Goal: Task Accomplishment & Management: Use online tool/utility

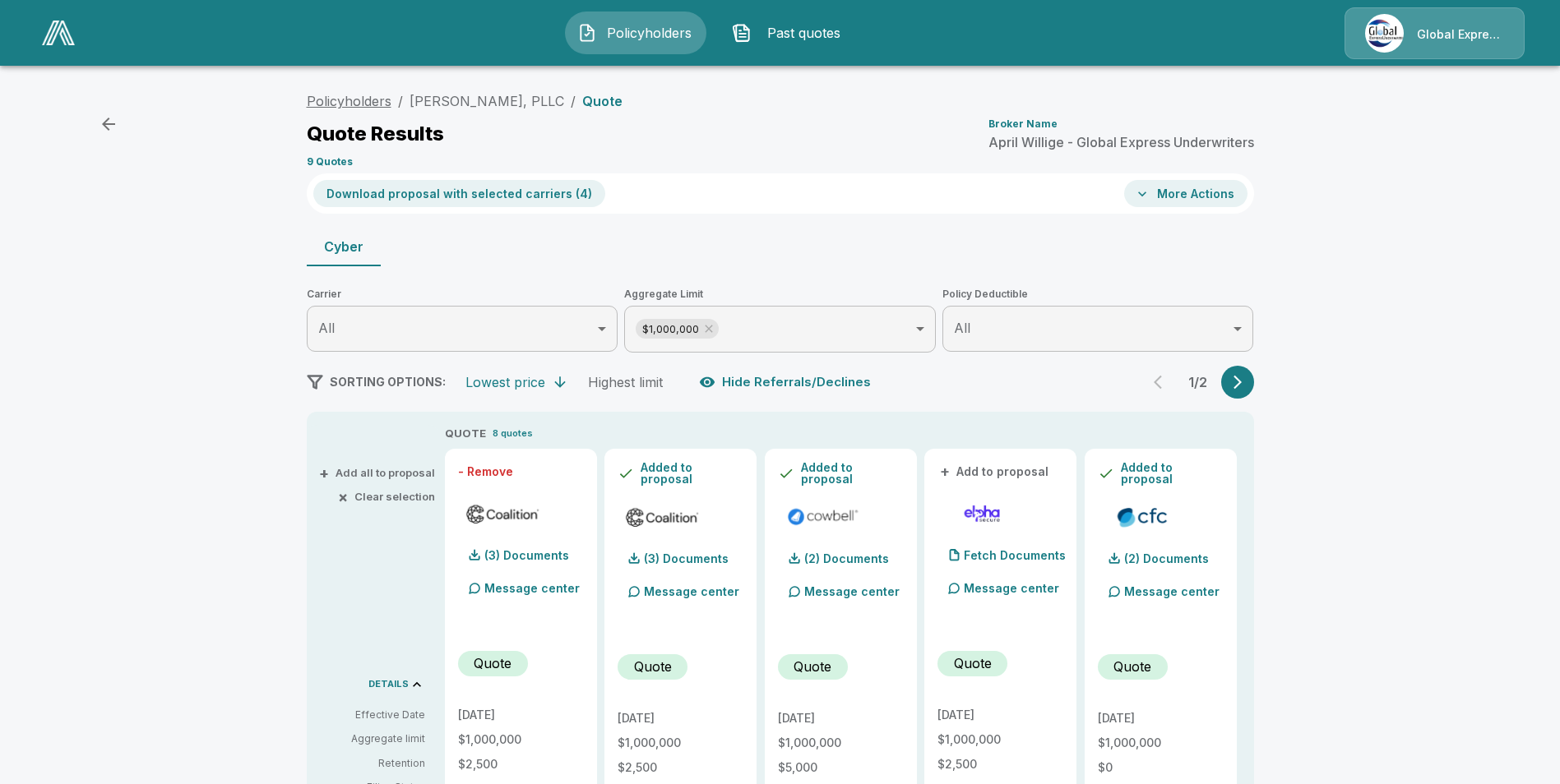
click at [371, 99] on link "Policyholders" at bounding box center [349, 101] width 84 height 17
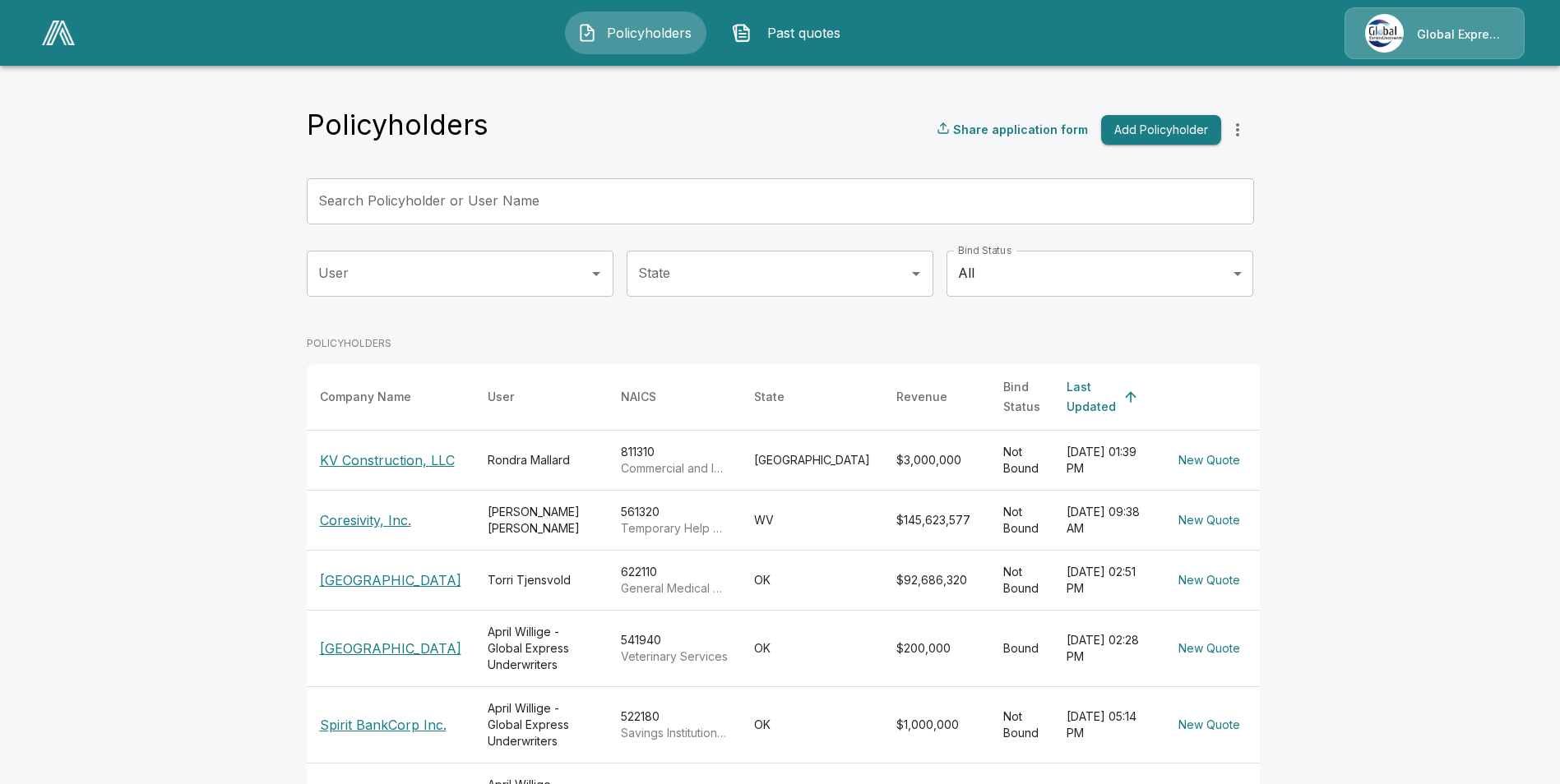
click at [608, 200] on input "Search Policyholder or User Name" at bounding box center [772, 201] width 930 height 46
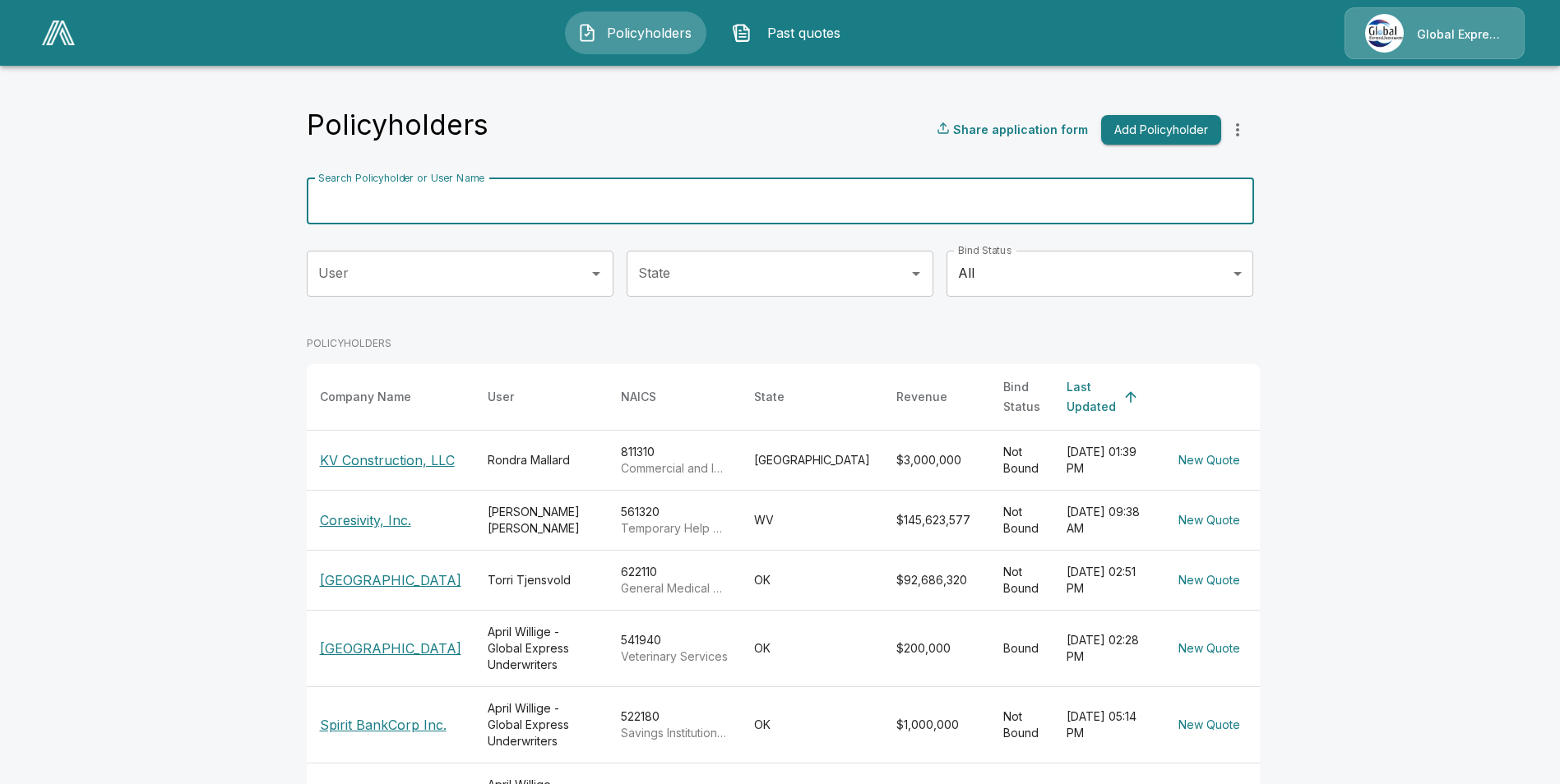
paste input "******"
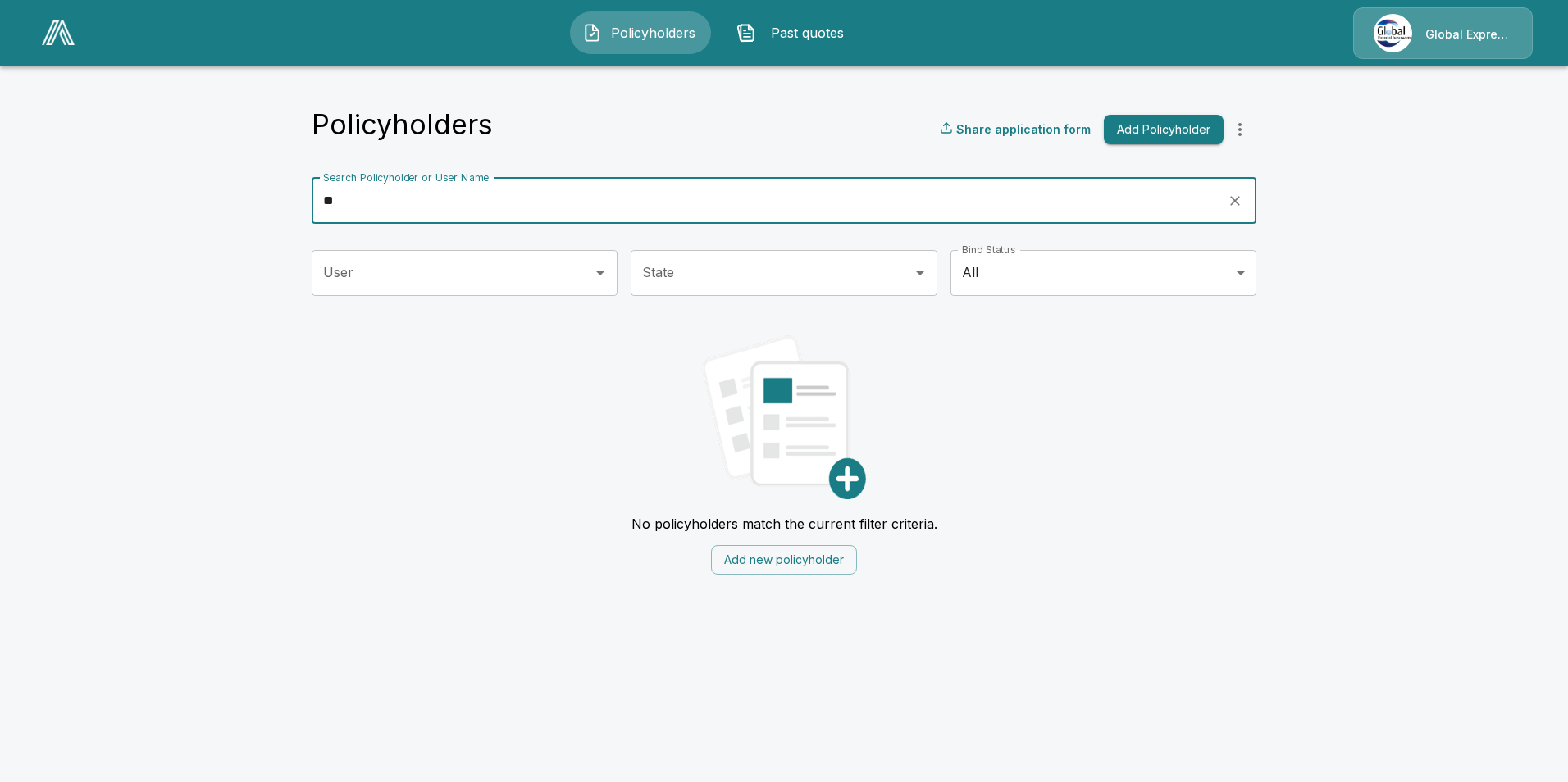
type input "*"
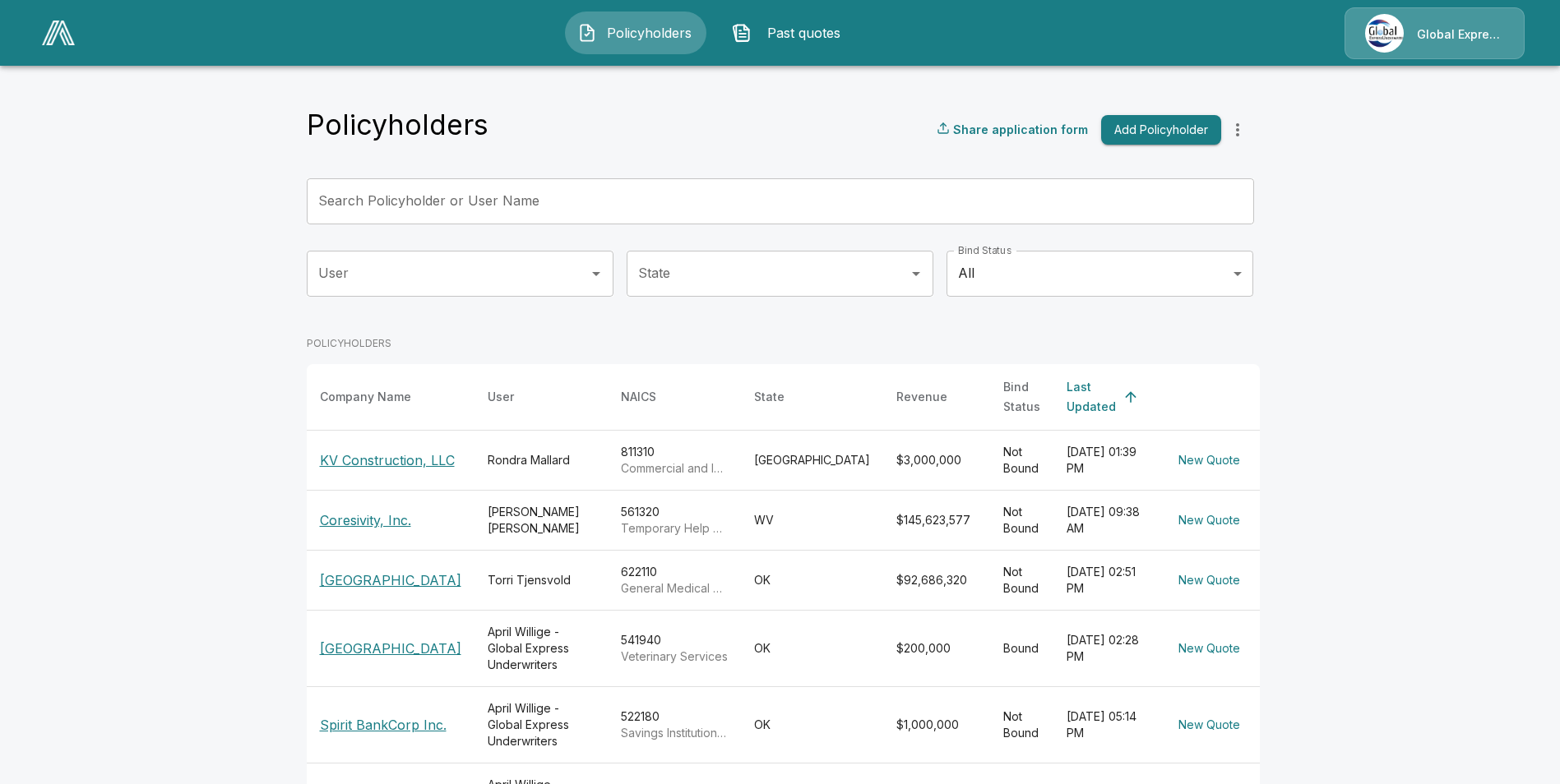
click at [649, 211] on input "Search Policyholder or User Name" at bounding box center [772, 201] width 930 height 46
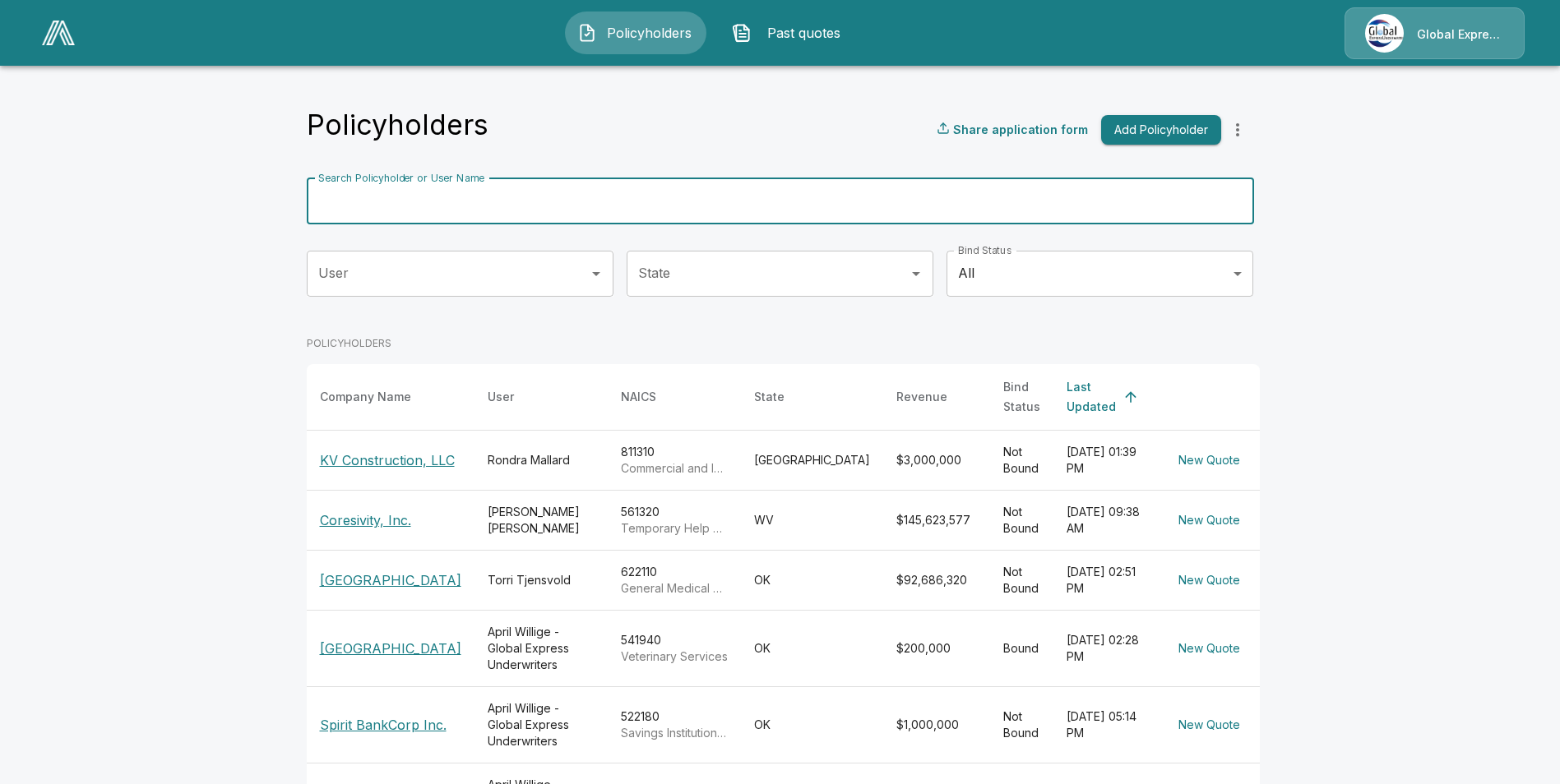
paste input "**********"
type input "**********"
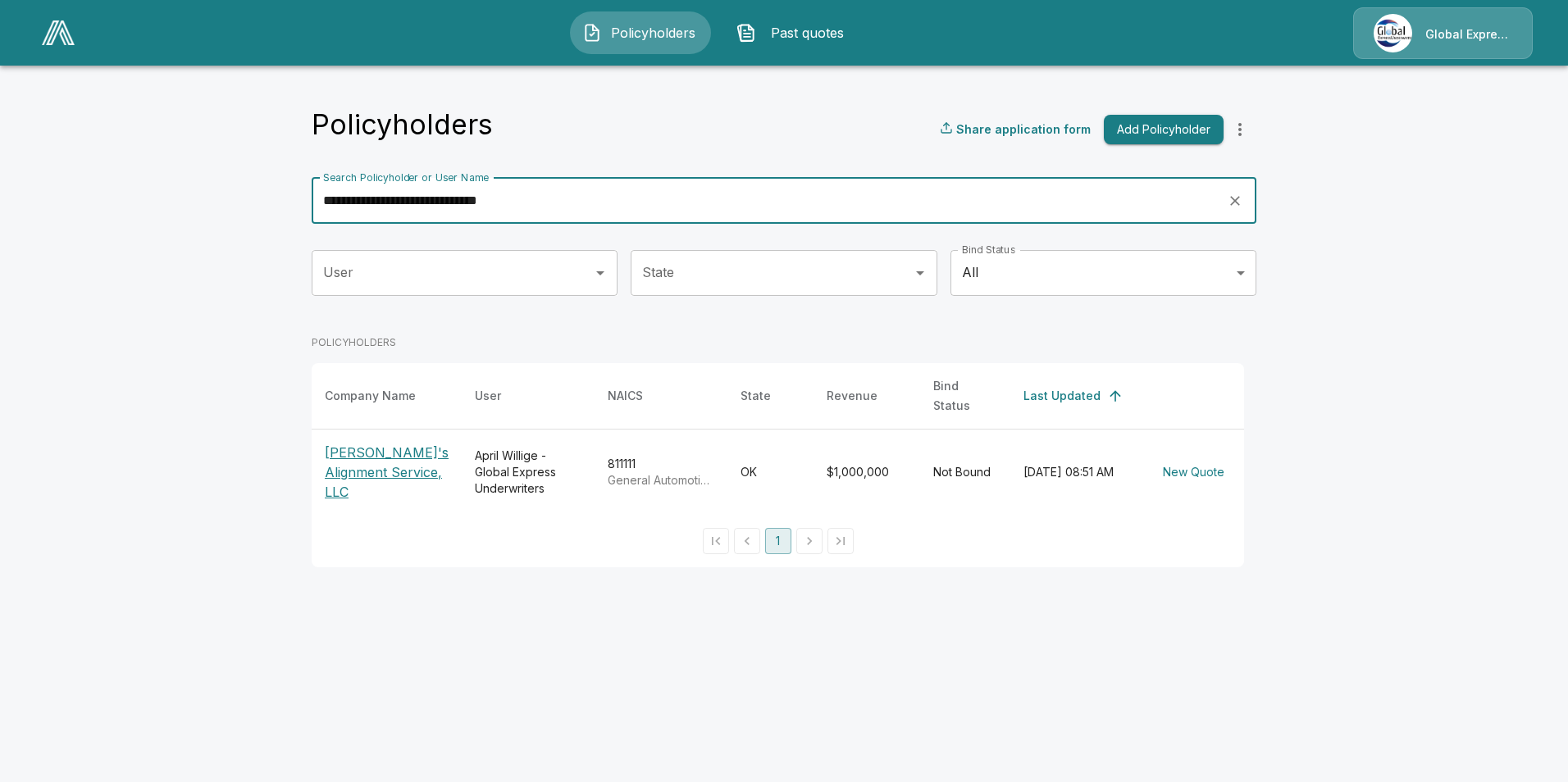
click at [378, 448] on p "Gerald's Alignment Service, LLC" at bounding box center [386, 472] width 124 height 59
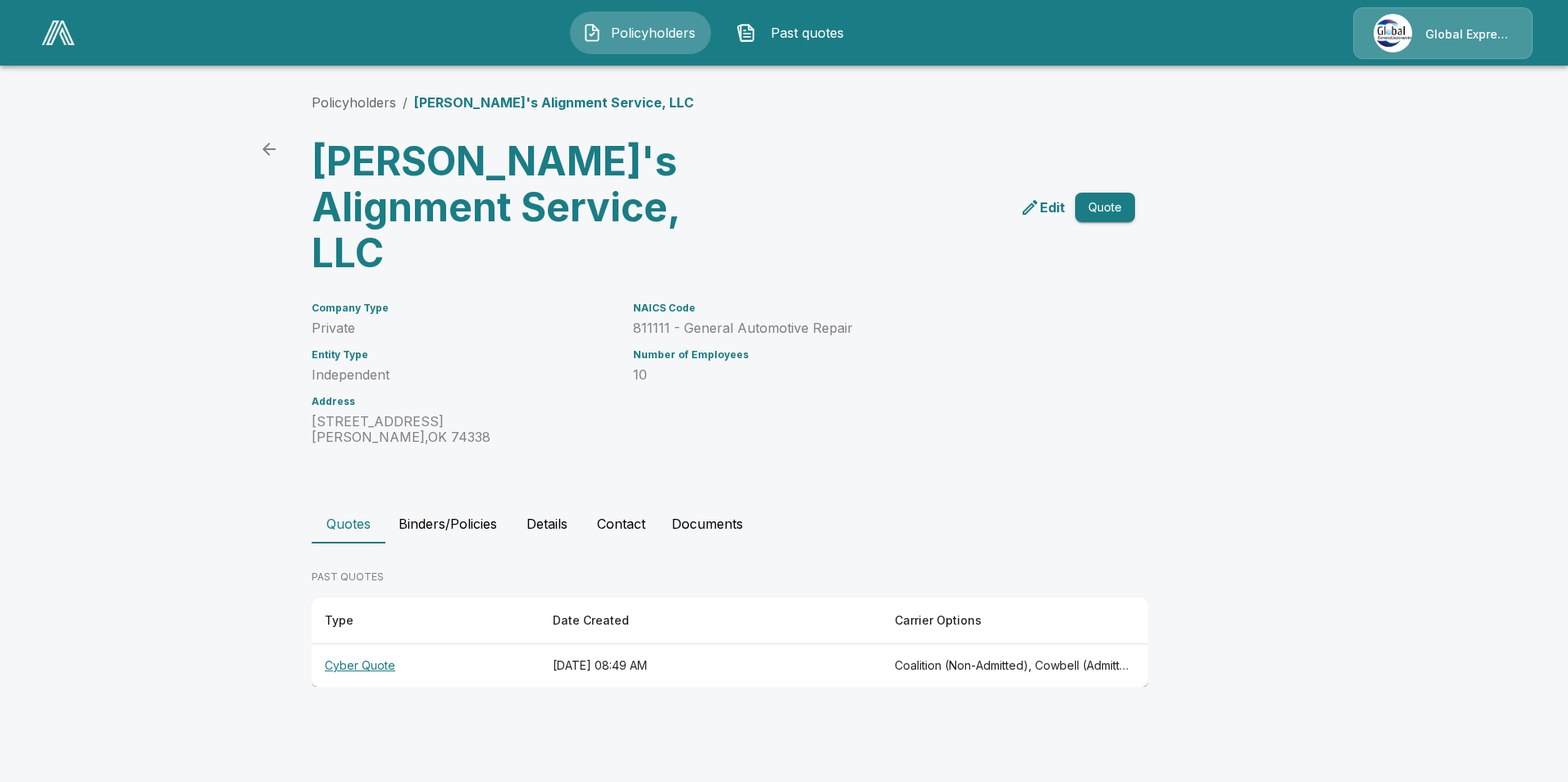
click at [380, 644] on th "Cyber Quote" at bounding box center [425, 666] width 228 height 43
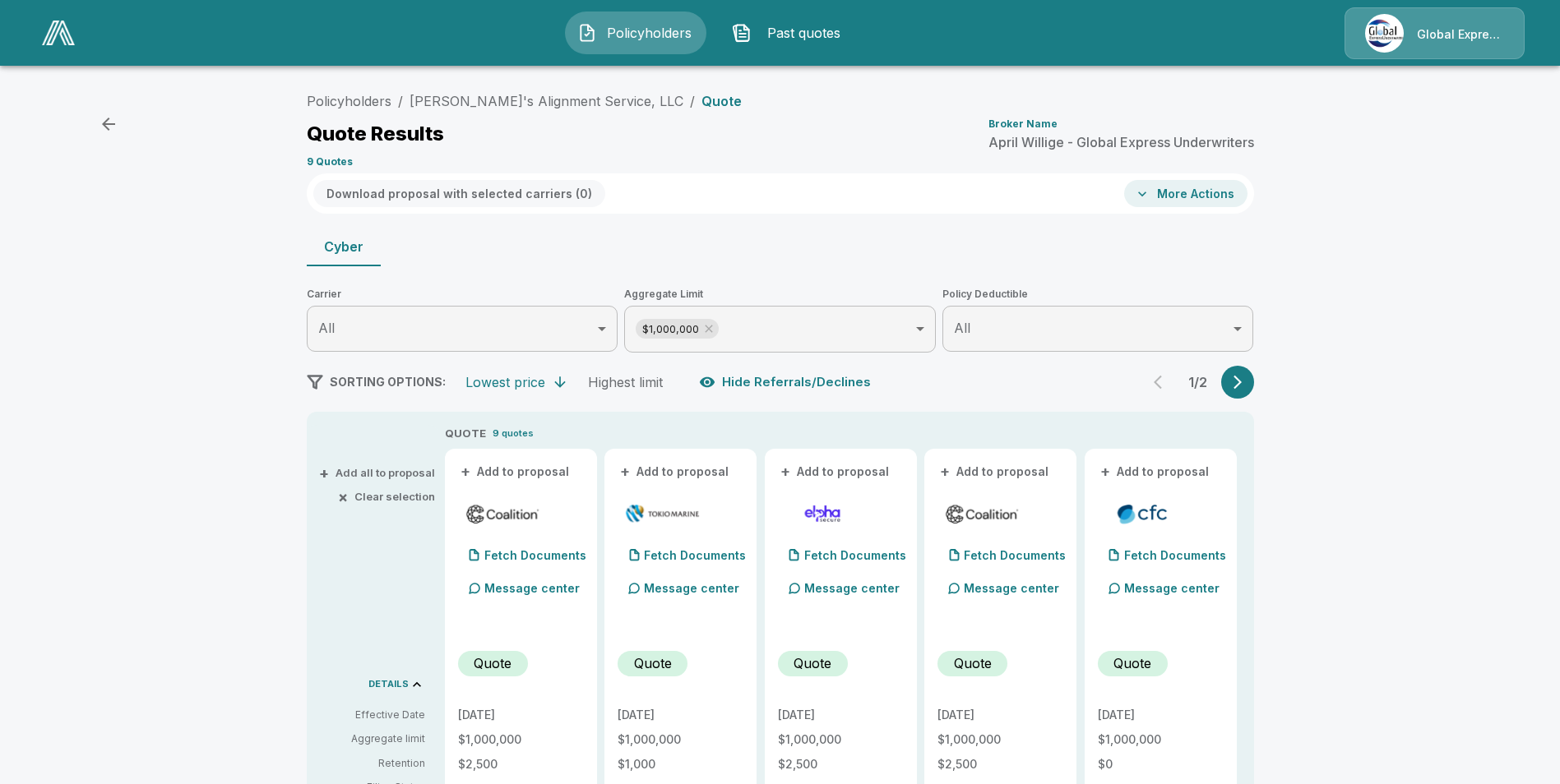
click at [542, 470] on button "+ Add to proposal" at bounding box center [515, 471] width 115 height 18
click at [687, 469] on button "+ Add to proposal" at bounding box center [675, 471] width 115 height 18
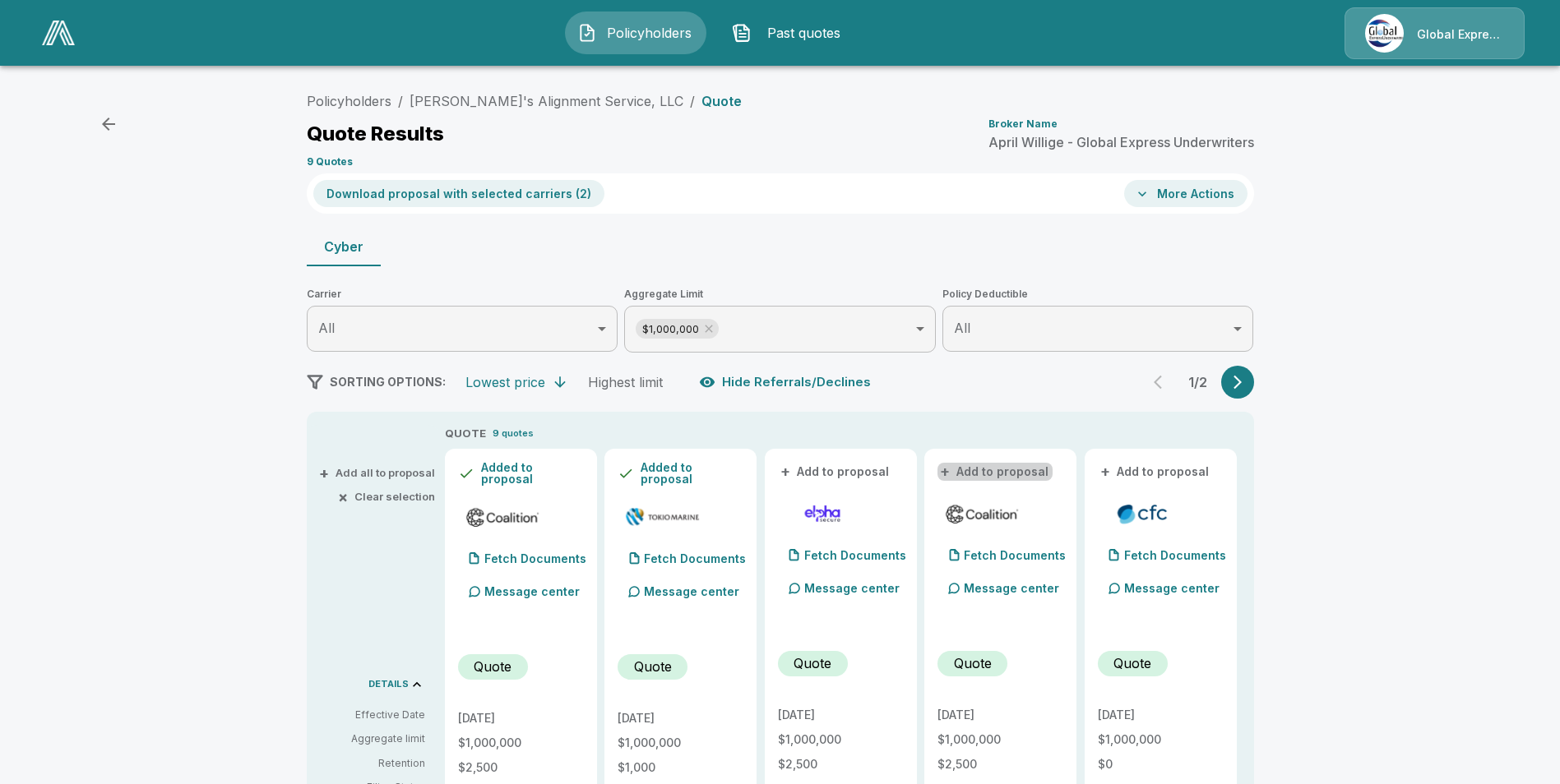
click at [1010, 471] on button "+ Add to proposal" at bounding box center [994, 471] width 115 height 18
click at [1181, 476] on button "+ Add to proposal" at bounding box center [1155, 471] width 115 height 18
click at [536, 187] on button "Download proposal with selected carriers ( 4 )" at bounding box center [460, 194] width 292 height 27
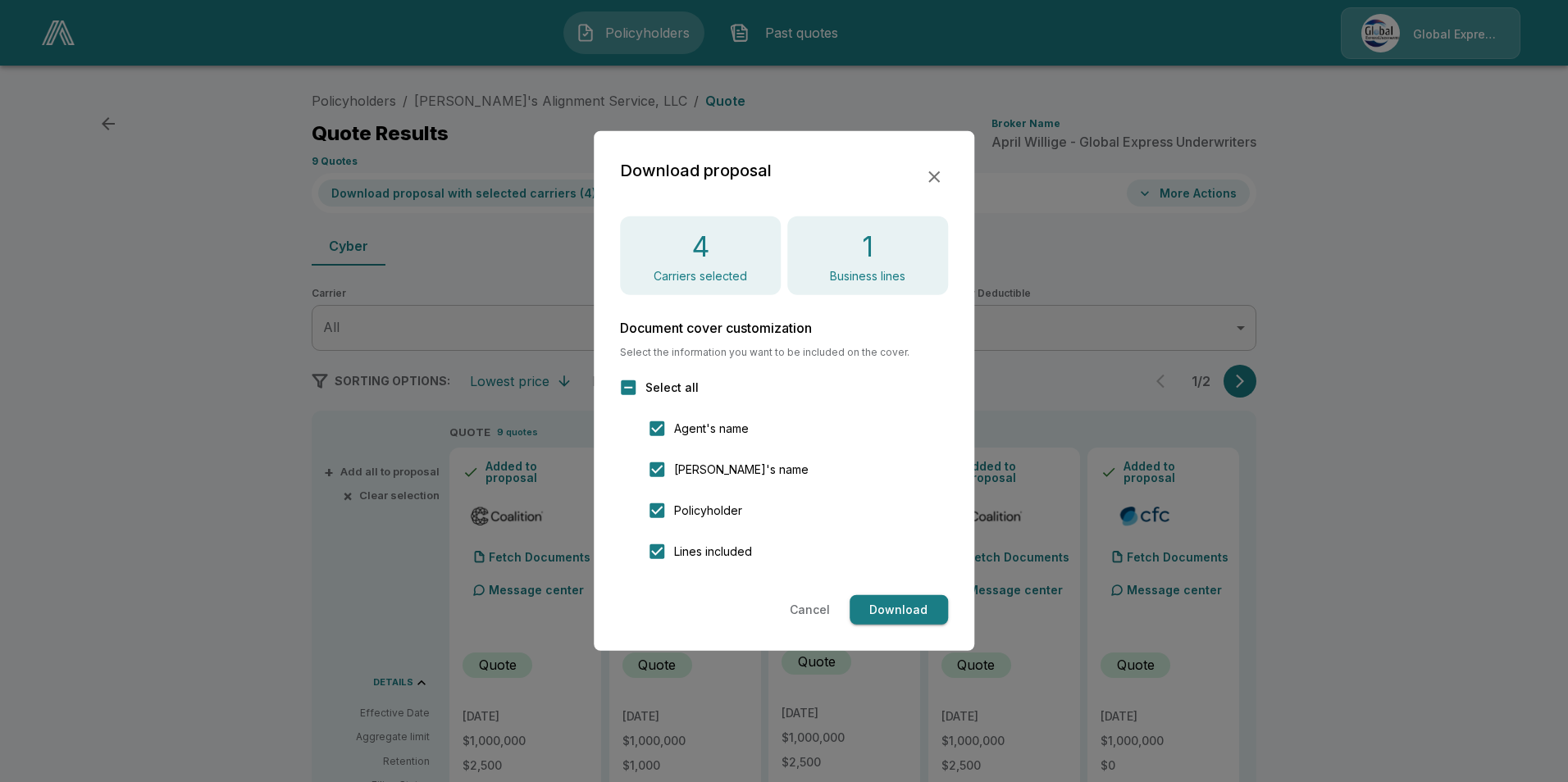
click at [897, 608] on button "Download" at bounding box center [898, 610] width 99 height 30
click at [948, 175] on div "Download proposal 4 Carriers selected 1 Business lines Document cover customiza…" at bounding box center [783, 391] width 380 height 520
click at [931, 175] on icon "button" at bounding box center [934, 177] width 20 height 20
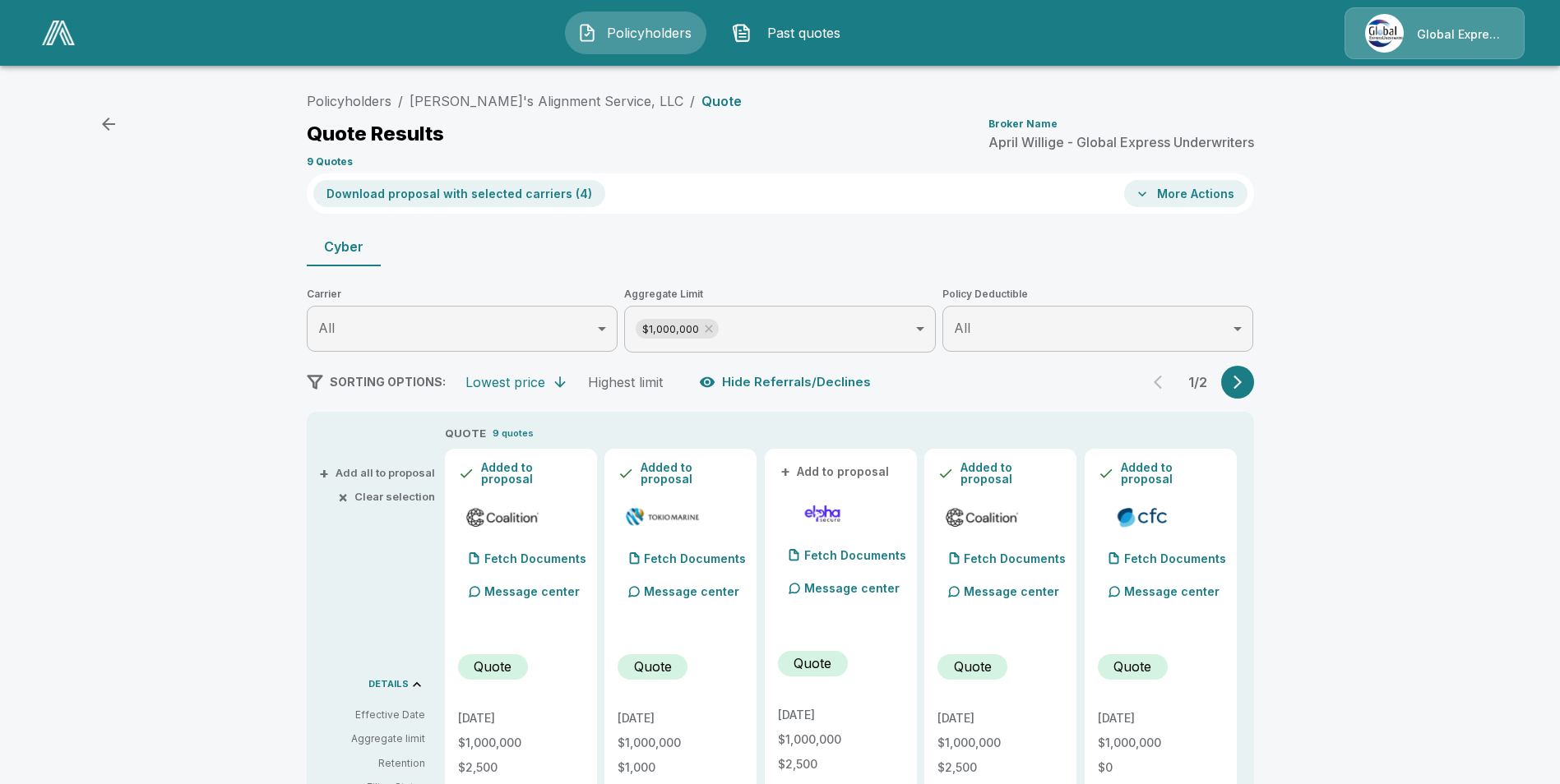
click at [1217, 201] on button "More Actions" at bounding box center [1185, 194] width 124 height 27
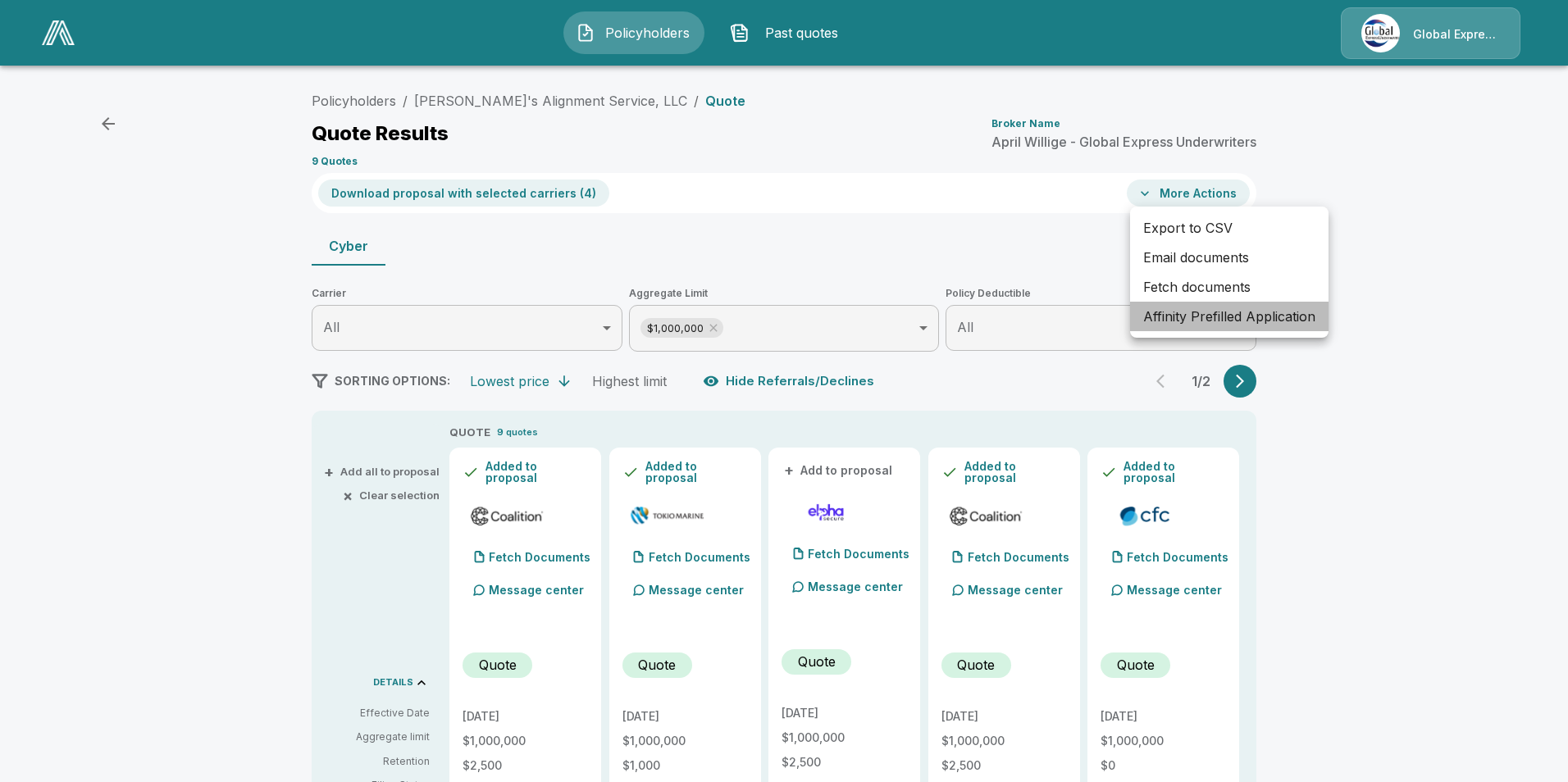
click at [1182, 313] on li "Affinity Prefilled Application" at bounding box center [1229, 317] width 198 height 29
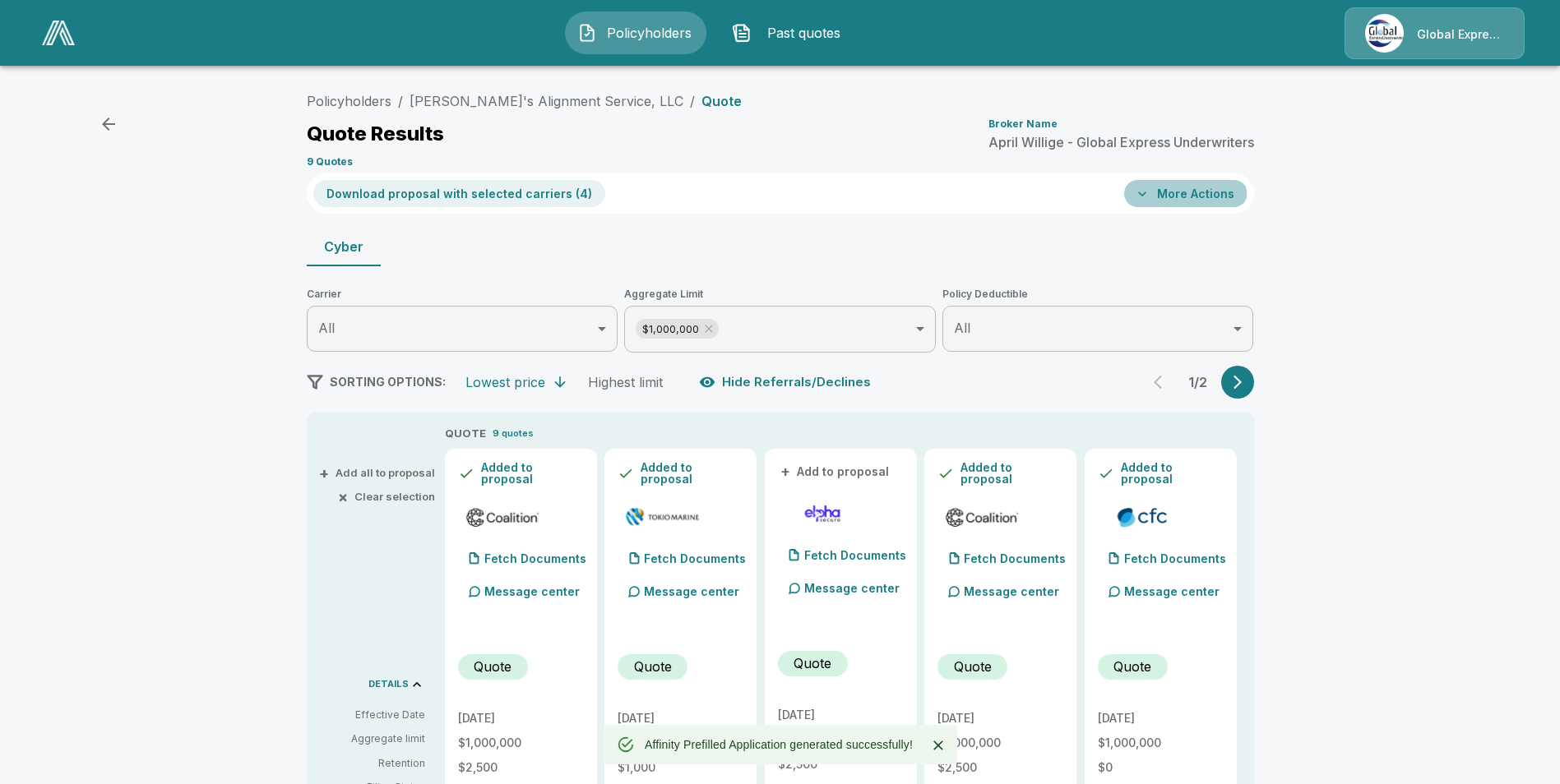
click at [1183, 197] on button "More Actions" at bounding box center [1185, 194] width 124 height 27
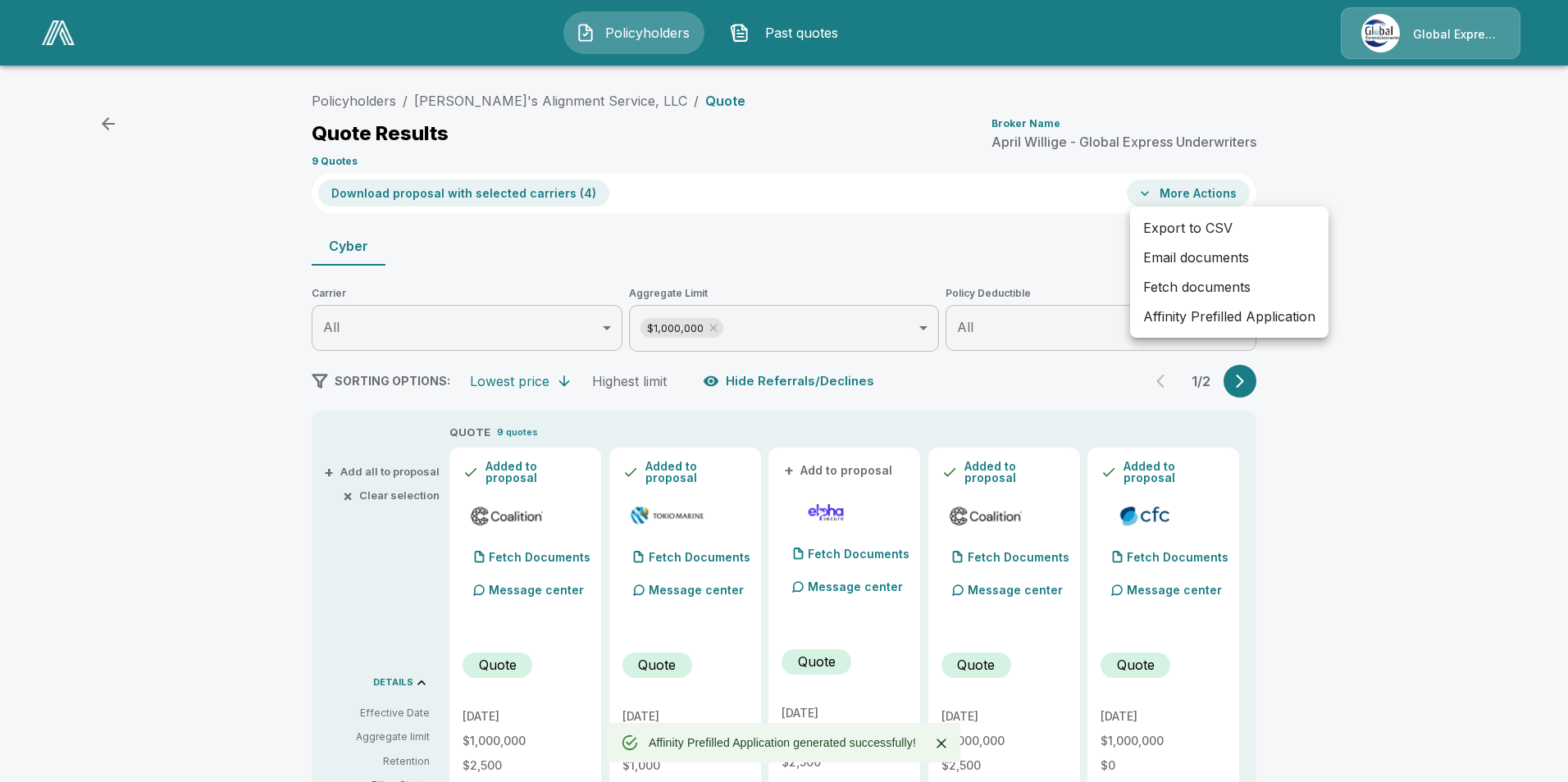
click at [1177, 259] on li "Email documents" at bounding box center [1229, 257] width 198 height 29
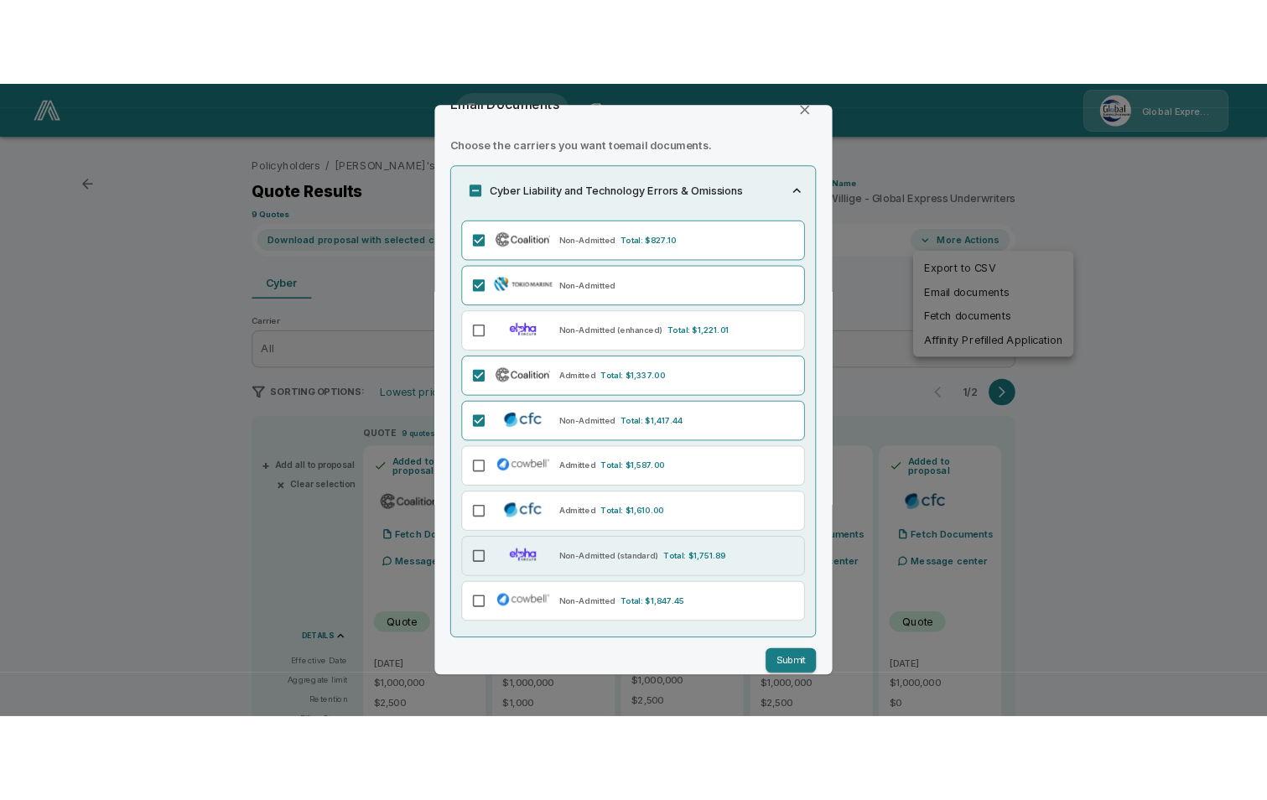
scroll to position [52, 0]
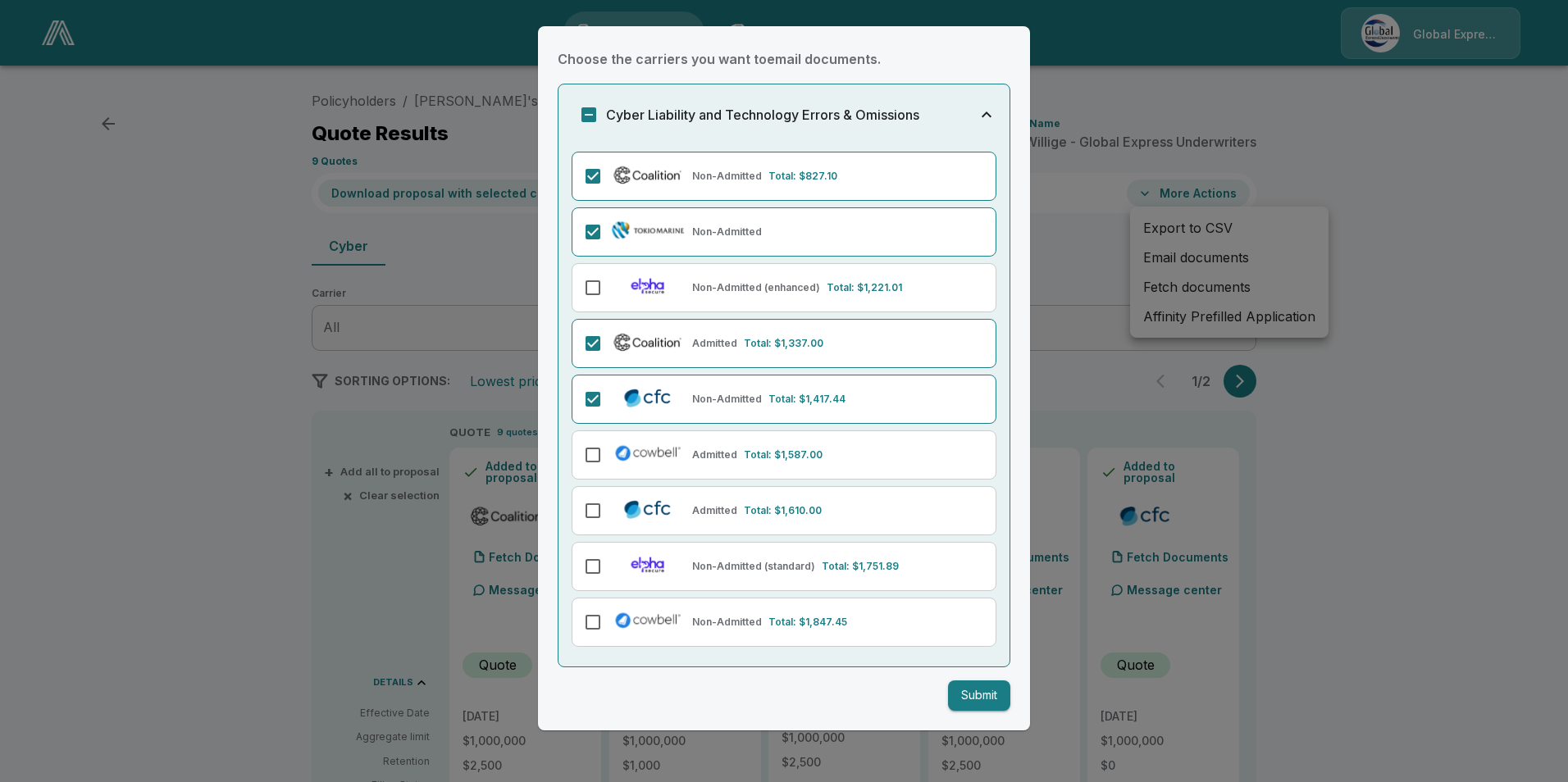
click at [964, 705] on button "Submit" at bounding box center [980, 695] width 63 height 30
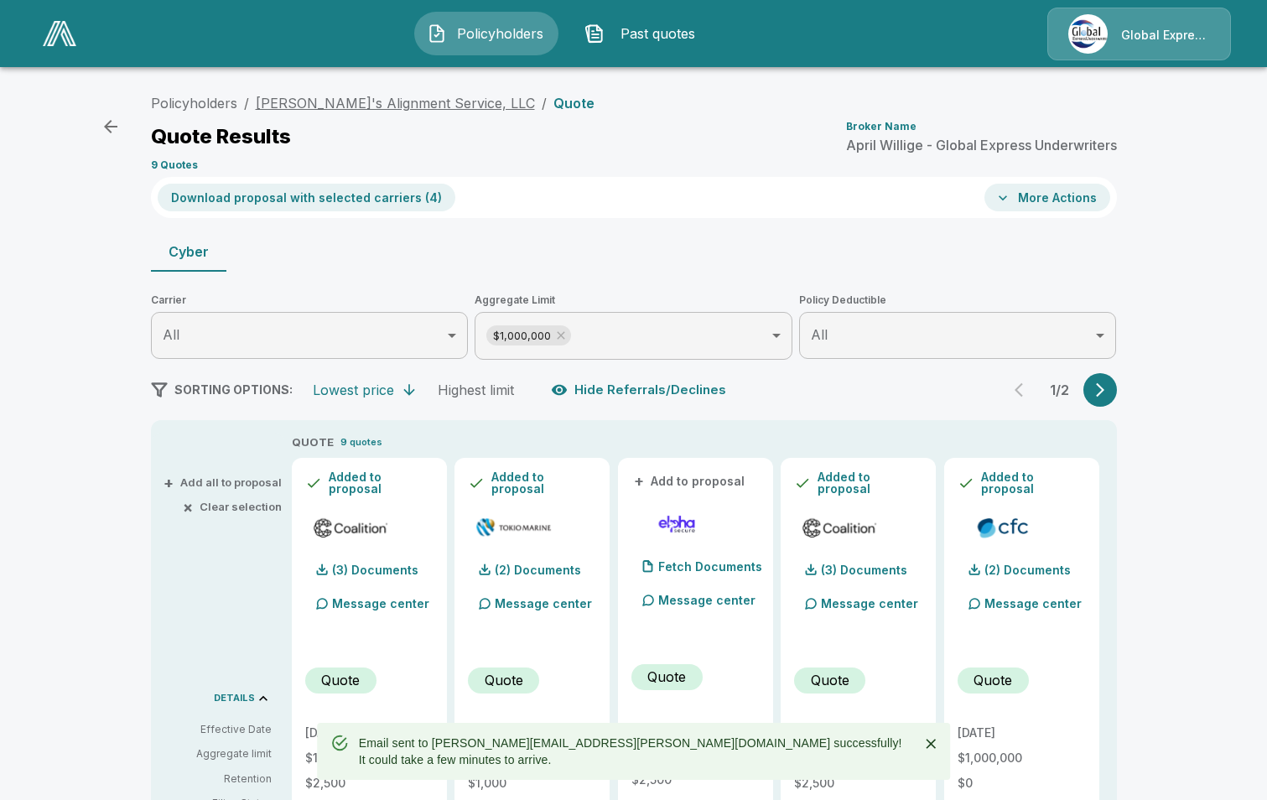
click at [380, 101] on link "Gerald's Alignment Service, LLC" at bounding box center [395, 103] width 279 height 17
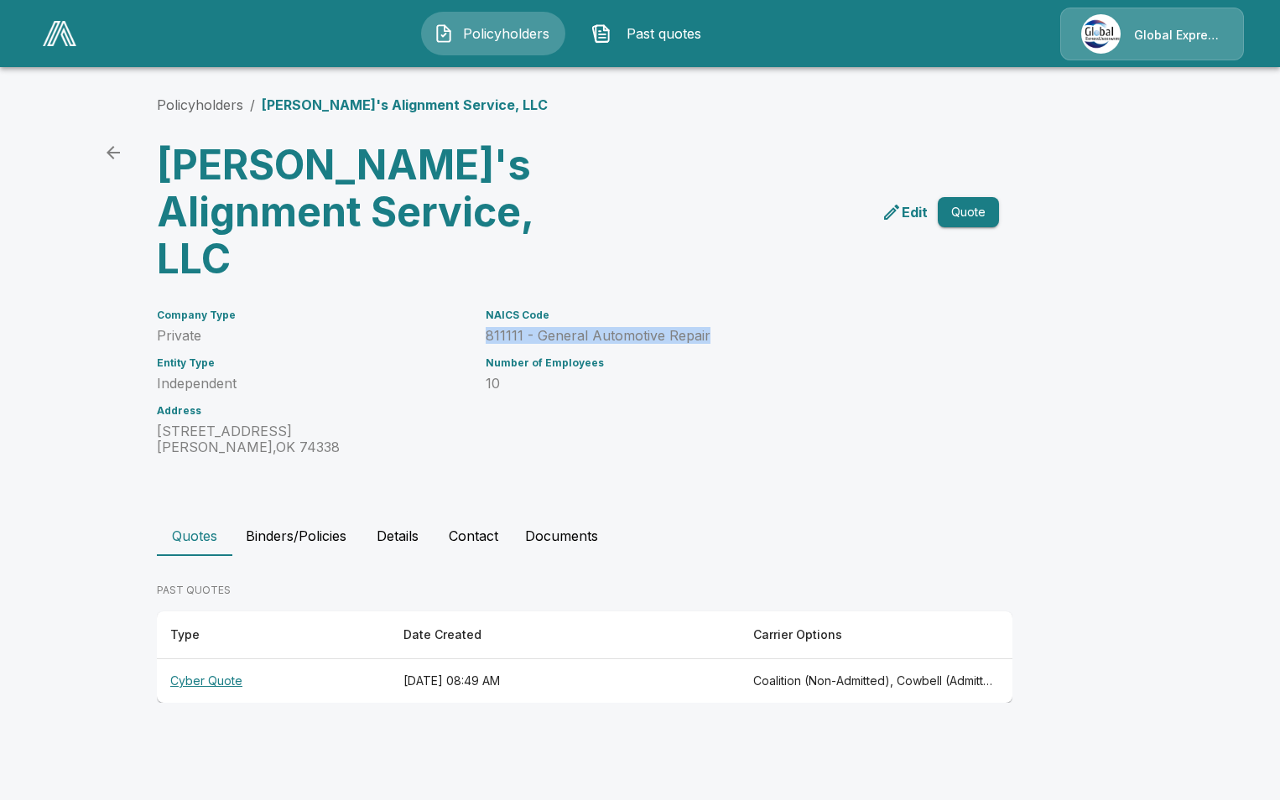
drag, startPoint x: 486, startPoint y: 287, endPoint x: 717, endPoint y: 289, distance: 230.7
click at [717, 328] on p "811111 - General Automotive Repair" at bounding box center [722, 336] width 473 height 16
drag, startPoint x: 717, startPoint y: 289, endPoint x: 681, endPoint y: 287, distance: 36.2
copy p "811111 - General Automotive Repair"
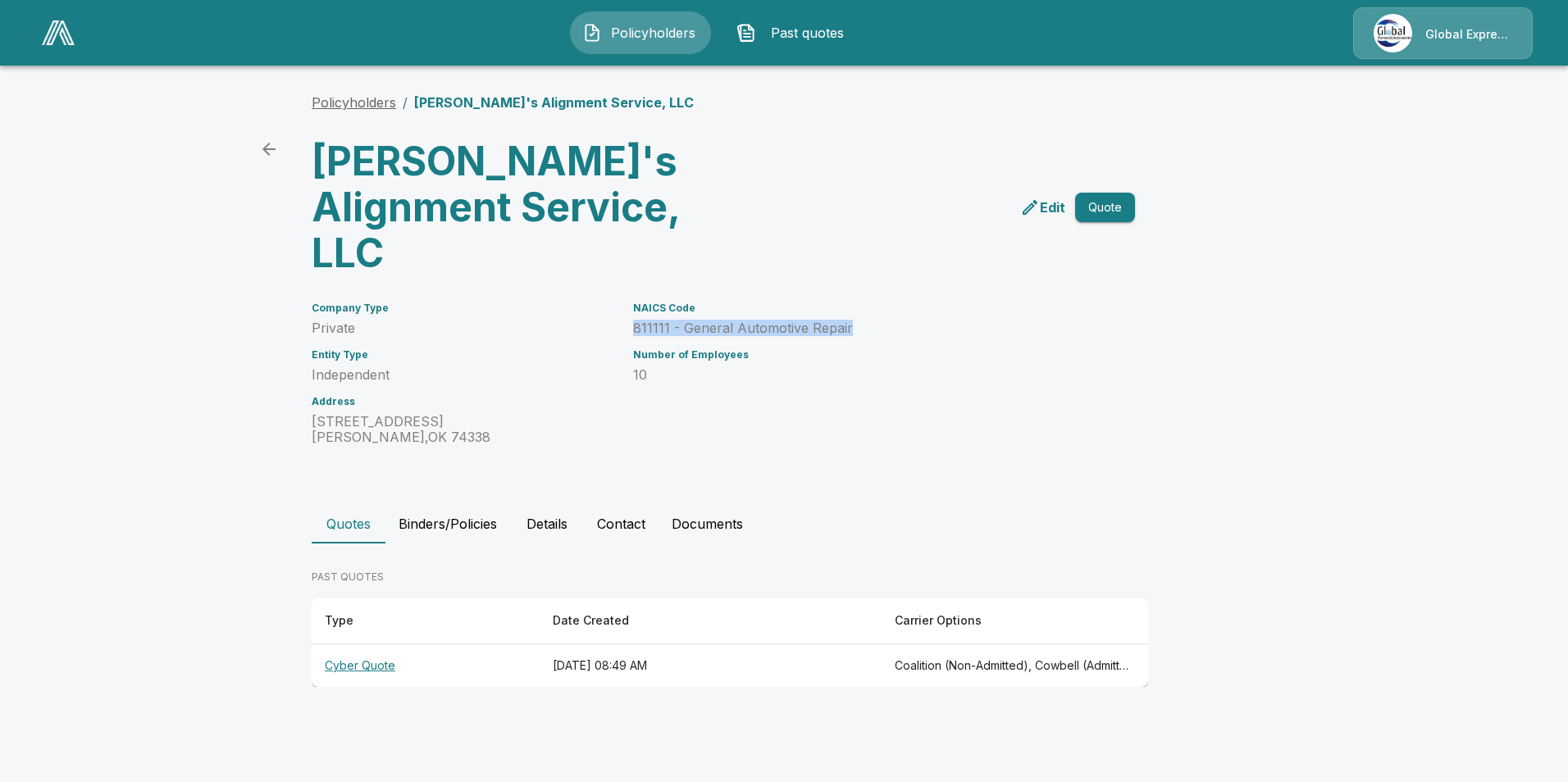
click at [376, 99] on link "Policyholders" at bounding box center [354, 102] width 84 height 17
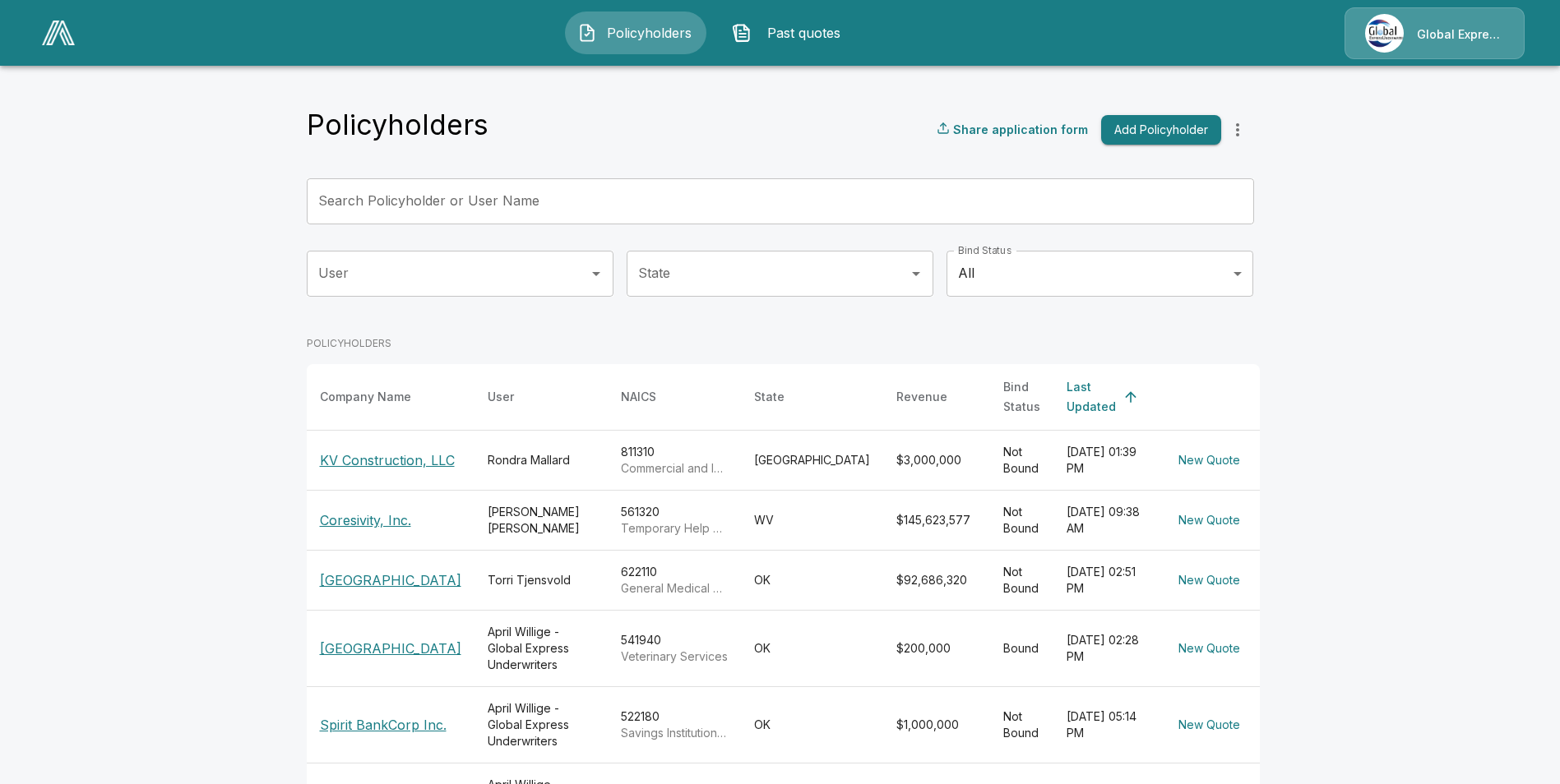
click at [609, 207] on input "Search Policyholder or User Name" at bounding box center [772, 201] width 930 height 46
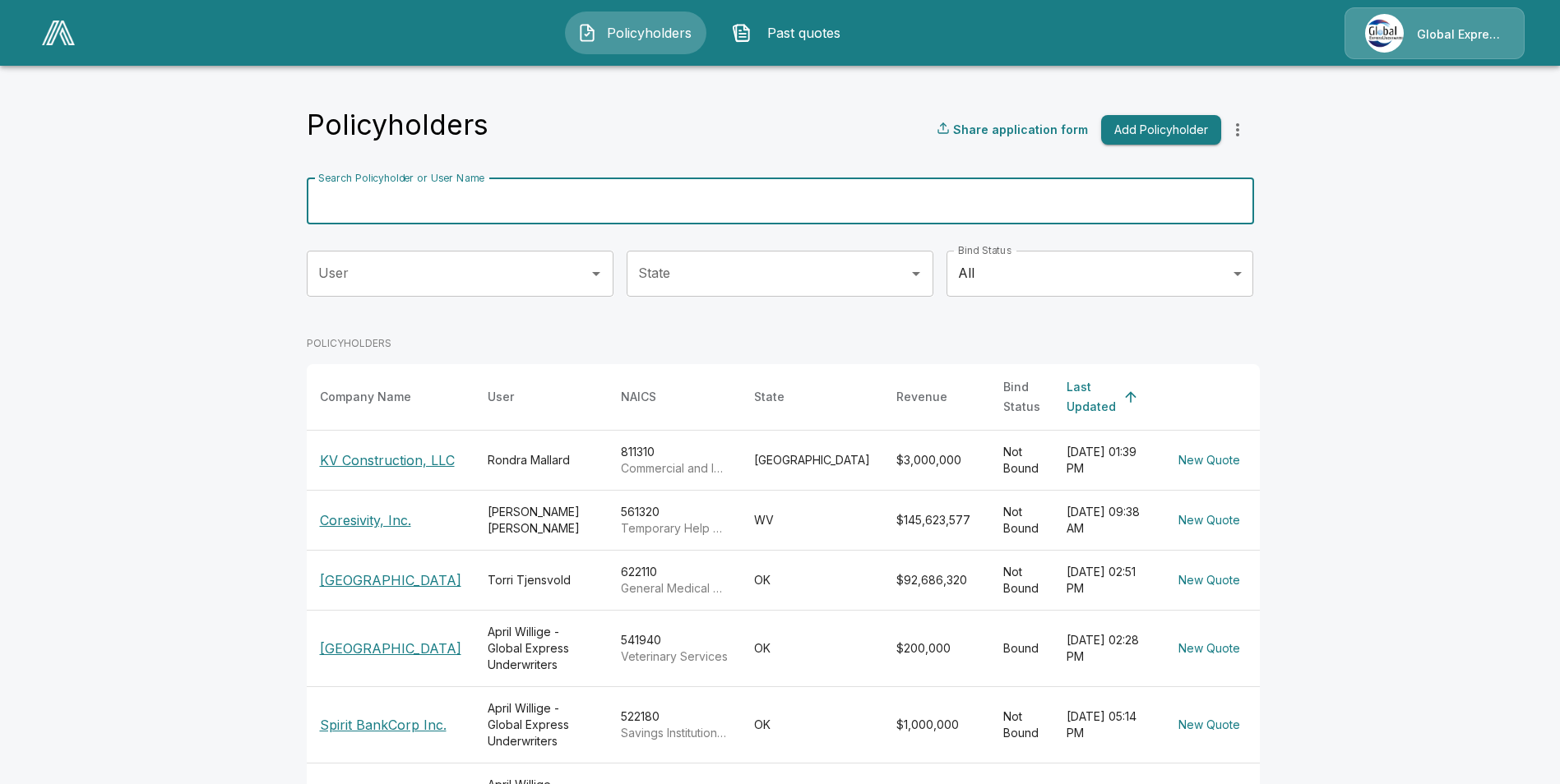
paste input "**********"
type input "**********"
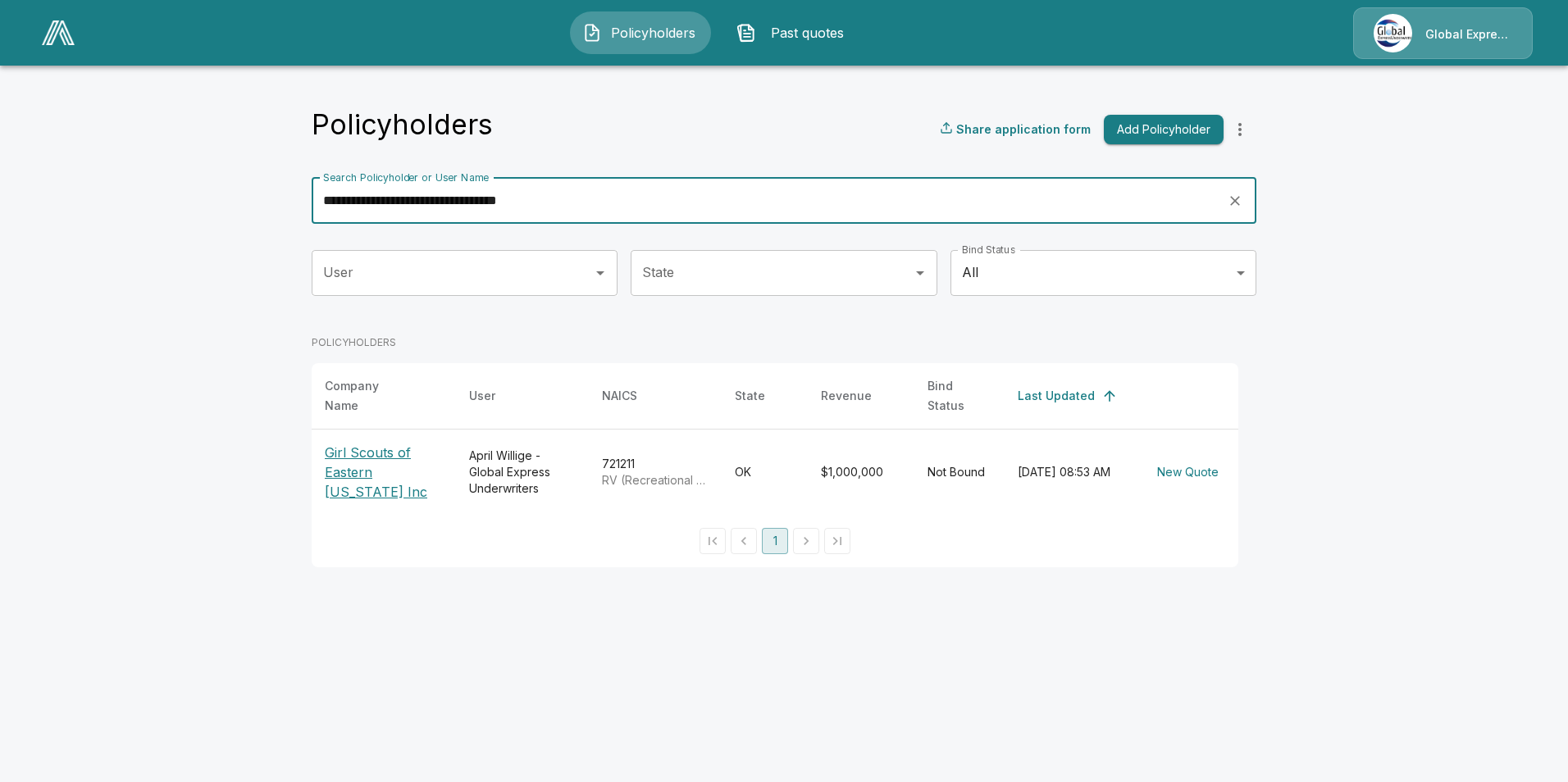
click at [394, 460] on p "Girl Scouts of Eastern [US_STATE] Inc" at bounding box center [383, 472] width 118 height 59
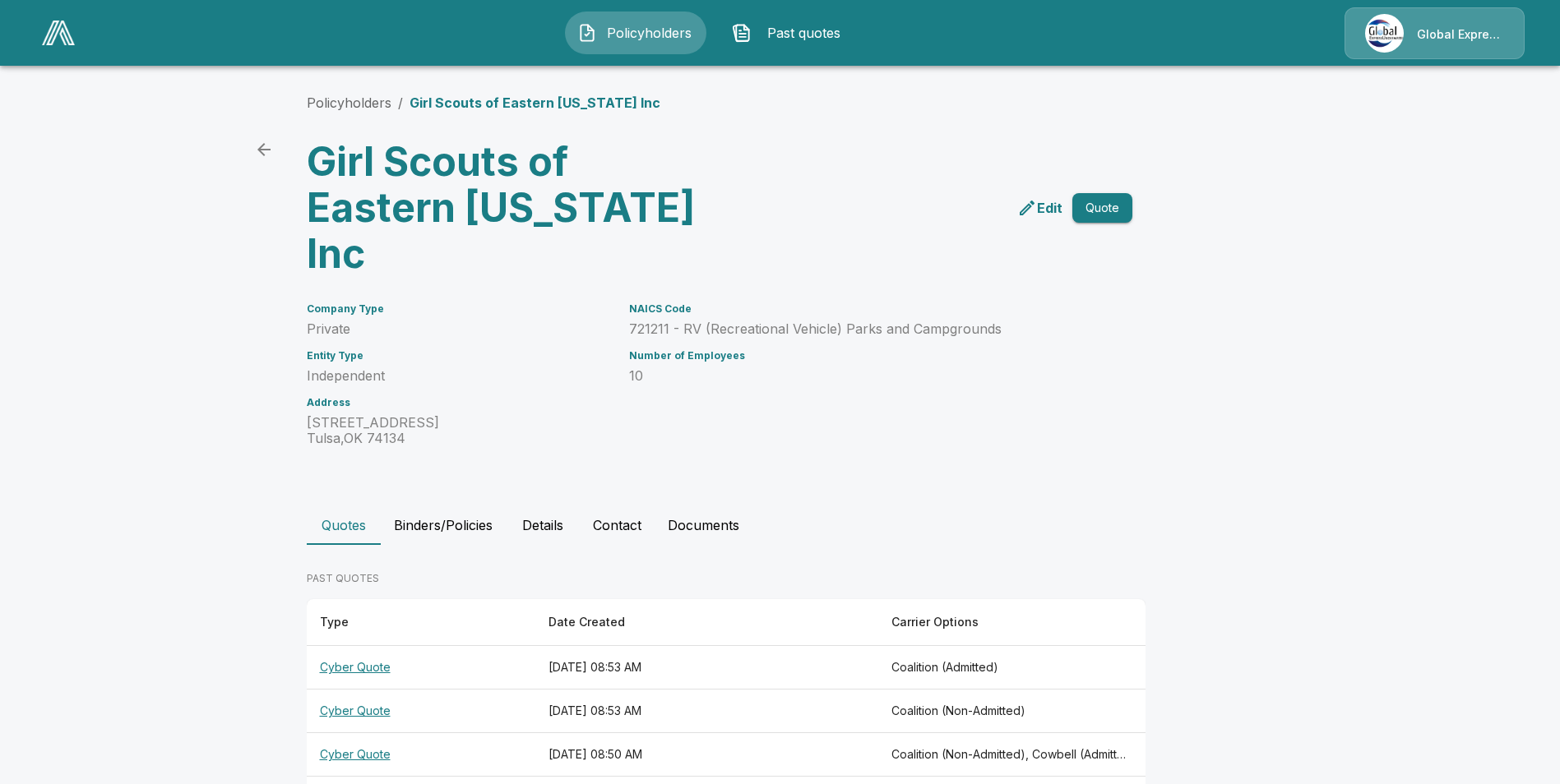
scroll to position [67, 0]
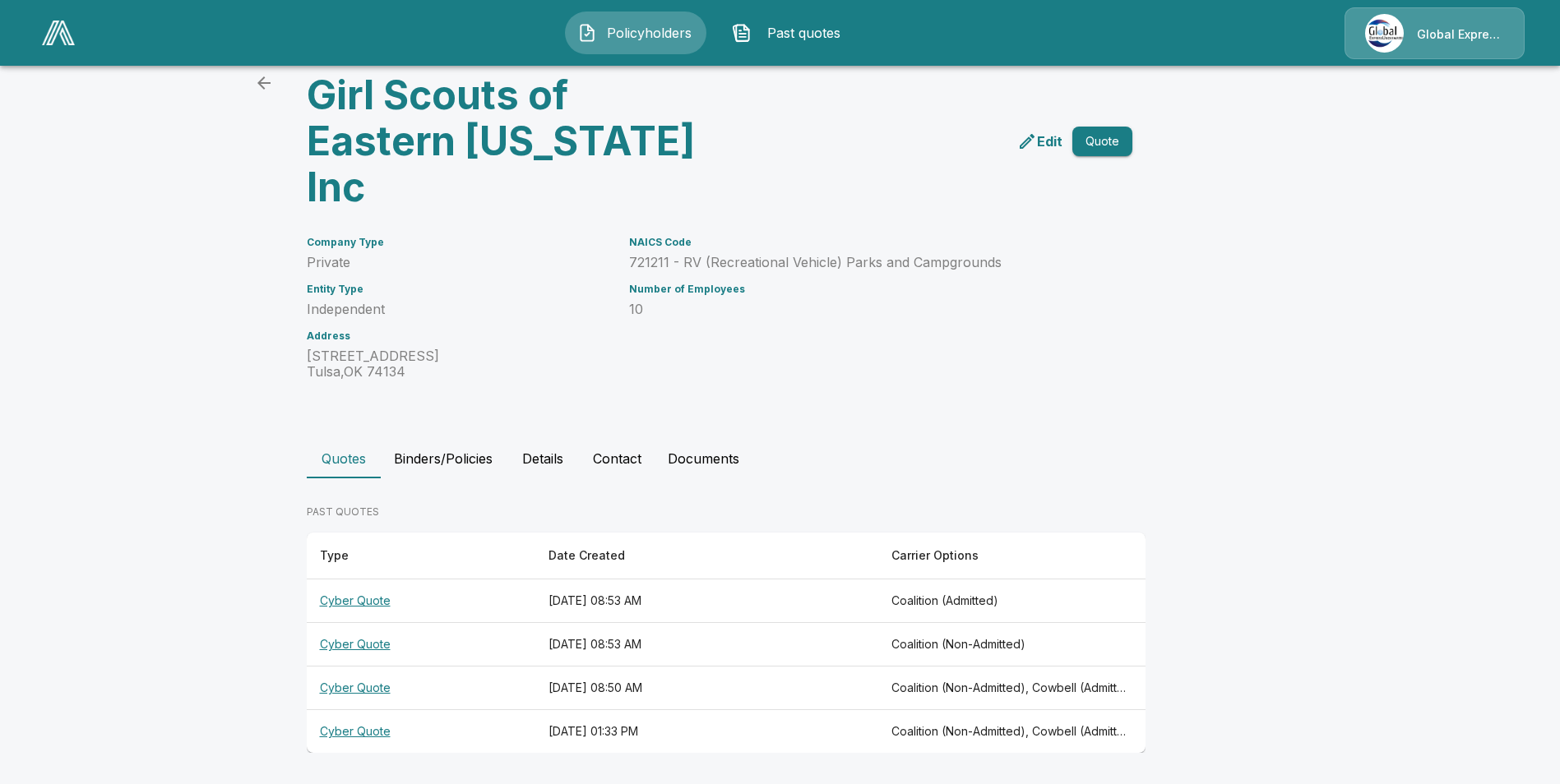
click at [343, 687] on th "Cyber Quote" at bounding box center [421, 688] width 228 height 43
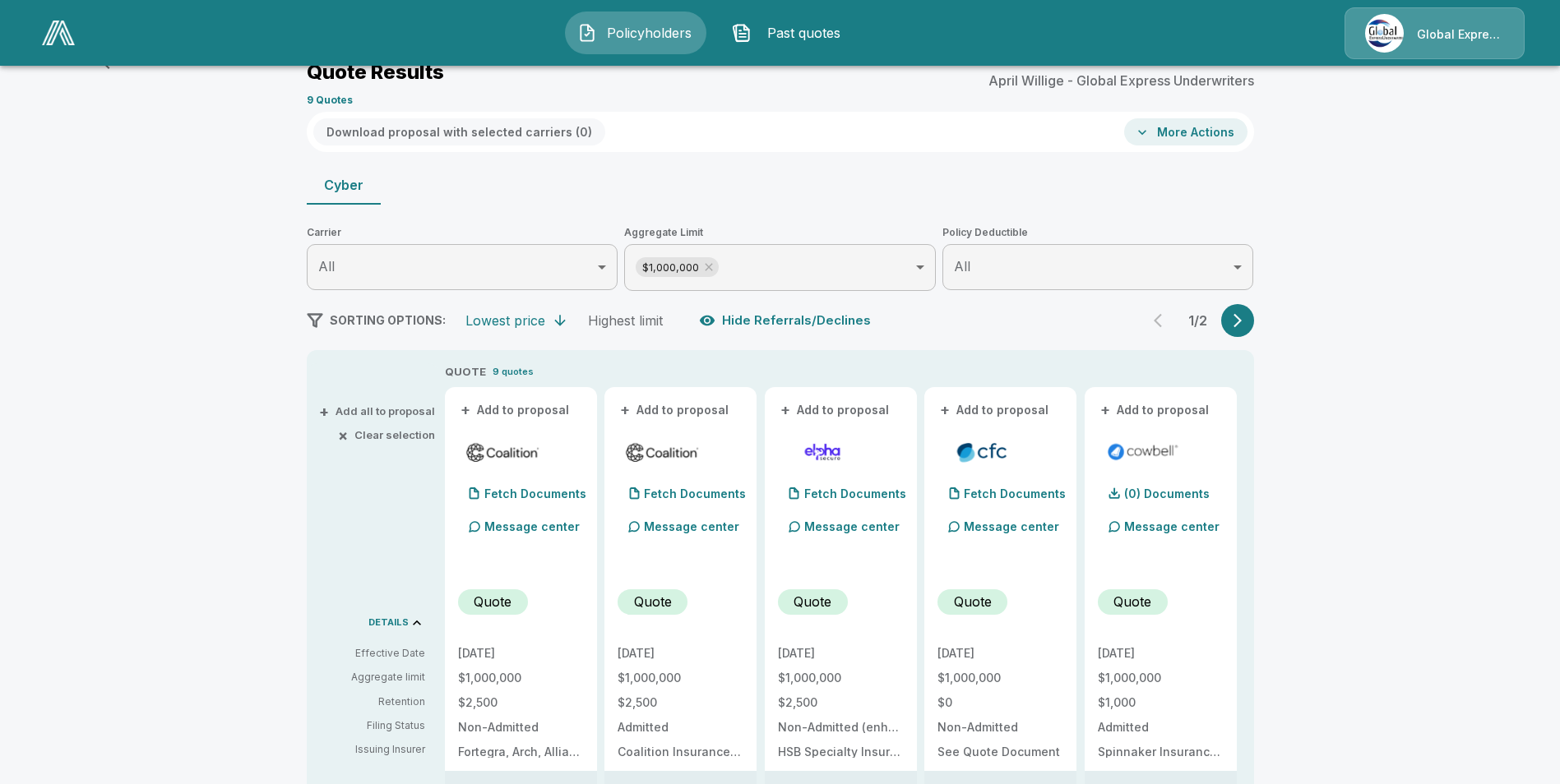
scroll to position [67, 0]
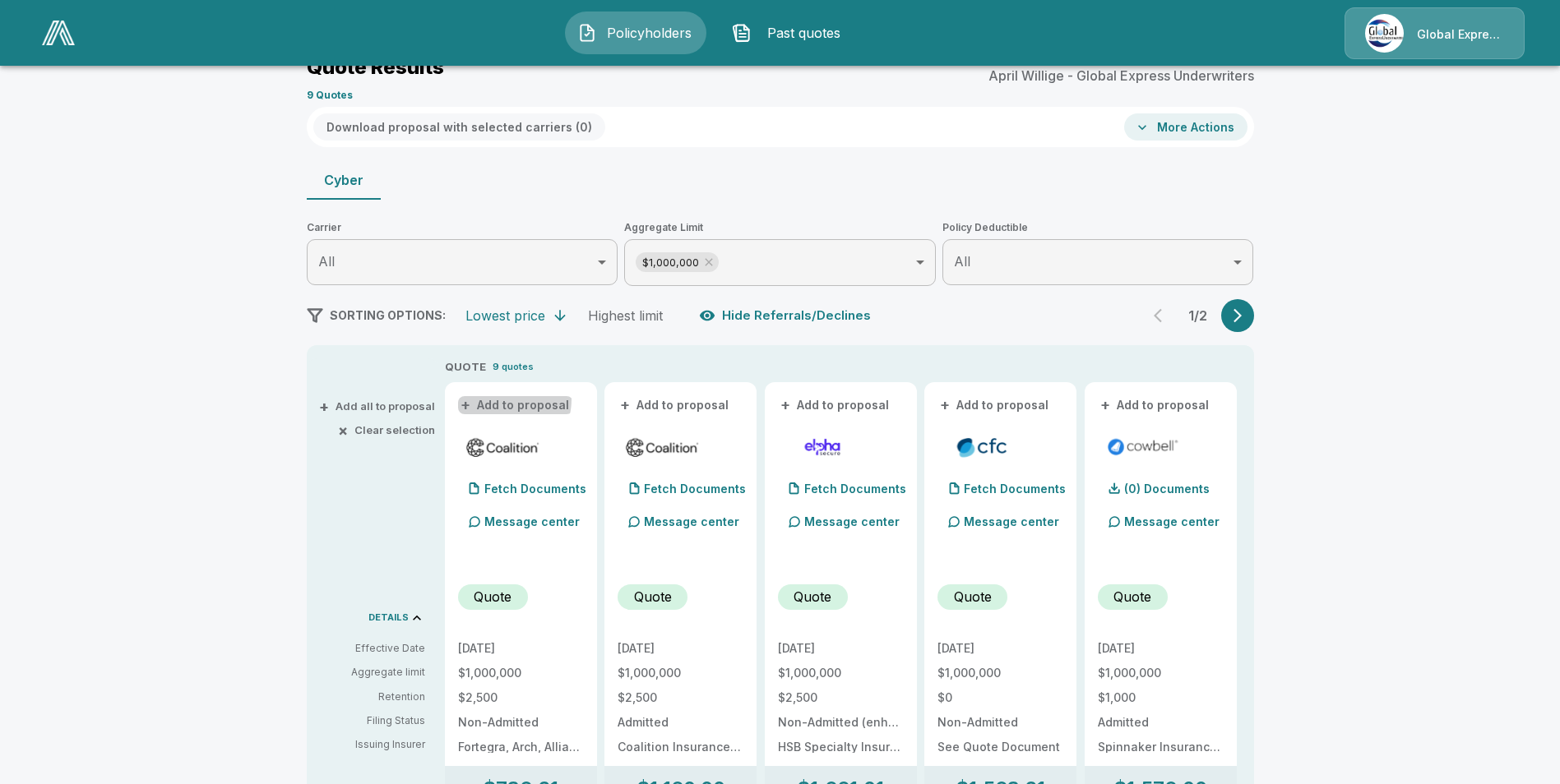
click at [516, 400] on button "+ Add to proposal" at bounding box center [515, 405] width 115 height 18
click at [677, 404] on button "+ Add to proposal" at bounding box center [675, 405] width 115 height 18
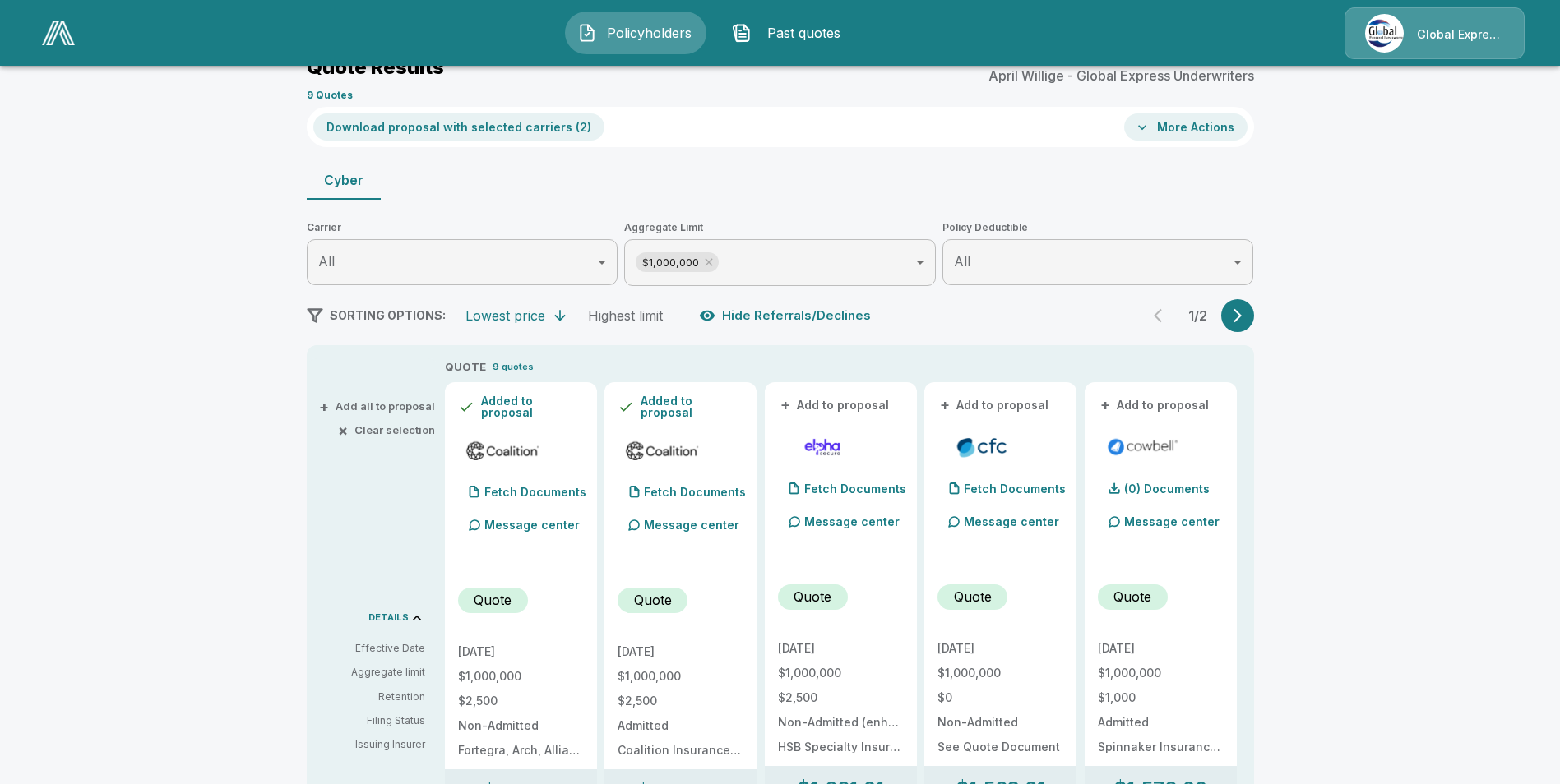
scroll to position [149, 0]
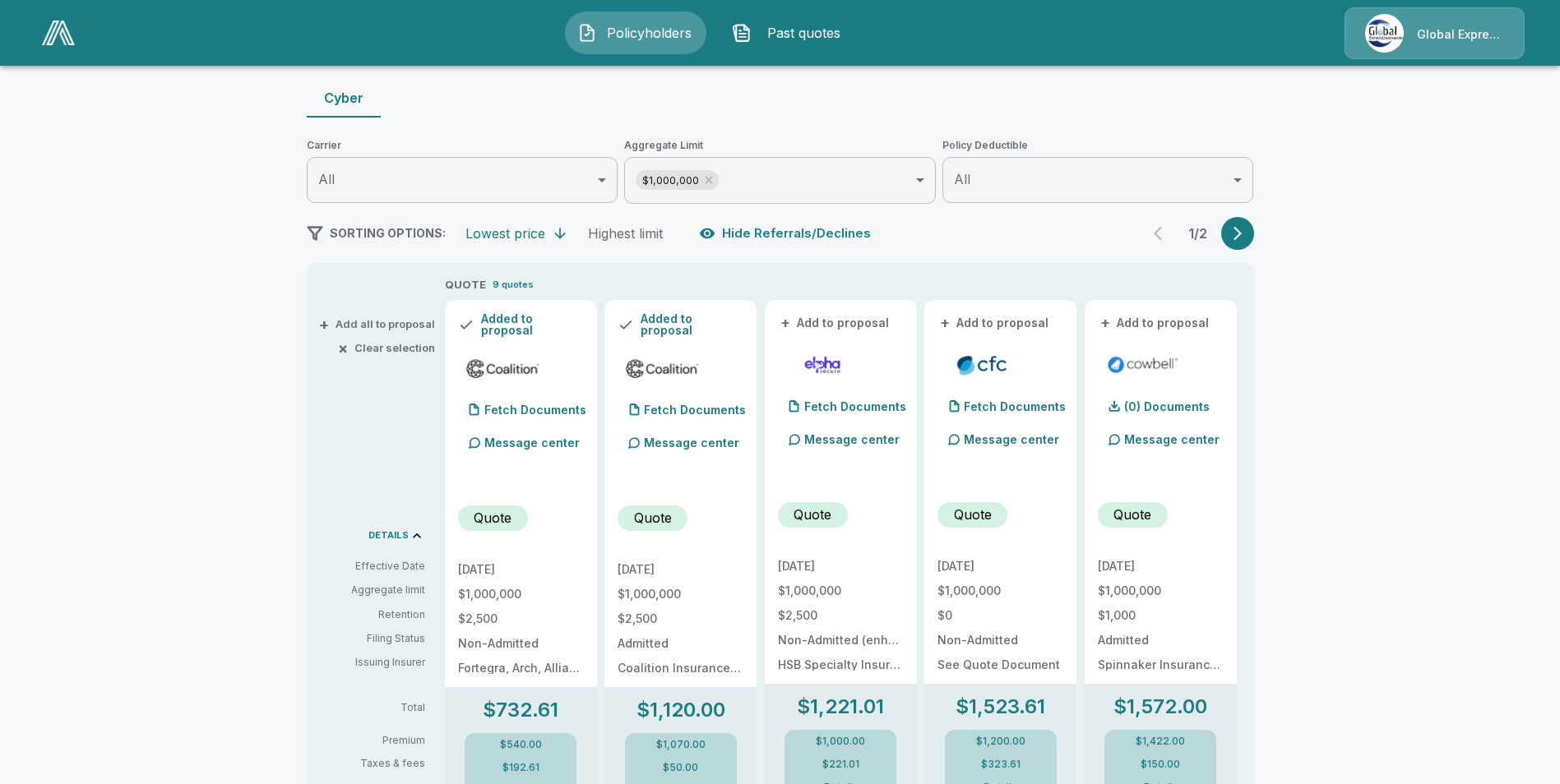
click at [1004, 323] on button "+ Add to proposal" at bounding box center [994, 322] width 115 height 18
click at [1142, 320] on button "+ Add to proposal" at bounding box center [1155, 322] width 115 height 18
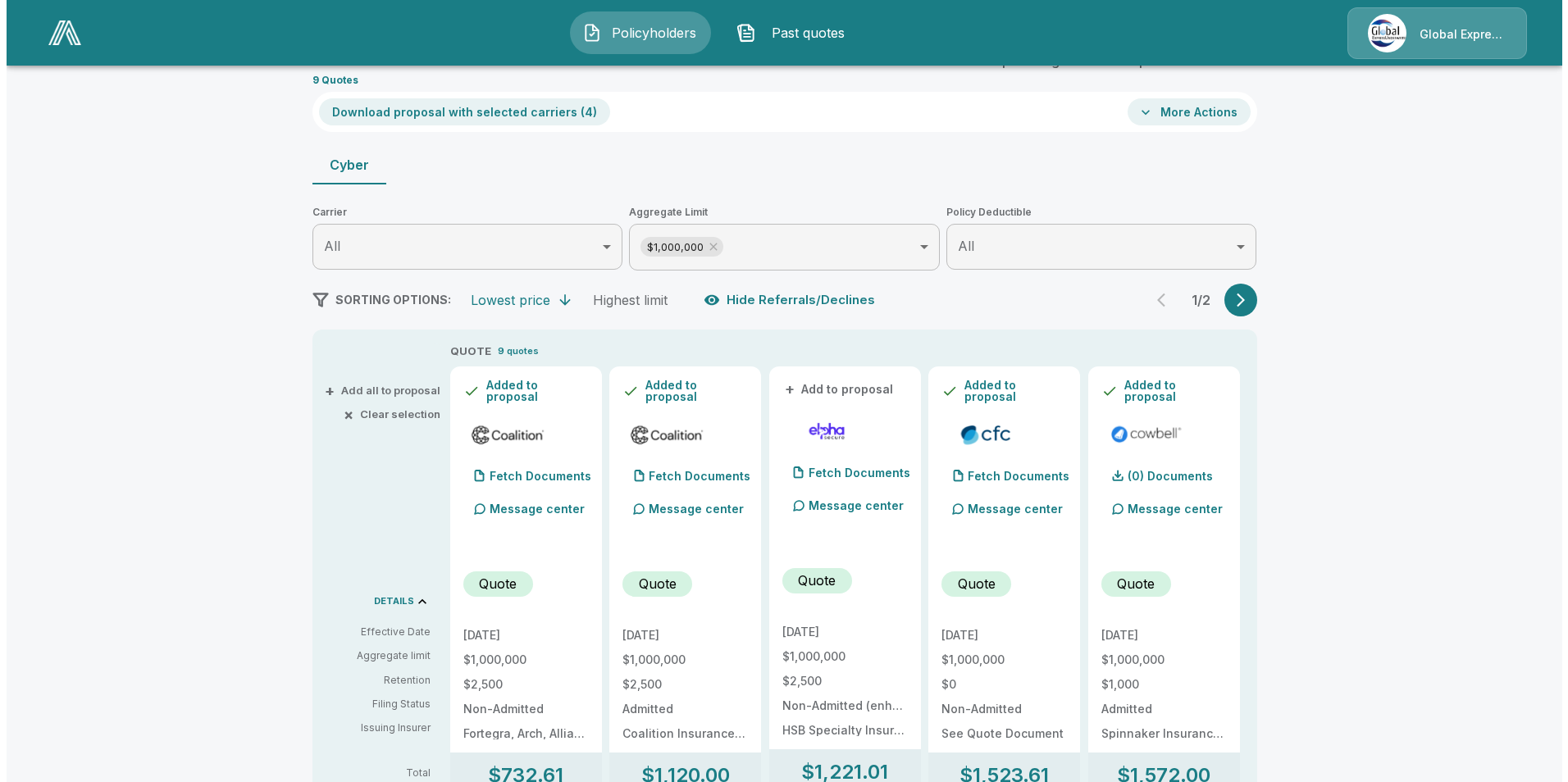
scroll to position [0, 0]
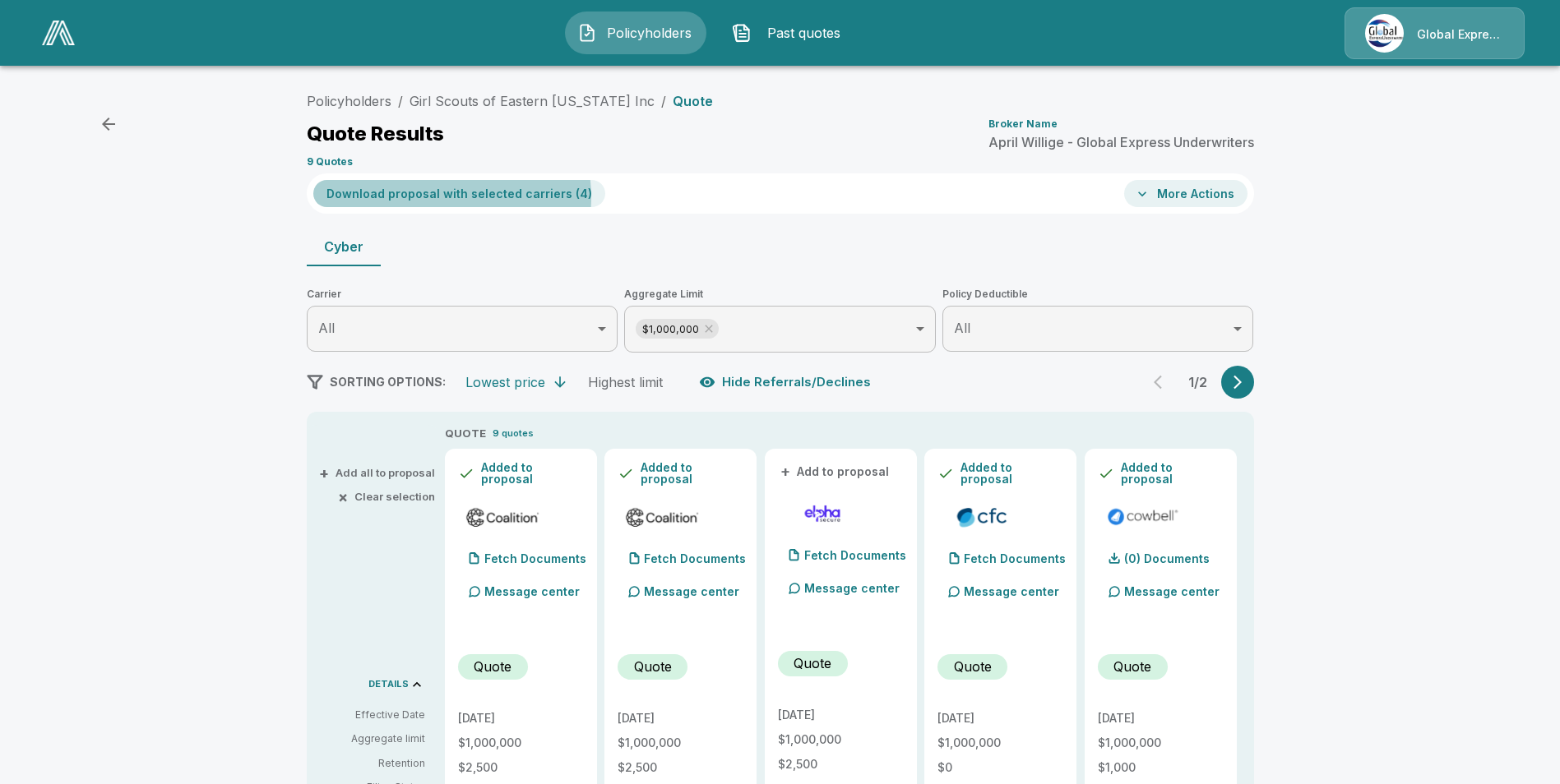
click at [442, 197] on button "Download proposal with selected carriers ( 4 )" at bounding box center [460, 194] width 292 height 27
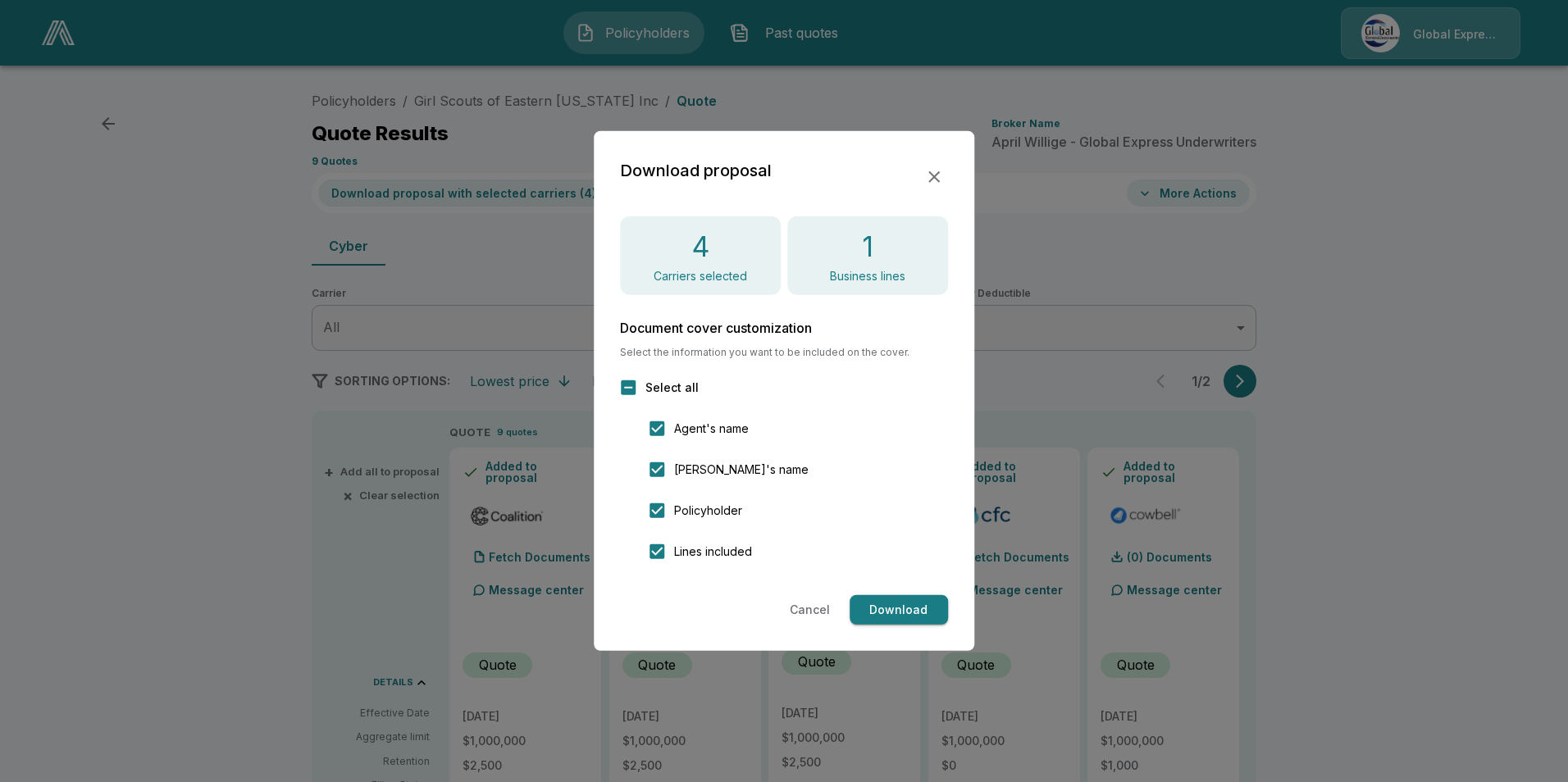
click at [893, 616] on button "Download" at bounding box center [898, 610] width 99 height 30
click at [928, 173] on icon "button" at bounding box center [934, 177] width 20 height 20
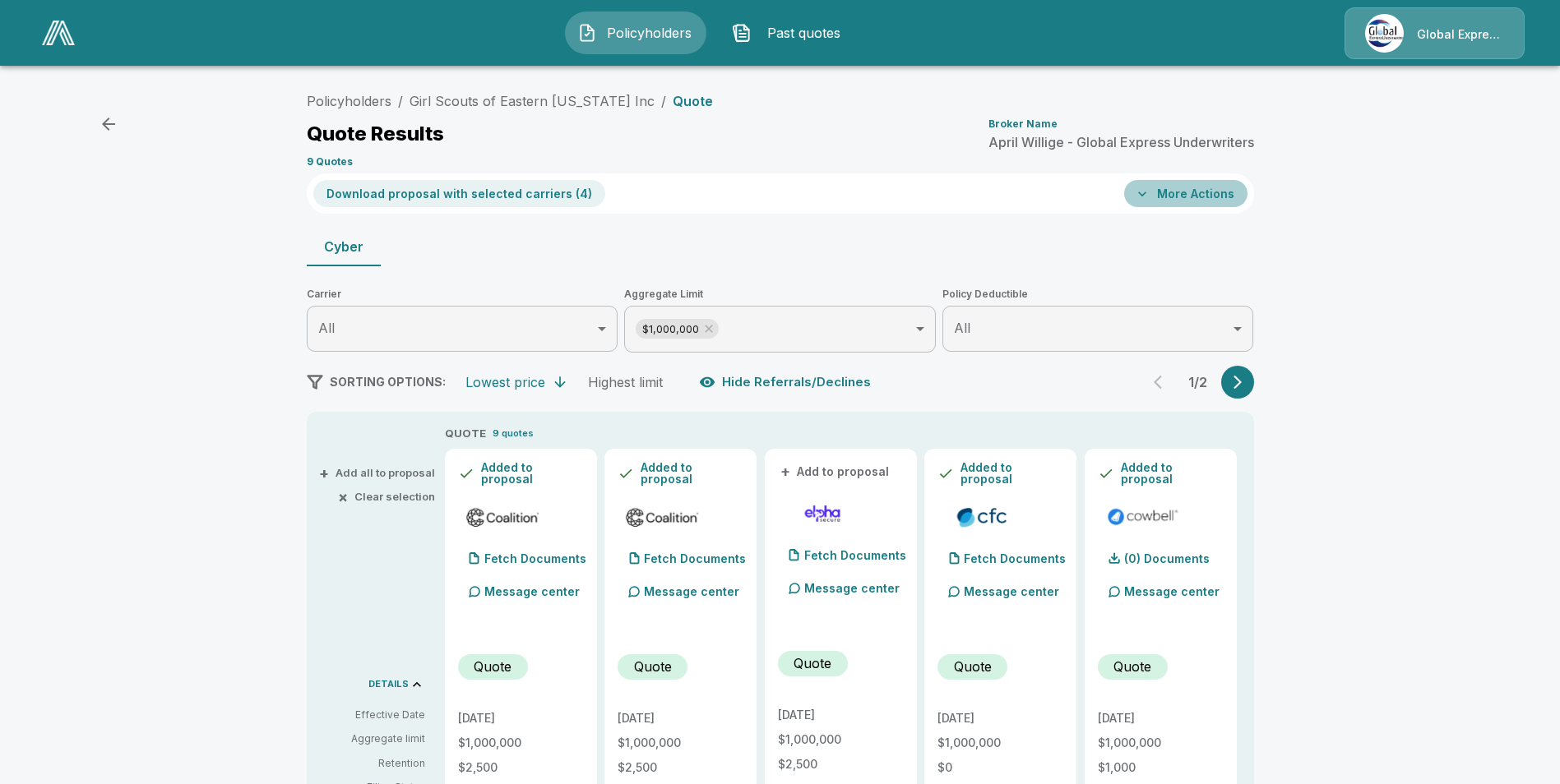
click at [1198, 192] on button "More Actions" at bounding box center [1185, 194] width 124 height 27
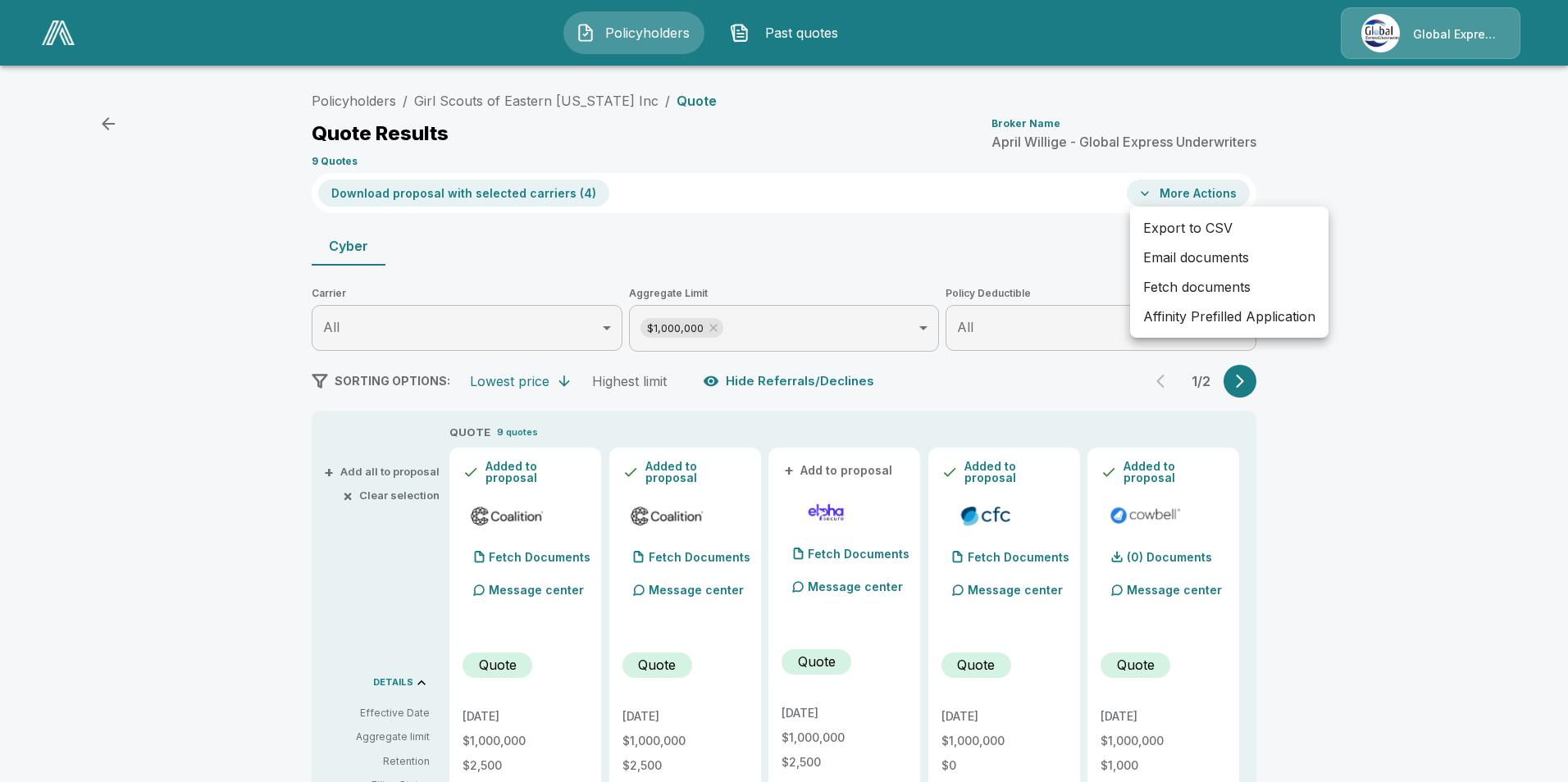
click at [1217, 314] on li "Affinity Prefilled Application" at bounding box center [1229, 317] width 198 height 29
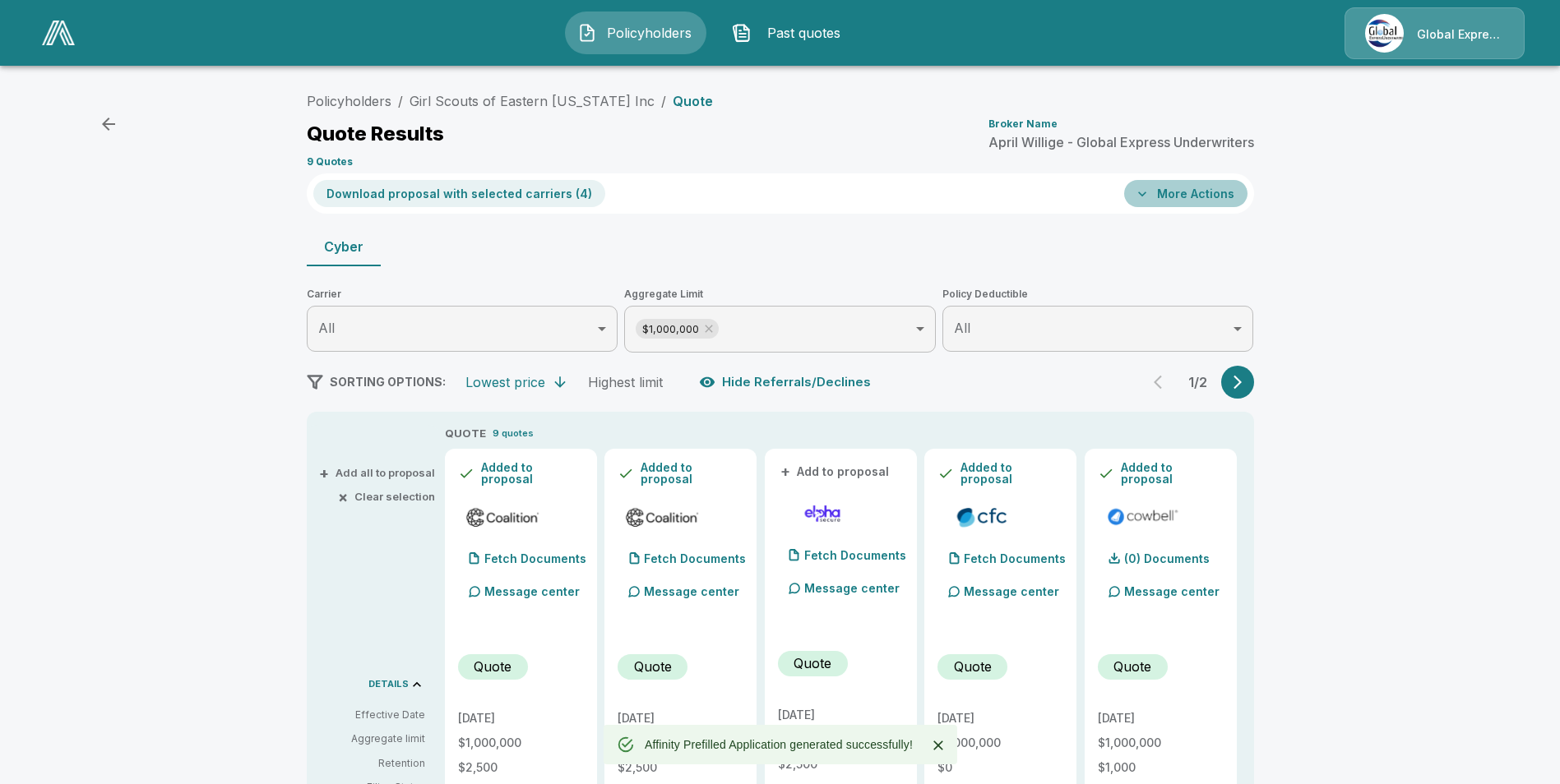
click at [1221, 186] on button "More Actions" at bounding box center [1185, 194] width 124 height 27
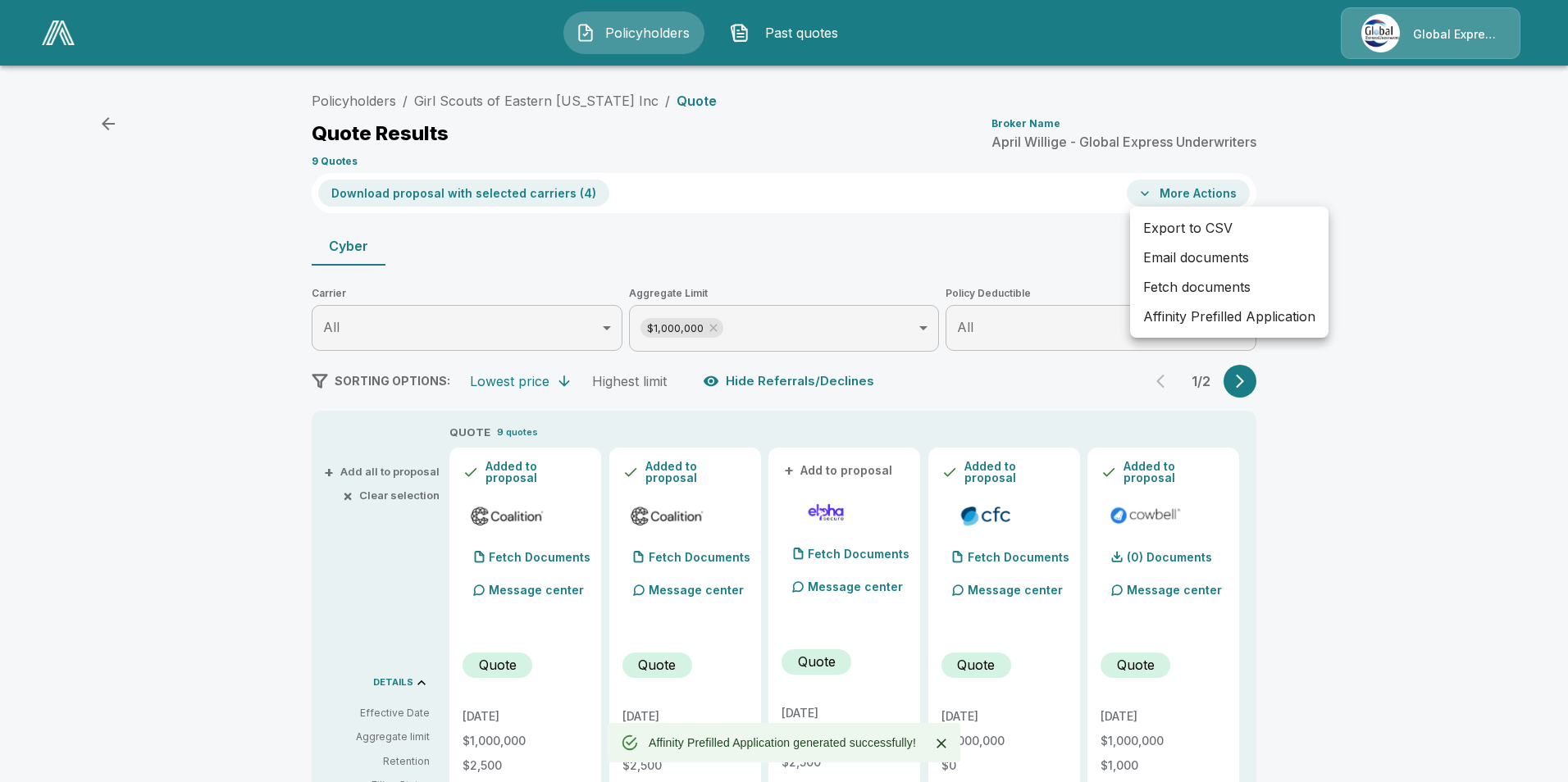
click at [1156, 255] on li "Email documents" at bounding box center [1229, 257] width 198 height 29
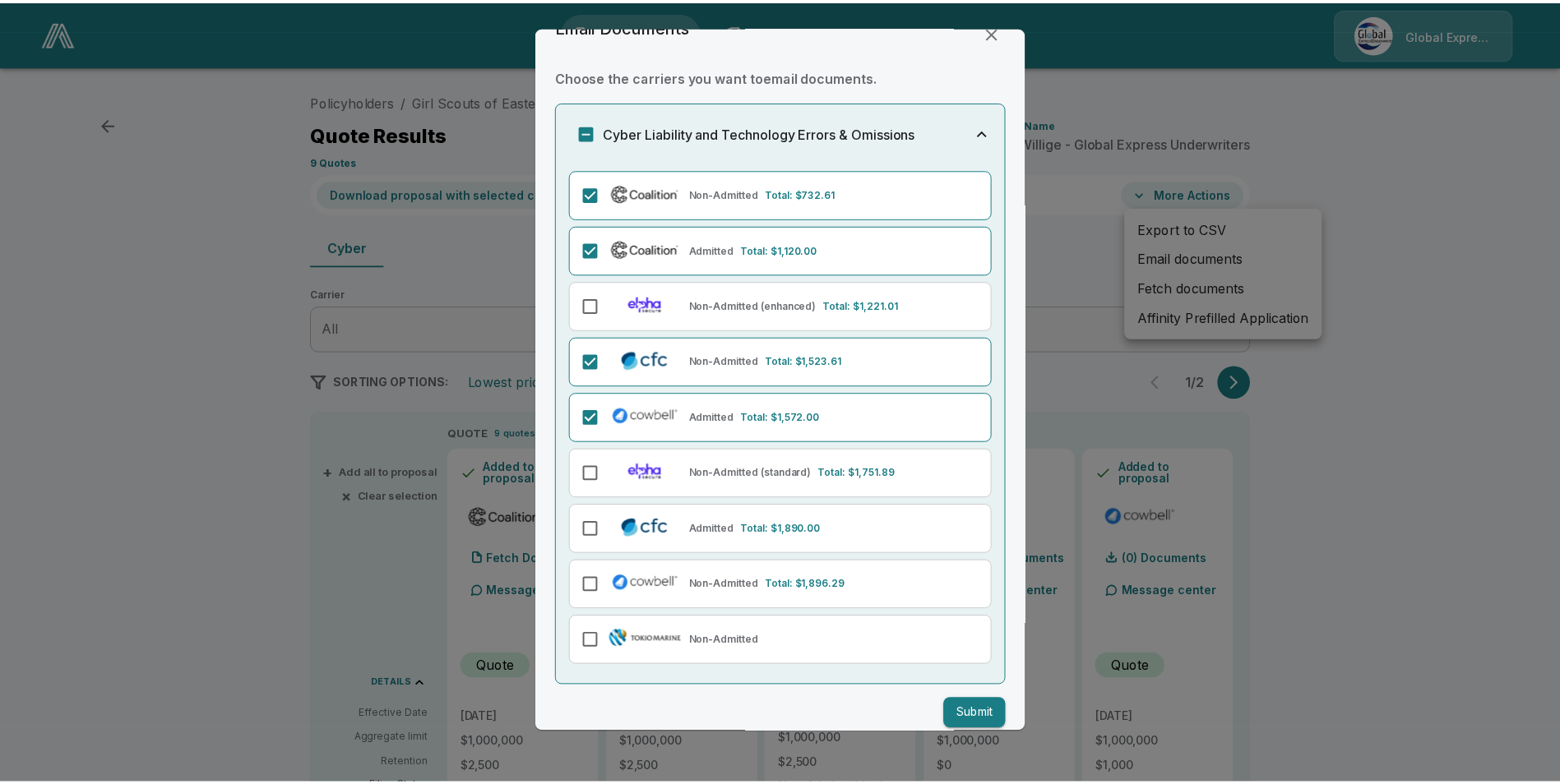
scroll to position [51, 0]
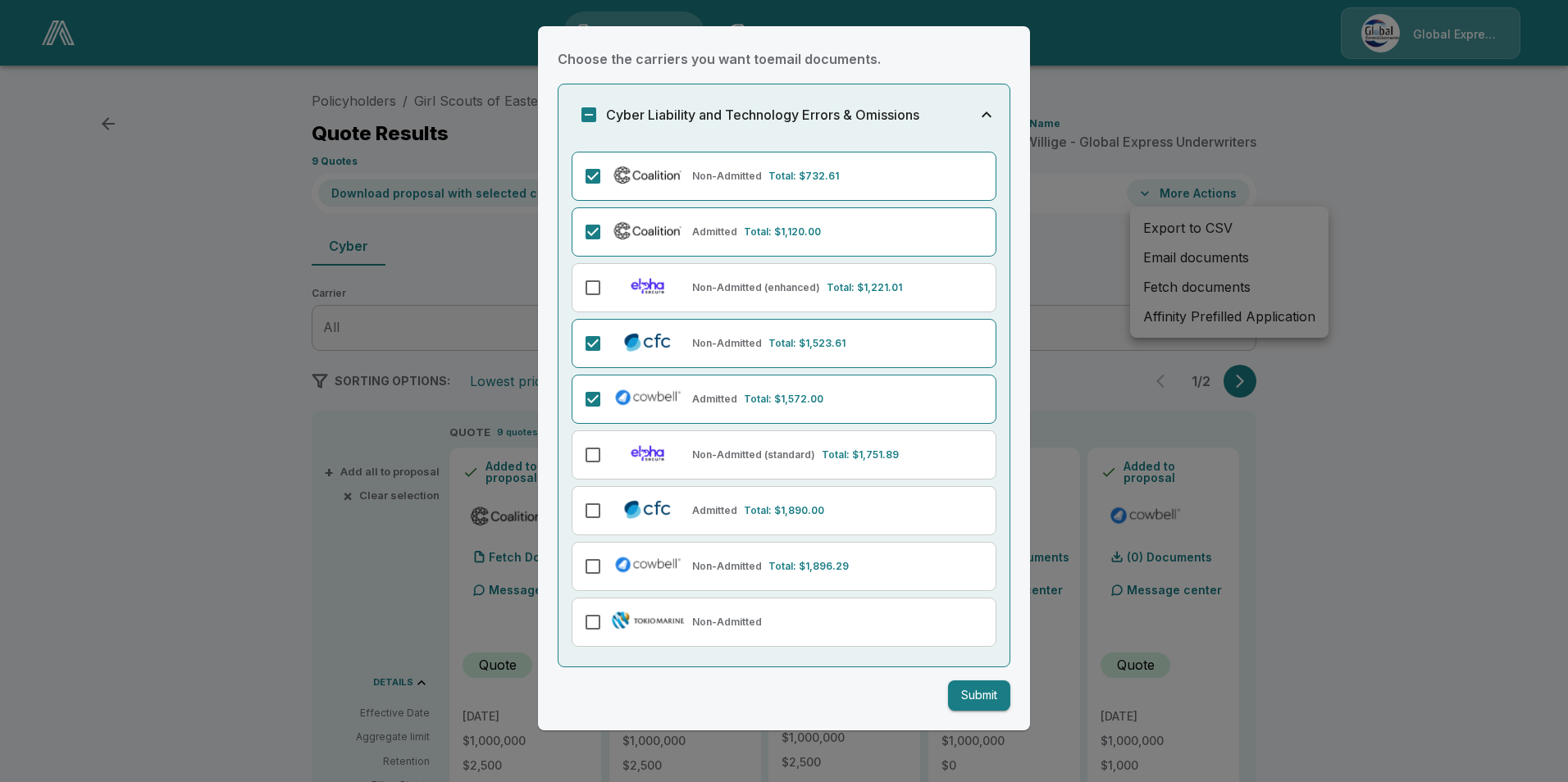
click at [971, 699] on button "Submit" at bounding box center [980, 695] width 63 height 30
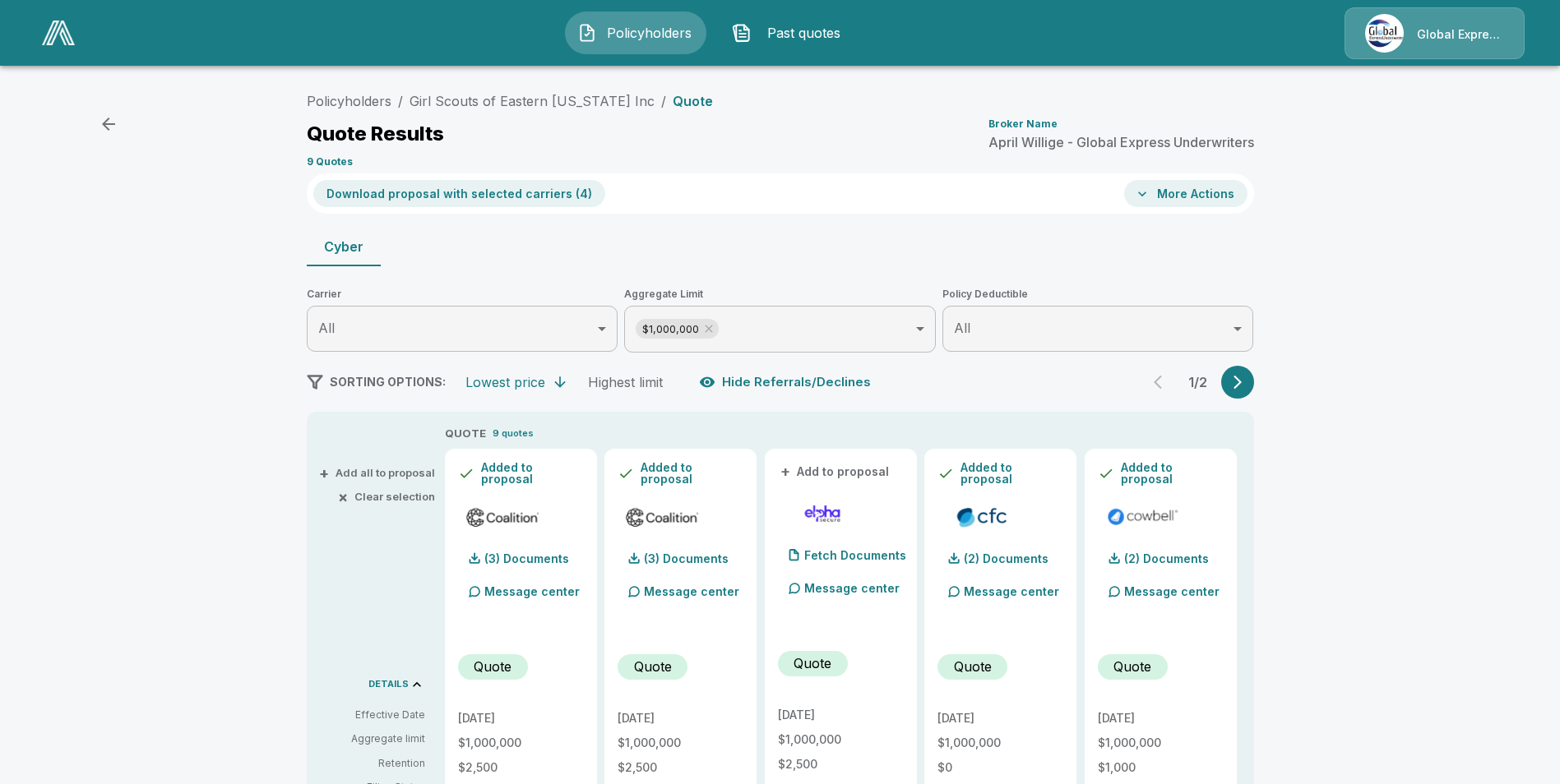
click at [102, 118] on icon "button" at bounding box center [109, 124] width 20 height 20
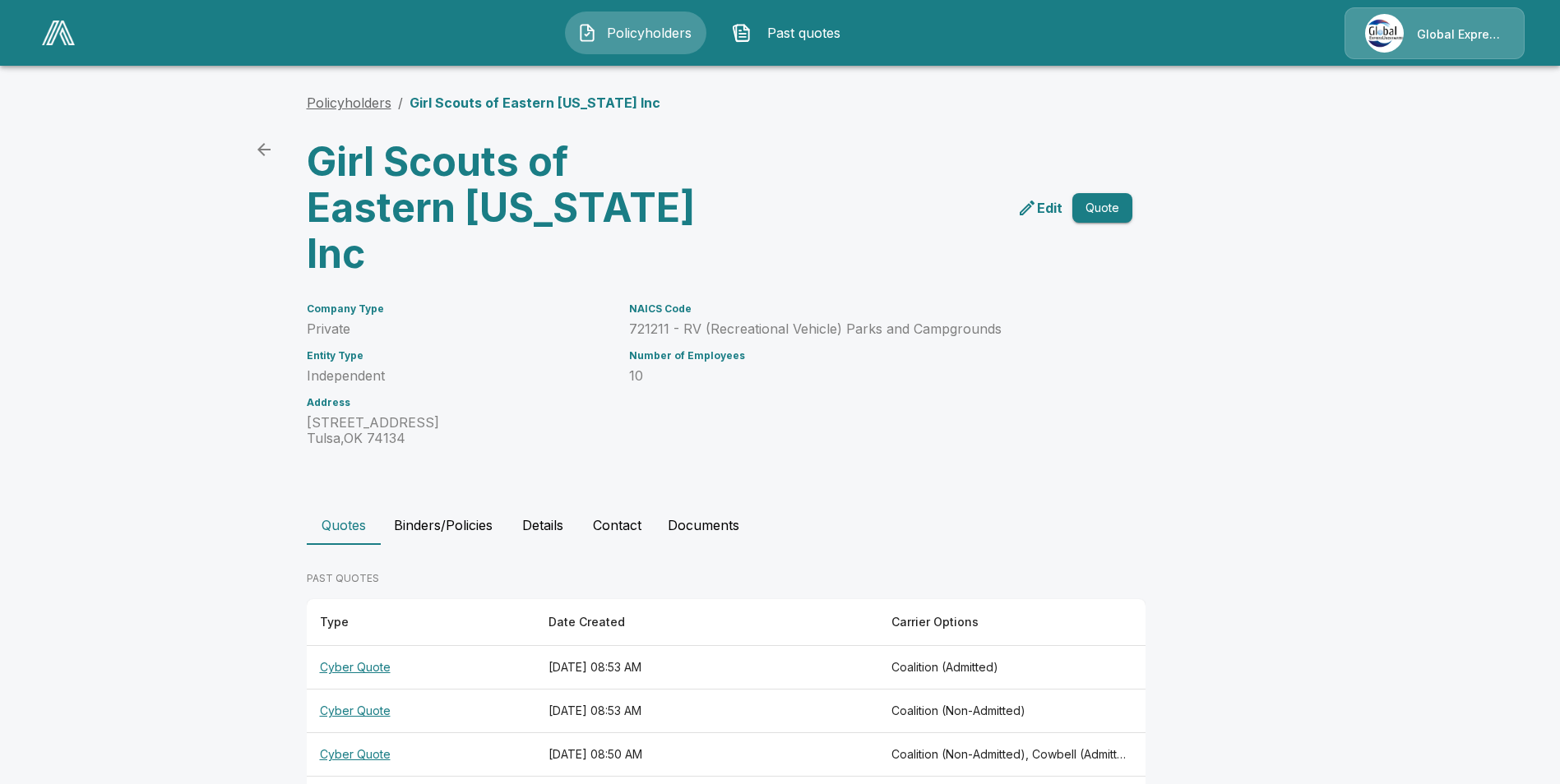
click at [374, 103] on link "Policyholders" at bounding box center [349, 102] width 84 height 17
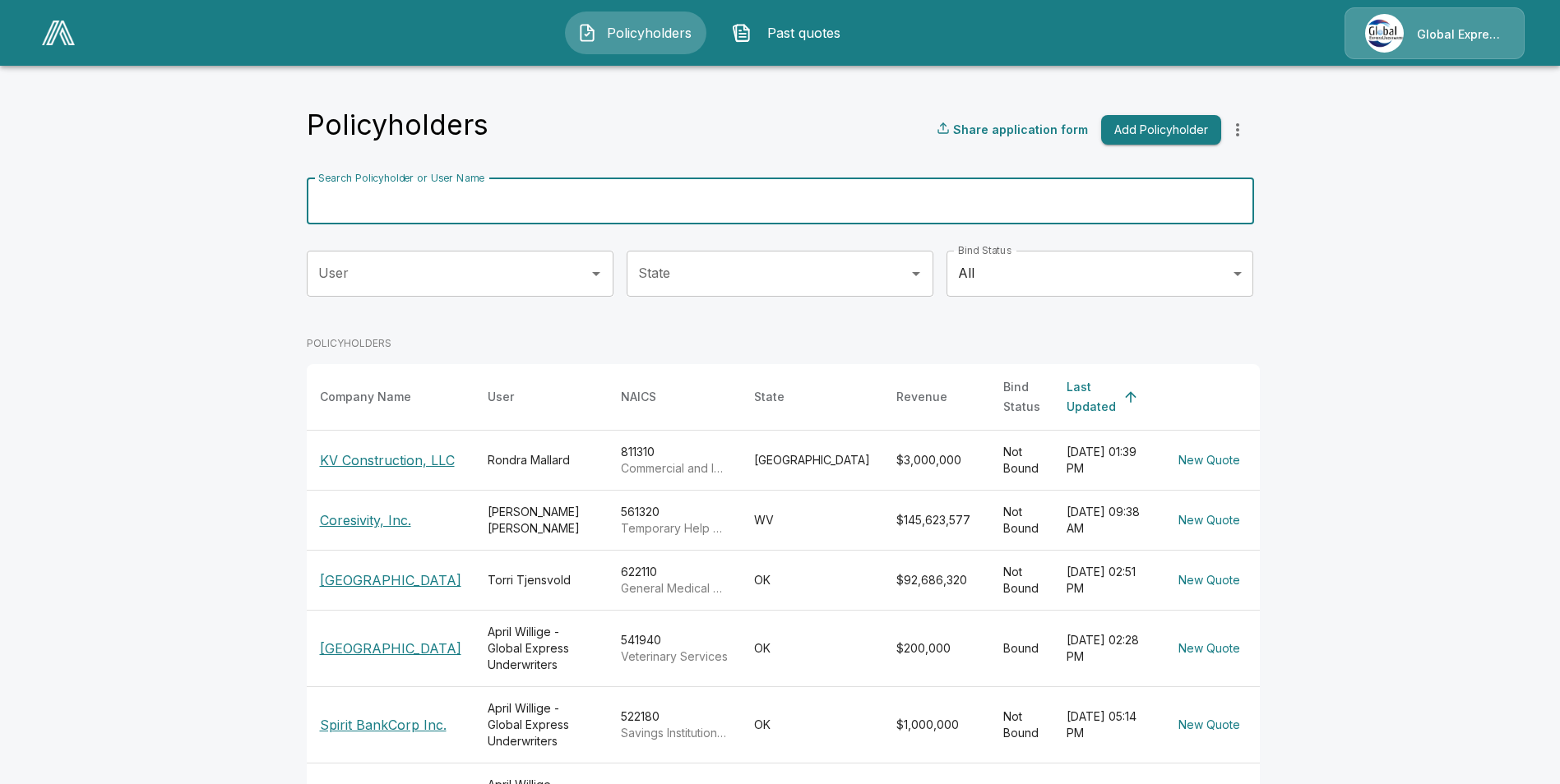
click at [514, 202] on input "Search Policyholder or User Name" at bounding box center [772, 201] width 930 height 46
paste input "**********"
type input "**********"
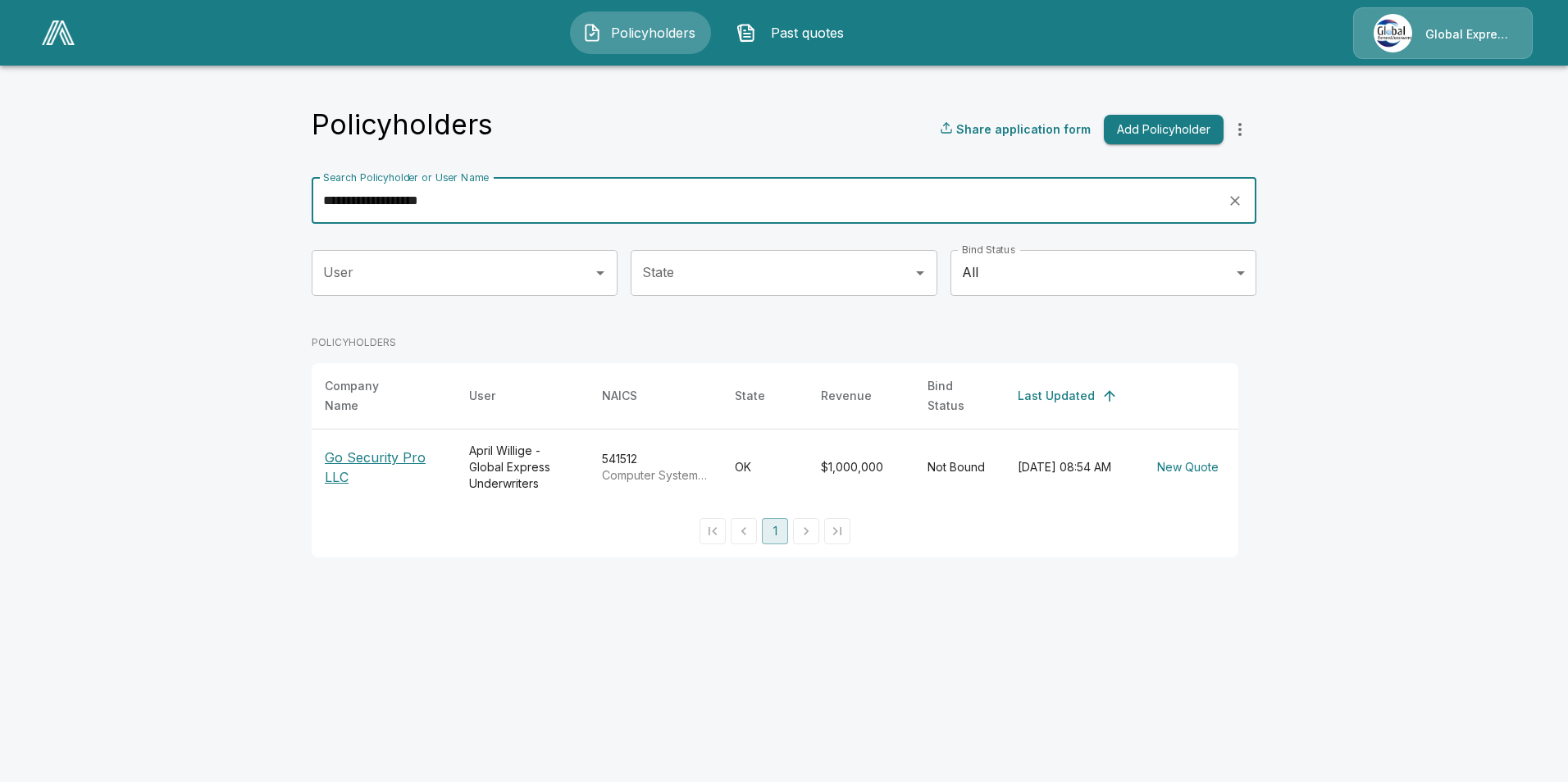
click at [422, 448] on p "Go Security Pro LLC" at bounding box center [383, 467] width 118 height 39
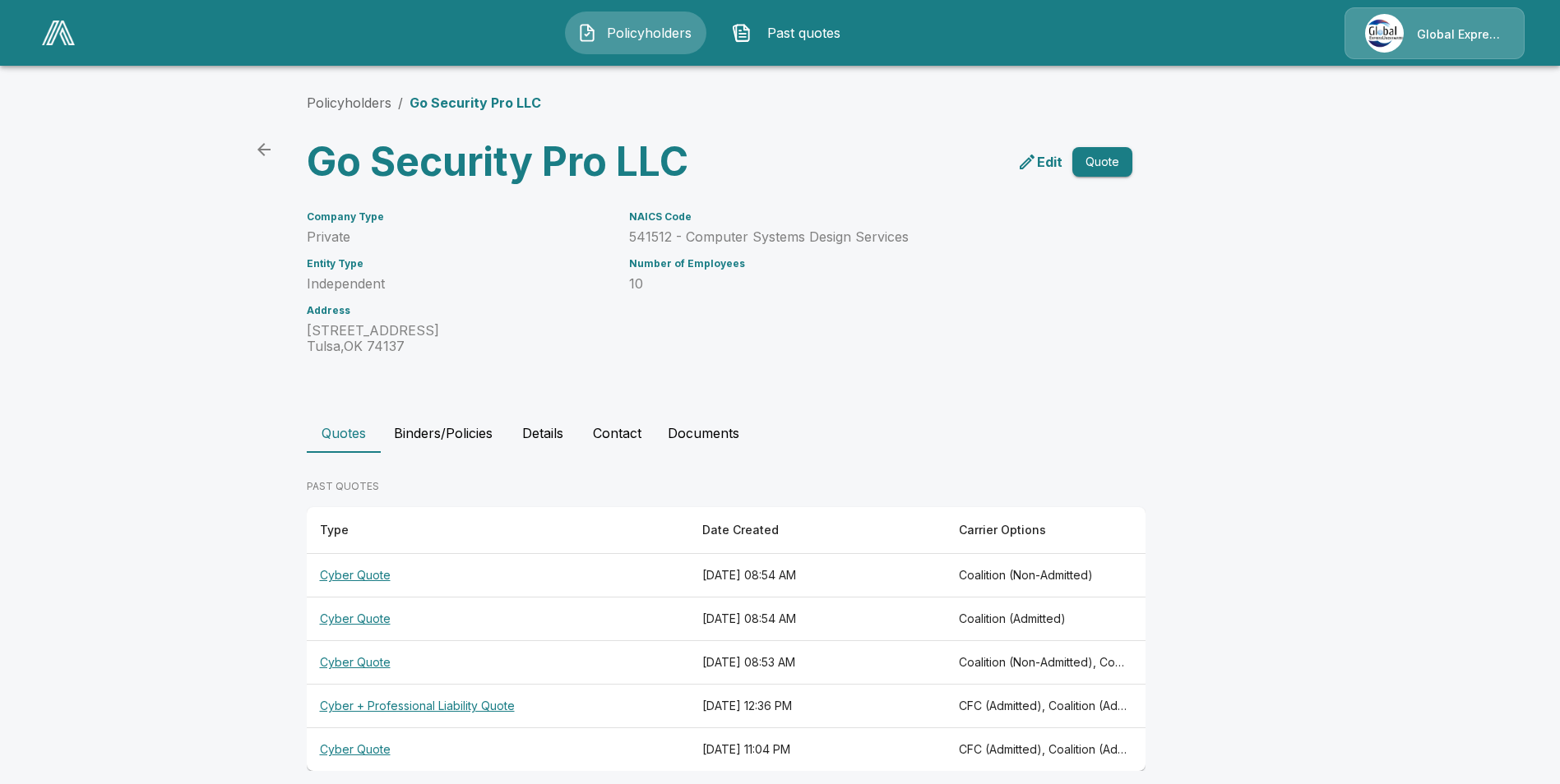
click at [374, 661] on th "Cyber Quote" at bounding box center [498, 662] width 383 height 43
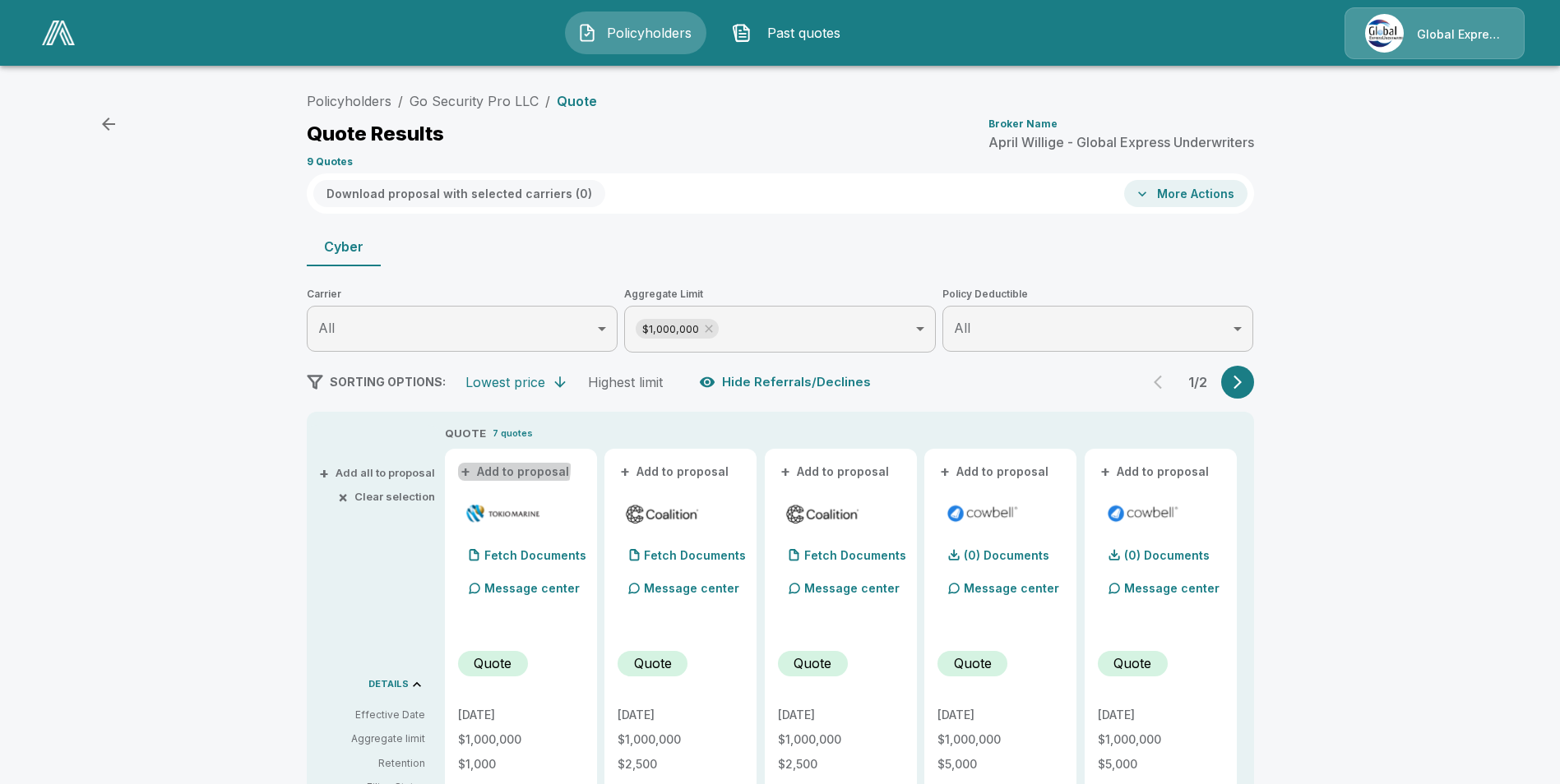
click at [501, 467] on button "+ Add to proposal" at bounding box center [515, 471] width 115 height 18
click at [687, 463] on button "+ Add to proposal" at bounding box center [675, 471] width 115 height 18
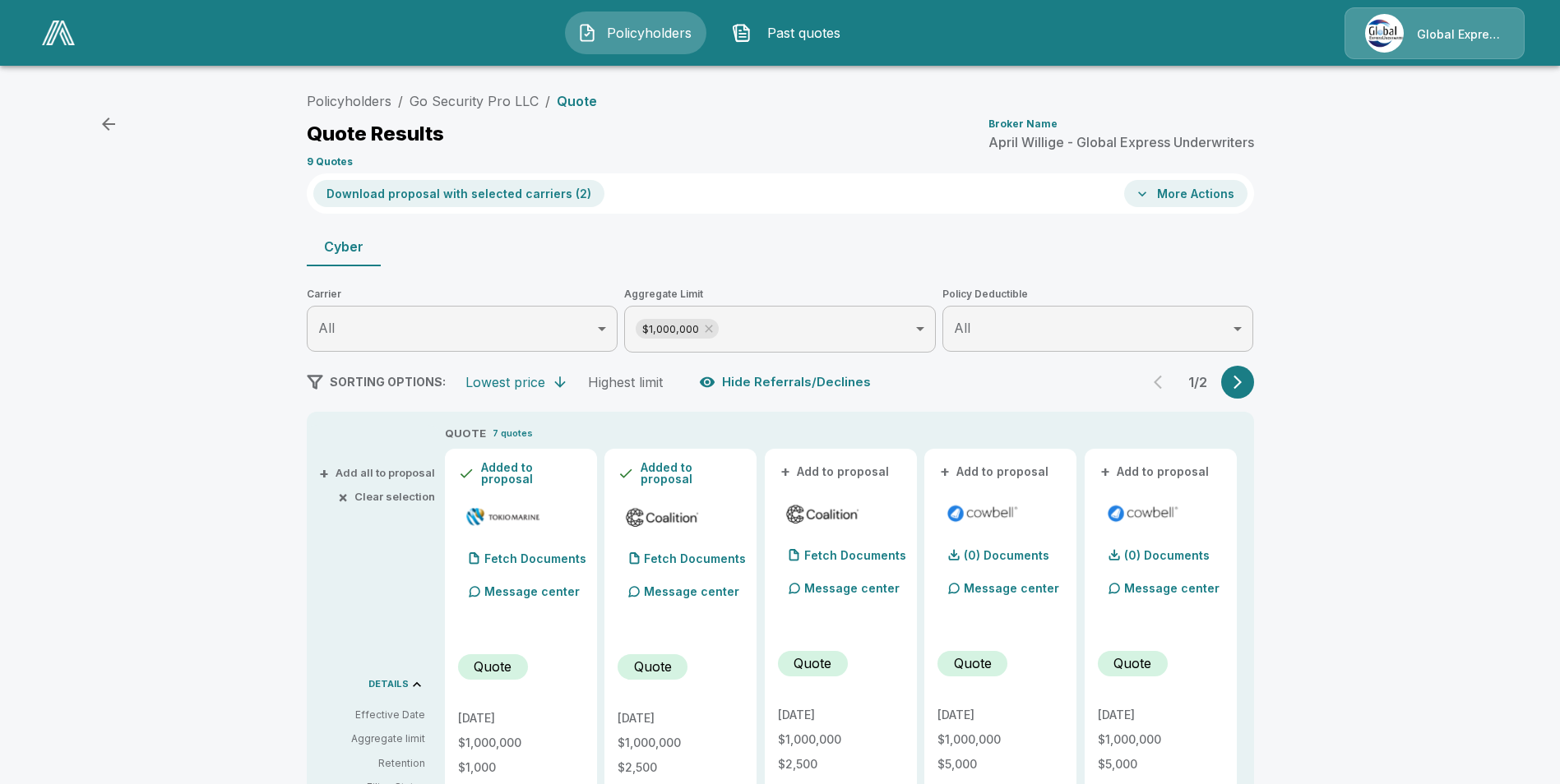
click at [843, 472] on button "+ Add to proposal" at bounding box center [834, 471] width 115 height 18
click at [1012, 476] on button "+ Add to proposal" at bounding box center [994, 471] width 115 height 18
click at [538, 192] on button "Download proposal with selected carriers ( 4 )" at bounding box center [460, 194] width 292 height 27
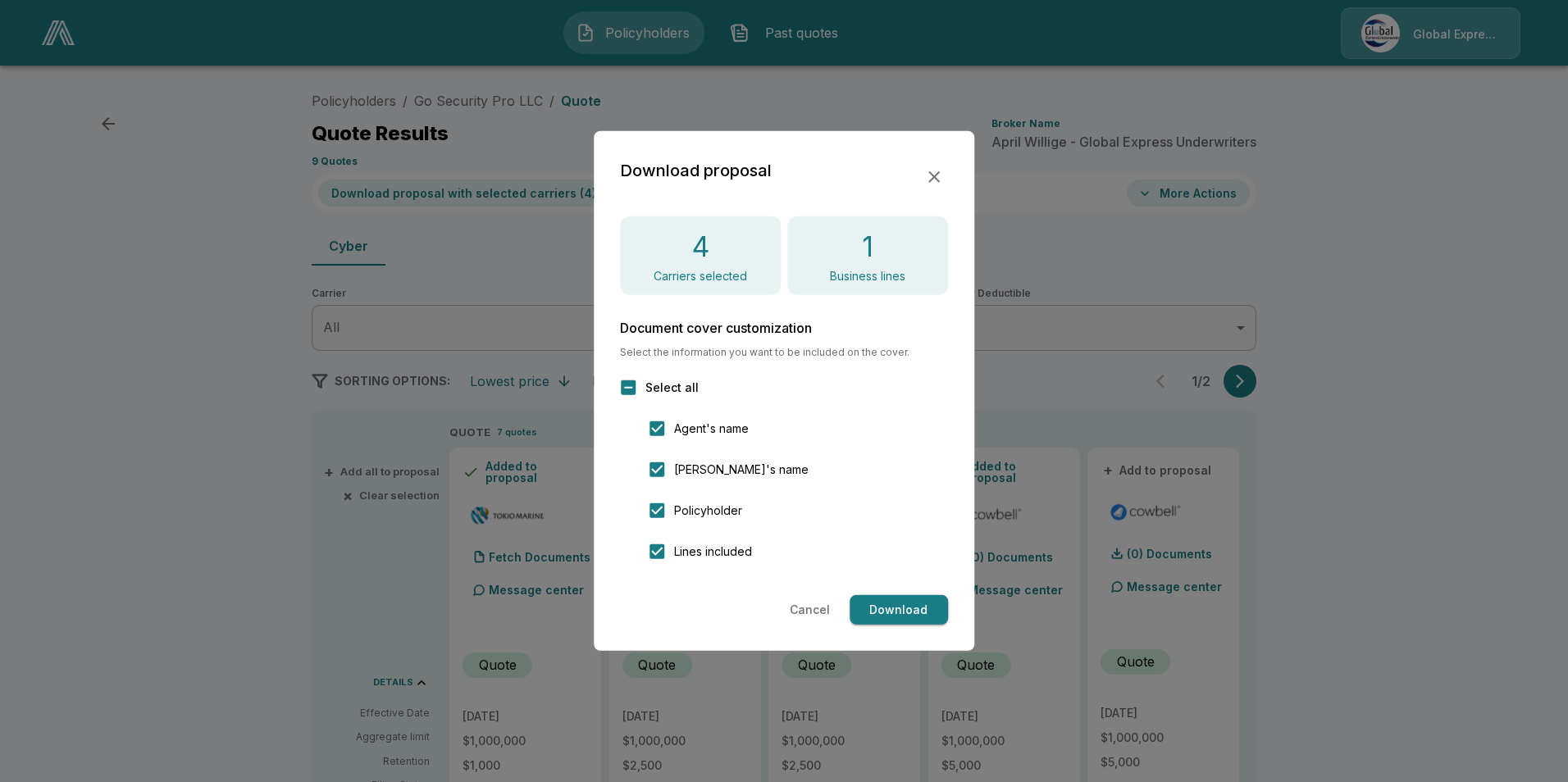
click at [887, 607] on button "Download" at bounding box center [898, 610] width 99 height 30
click at [928, 181] on icon "button" at bounding box center [934, 177] width 20 height 20
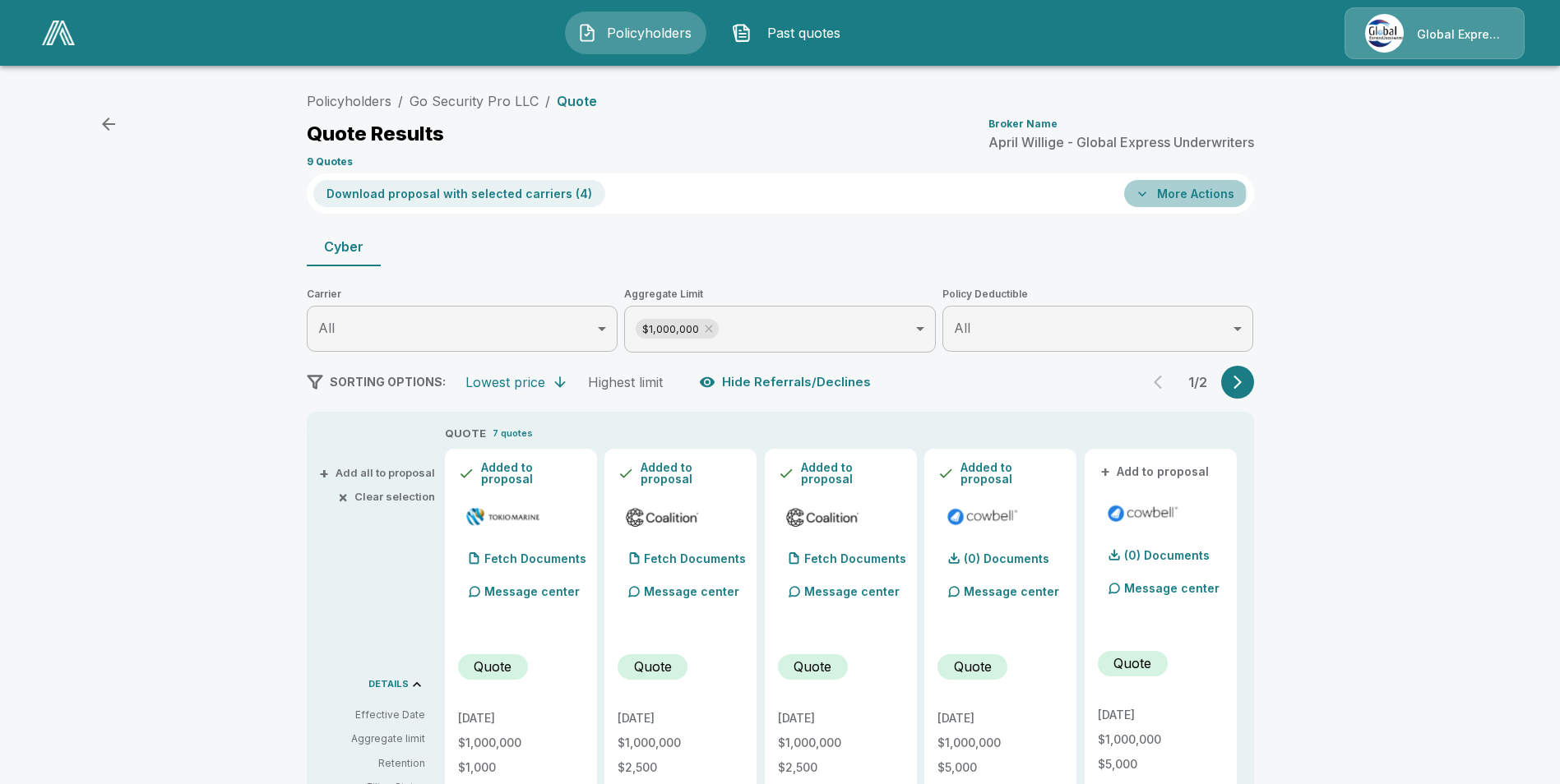
click at [1179, 194] on button "More Actions" at bounding box center [1185, 194] width 124 height 27
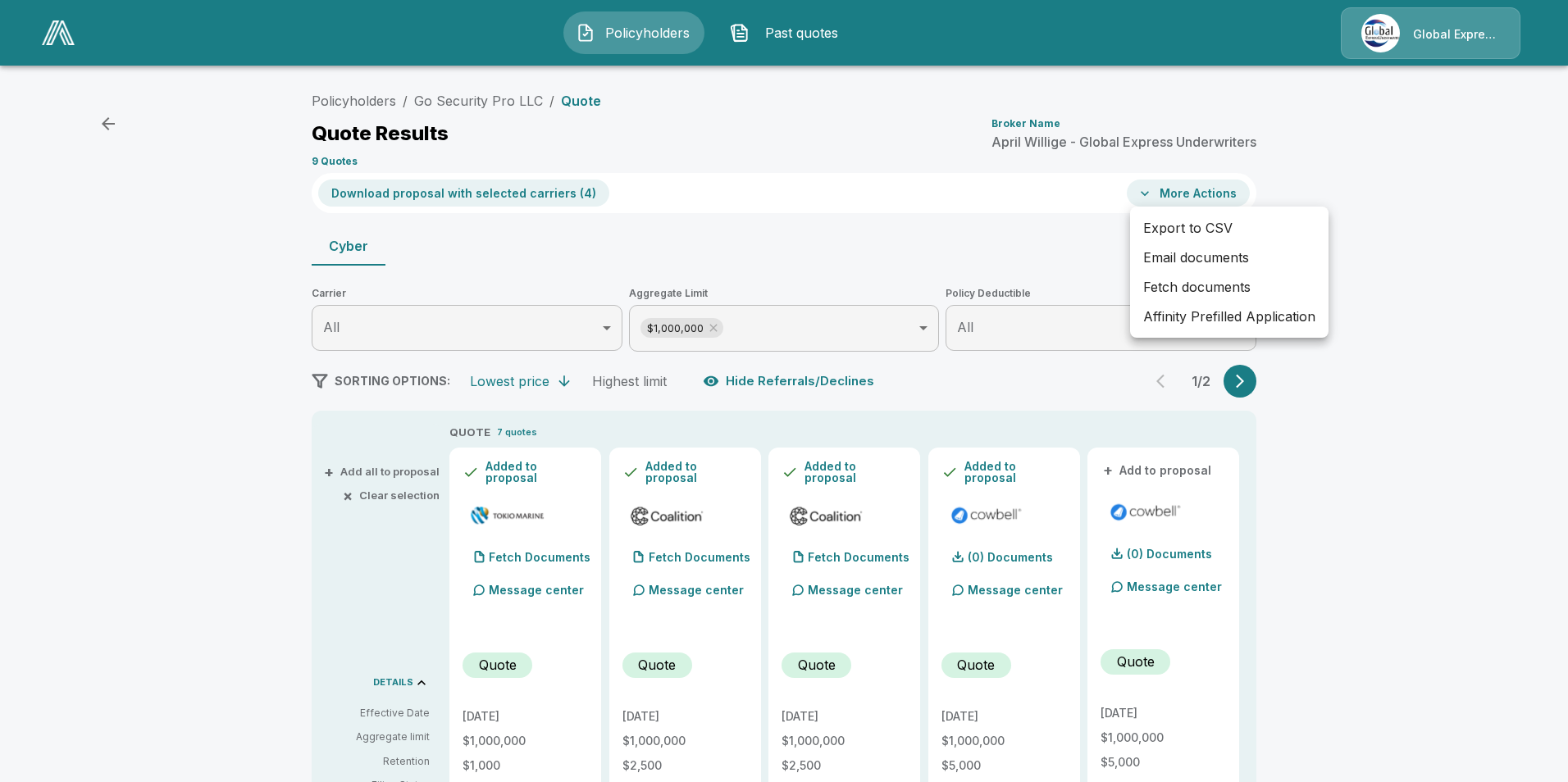
click at [1173, 316] on li "Affinity Prefilled Application" at bounding box center [1229, 317] width 198 height 29
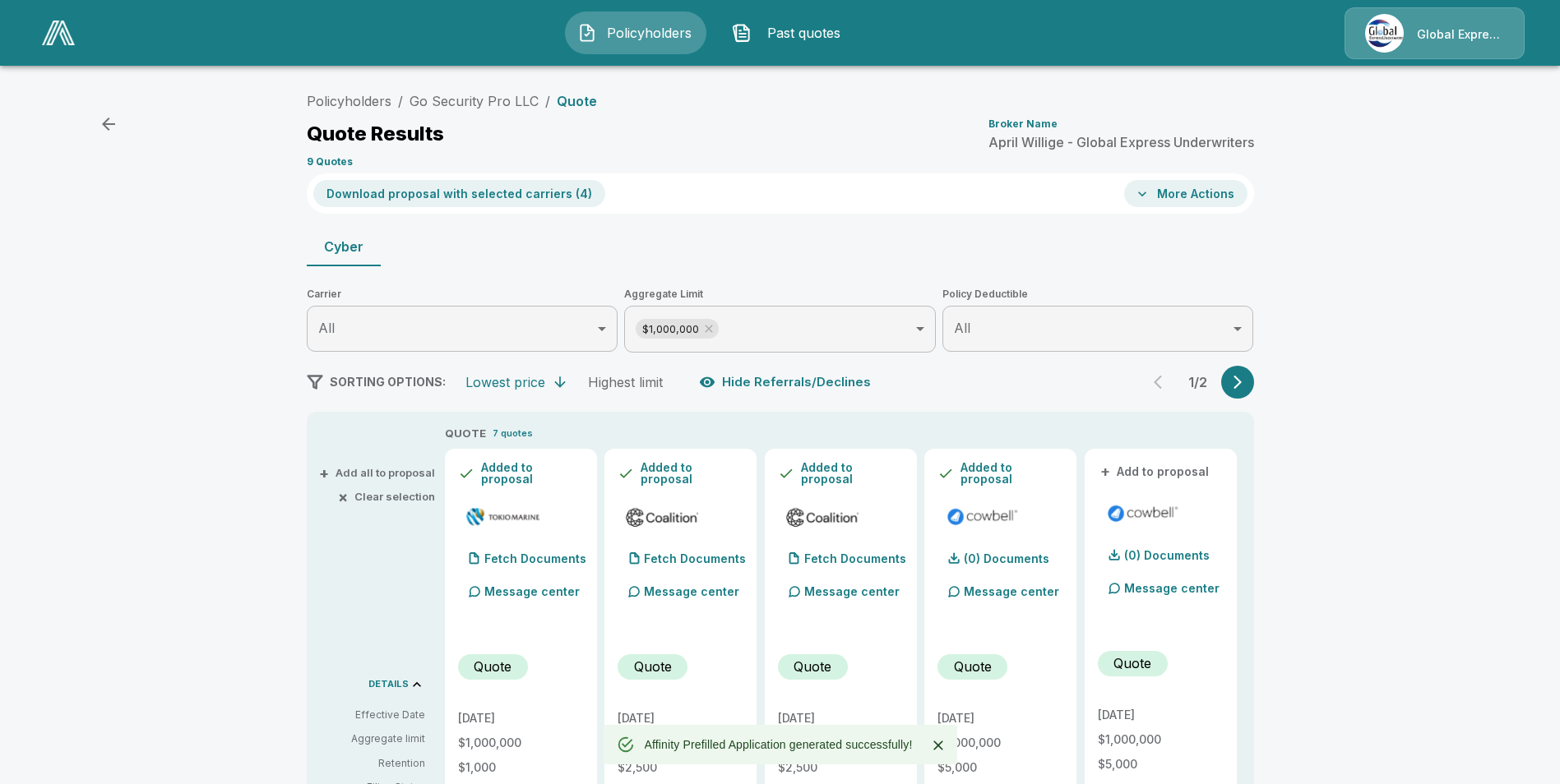
click at [1202, 190] on button "More Actions" at bounding box center [1185, 194] width 124 height 27
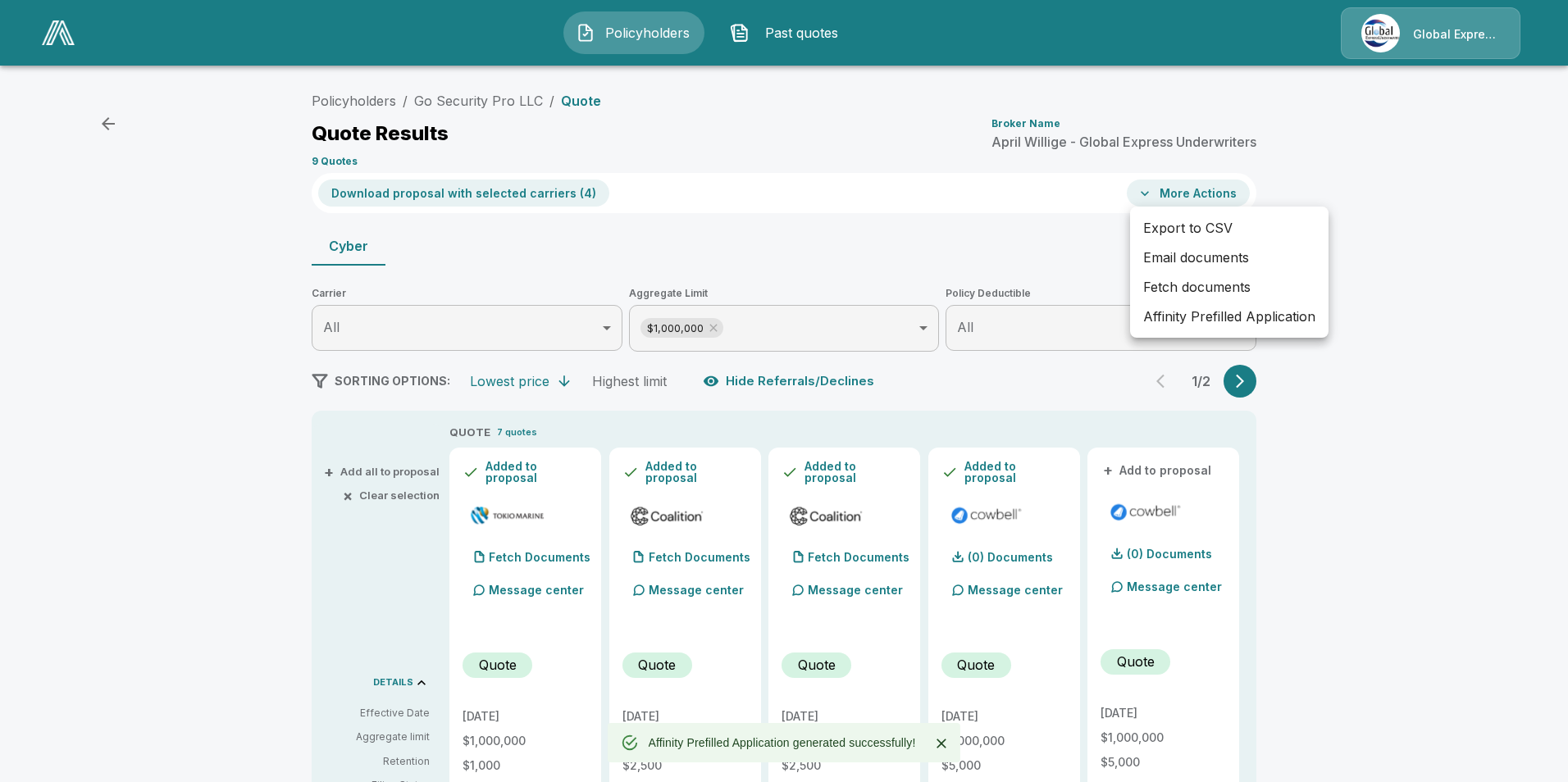
click at [1172, 261] on li "Email documents" at bounding box center [1229, 257] width 198 height 29
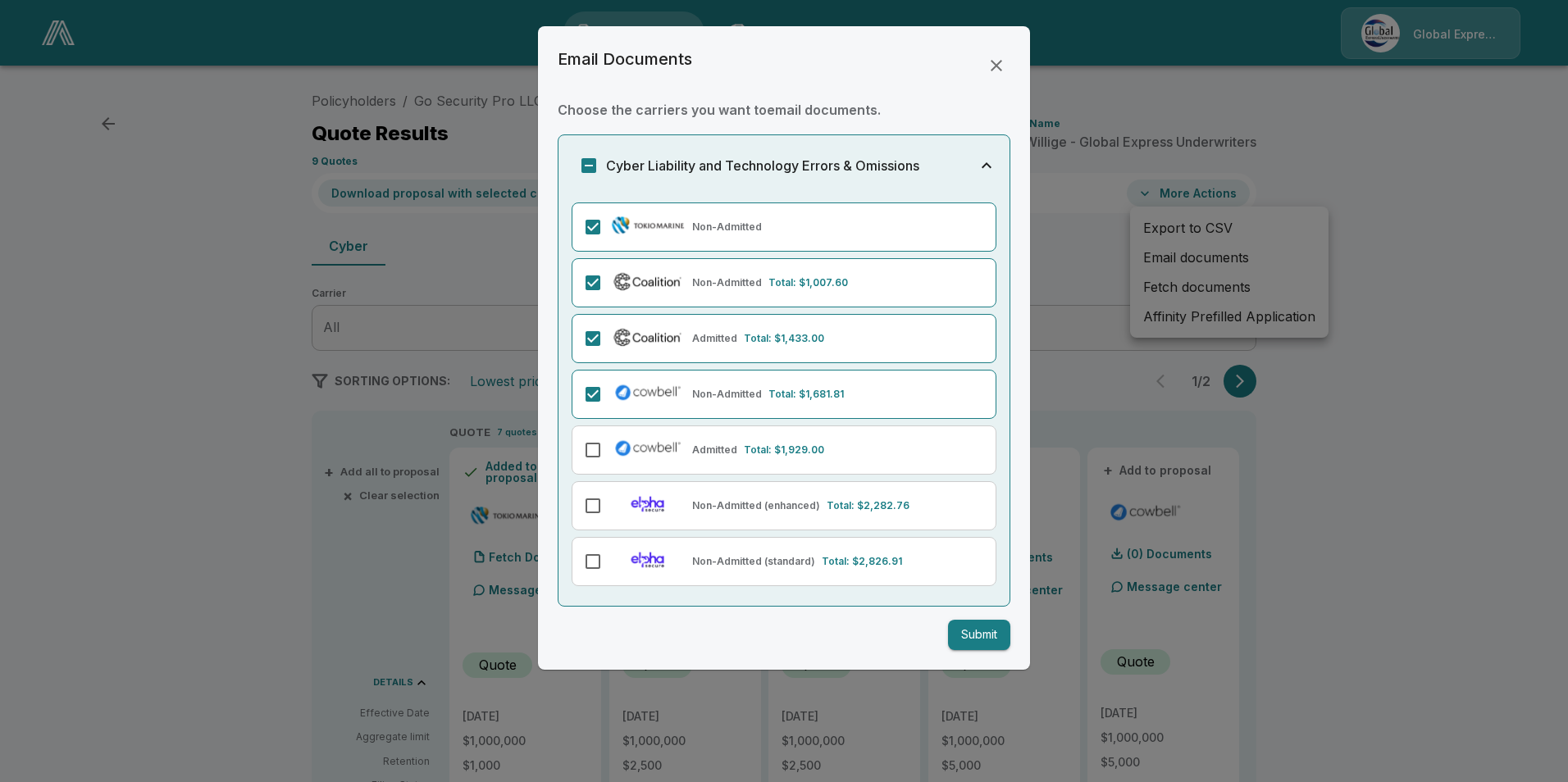
click at [983, 629] on button "Submit" at bounding box center [980, 634] width 63 height 30
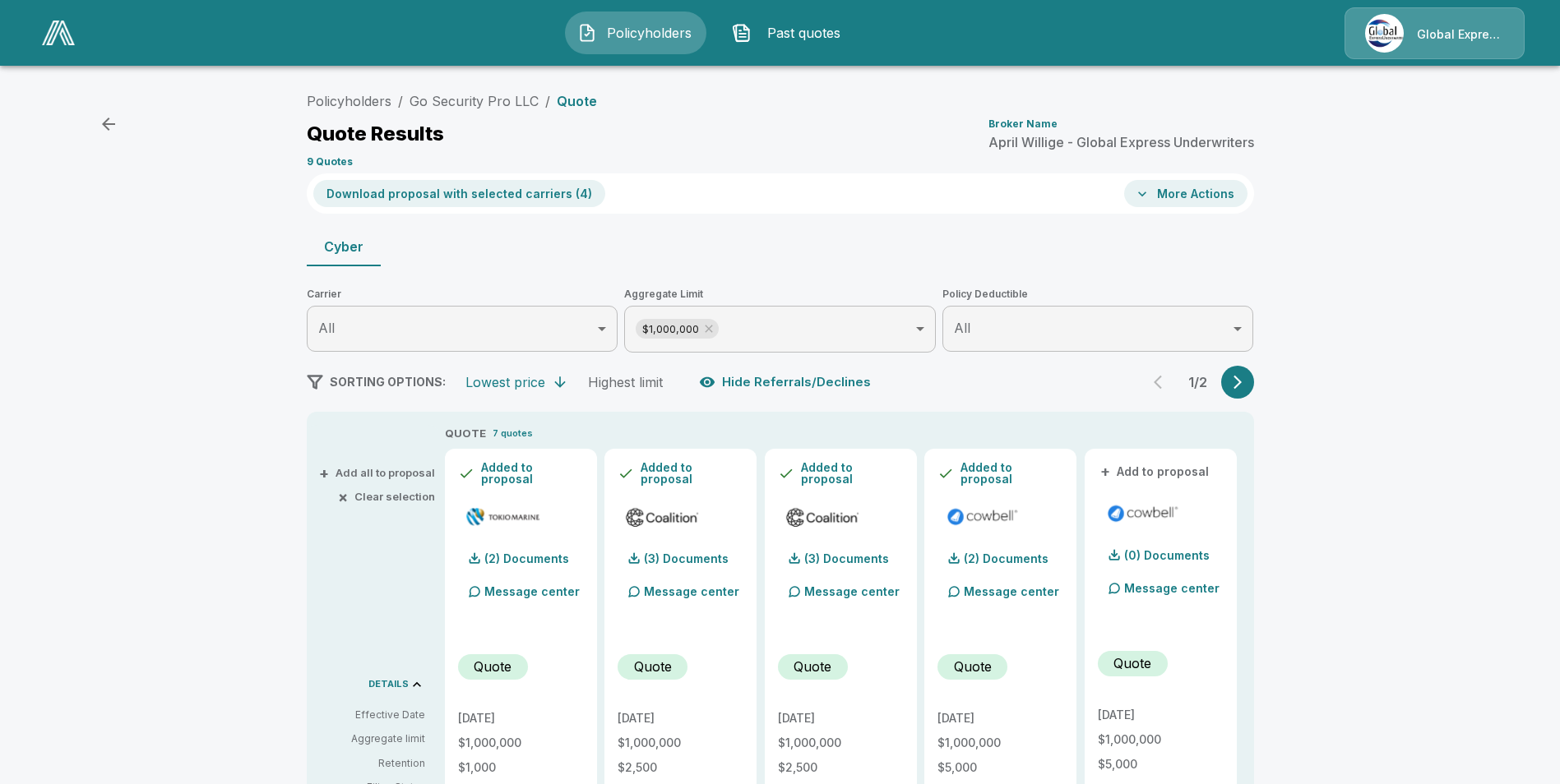
click at [105, 124] on icon "button" at bounding box center [108, 123] width 13 height 13
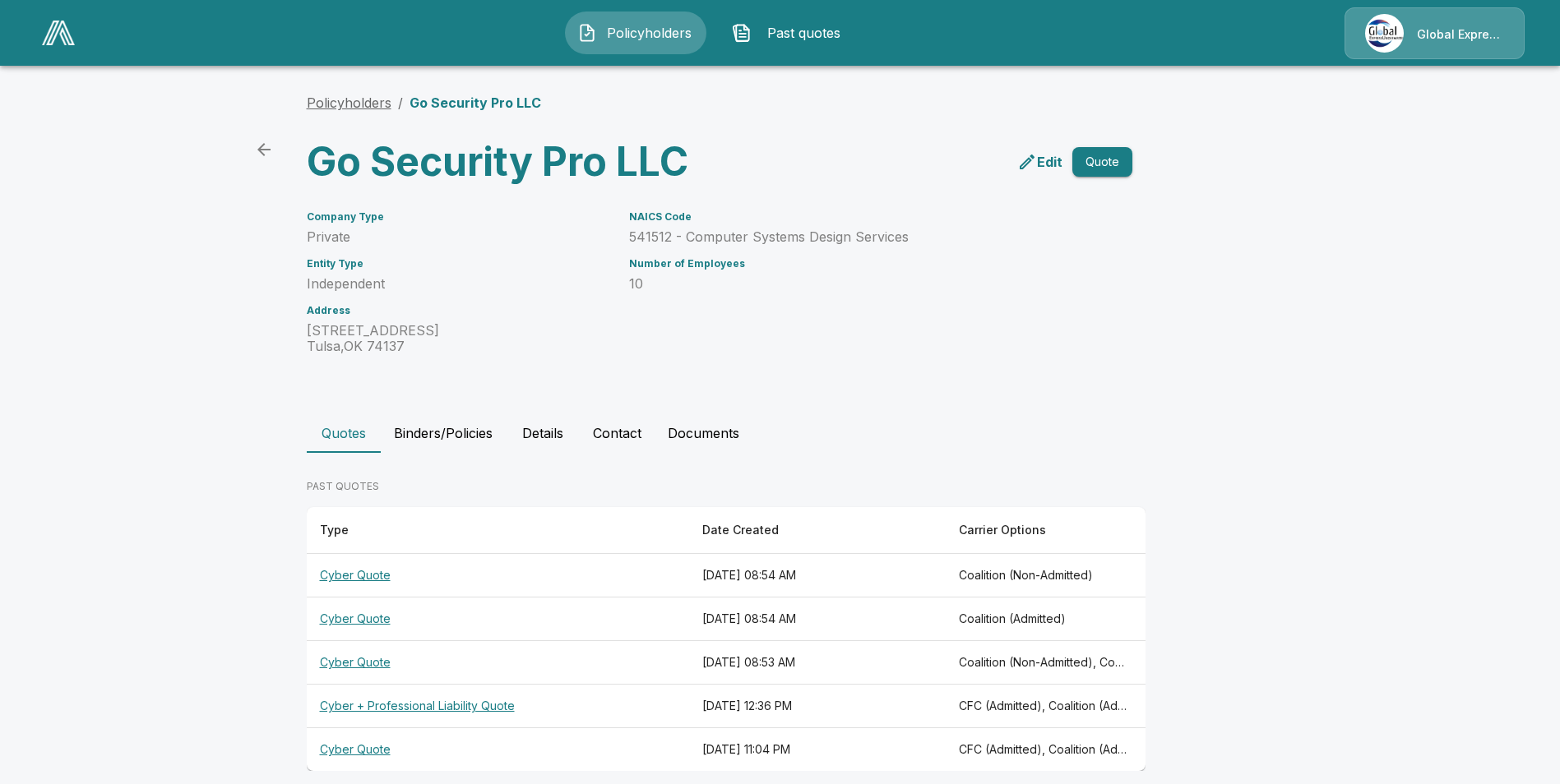
click at [357, 107] on link "Policyholders" at bounding box center [349, 102] width 84 height 17
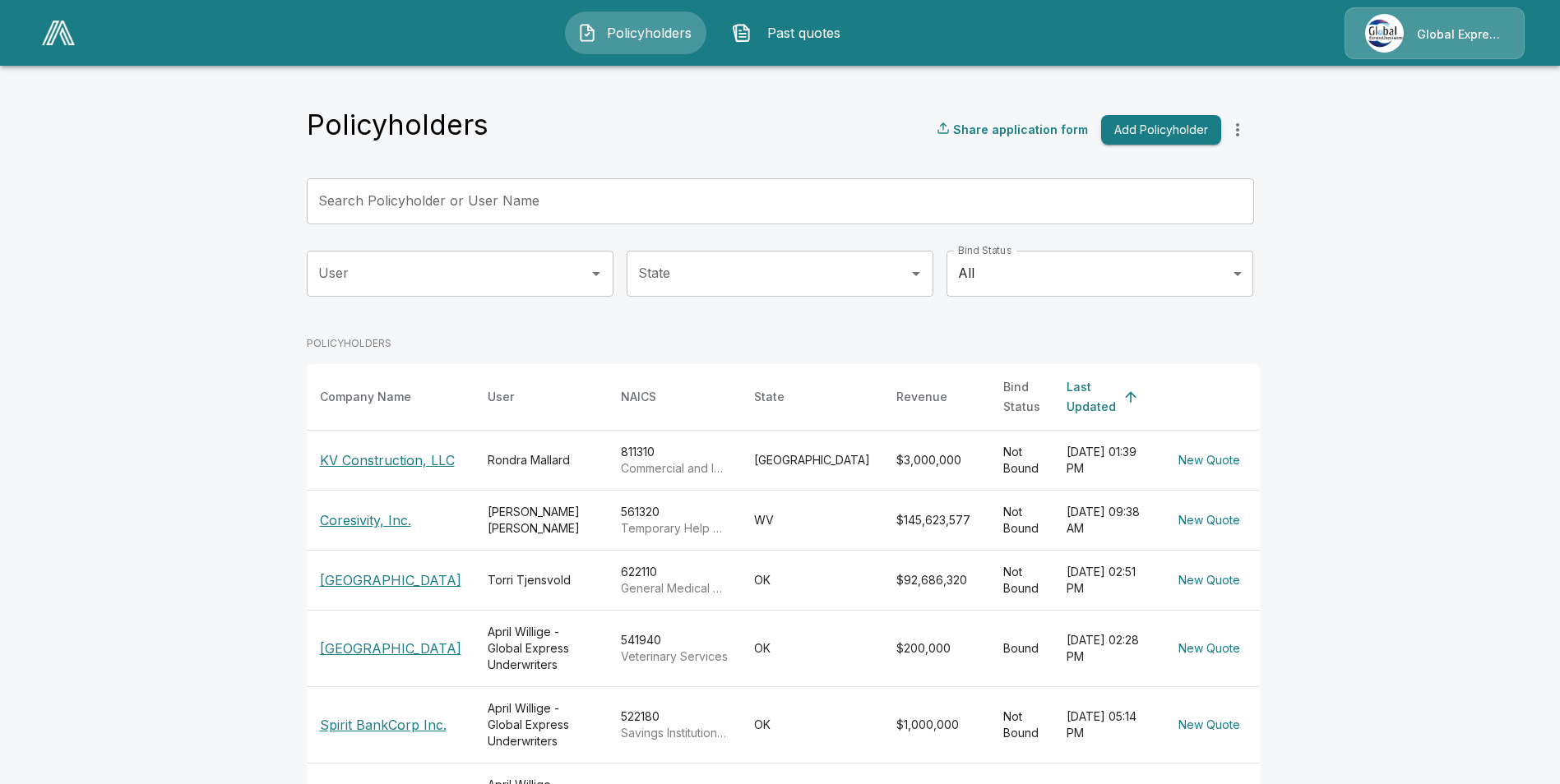
click at [594, 192] on input "Search Policyholder or User Name" at bounding box center [772, 201] width 930 height 46
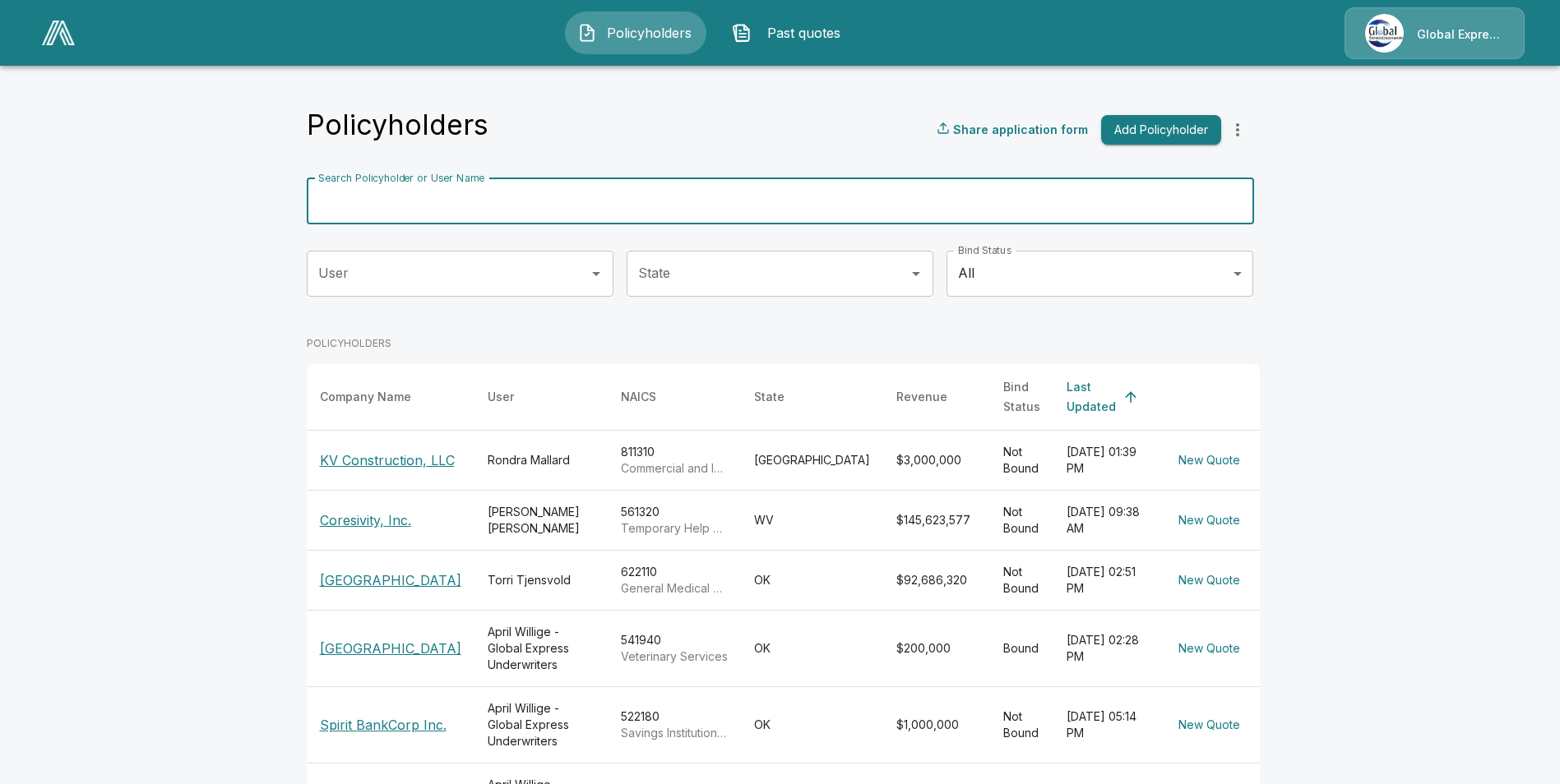
paste input "**********"
type input "**********"
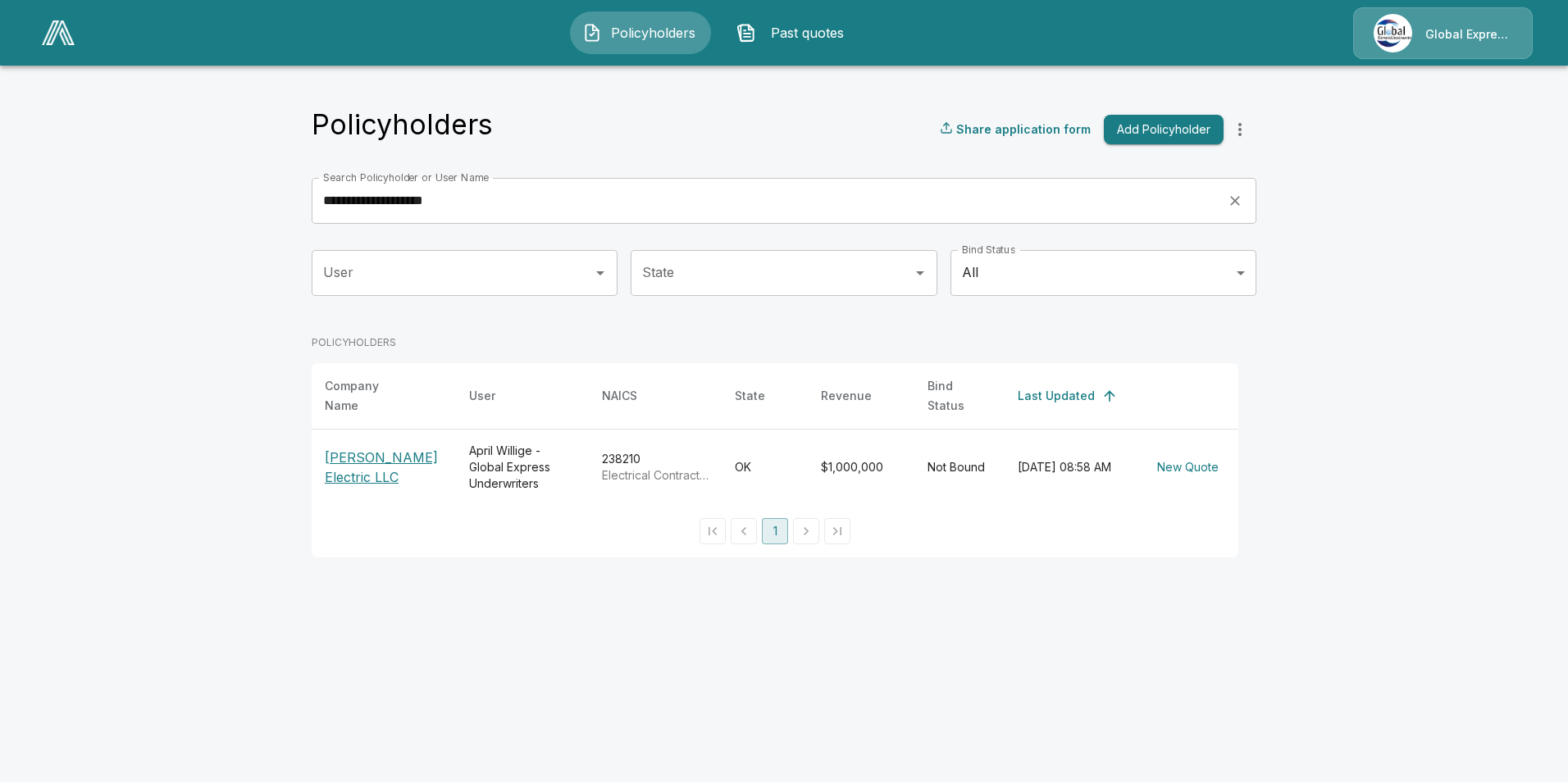
click at [389, 448] on p "[PERSON_NAME] Electric LLC" at bounding box center [383, 467] width 118 height 39
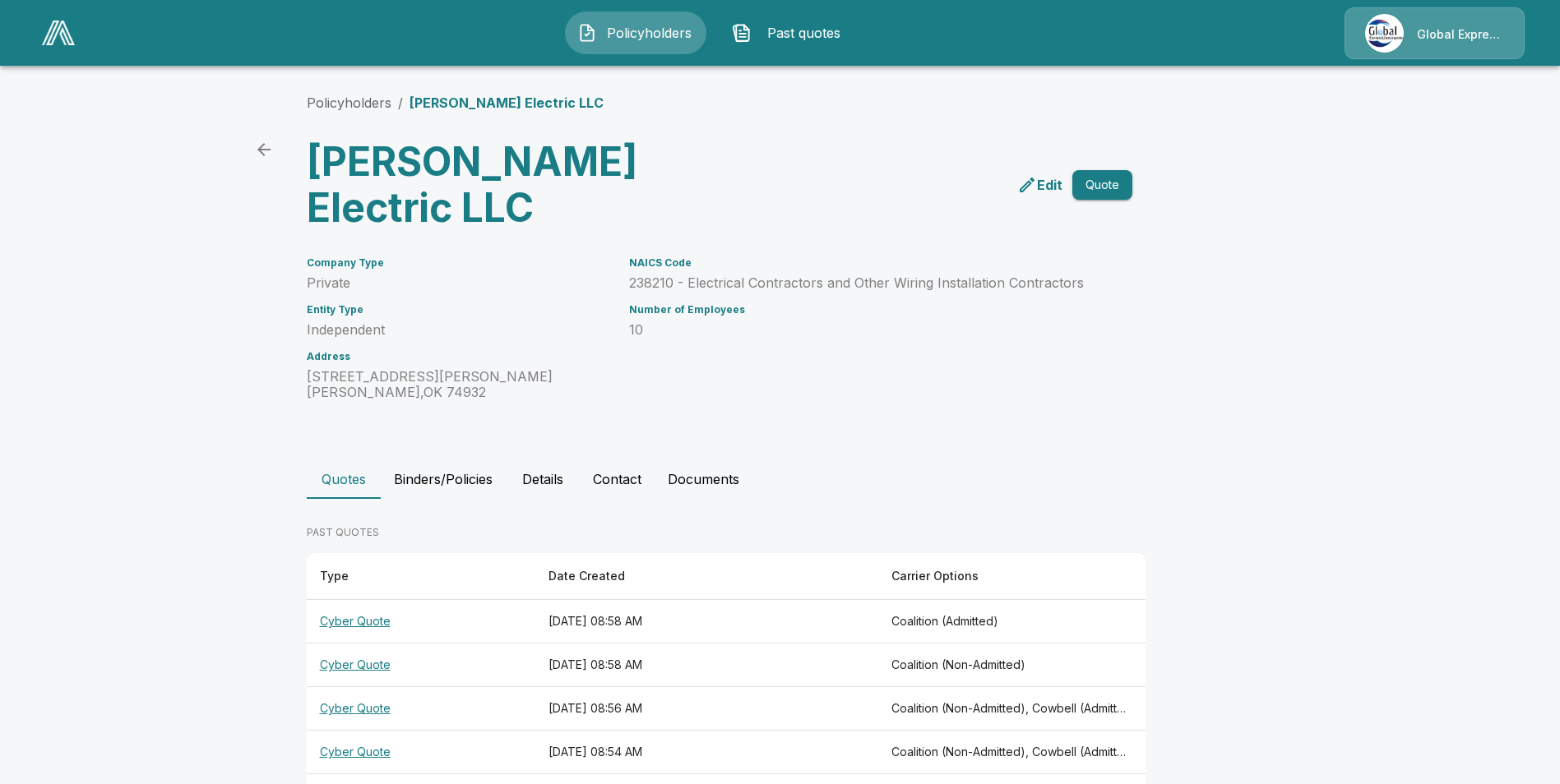
scroll to position [82, 0]
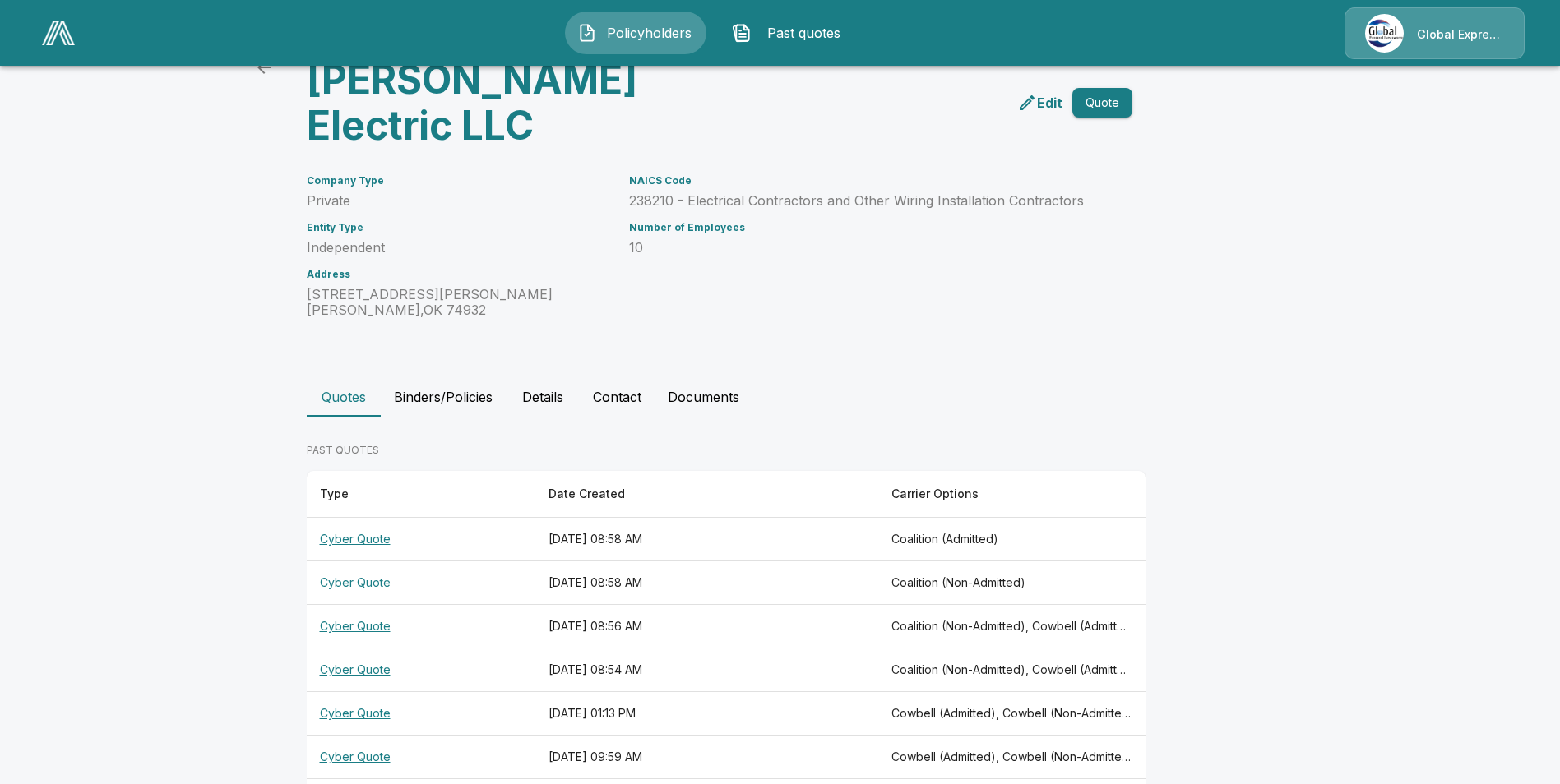
click at [357, 625] on th "Cyber Quote" at bounding box center [421, 626] width 228 height 43
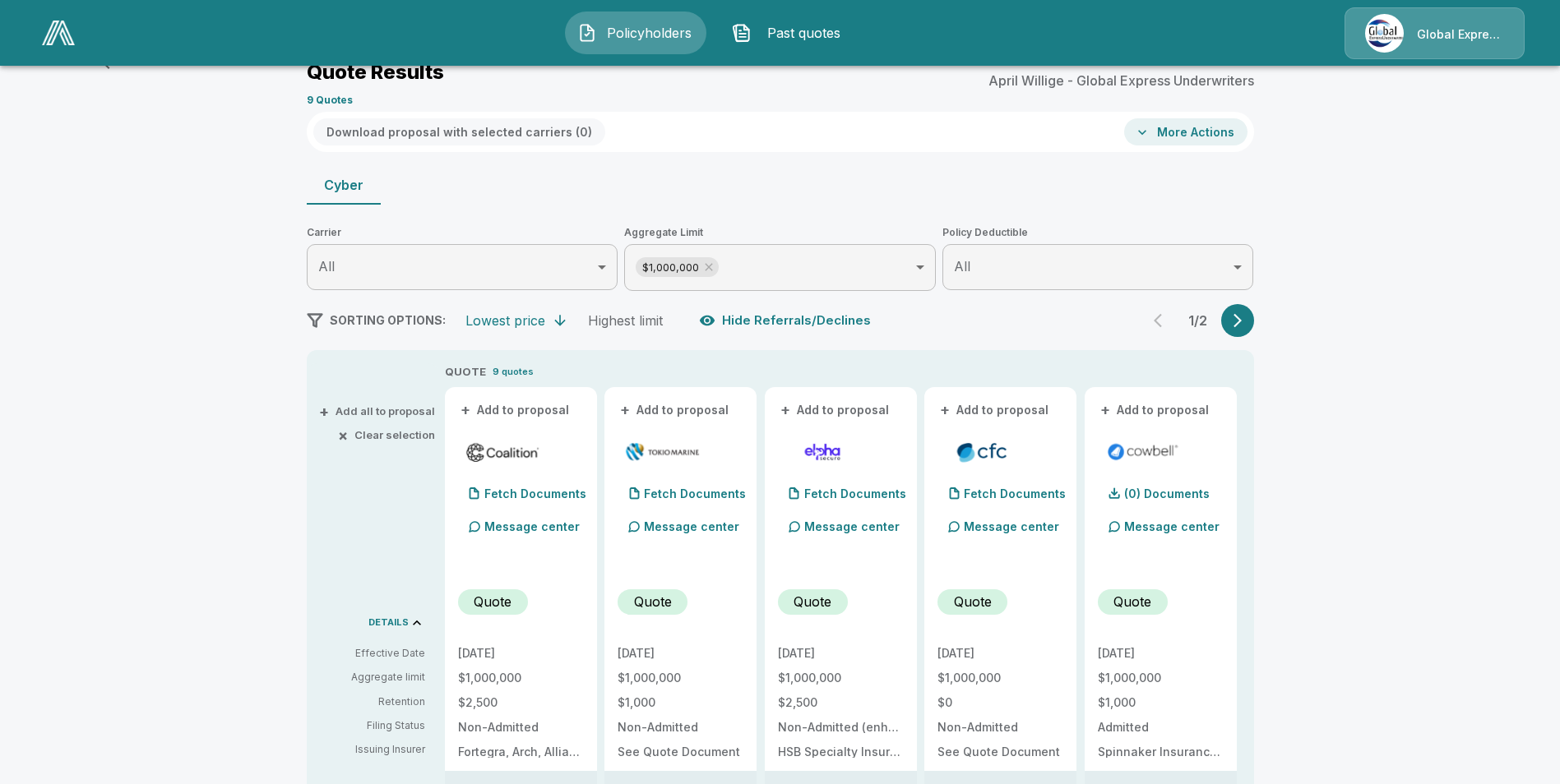
scroll to position [82, 0]
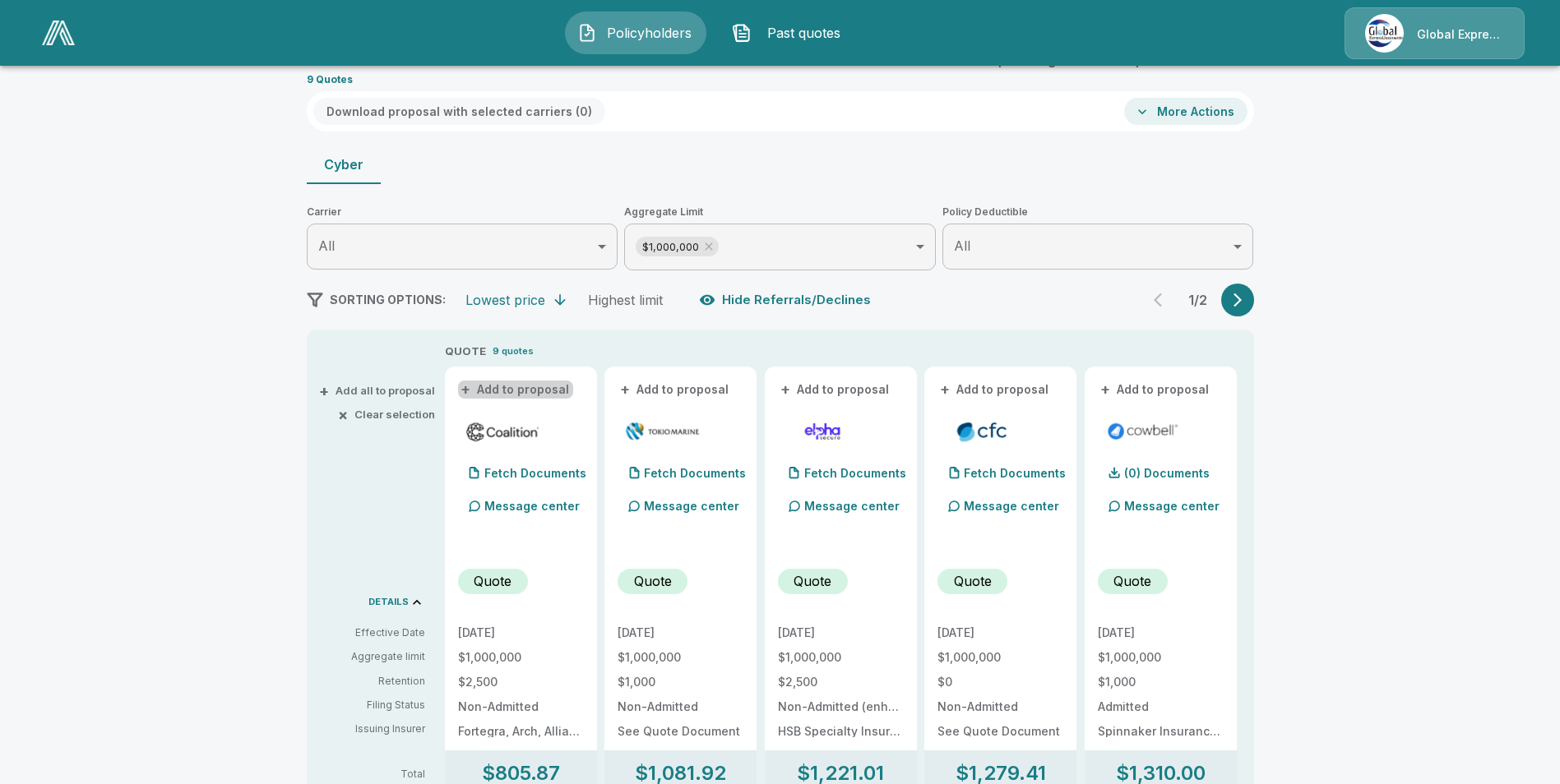
click at [533, 393] on button "+ Add to proposal" at bounding box center [515, 389] width 115 height 18
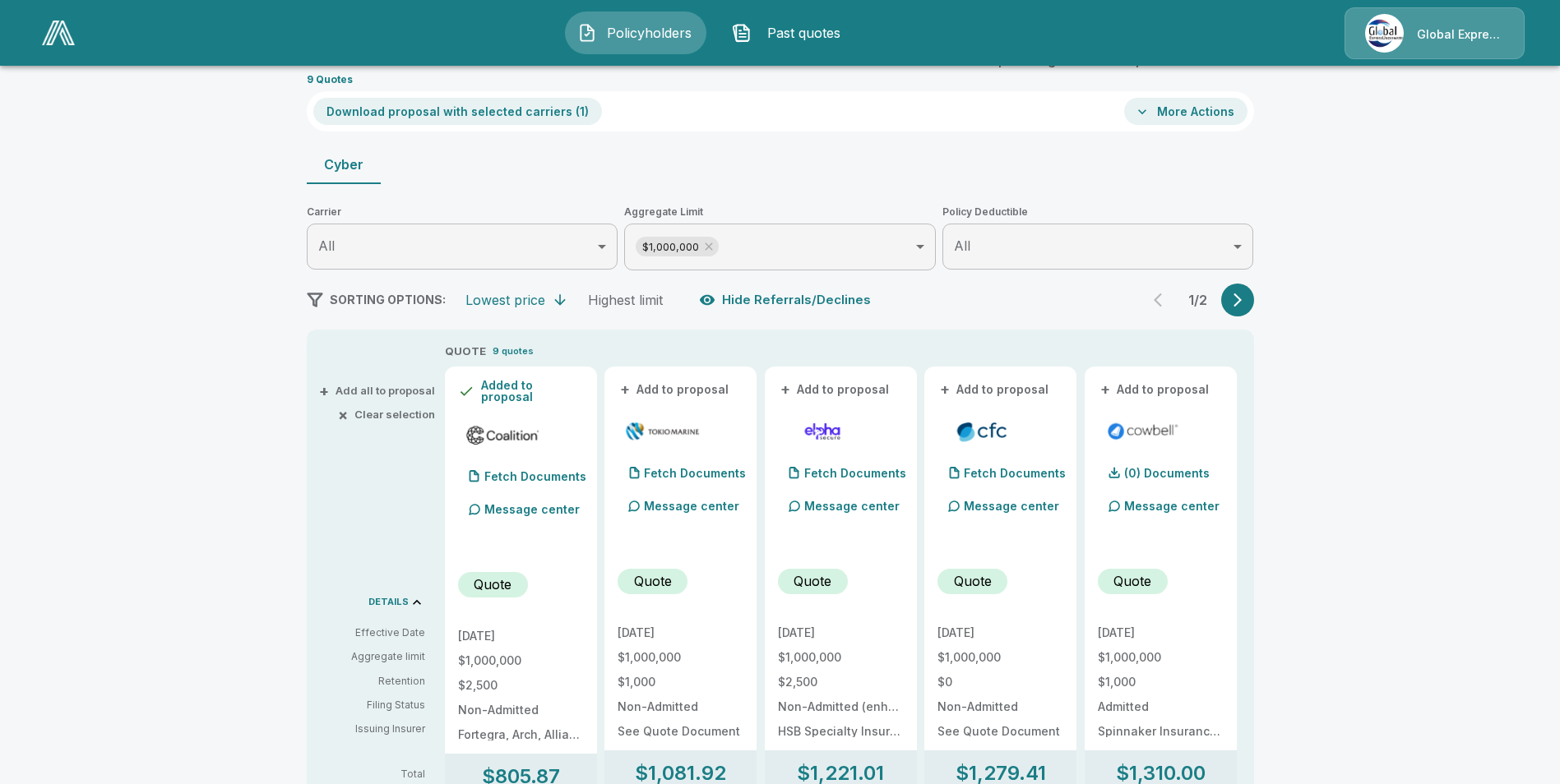
click at [677, 387] on button "+ Add to proposal" at bounding box center [675, 389] width 115 height 18
click at [826, 386] on button "+ Add to proposal" at bounding box center [834, 389] width 115 height 18
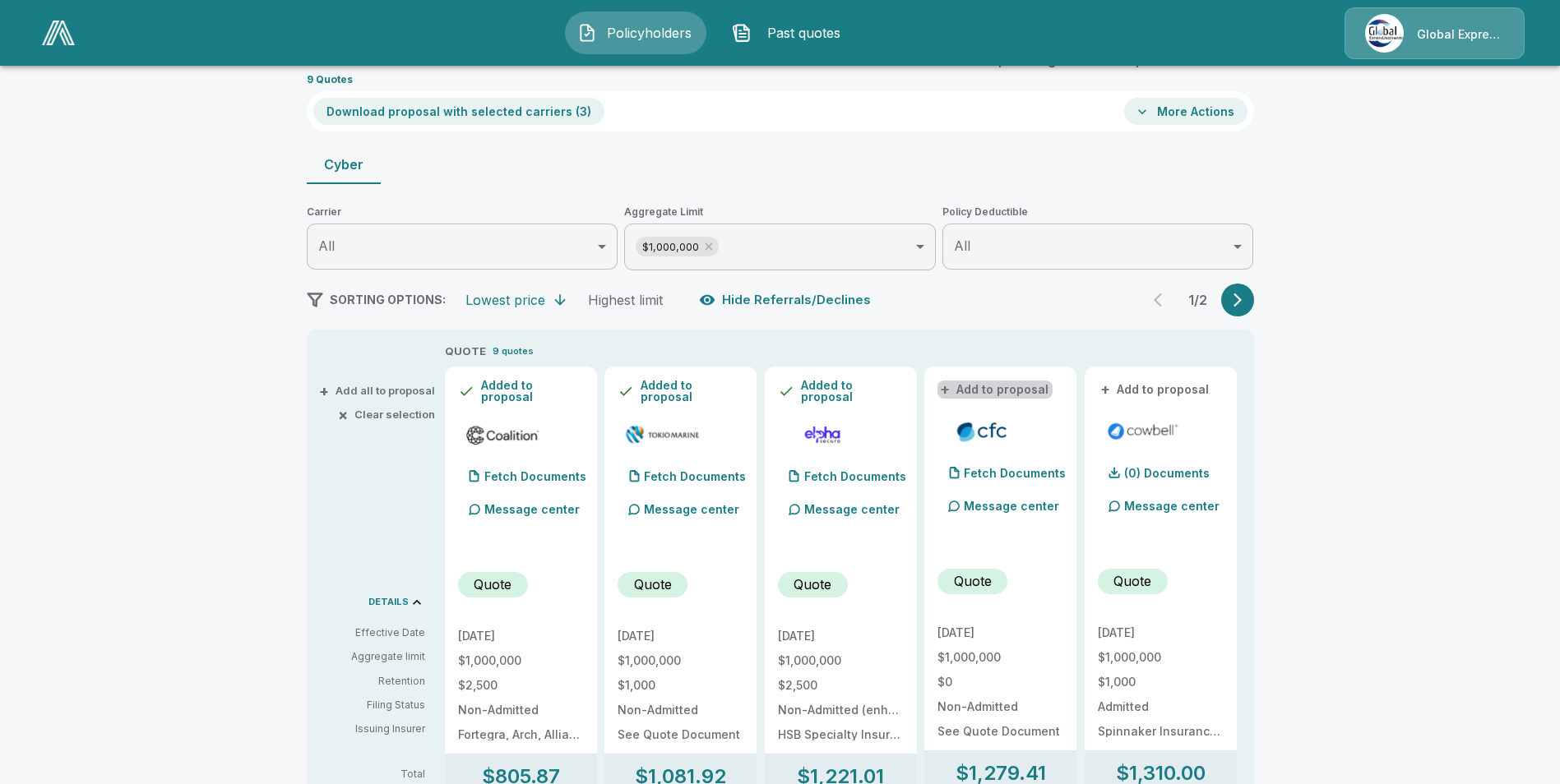
click at [1014, 394] on button "+ Add to proposal" at bounding box center [994, 389] width 115 height 18
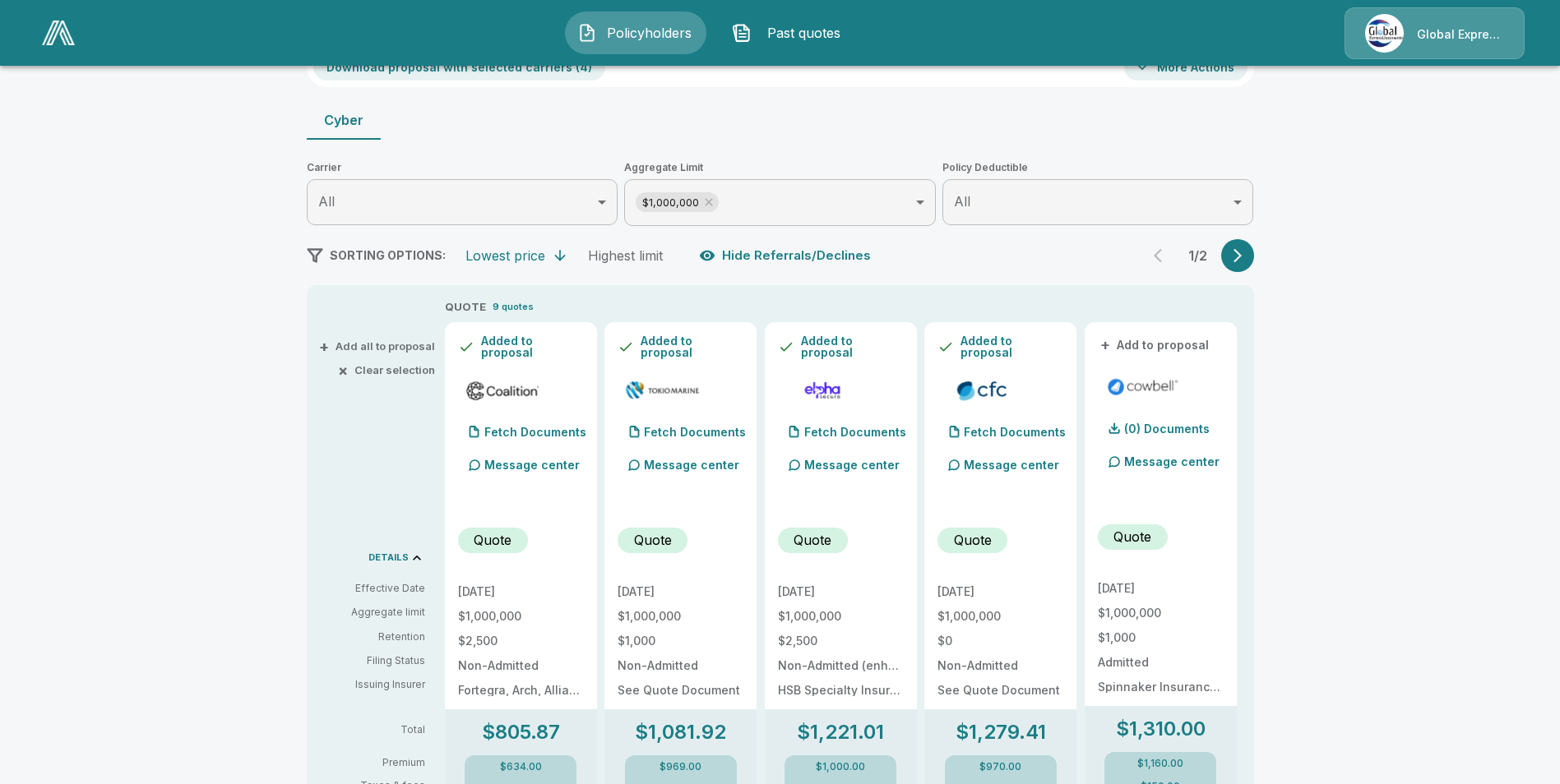
scroll to position [165, 0]
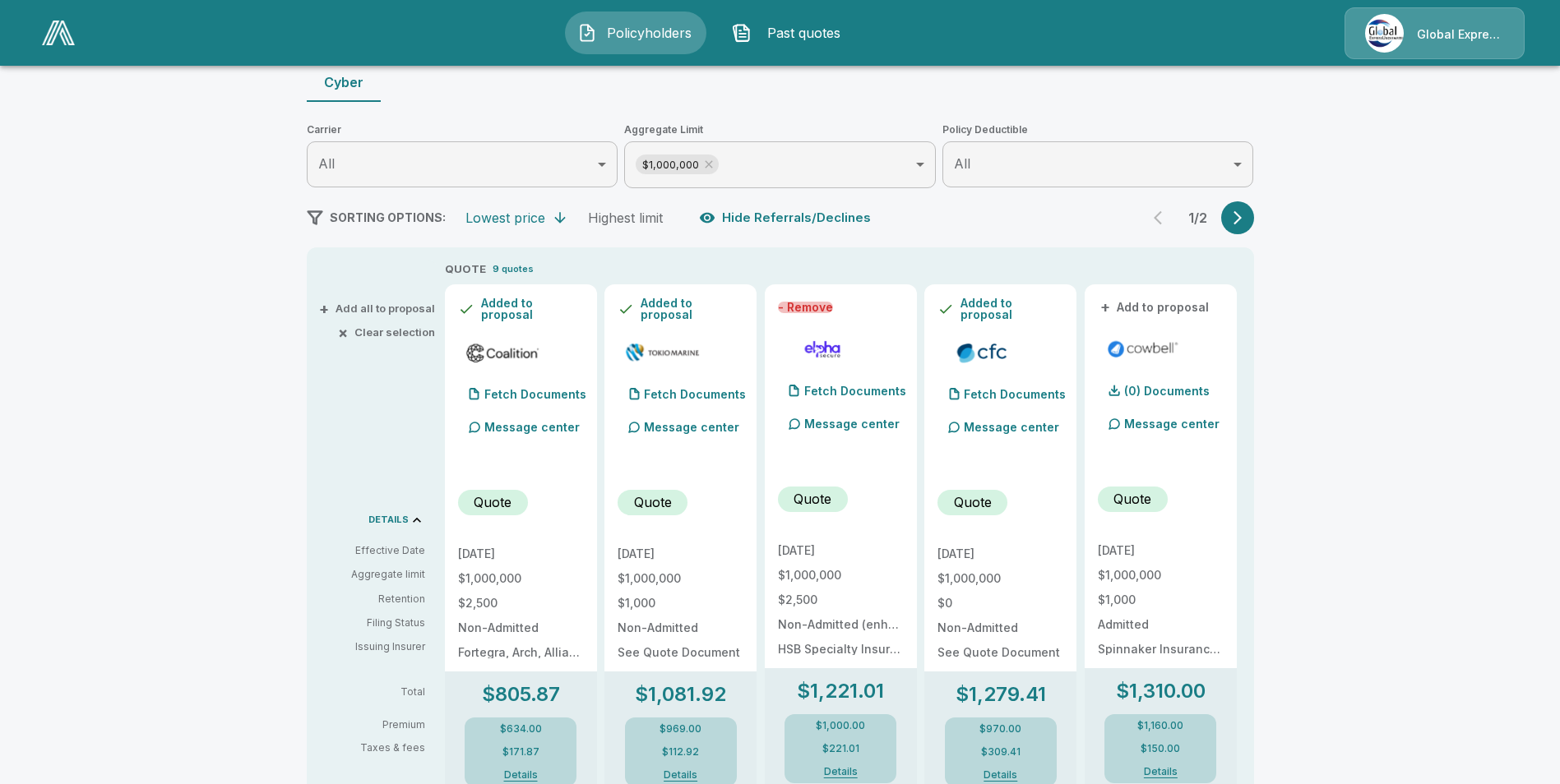
click at [833, 303] on button "- Remove" at bounding box center [805, 308] width 55 height 12
click at [1203, 300] on button "+ Add to proposal" at bounding box center [1155, 307] width 115 height 18
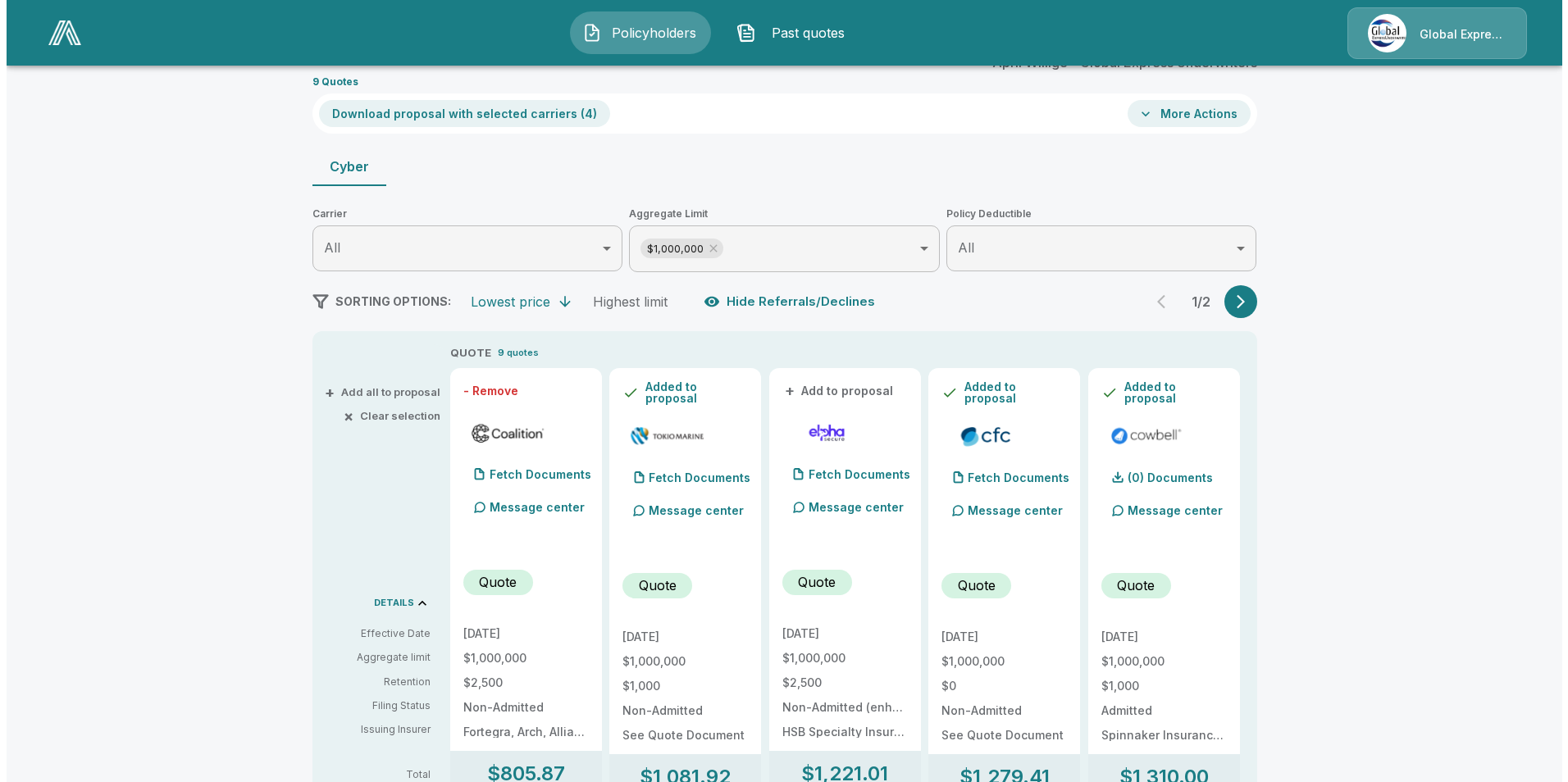
scroll to position [0, 0]
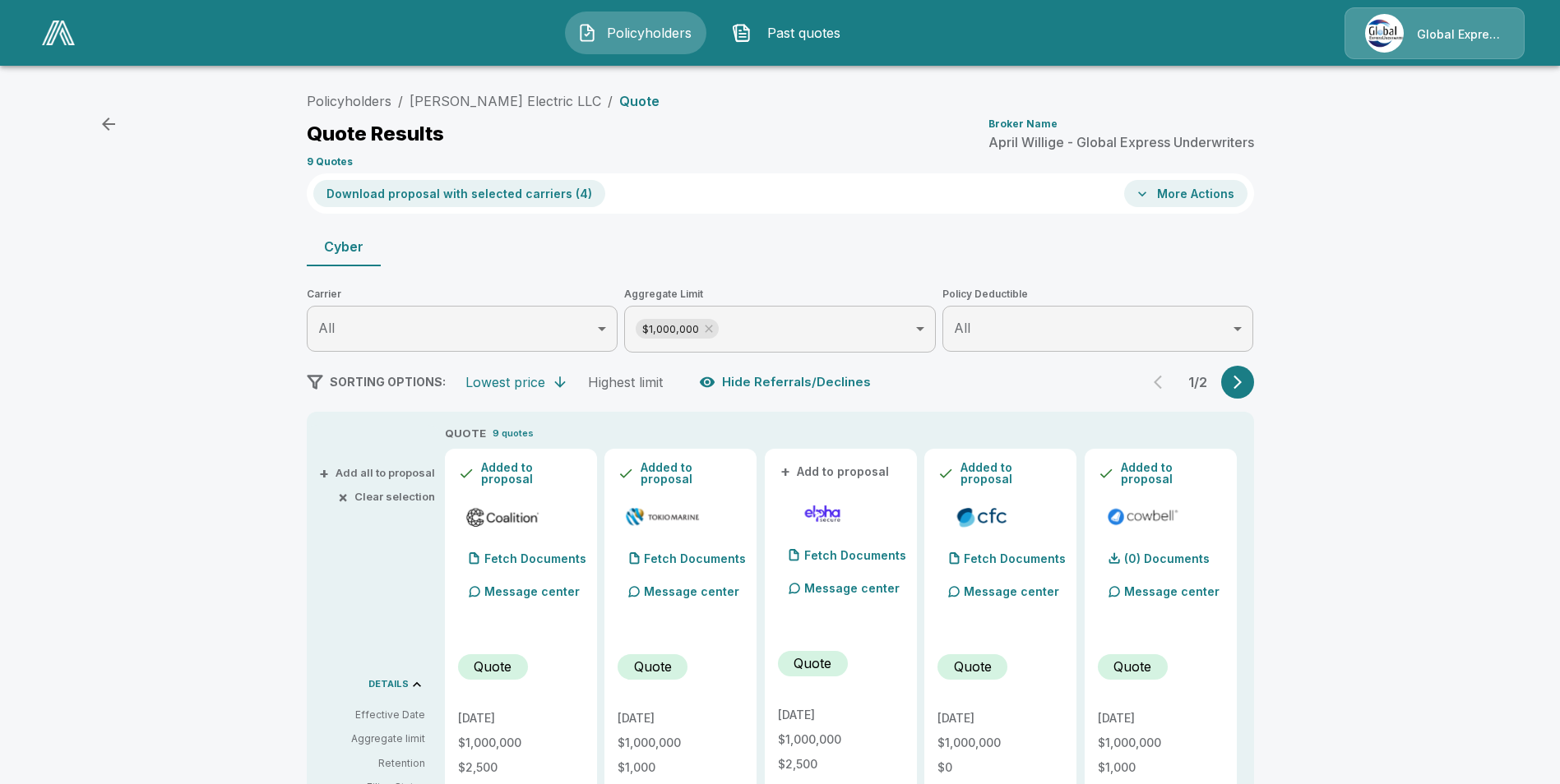
click at [507, 199] on button "Download proposal with selected carriers ( 4 )" at bounding box center [460, 194] width 292 height 27
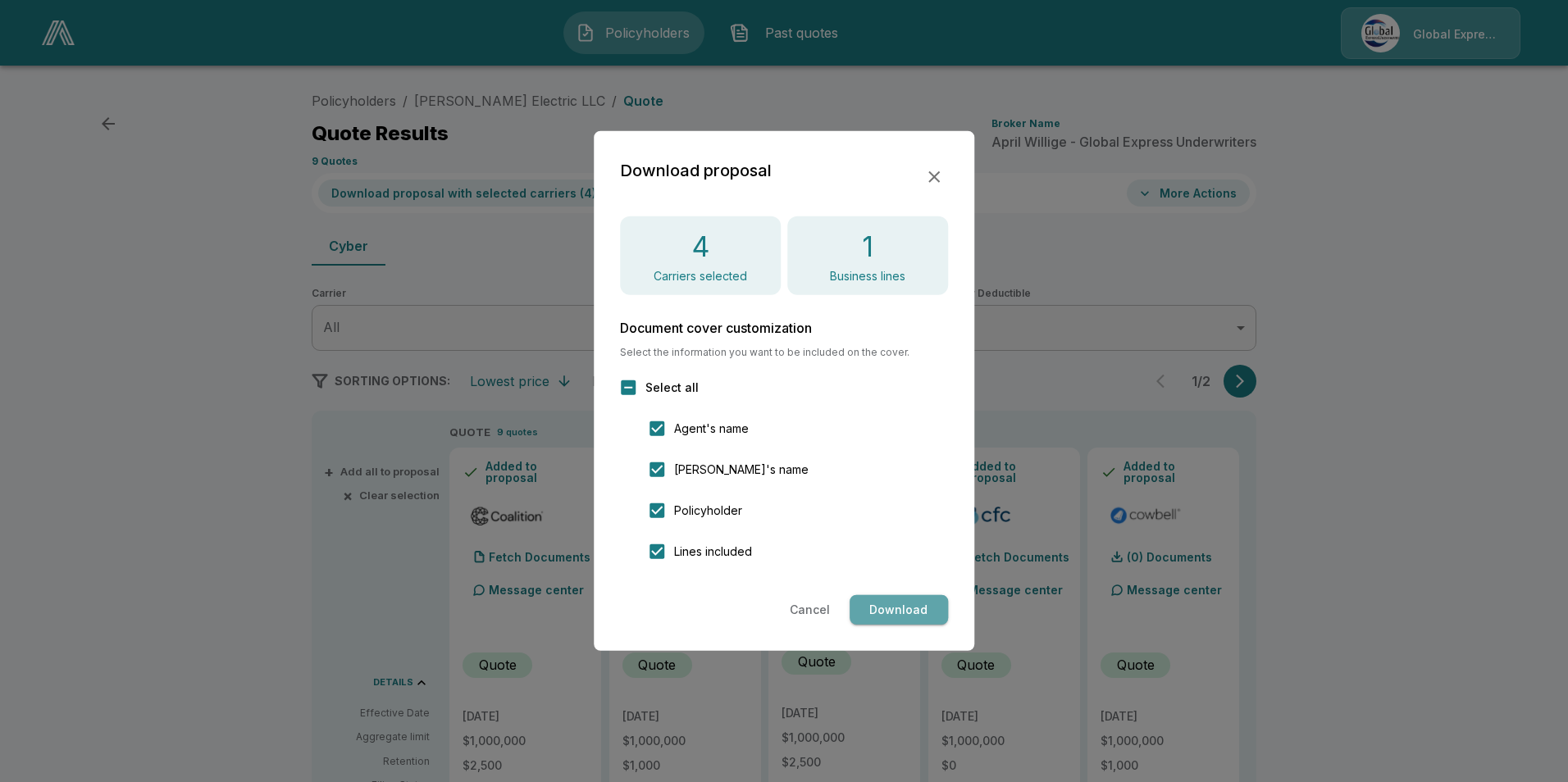
click at [902, 611] on button "Download" at bounding box center [898, 610] width 99 height 30
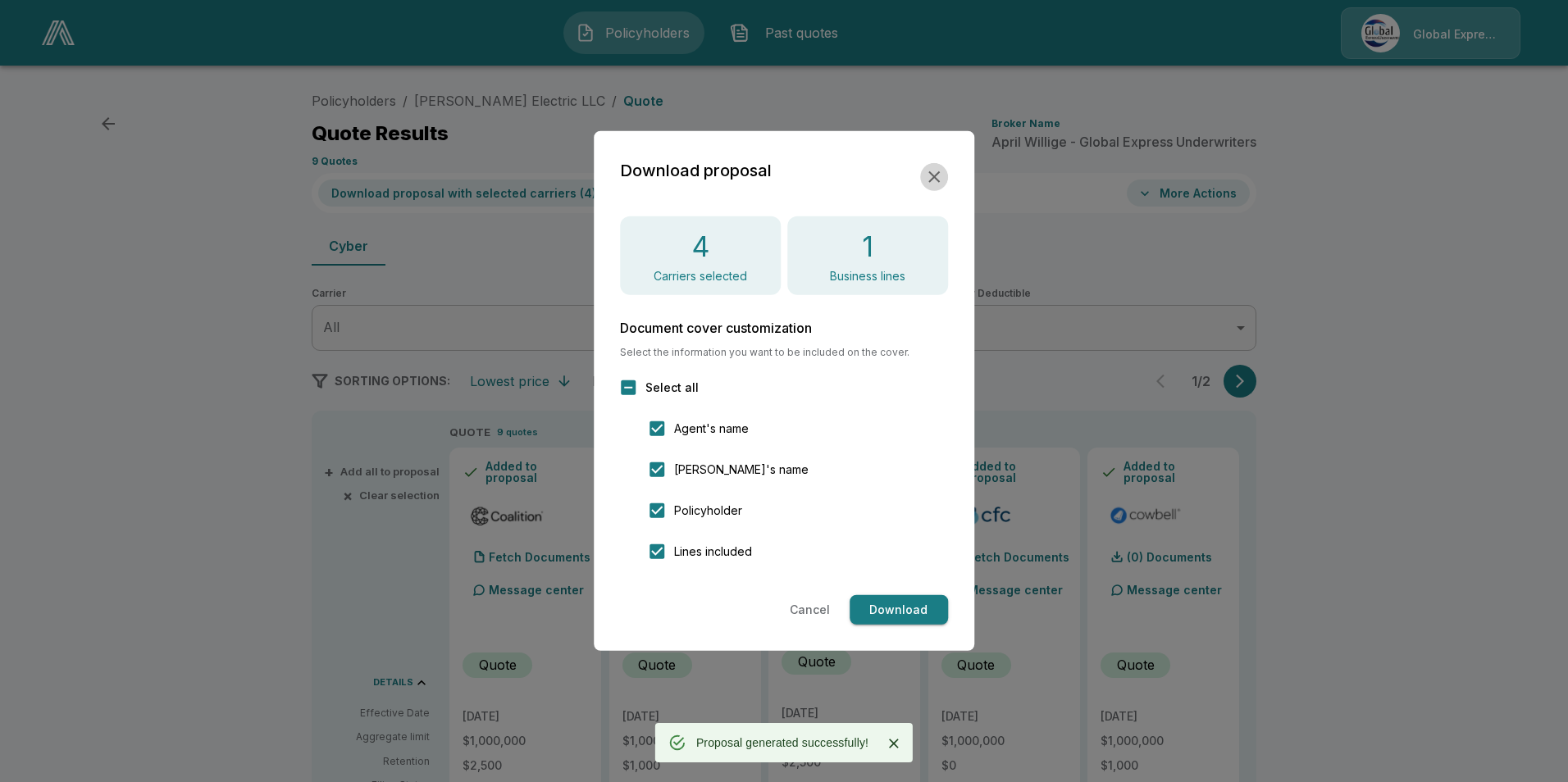
drag, startPoint x: 933, startPoint y: 175, endPoint x: 950, endPoint y: 174, distance: 17.0
click at [933, 175] on icon "button" at bounding box center [934, 177] width 12 height 12
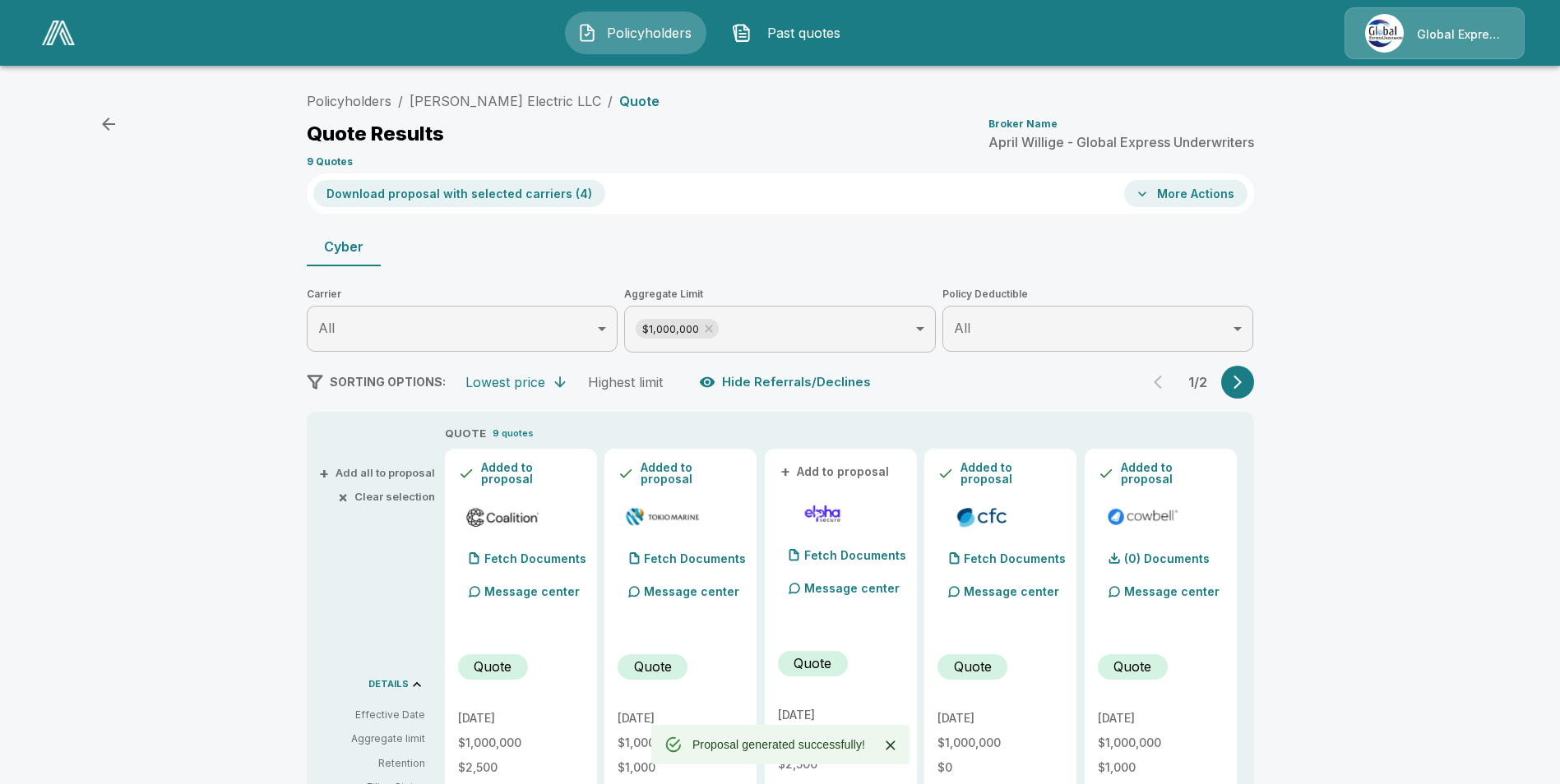
click at [1175, 191] on button "More Actions" at bounding box center [1185, 194] width 124 height 27
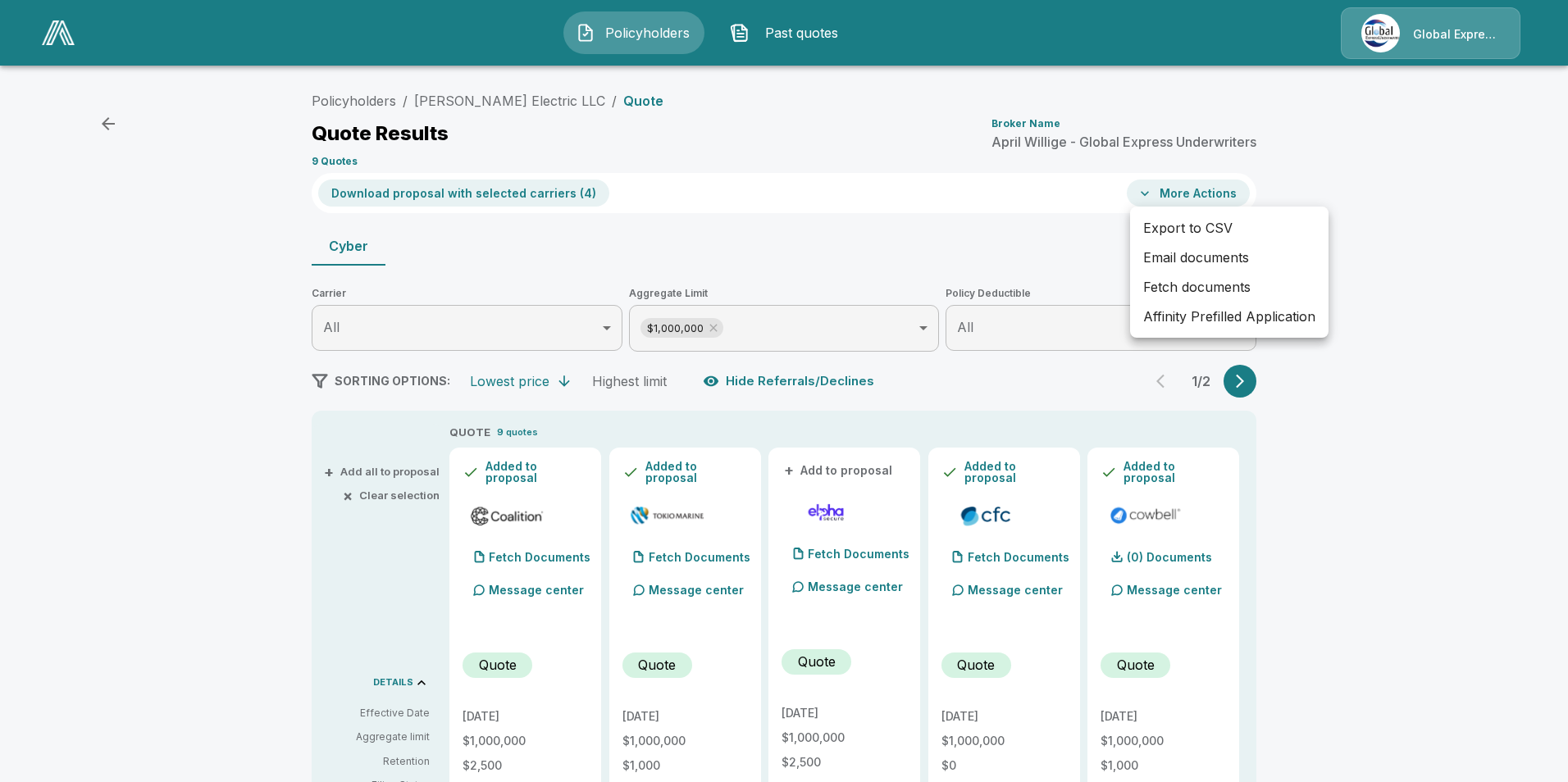
click at [1187, 319] on li "Affinity Prefilled Application" at bounding box center [1229, 317] width 198 height 29
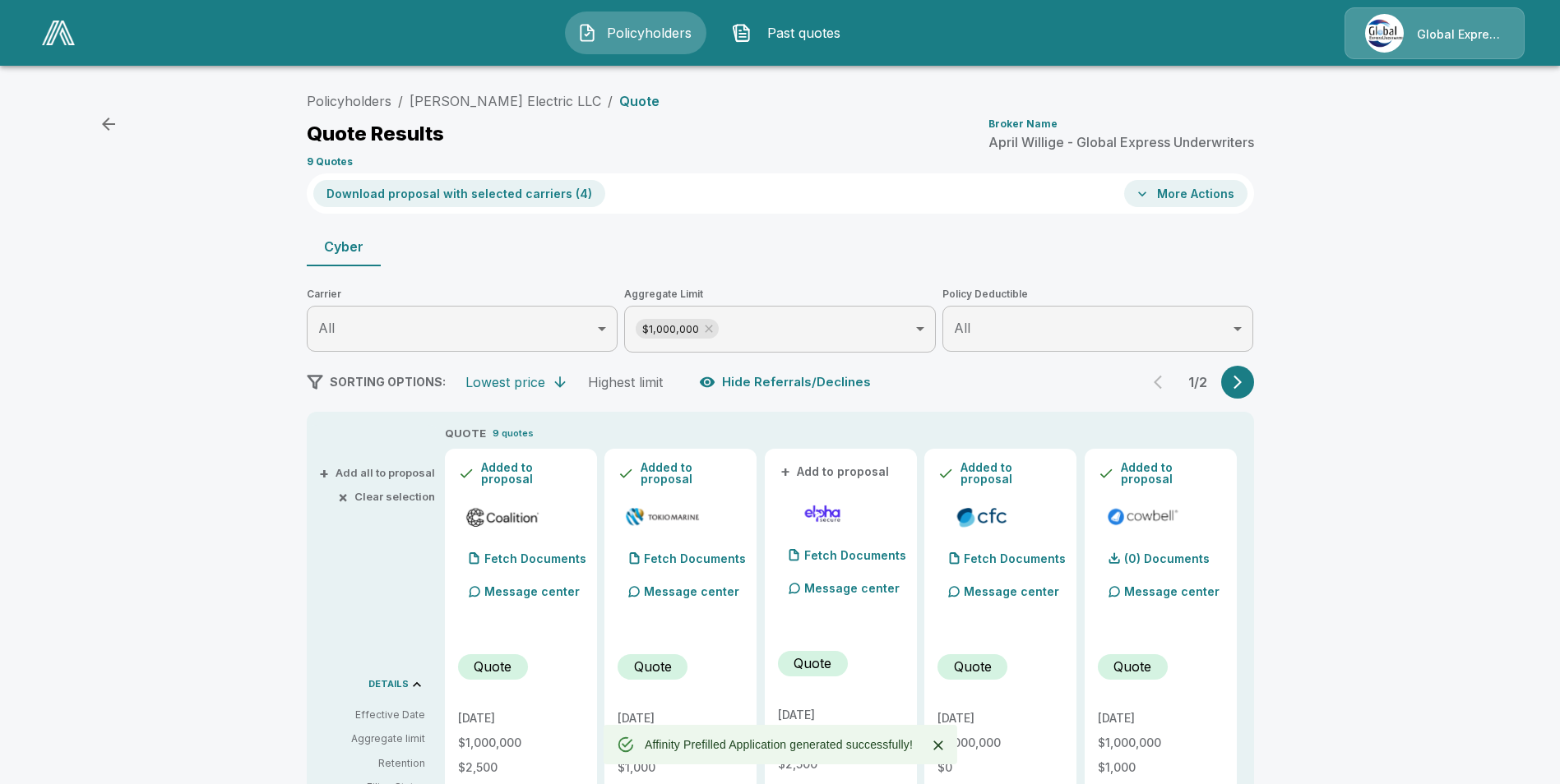
click at [1195, 201] on button "More Actions" at bounding box center [1185, 194] width 124 height 27
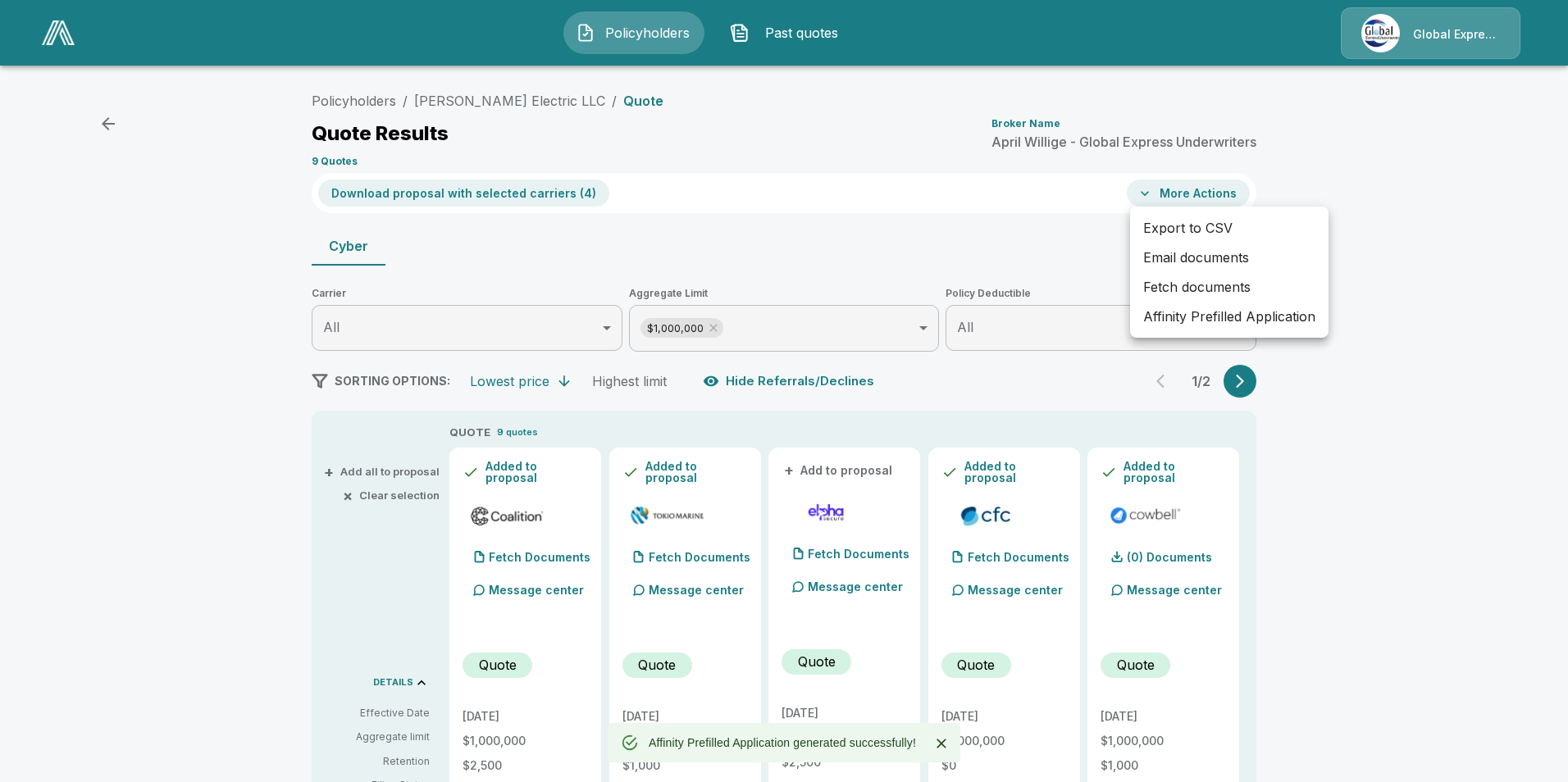
click at [1216, 259] on li "Email documents" at bounding box center [1229, 257] width 198 height 29
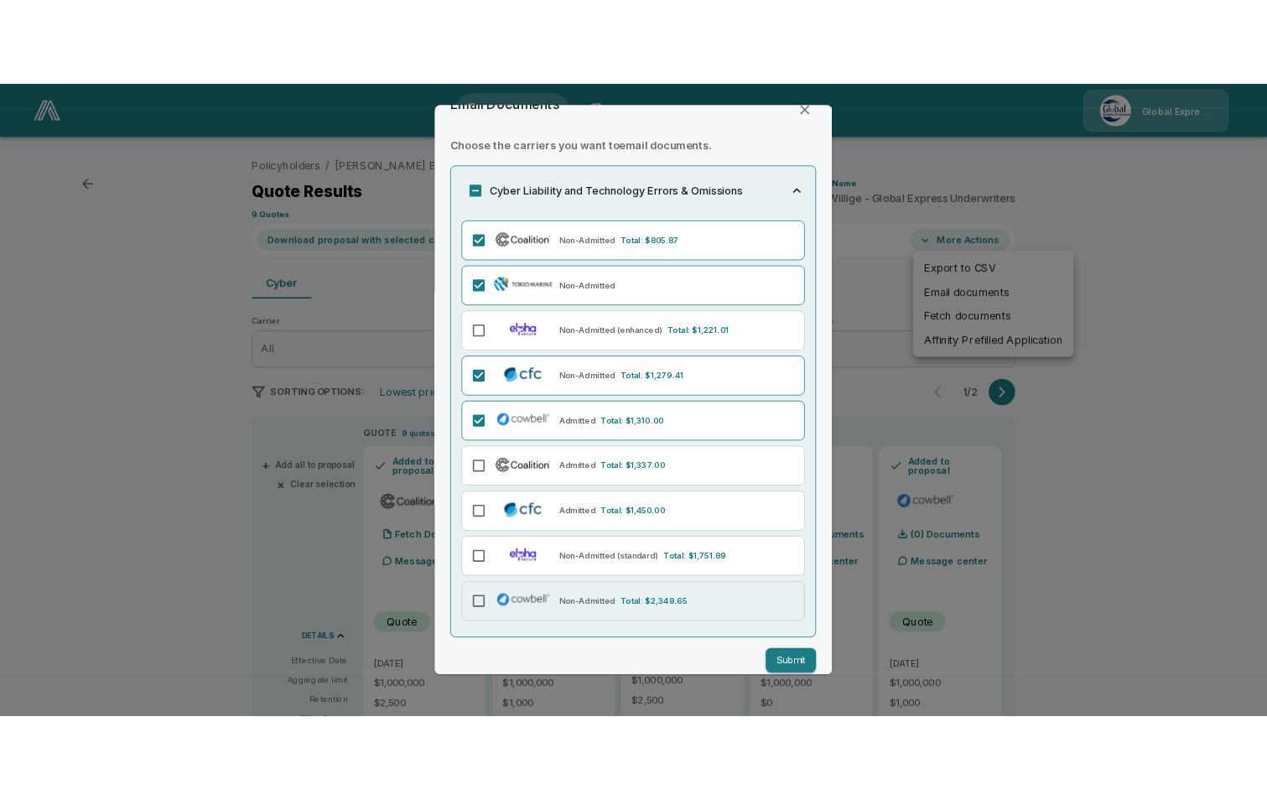
scroll to position [52, 0]
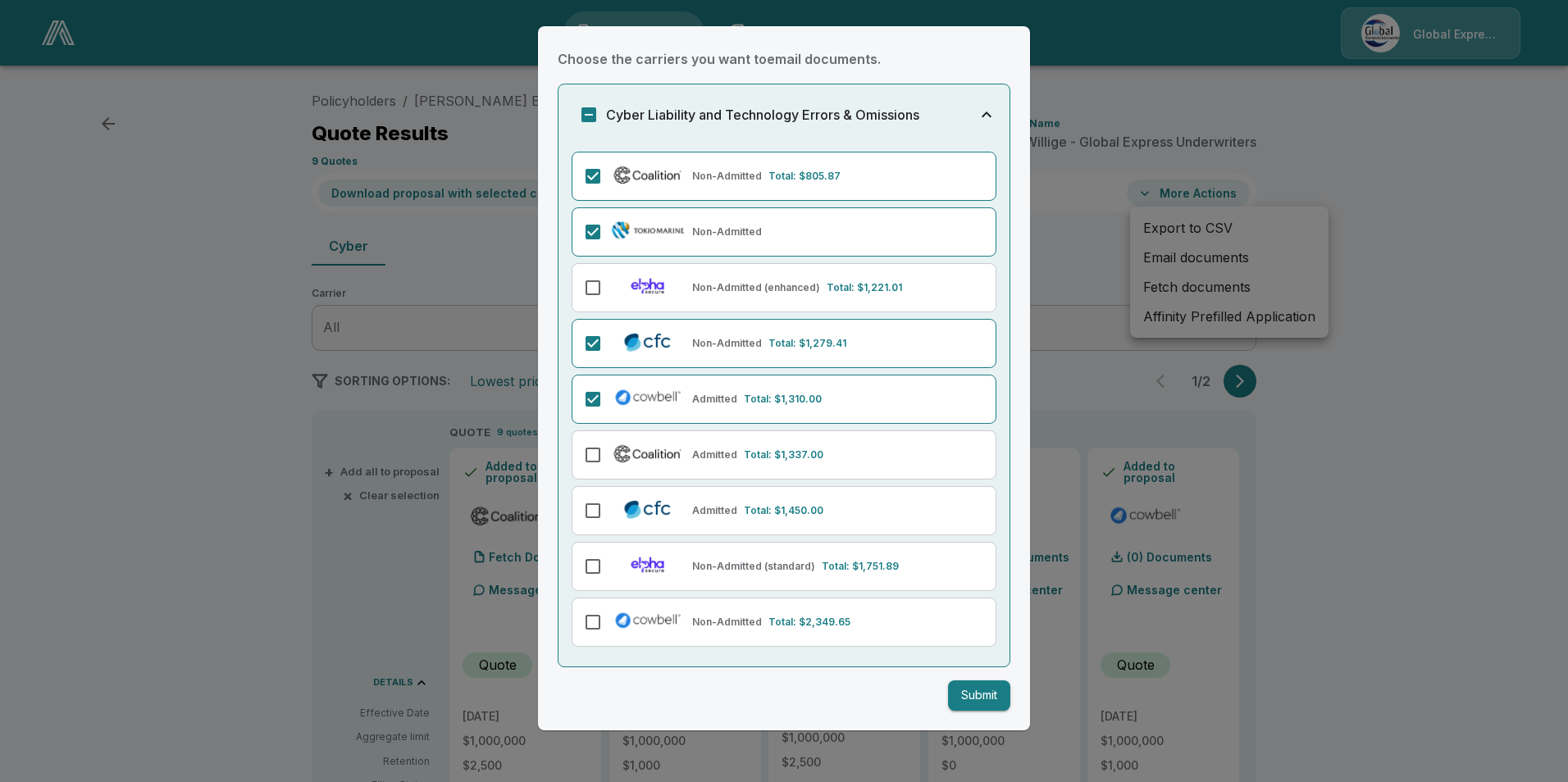
click at [955, 691] on button "Submit" at bounding box center [980, 695] width 63 height 30
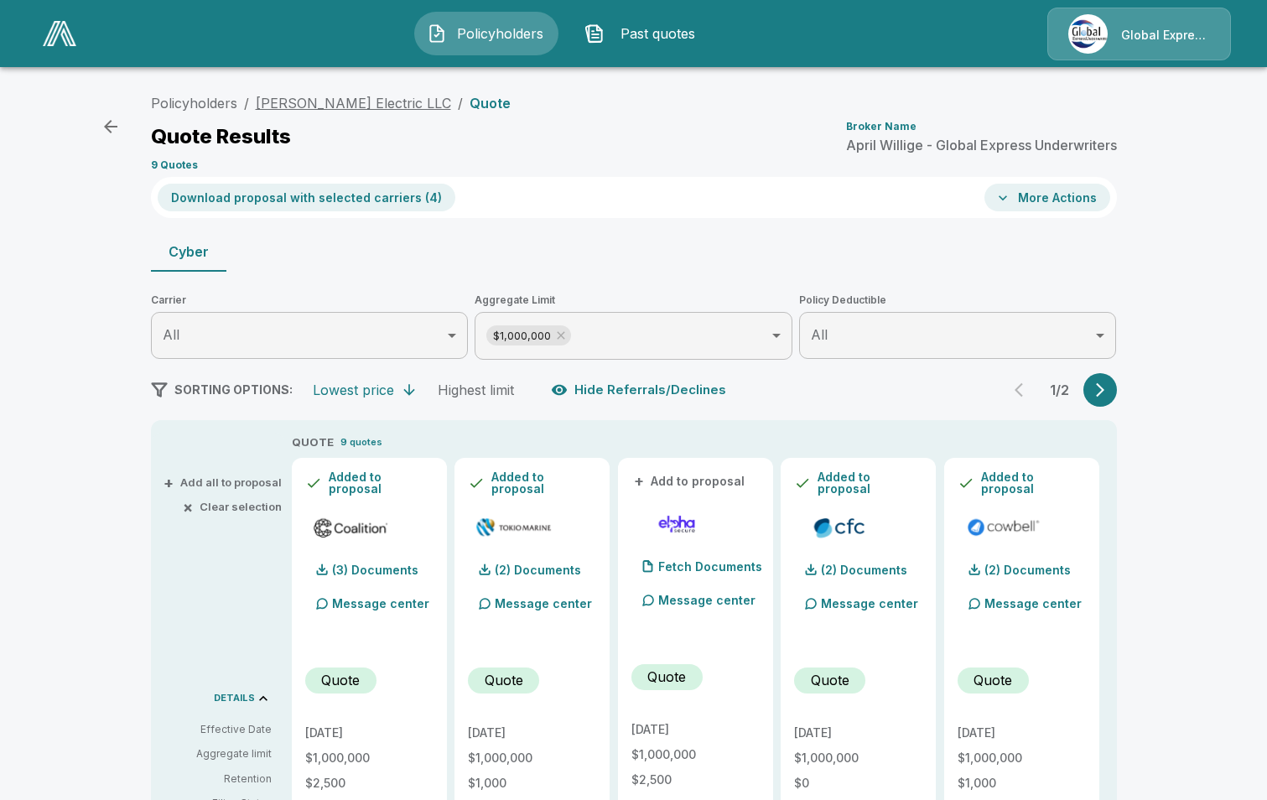
click at [345, 105] on link "[PERSON_NAME] Electric LLC" at bounding box center [353, 103] width 195 height 17
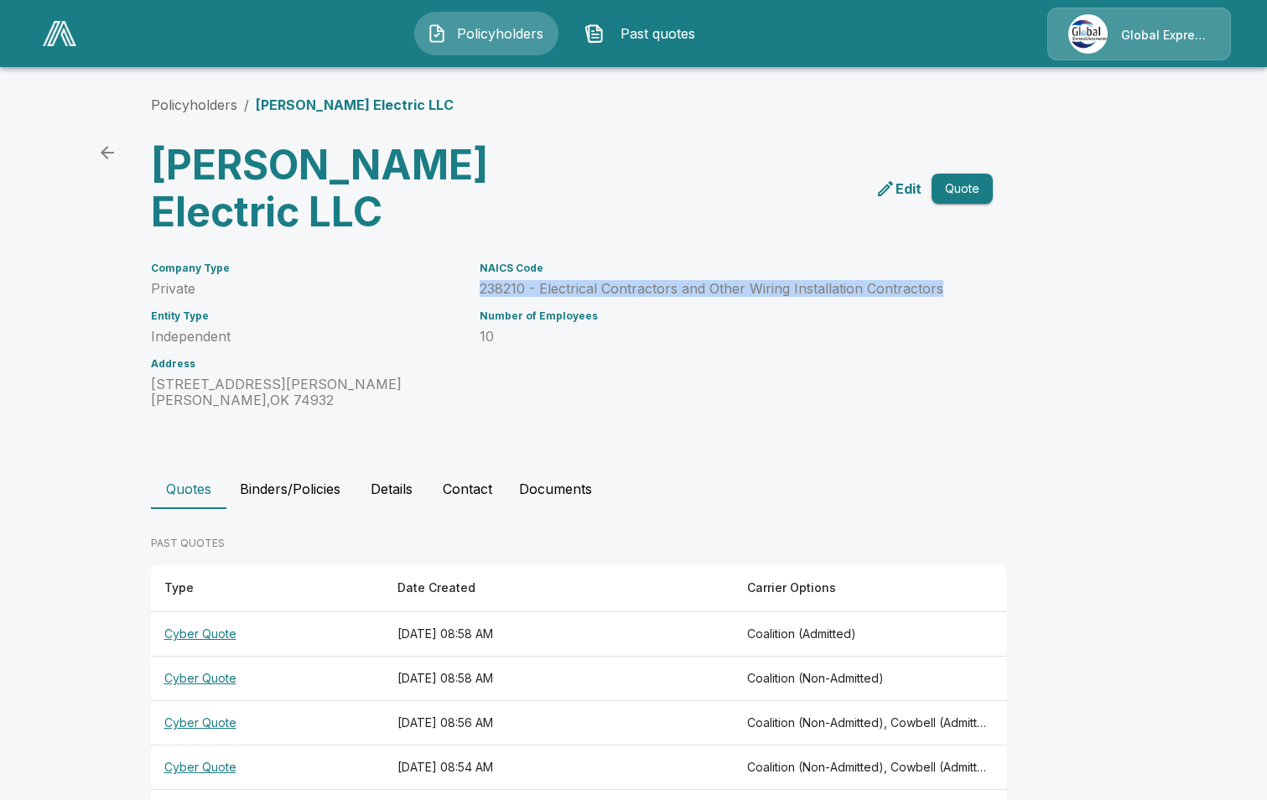
drag, startPoint x: 495, startPoint y: 288, endPoint x: 978, endPoint y: 283, distance: 483.1
click at [978, 283] on div "Company Type Private Entity Type Independent Address 18657 Goodwin Lane Cameron…" at bounding box center [624, 325] width 986 height 166
drag, startPoint x: 978, startPoint y: 283, endPoint x: 873, endPoint y: 297, distance: 105.8
copy p "238210 - Electrical Contractors and Other Wiring Installation Contractors"
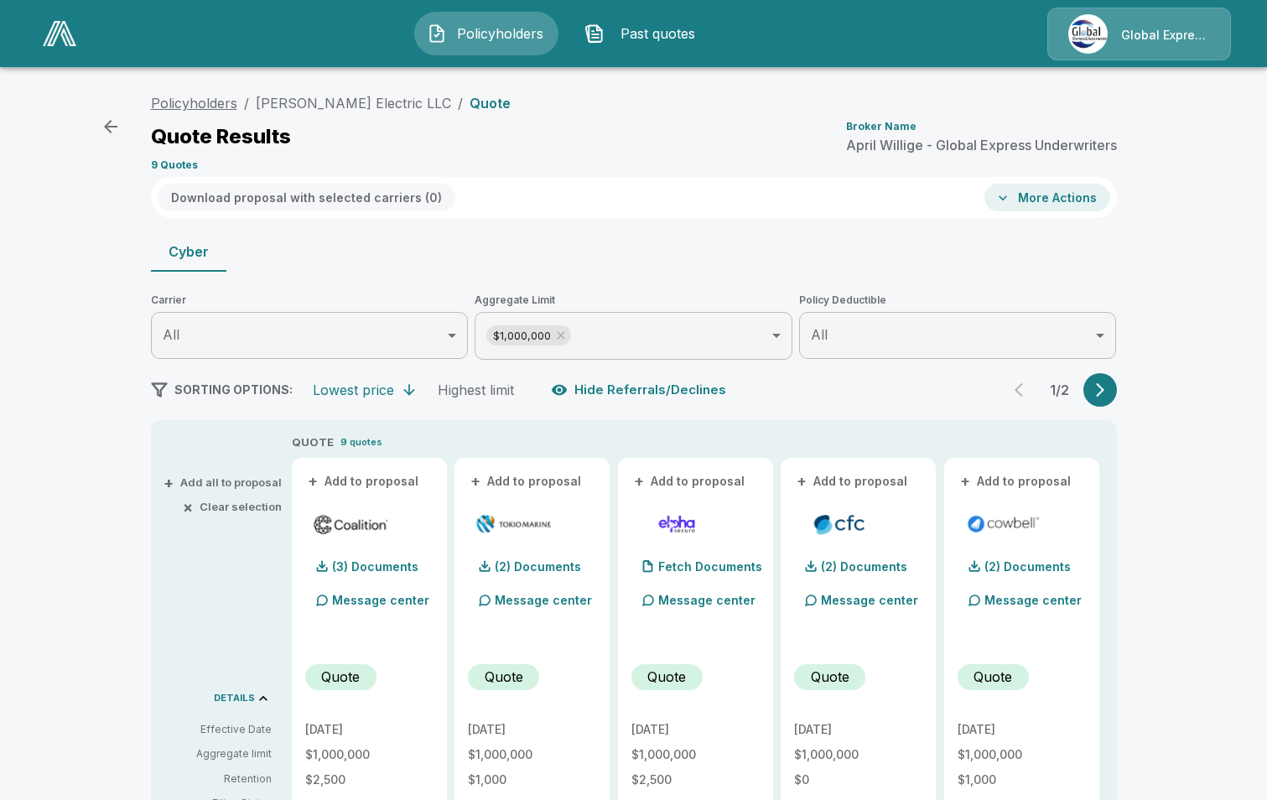
click at [207, 105] on link "Policyholders" at bounding box center [194, 103] width 86 height 17
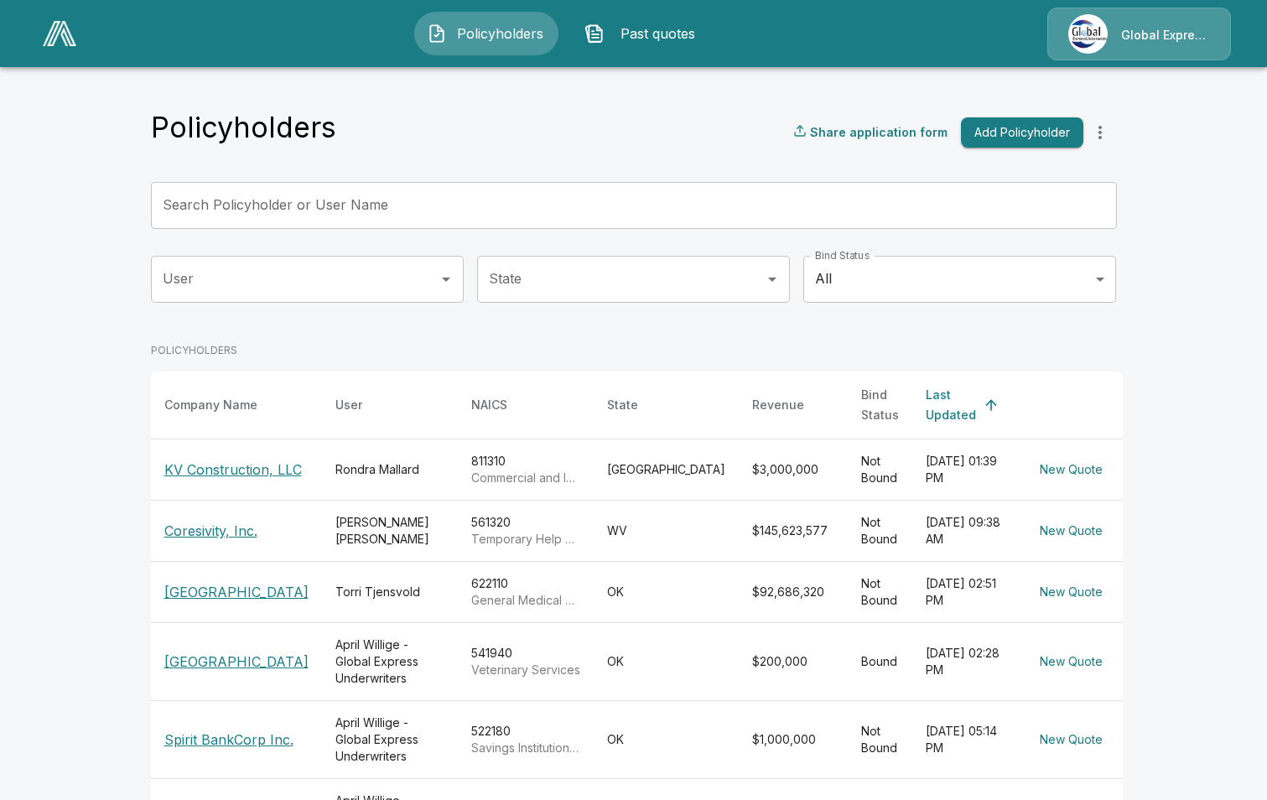
click at [419, 217] on input "Search Policyholder or User Name" at bounding box center [625, 205] width 948 height 47
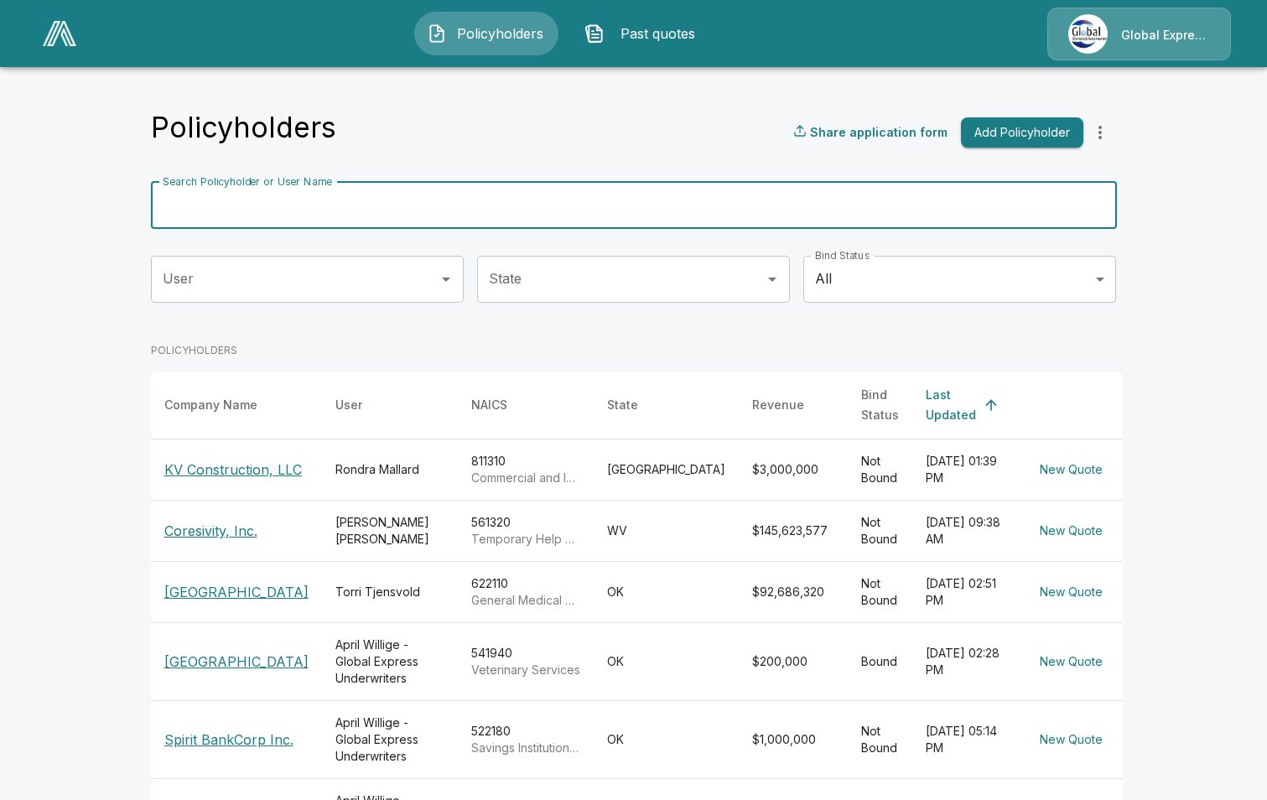
paste input "**********"
type input "**********"
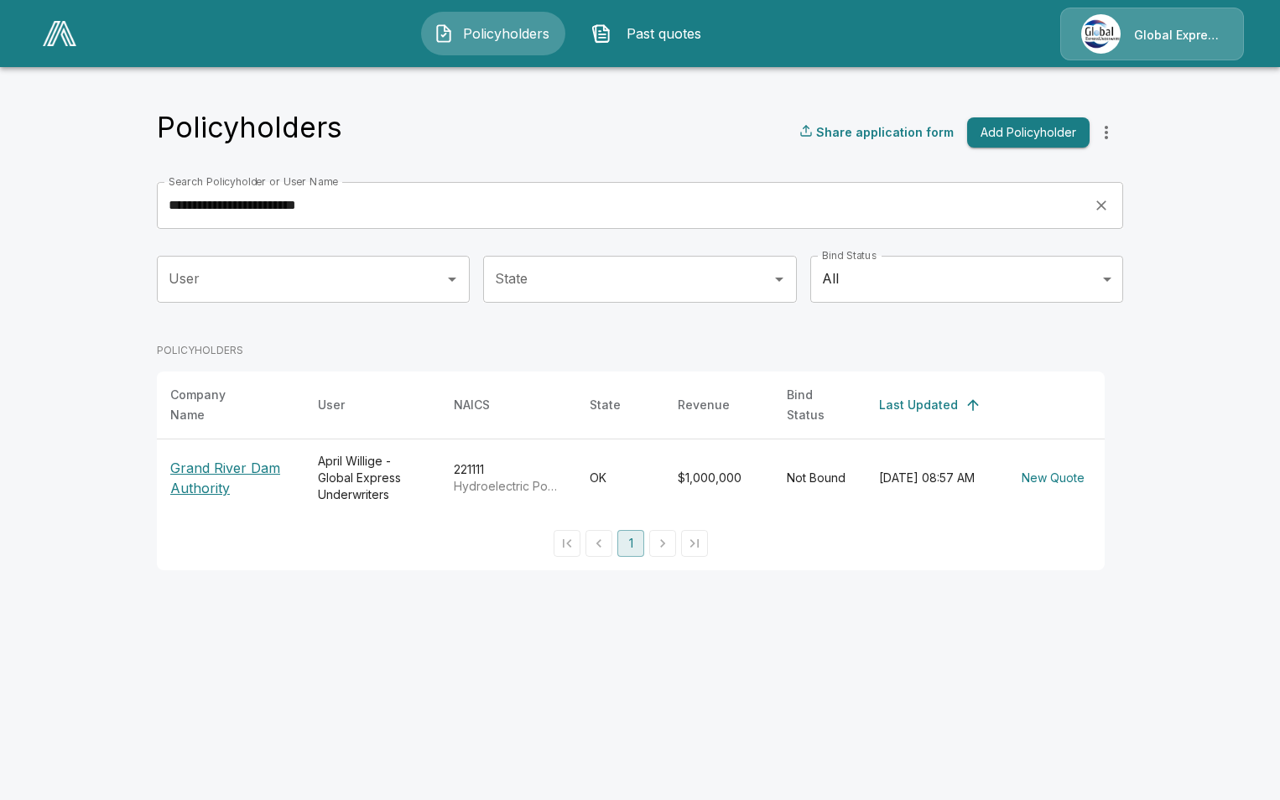
click at [229, 458] on p "Grand River Dam Authority" at bounding box center [230, 478] width 121 height 40
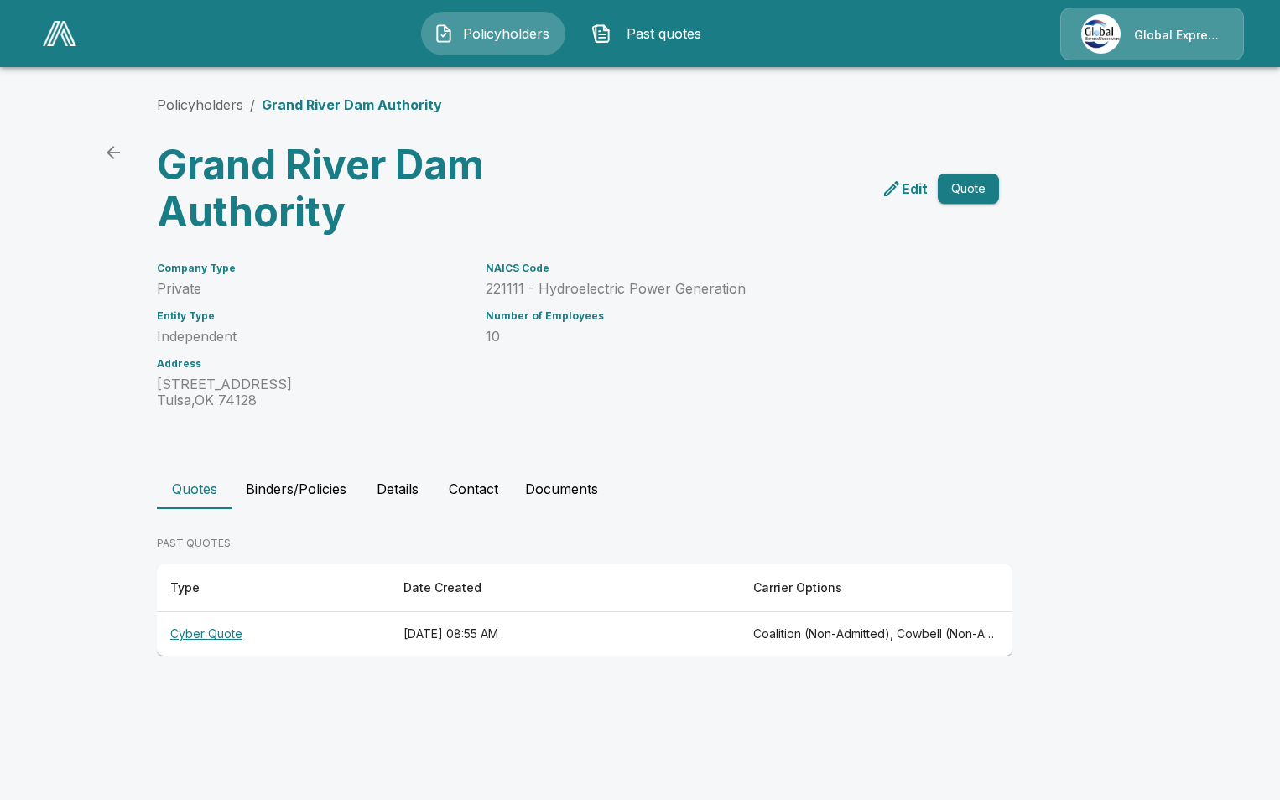
click at [186, 632] on th "Cyber Quote" at bounding box center [273, 634] width 233 height 44
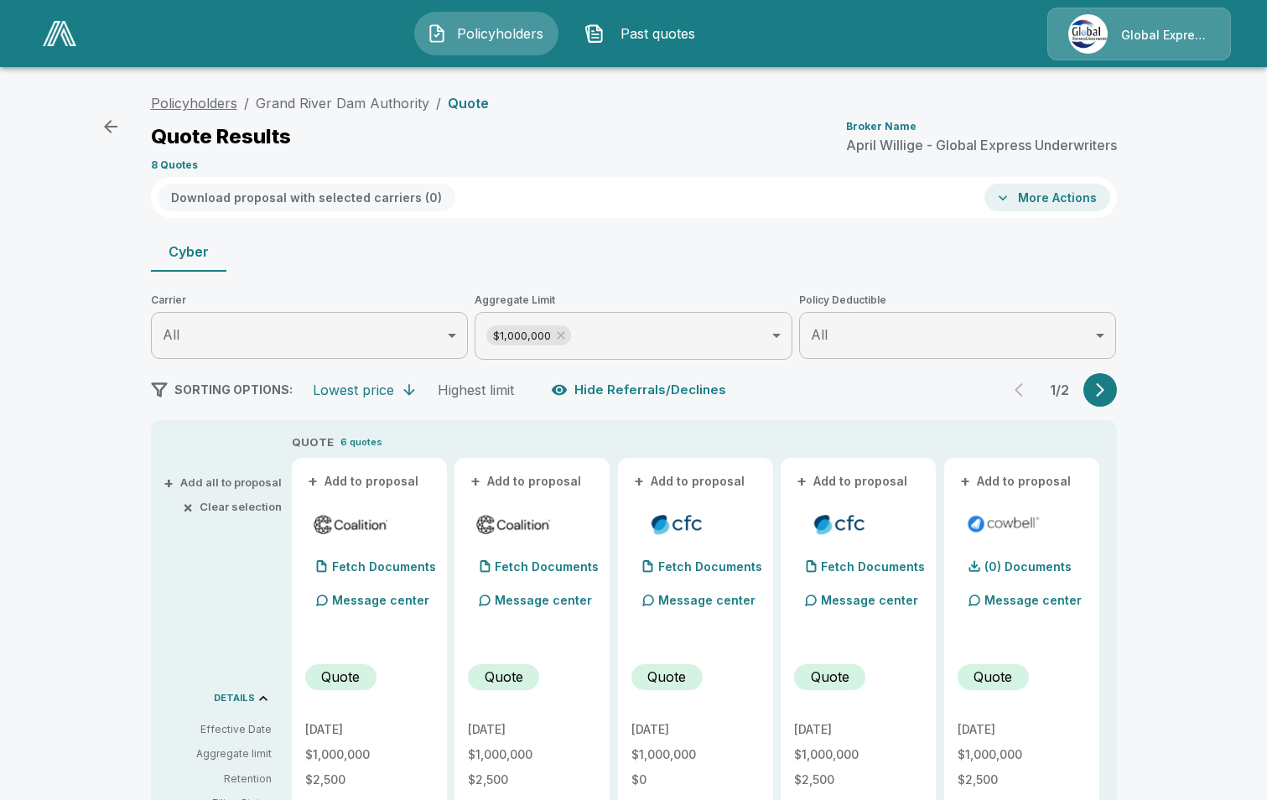
click at [209, 101] on link "Policyholders" at bounding box center [194, 103] width 86 height 17
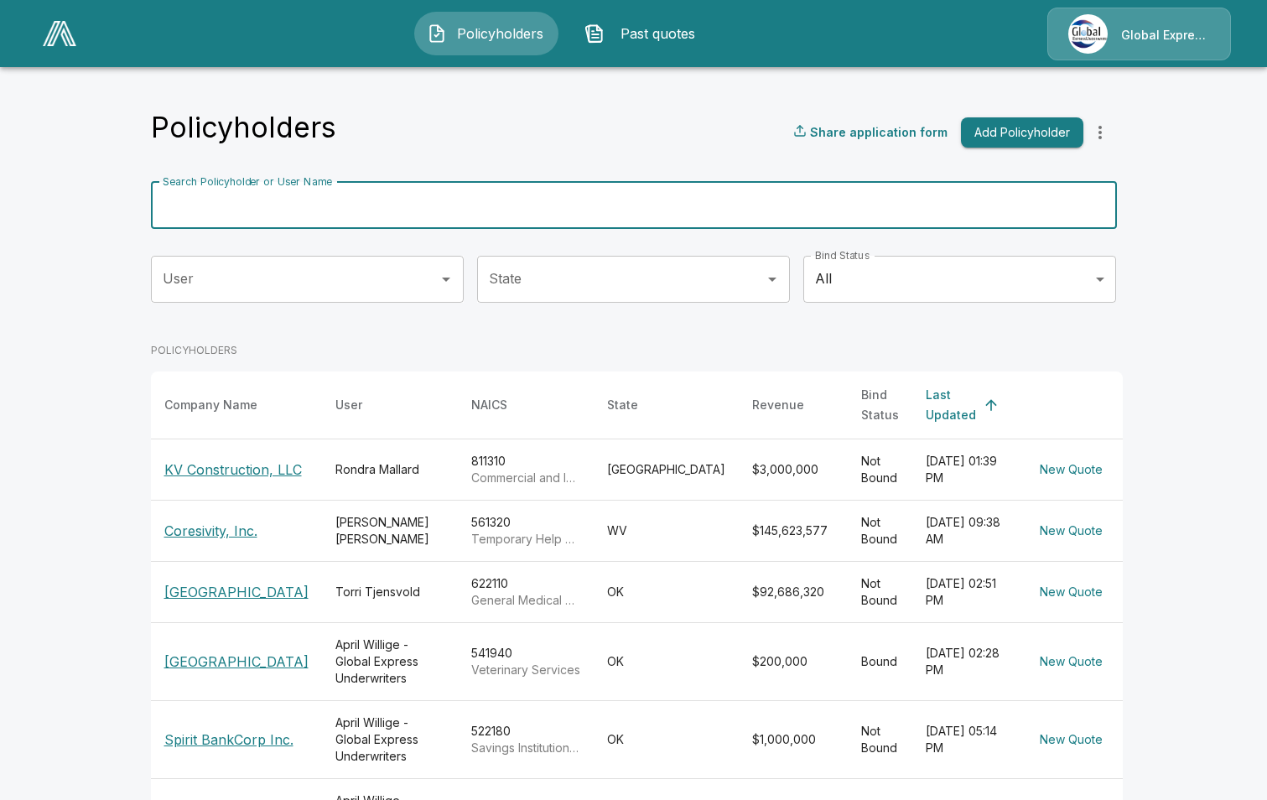
drag, startPoint x: 403, startPoint y: 208, endPoint x: 405, endPoint y: 199, distance: 9.4
click at [403, 208] on input "Search Policyholder or User Name" at bounding box center [625, 205] width 948 height 47
paste input "**********"
type input "**********"
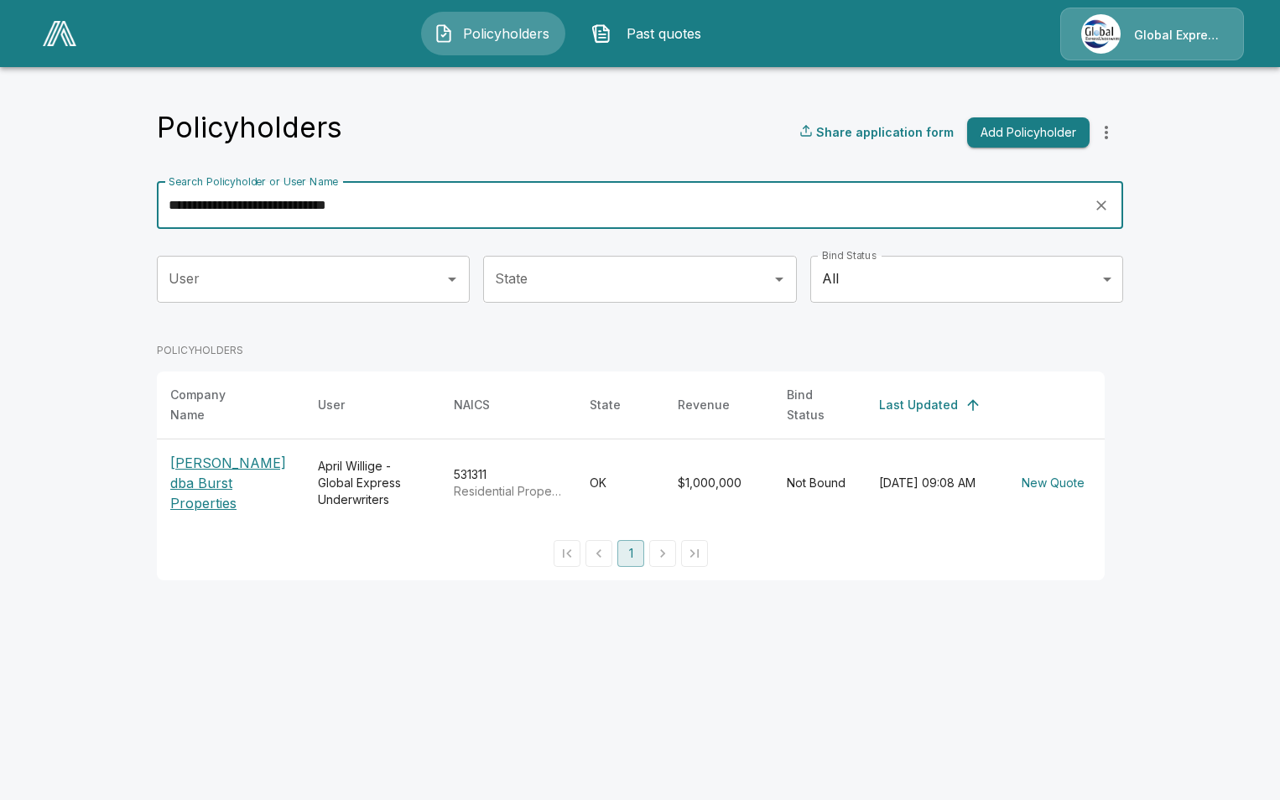
click at [236, 472] on p "Greg Hurst dba Burst Properties" at bounding box center [230, 483] width 121 height 60
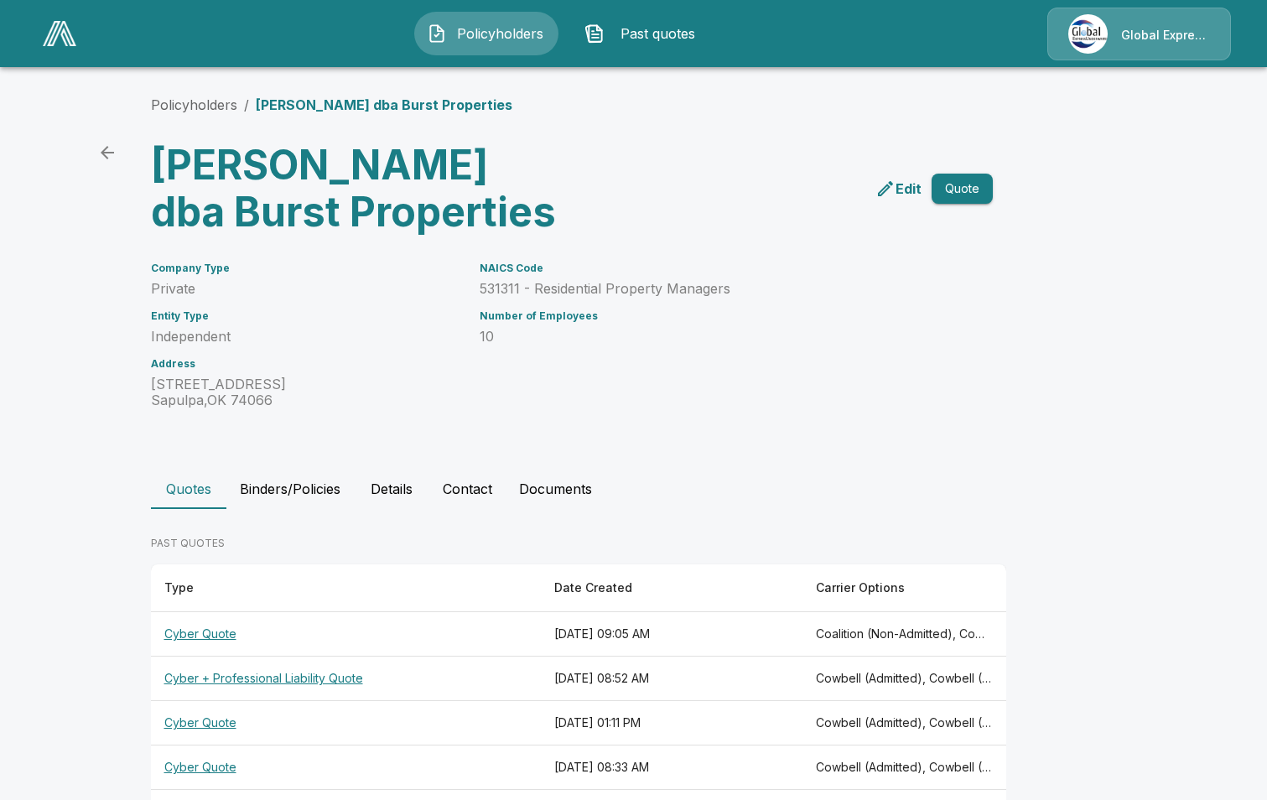
scroll to position [65, 0]
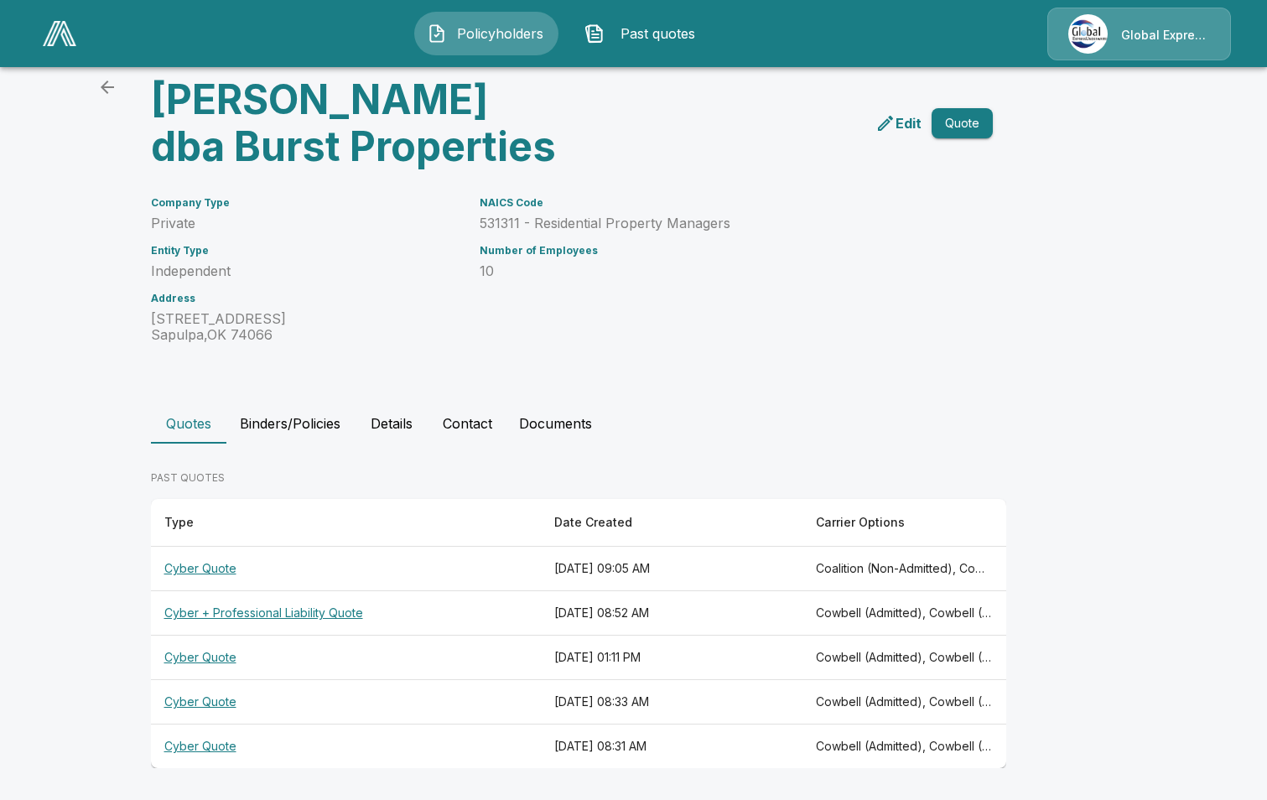
click at [204, 569] on th "Cyber Quote" at bounding box center [346, 569] width 391 height 44
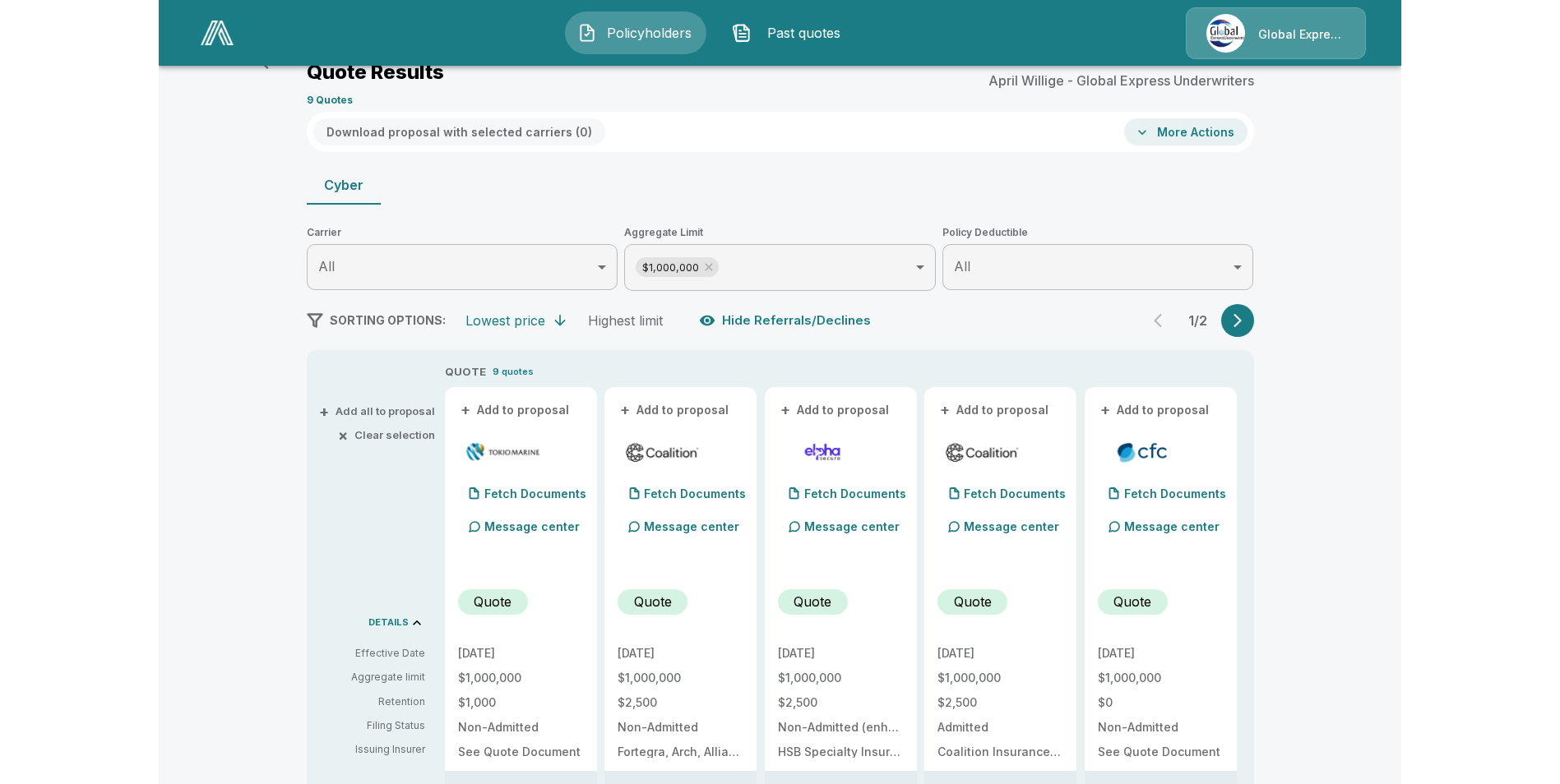
scroll to position [64, 0]
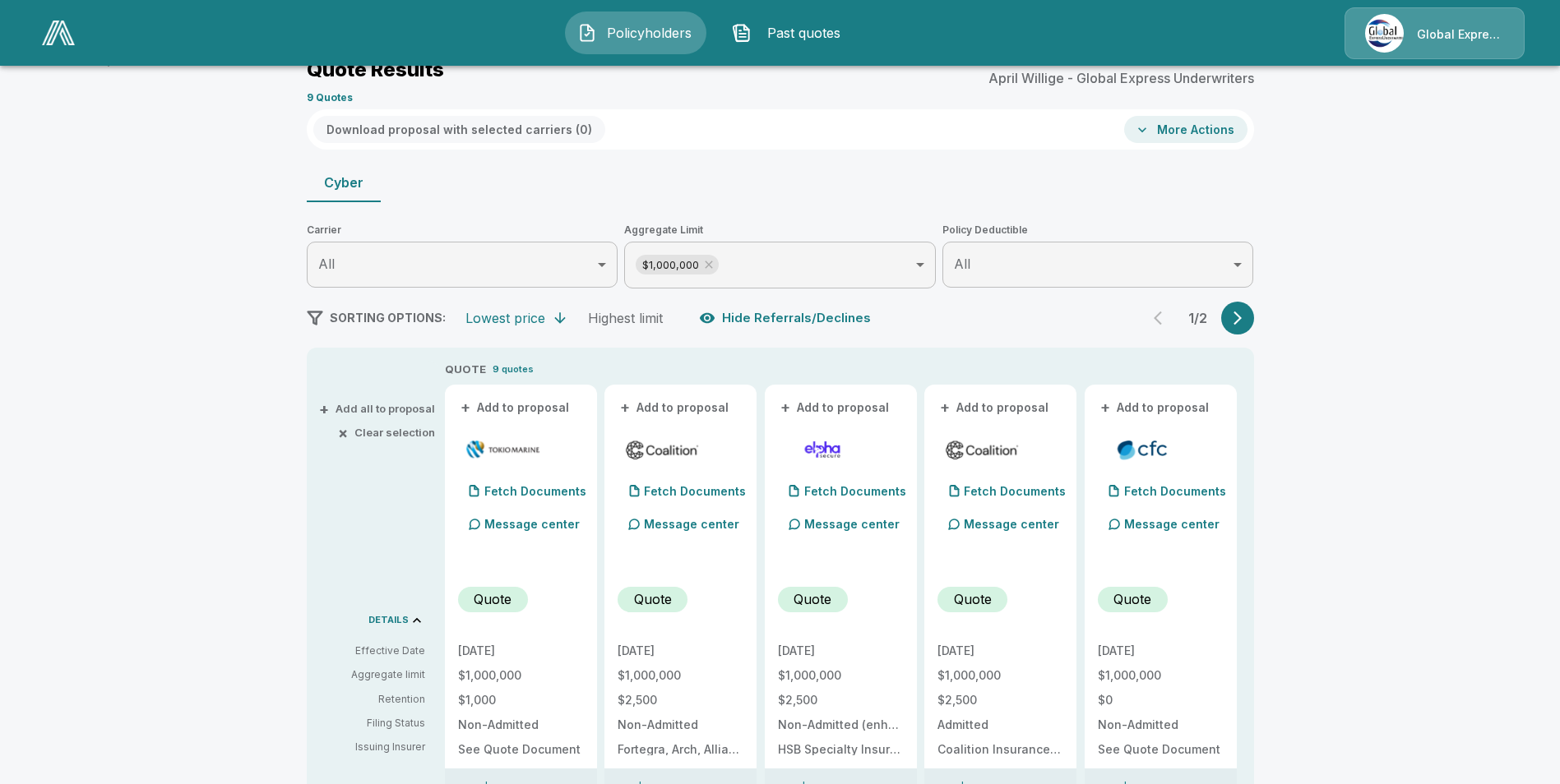
click at [531, 405] on button "+ Add to proposal" at bounding box center [515, 408] width 115 height 18
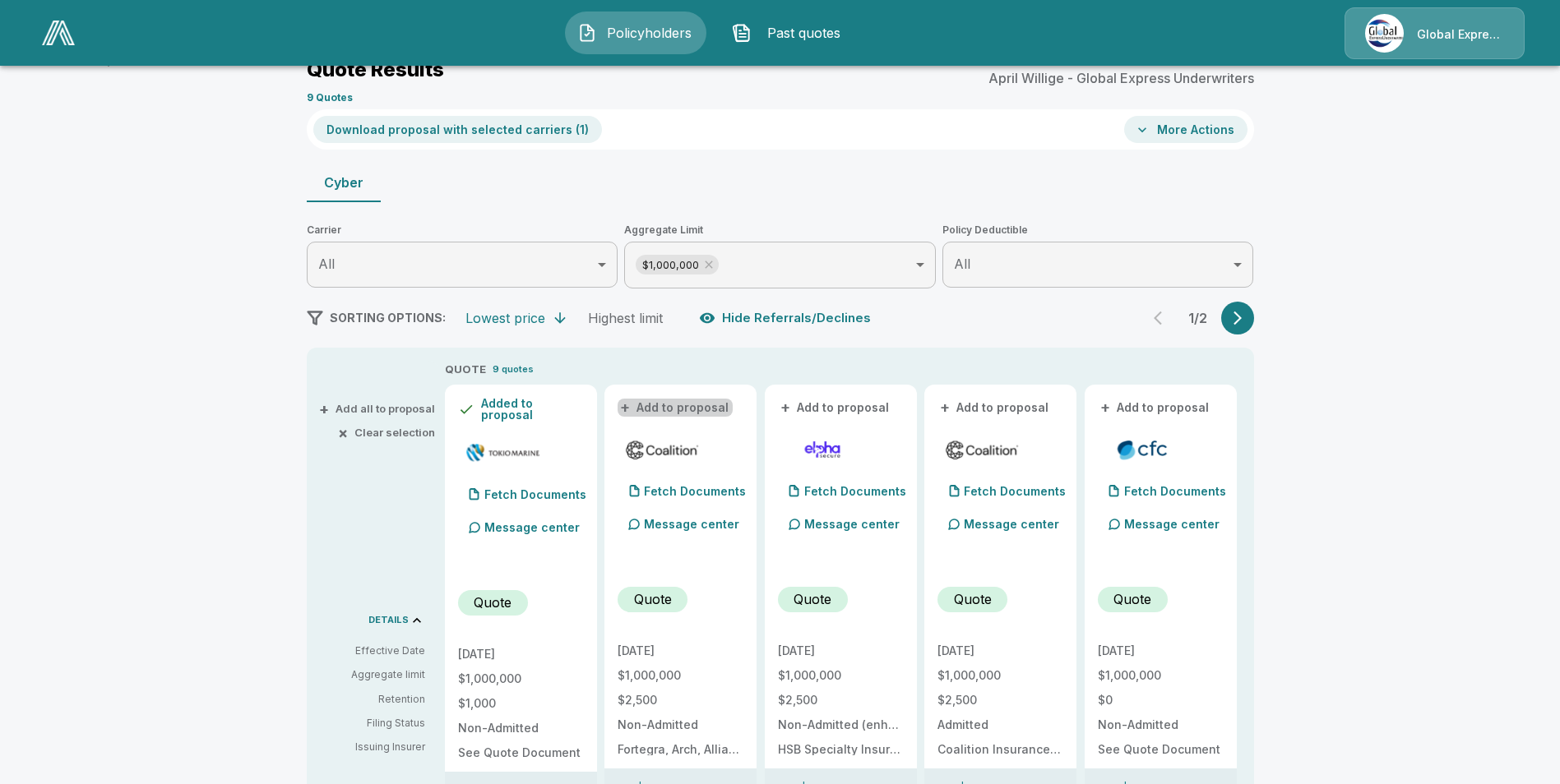
click at [683, 406] on button "+ Add to proposal" at bounding box center [675, 408] width 115 height 18
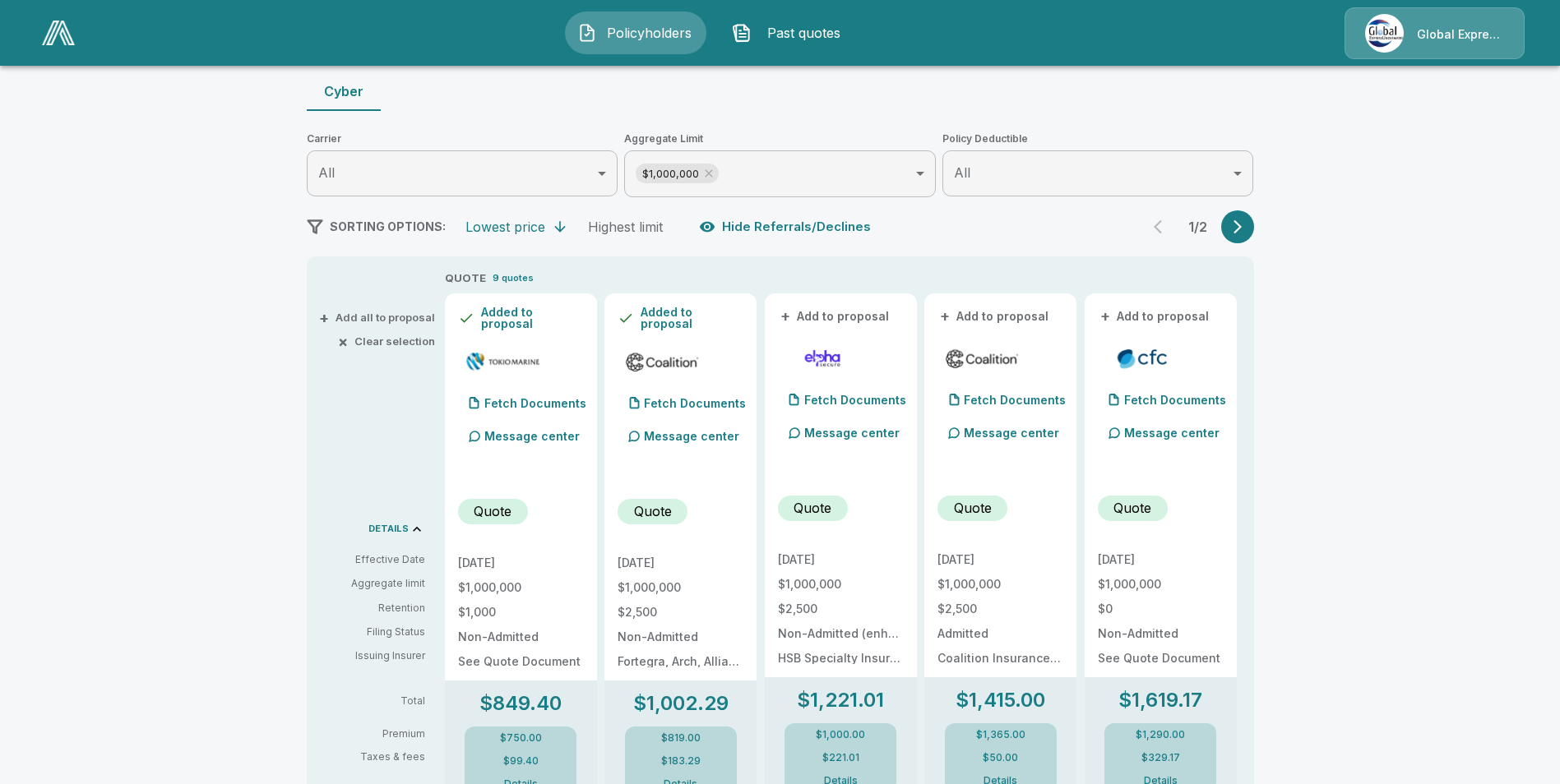
scroll to position [228, 0]
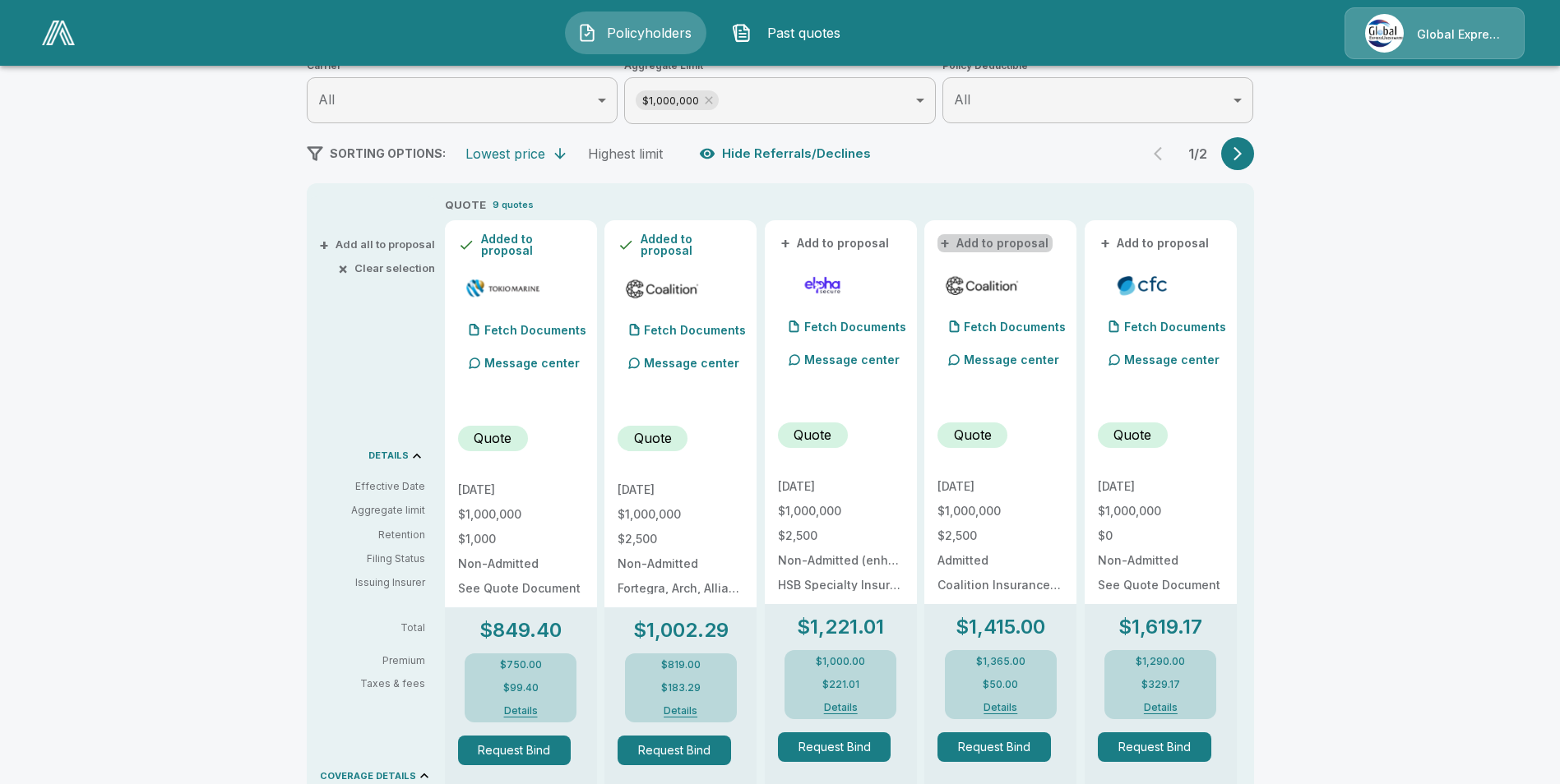
click at [1022, 245] on button "+ Add to proposal" at bounding box center [994, 243] width 115 height 18
click at [1155, 242] on button "+ Add to proposal" at bounding box center [1155, 243] width 115 height 18
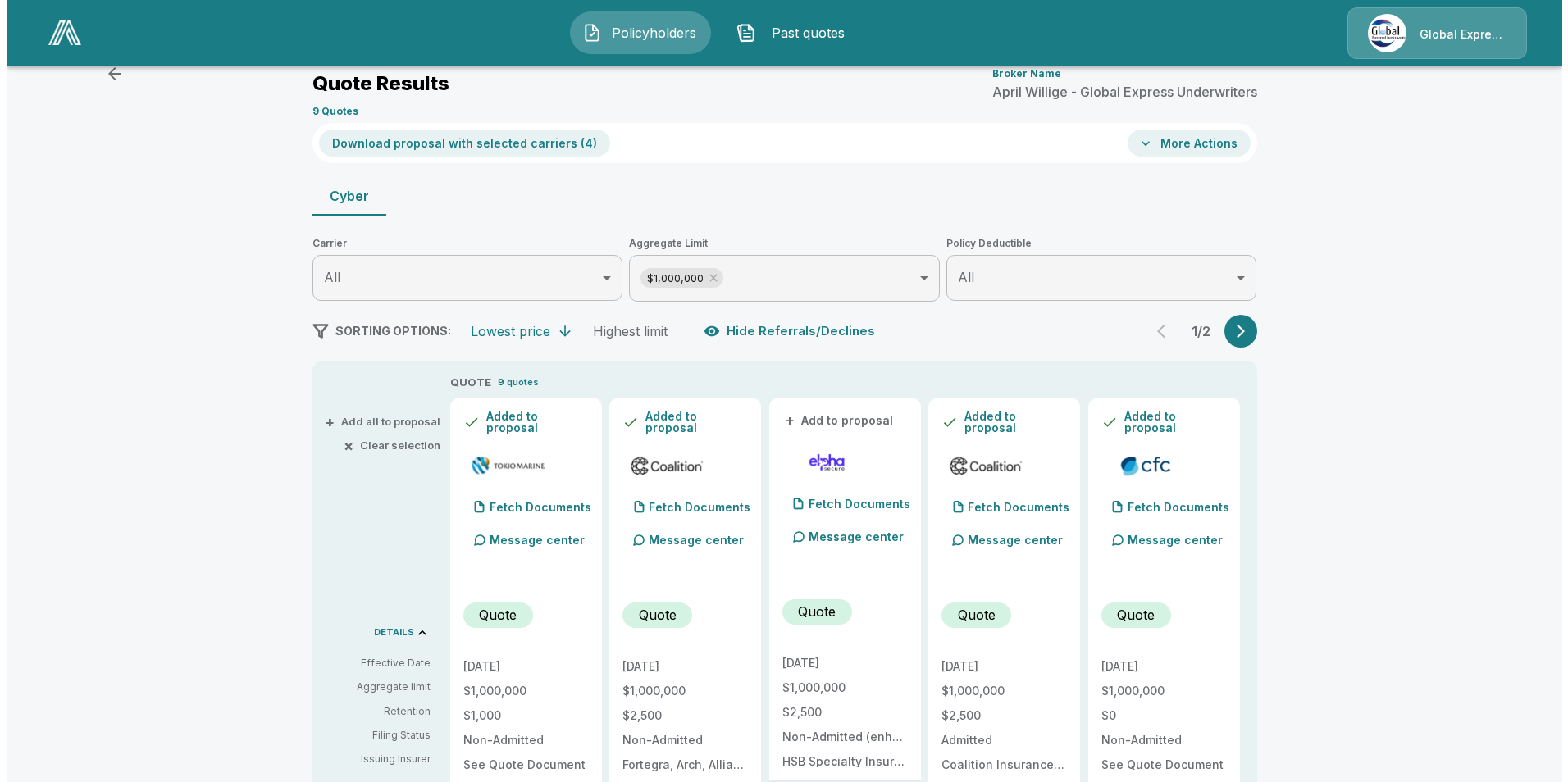
scroll to position [0, 0]
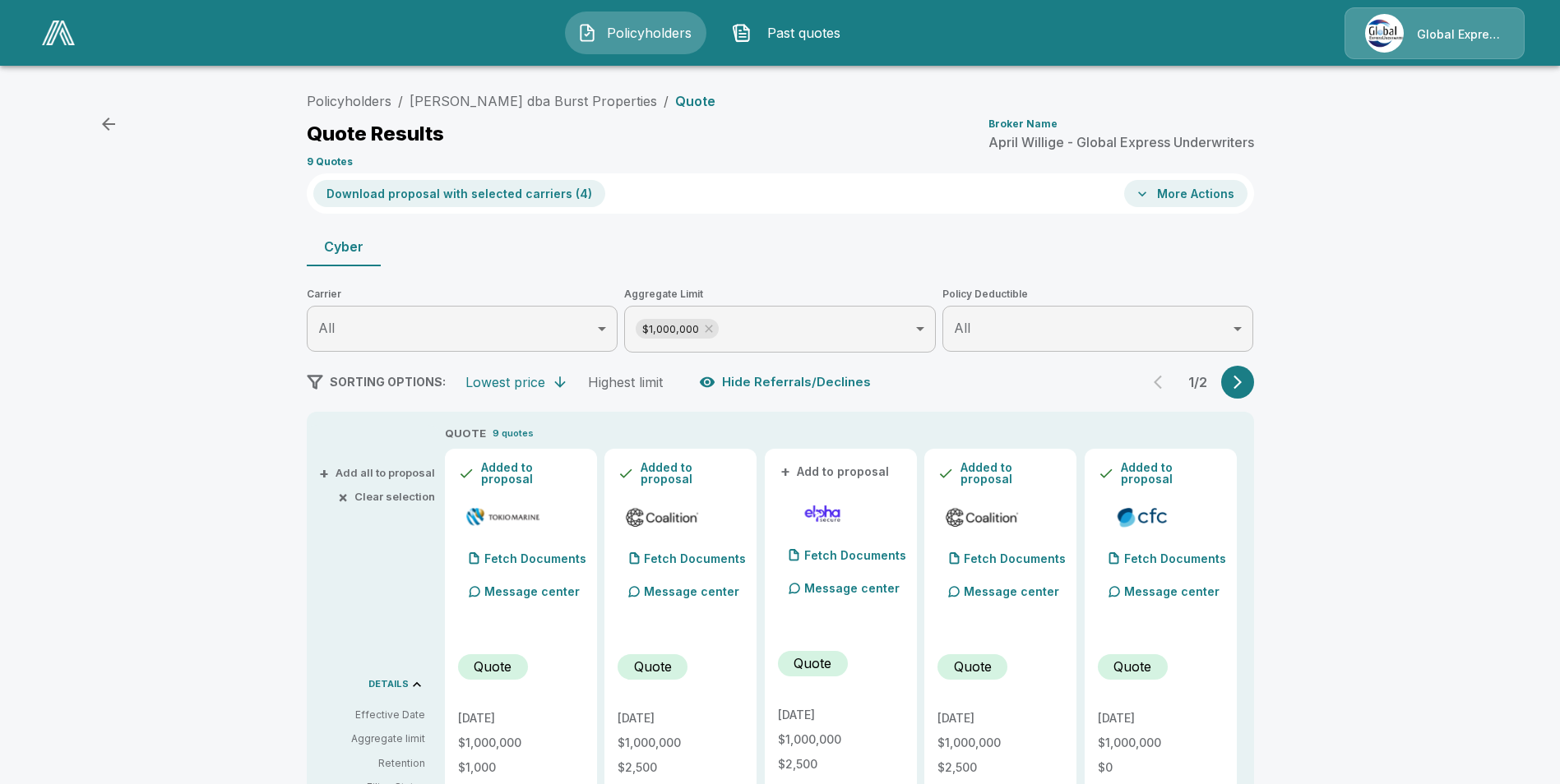
click at [438, 197] on button "Download proposal with selected carriers ( 4 )" at bounding box center [460, 194] width 292 height 27
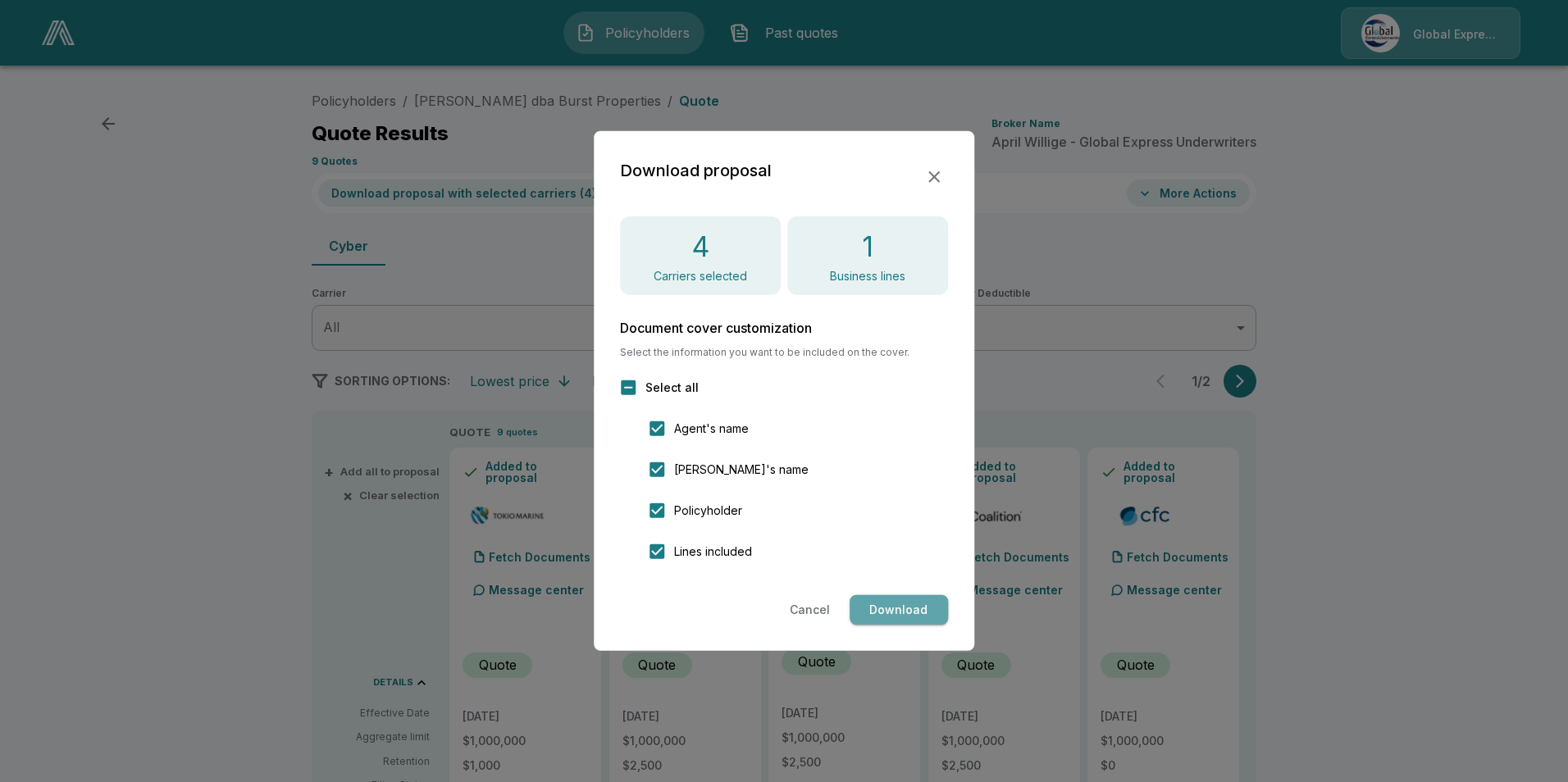
click at [889, 608] on button "Download" at bounding box center [898, 610] width 99 height 30
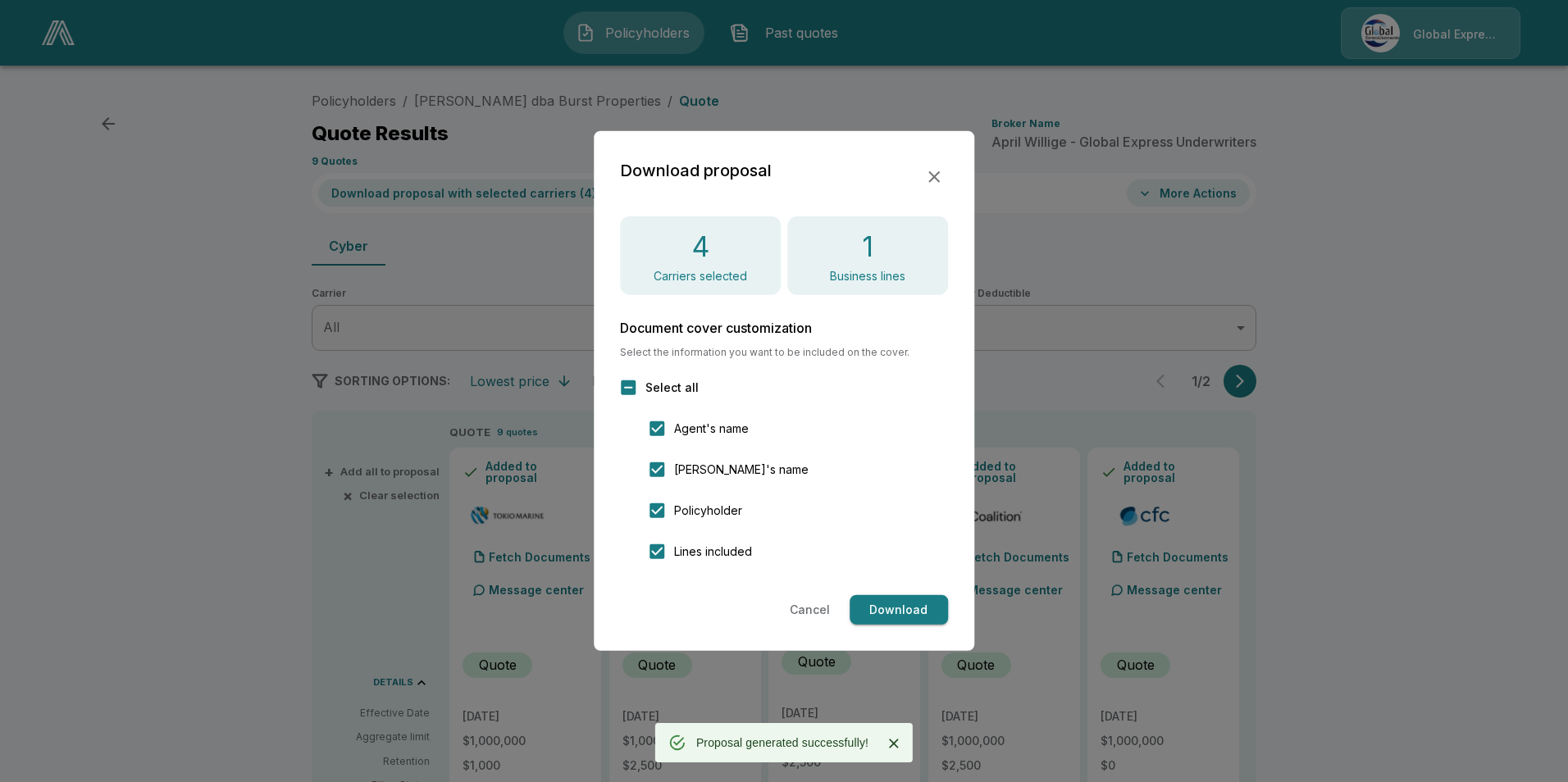
click at [938, 177] on icon "button" at bounding box center [934, 177] width 20 height 20
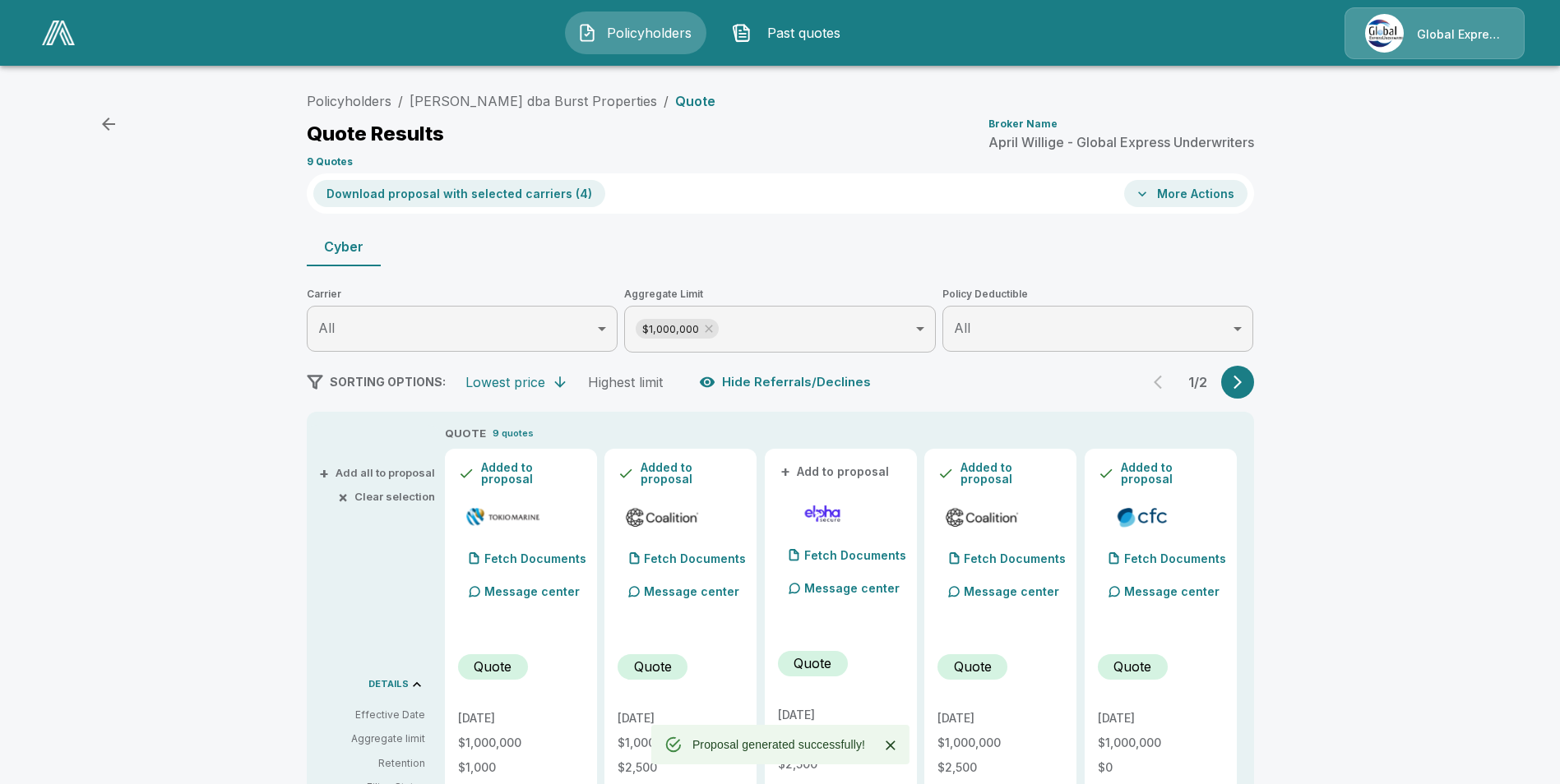
click at [1186, 204] on button "More Actions" at bounding box center [1185, 194] width 124 height 27
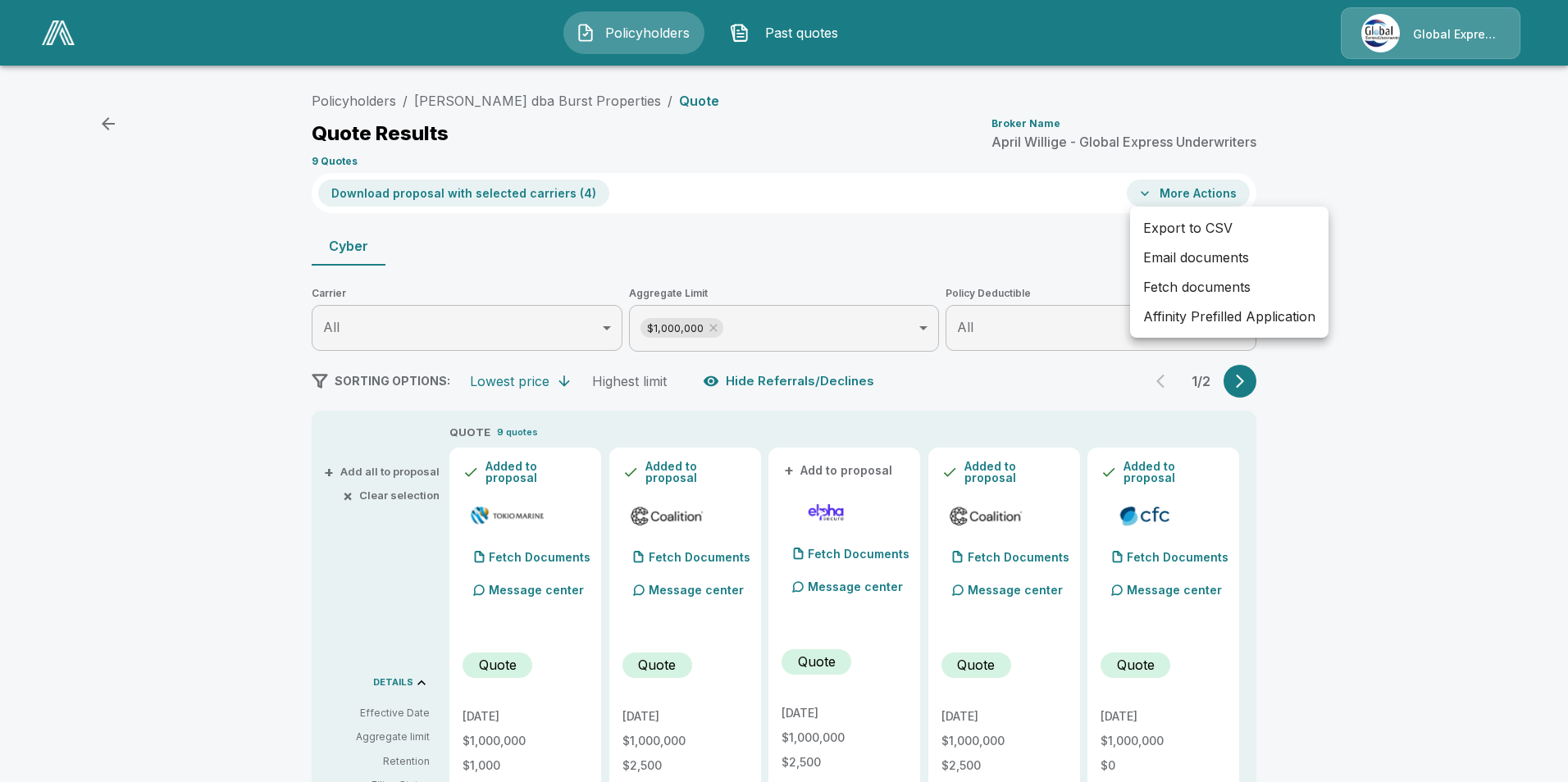
click at [1187, 315] on li "Affinity Prefilled Application" at bounding box center [1229, 317] width 198 height 29
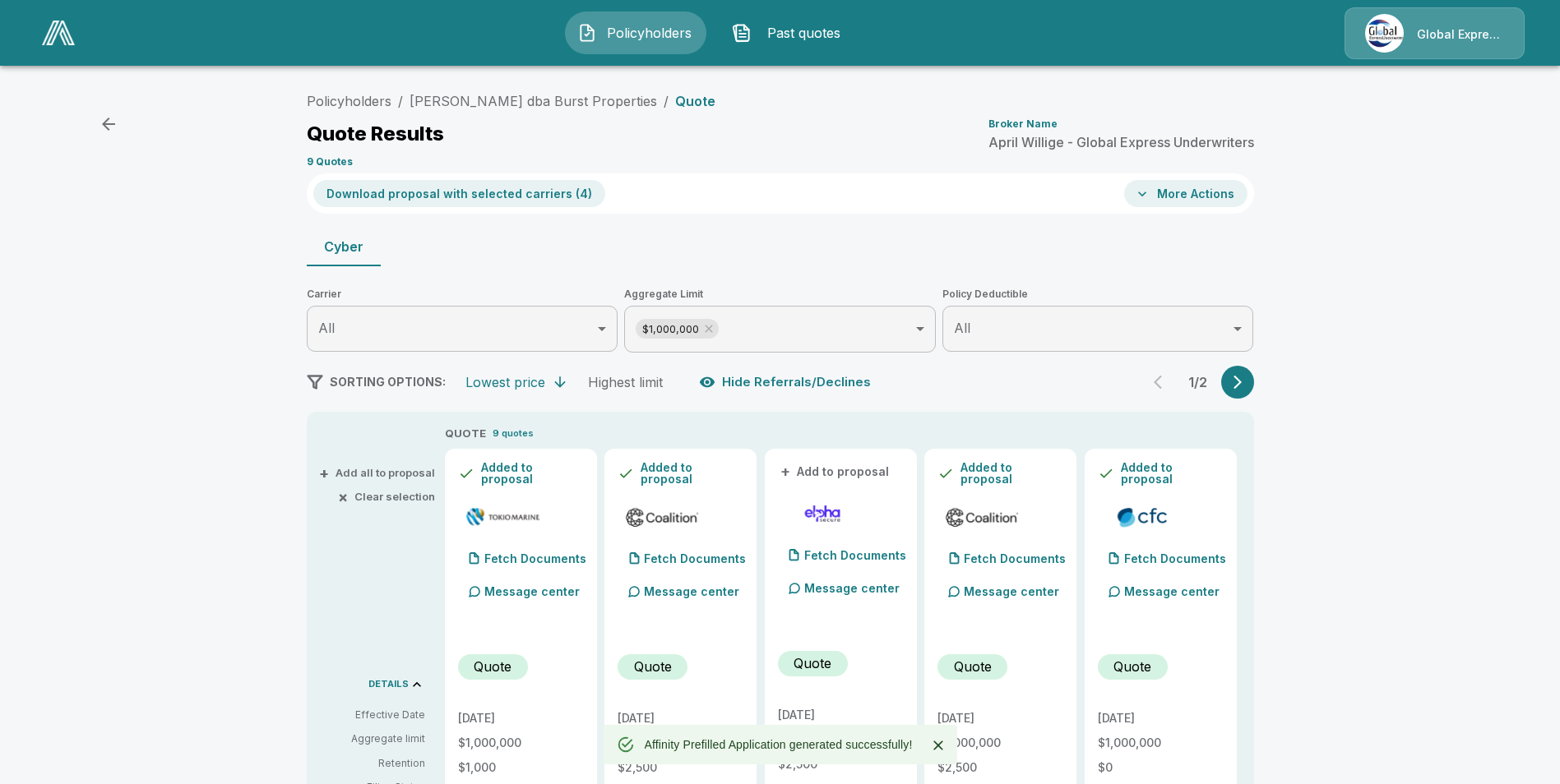
click at [1203, 185] on button "More Actions" at bounding box center [1185, 194] width 124 height 27
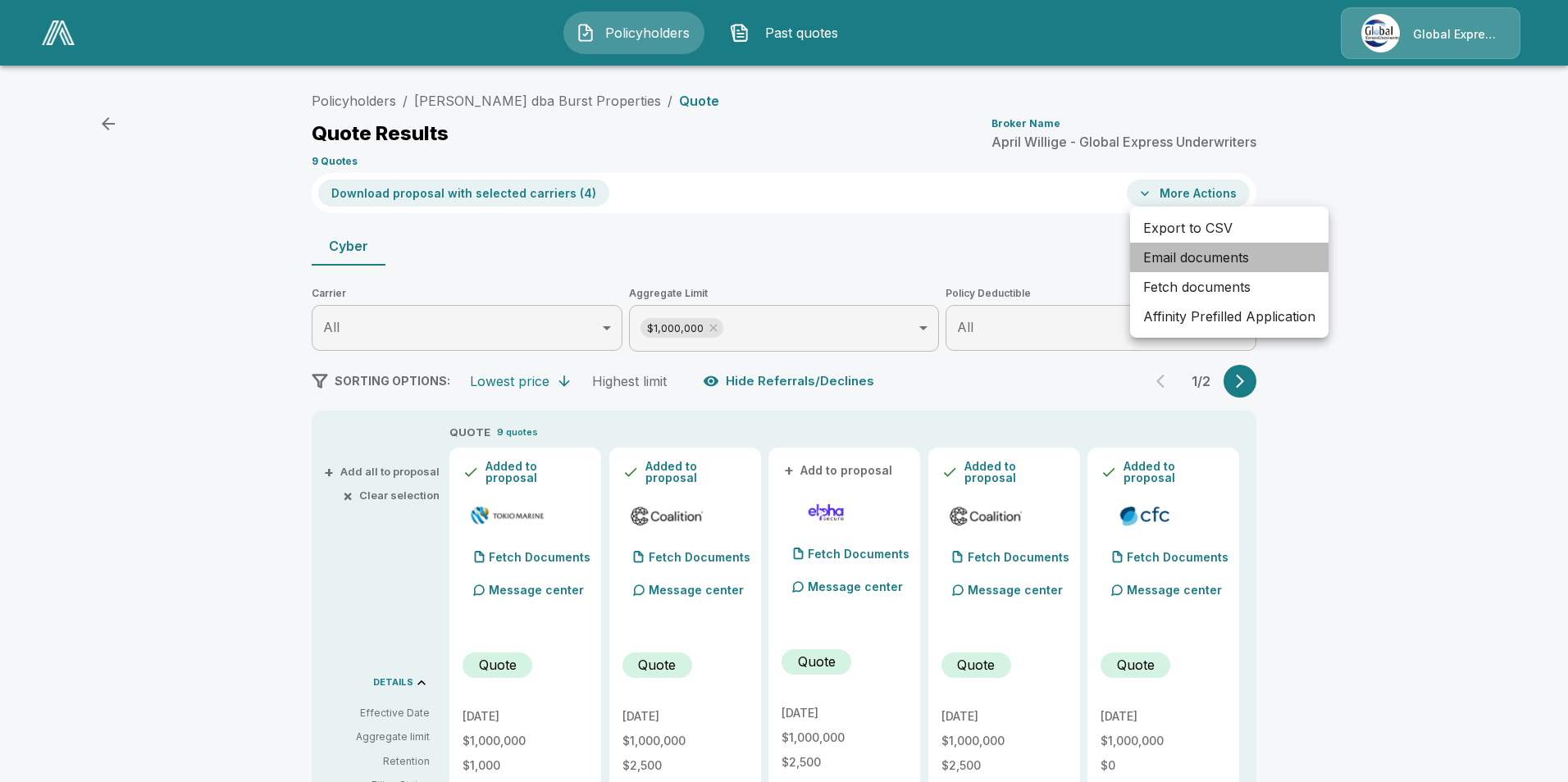
click at [1197, 254] on li "Email documents" at bounding box center [1229, 257] width 198 height 29
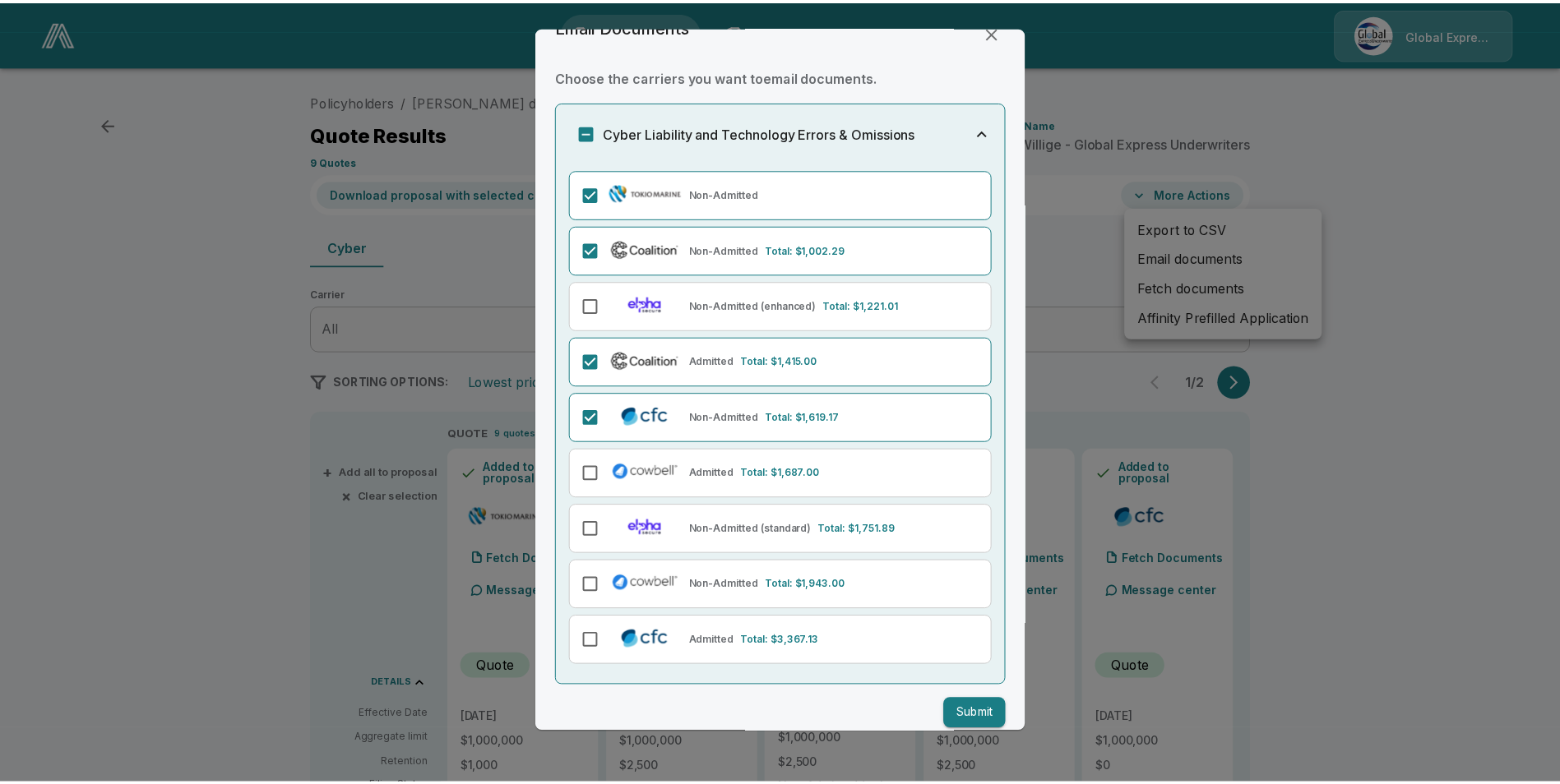
scroll to position [51, 0]
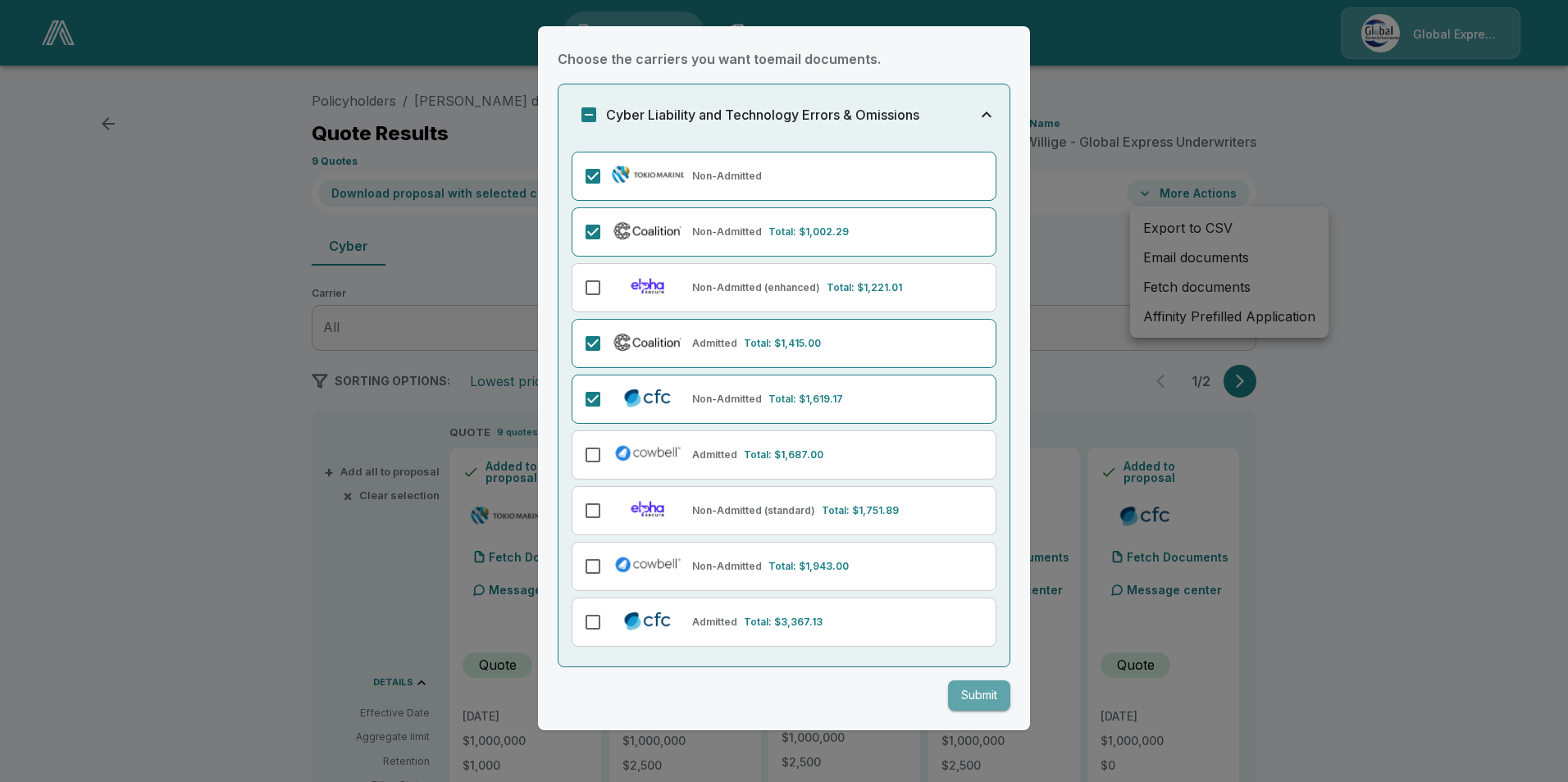
click at [969, 699] on button "Submit" at bounding box center [980, 695] width 63 height 30
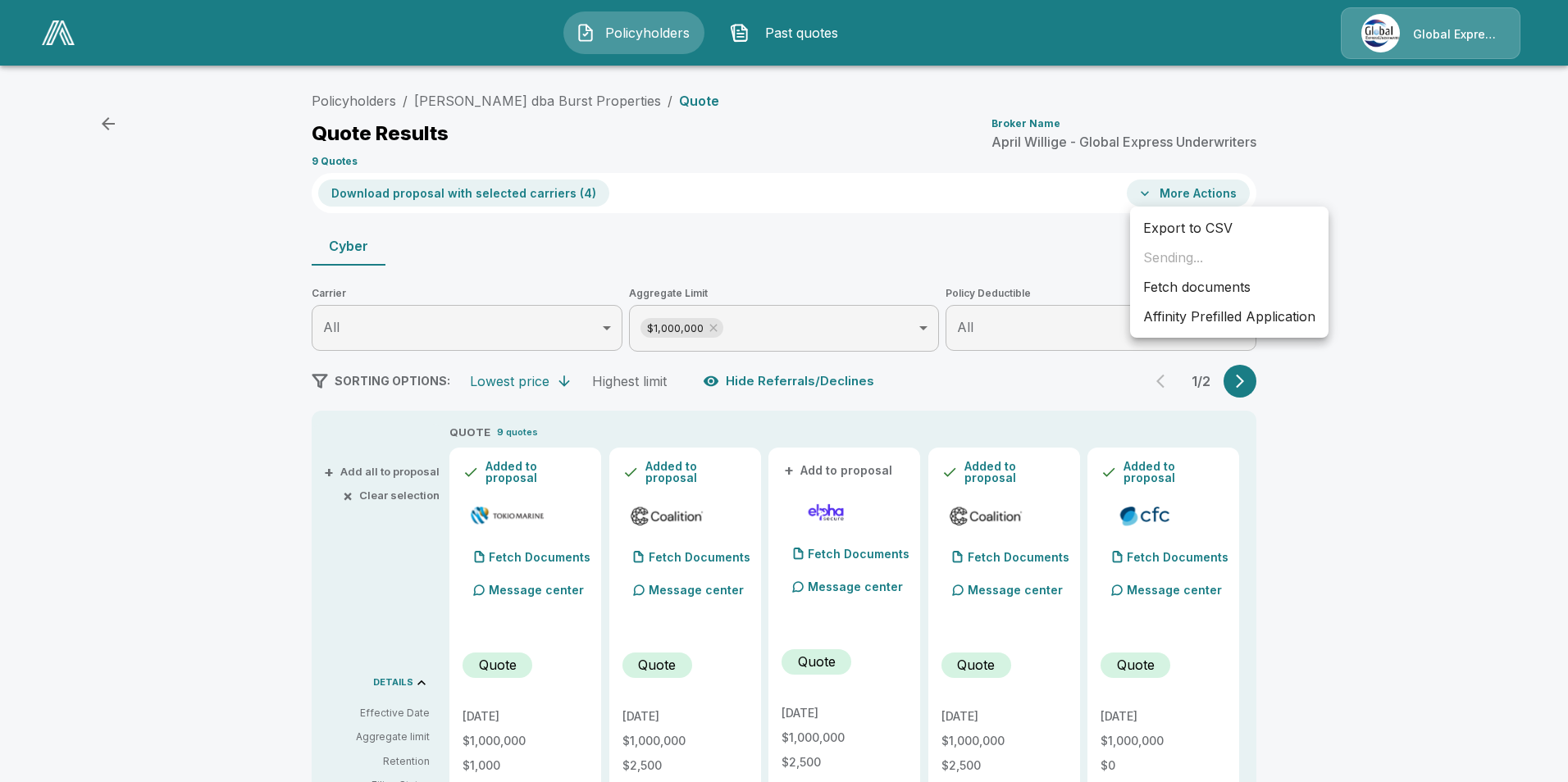
click at [535, 99] on div at bounding box center [784, 391] width 1568 height 782
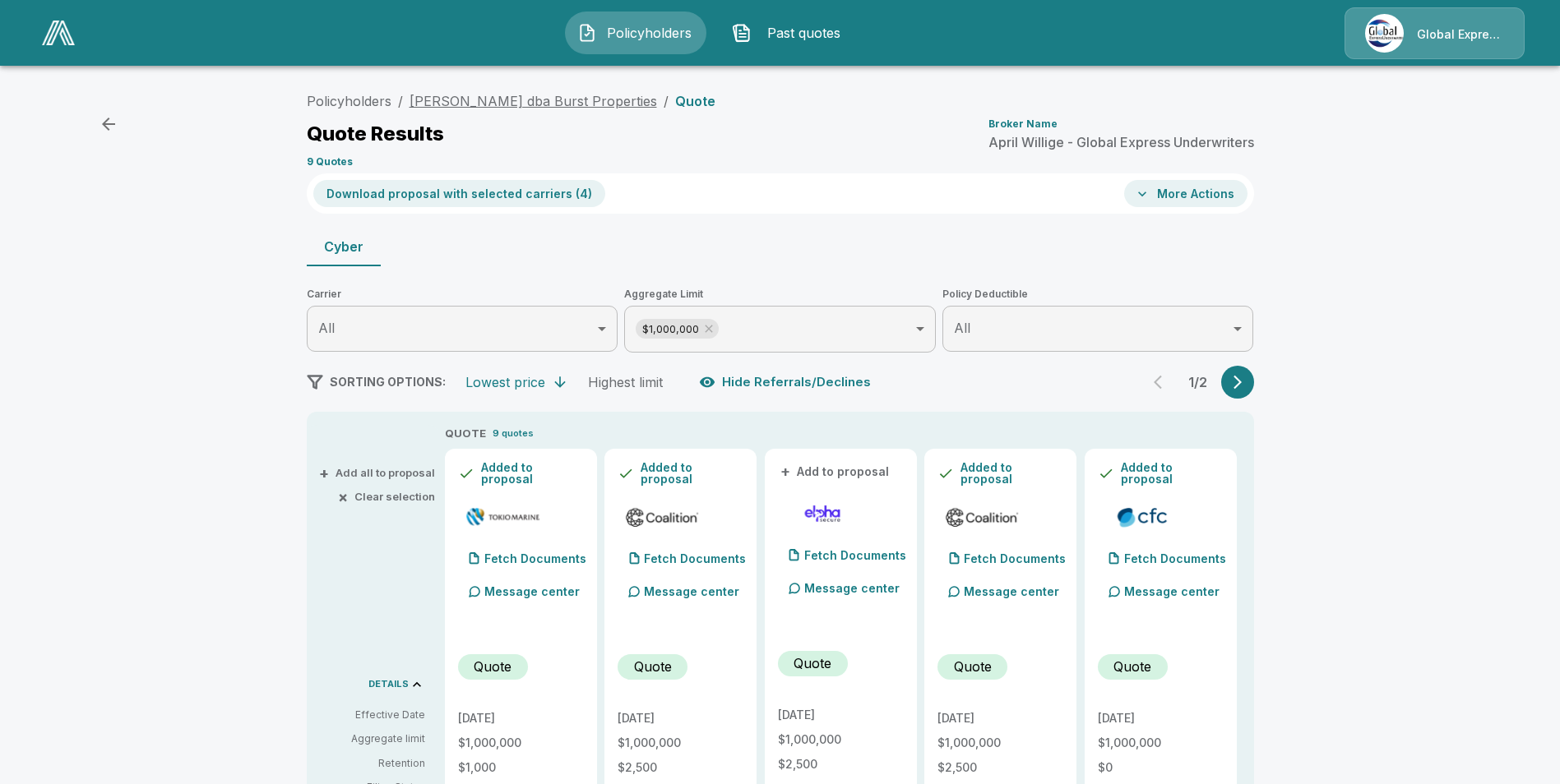
click at [547, 99] on link "Greg Hurst dba Burst Properties" at bounding box center [533, 101] width 247 height 17
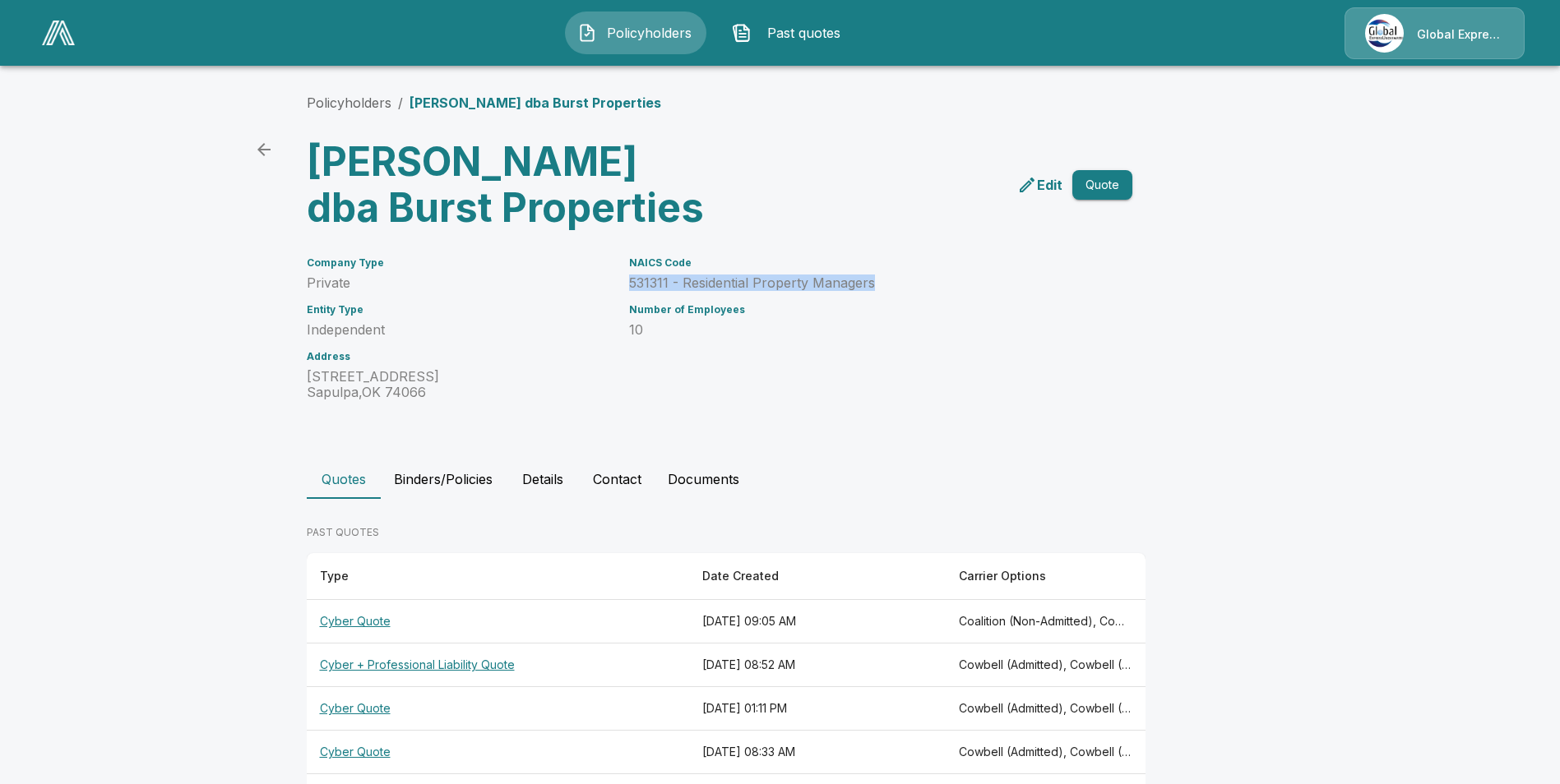
drag, startPoint x: 633, startPoint y: 282, endPoint x: 890, endPoint y: 282, distance: 257.0
click at [890, 282] on div "NAICS Code 531311 - Residential Property Managers Number of Employees 10" at bounding box center [850, 318] width 483 height 163
drag, startPoint x: 890, startPoint y: 282, endPoint x: 829, endPoint y: 289, distance: 61.4
copy p "531311 - Residential Property Managers"
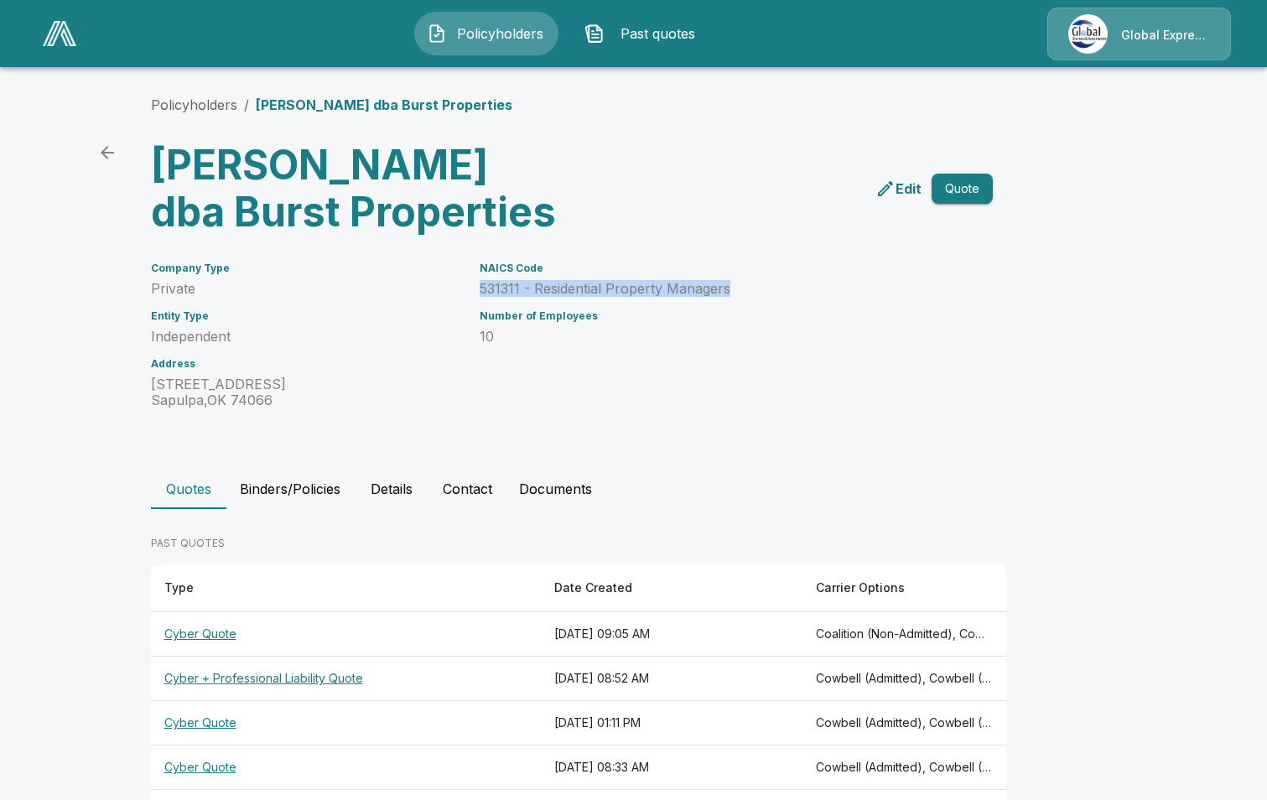
drag, startPoint x: 200, startPoint y: 104, endPoint x: 200, endPoint y: 115, distance: 10.9
click at [200, 104] on link "Policyholders" at bounding box center [194, 104] width 86 height 17
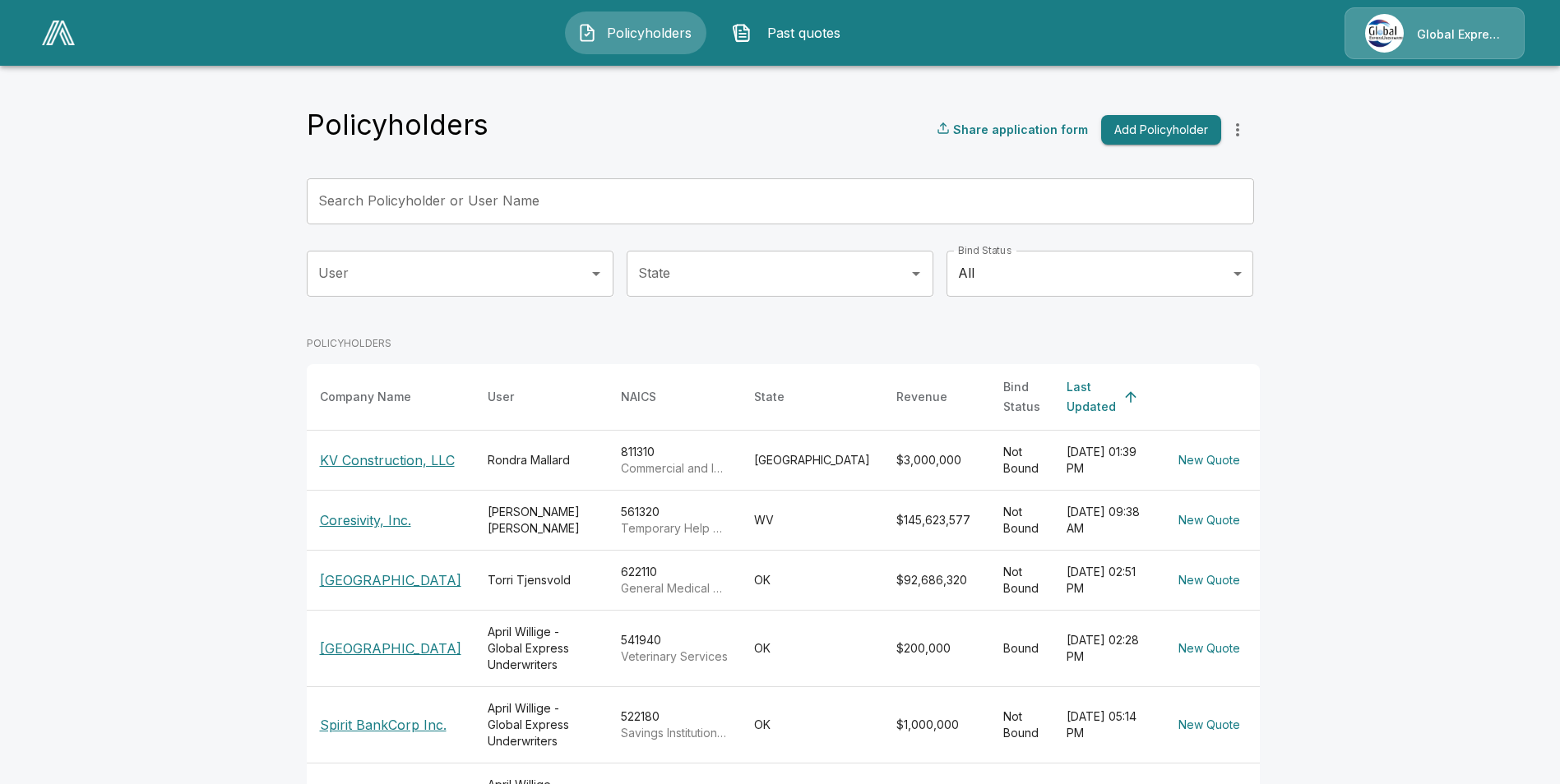
click at [574, 191] on input "Search Policyholder or User Name" at bounding box center [772, 201] width 930 height 46
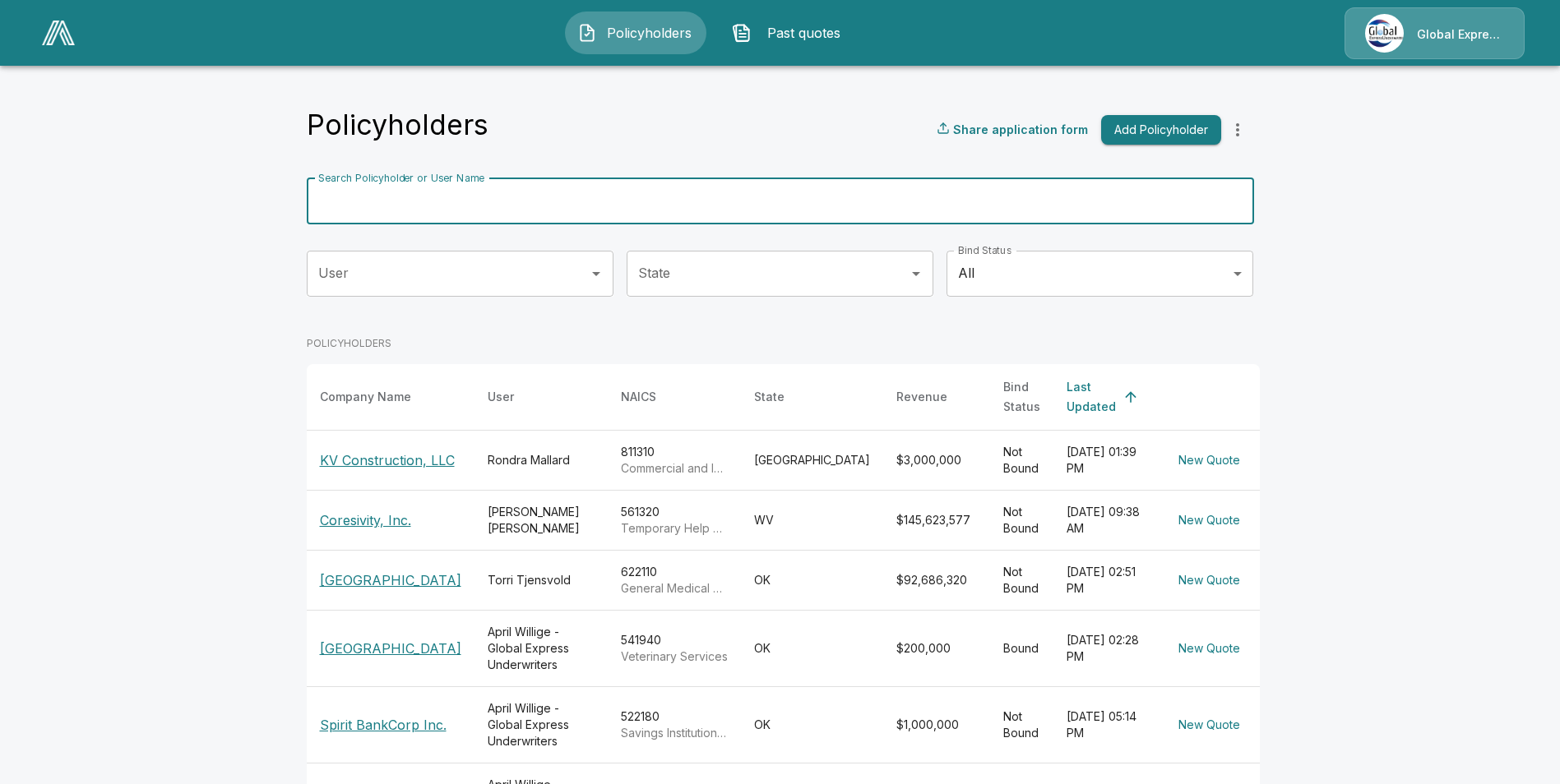
paste input "**********"
type input "**********"
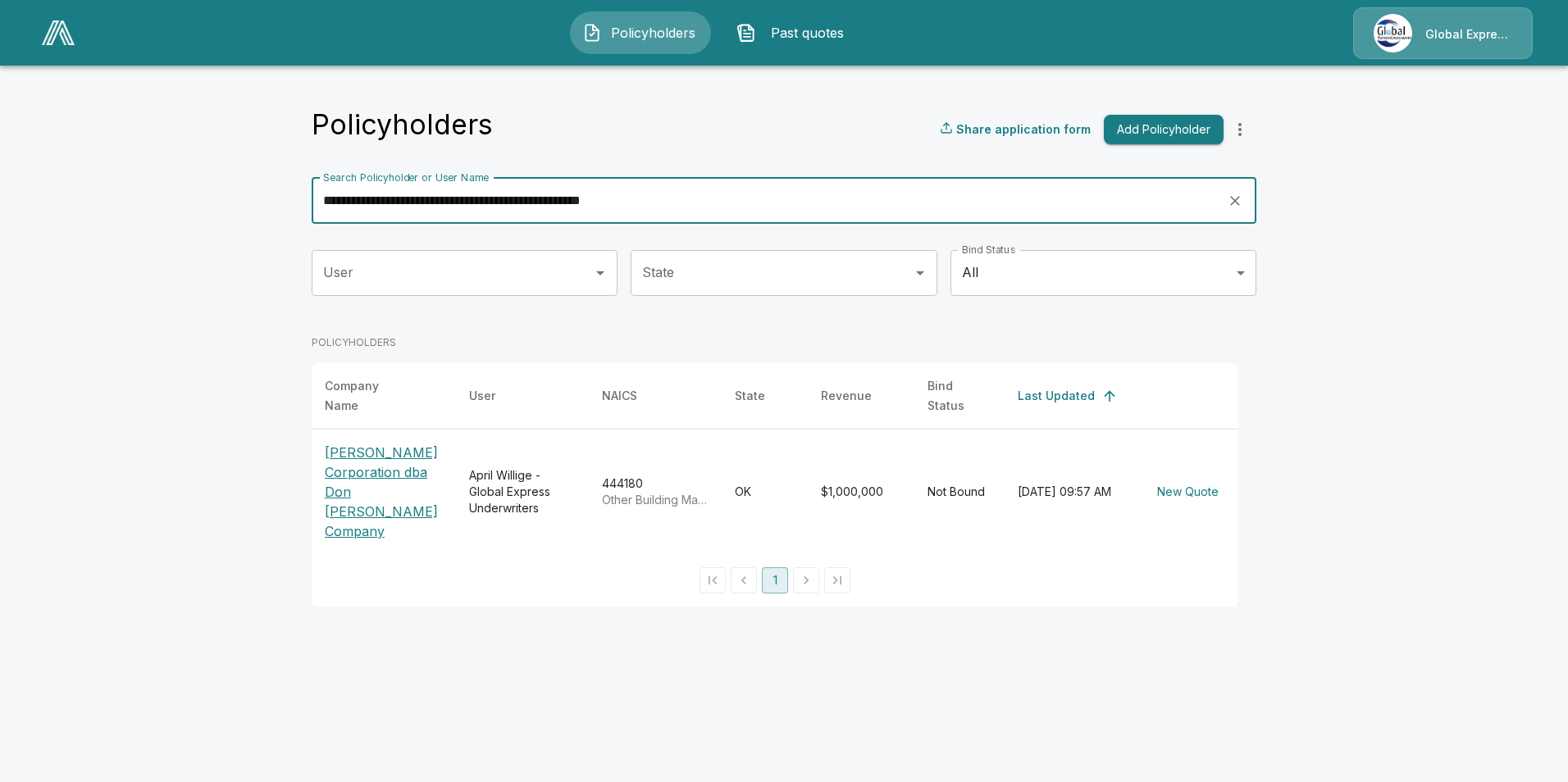
click at [363, 471] on p "[PERSON_NAME] Corporation dba Don [PERSON_NAME] Company" at bounding box center [383, 492] width 118 height 99
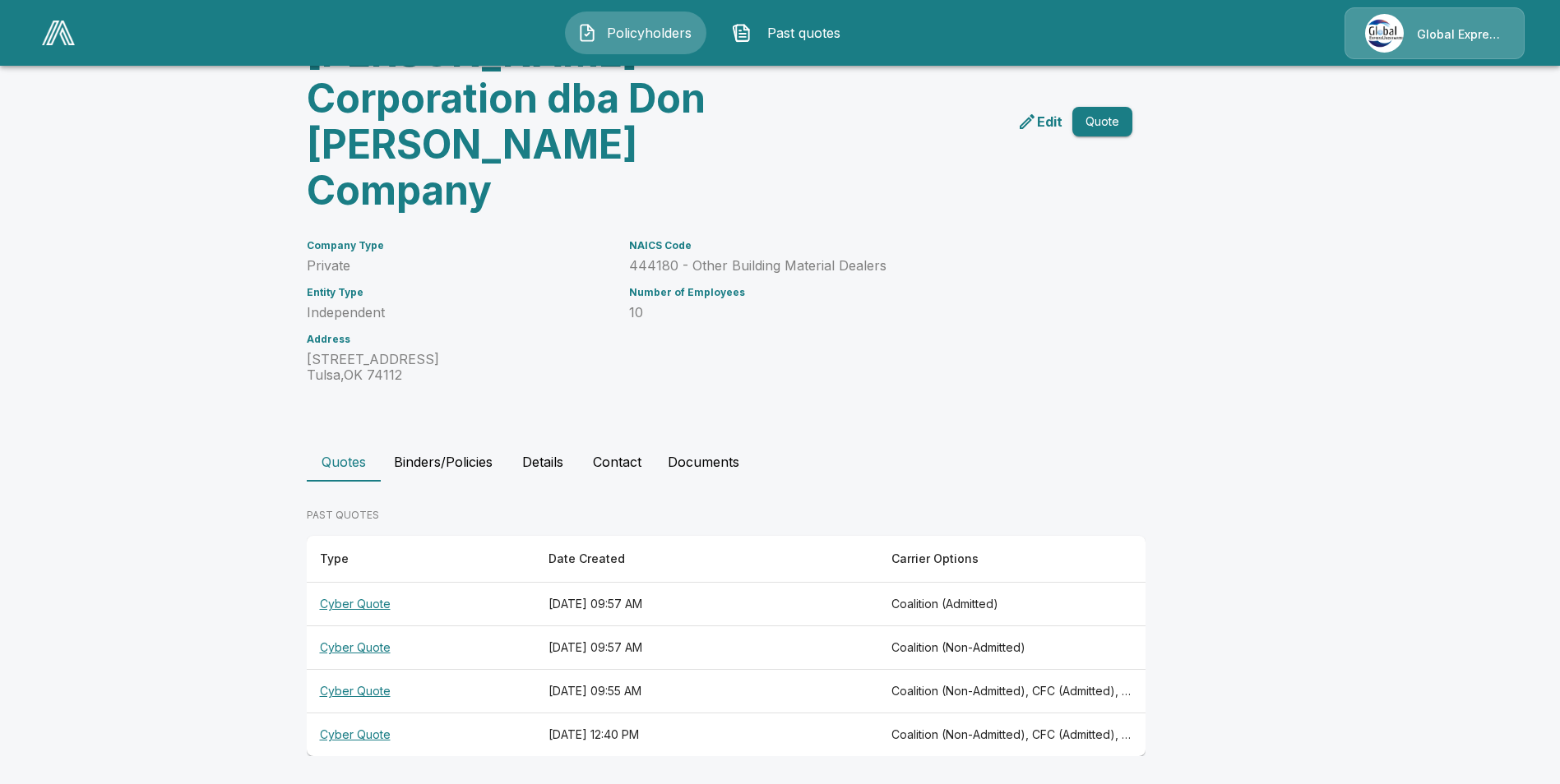
scroll to position [113, 0]
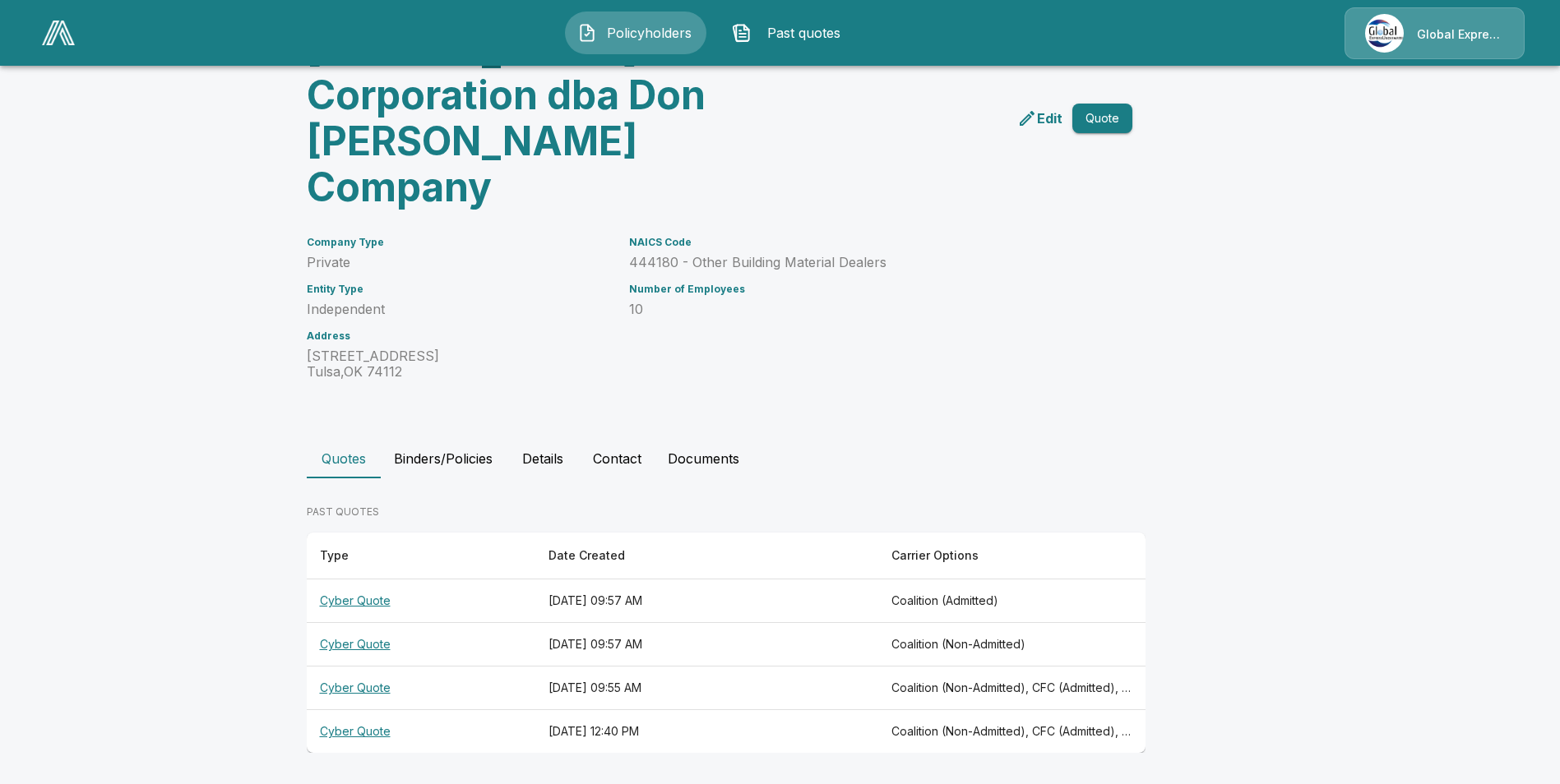
click at [341, 685] on th "Cyber Quote" at bounding box center [421, 688] width 228 height 43
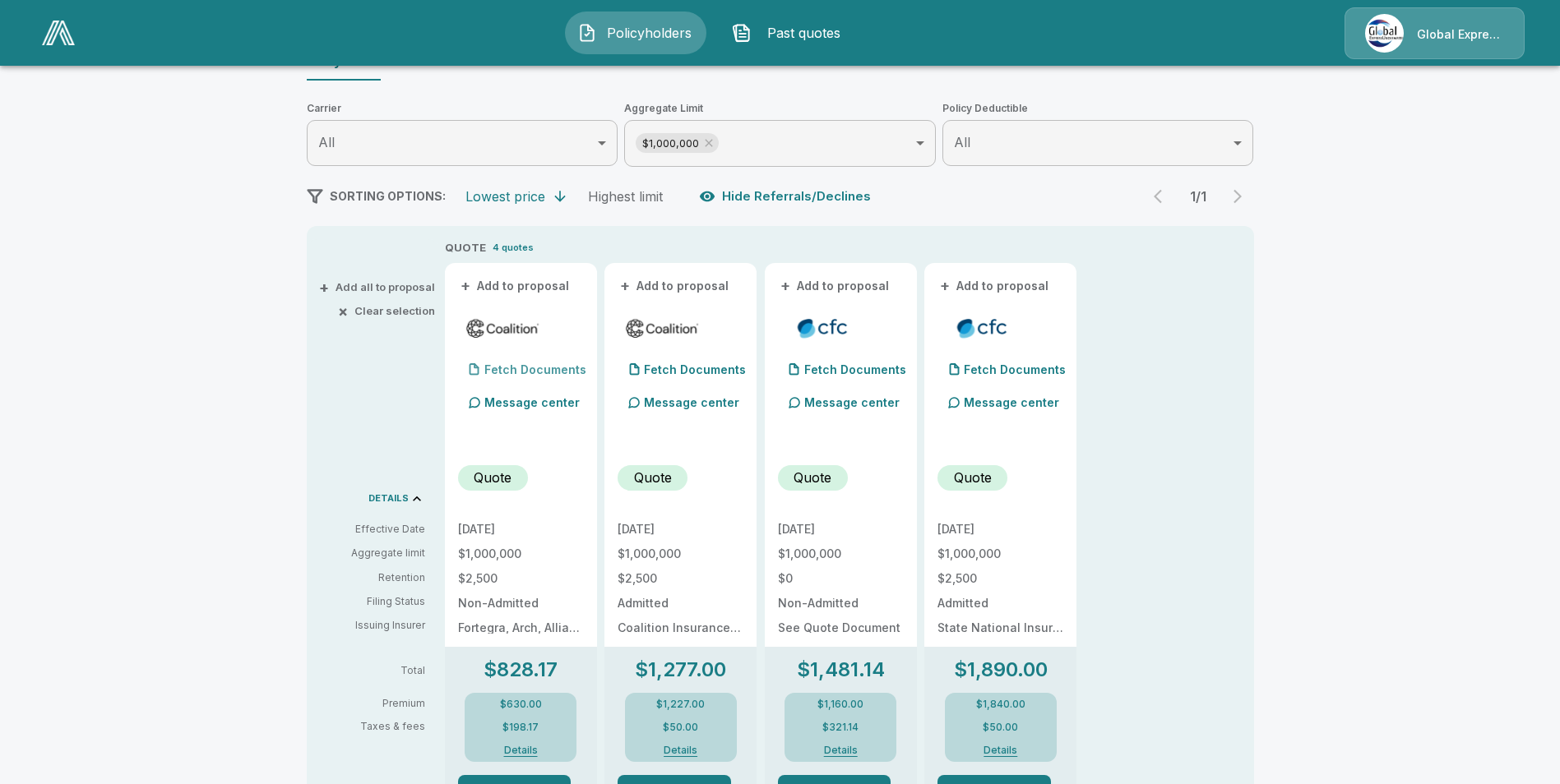
scroll to position [277, 0]
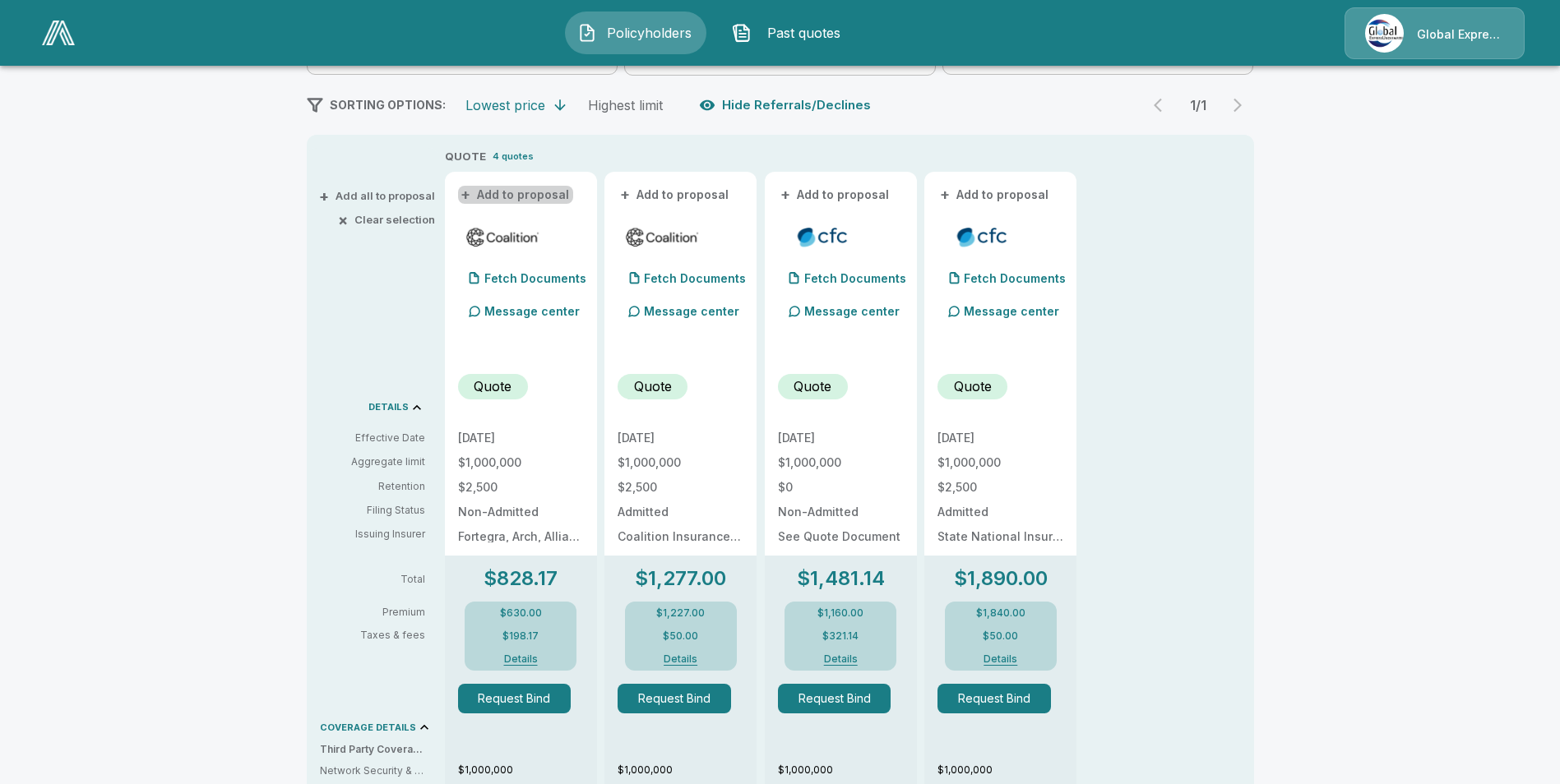
click at [538, 199] on button "+ Add to proposal" at bounding box center [515, 195] width 115 height 18
click at [649, 192] on button "+ Add to proposal" at bounding box center [675, 195] width 115 height 18
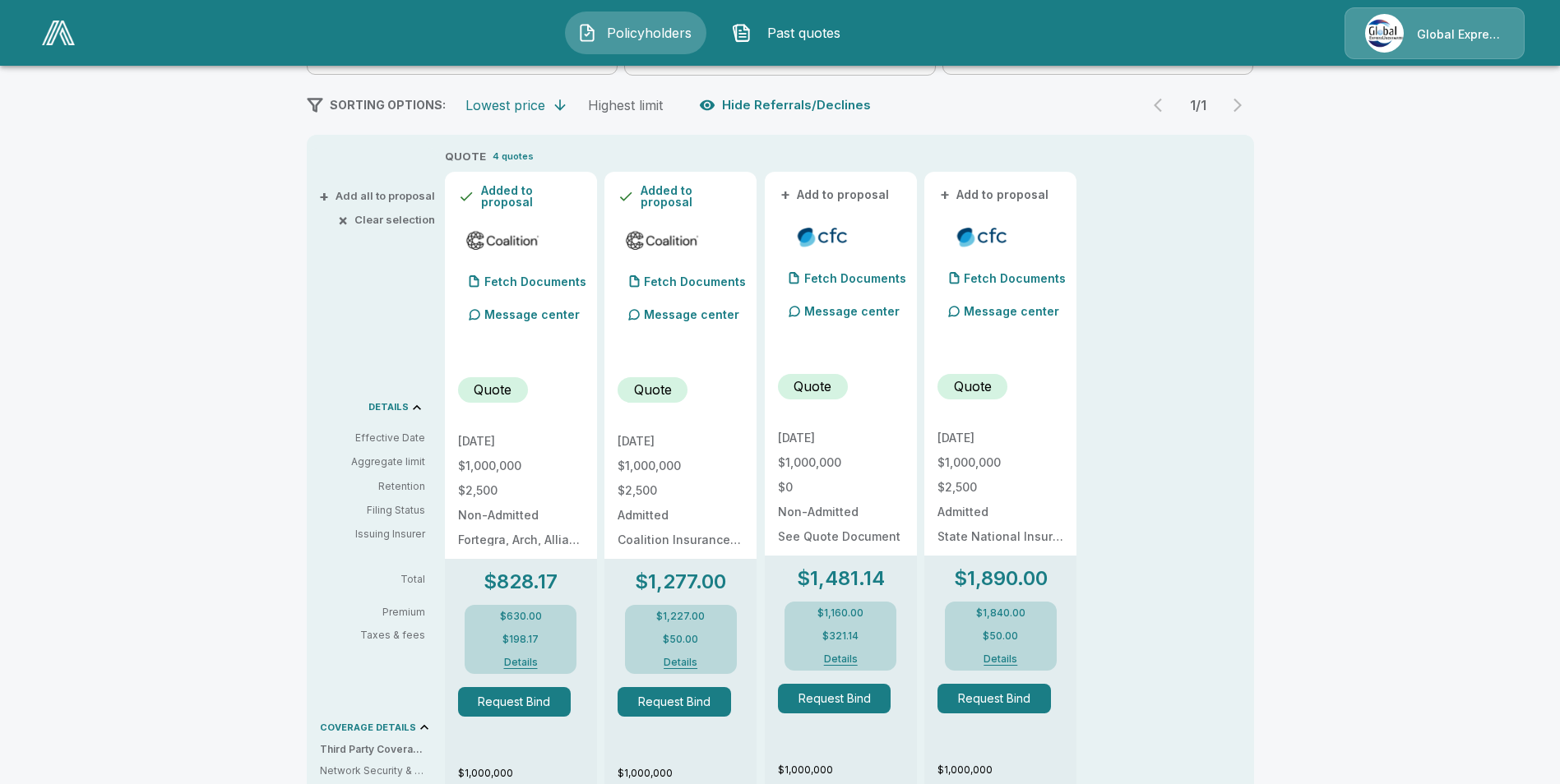
click at [846, 193] on button "+ Add to proposal" at bounding box center [834, 195] width 115 height 18
click at [969, 198] on button "+ Add to proposal" at bounding box center [994, 195] width 115 height 18
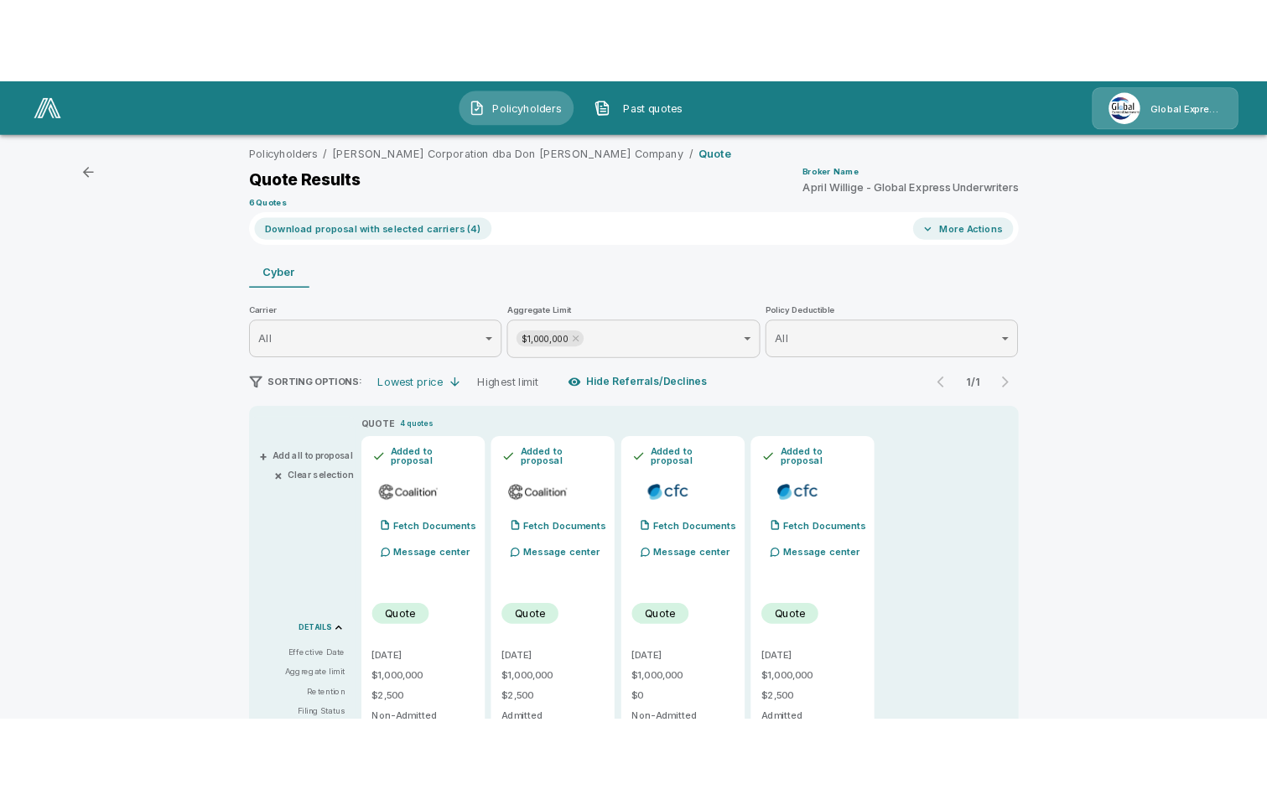
scroll to position [0, 0]
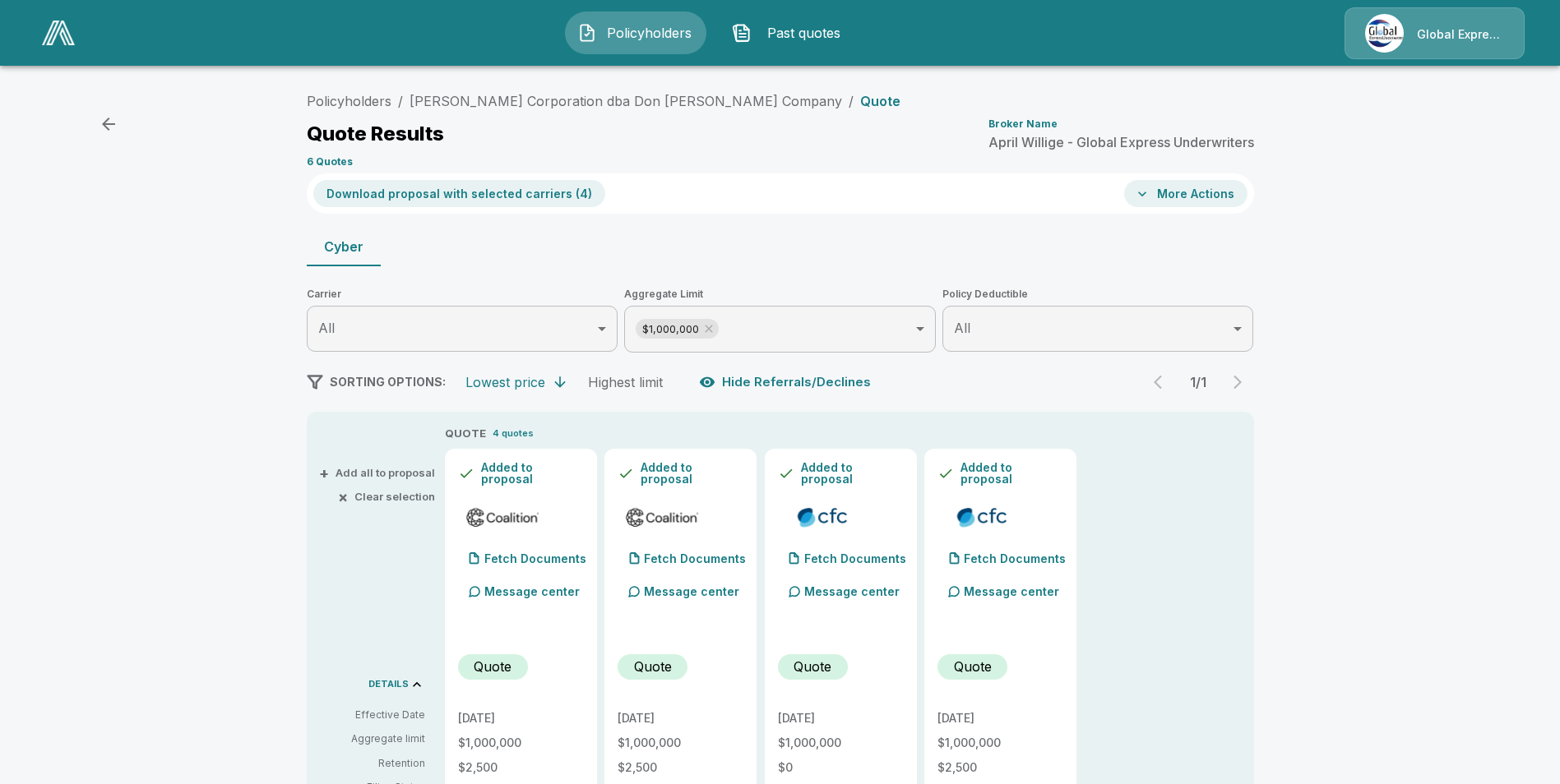
click at [487, 203] on button "Download proposal with selected carriers ( 4 )" at bounding box center [460, 194] width 292 height 27
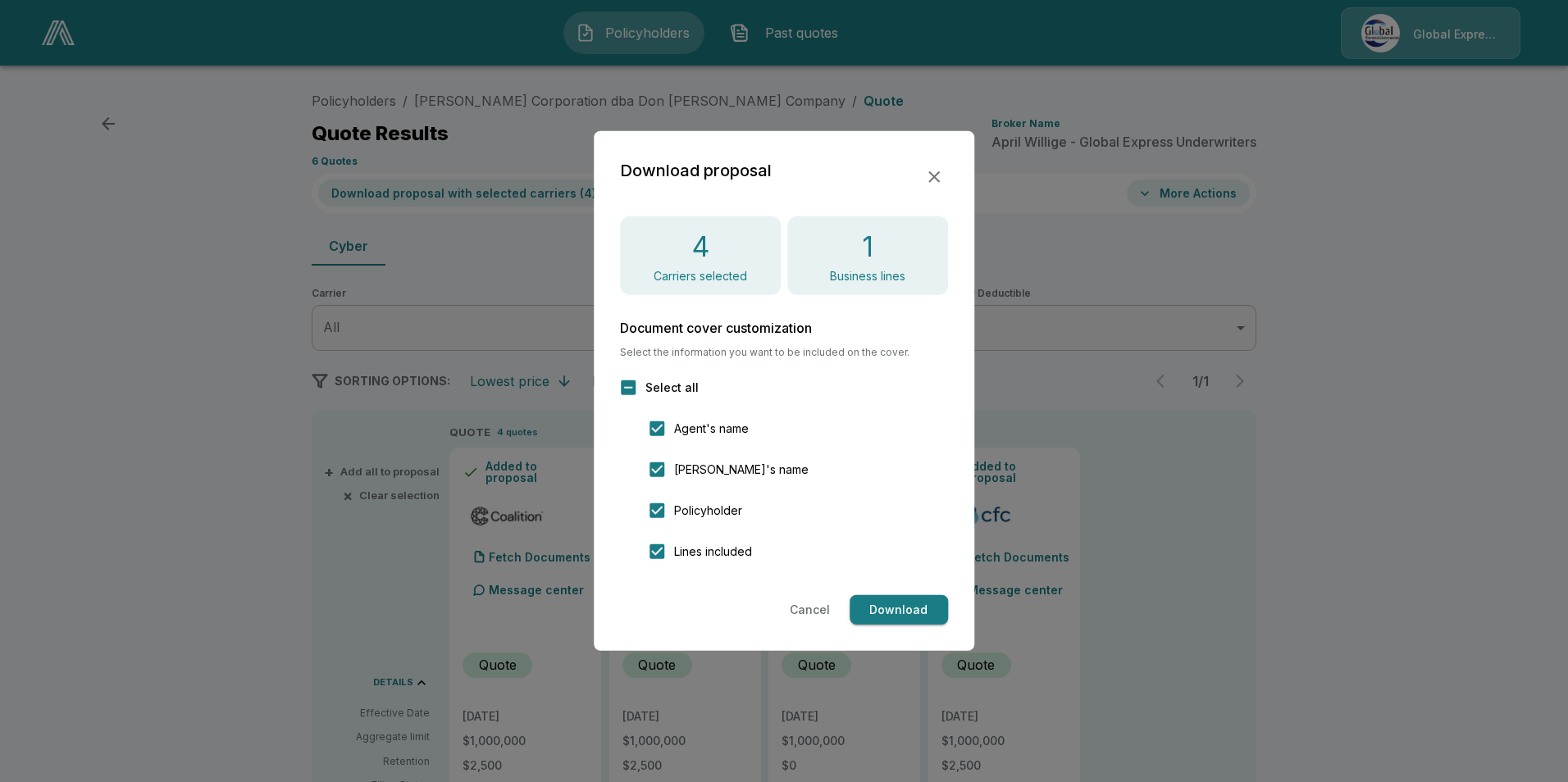
click at [914, 611] on button "Download" at bounding box center [898, 610] width 99 height 30
click at [930, 167] on icon "button" at bounding box center [934, 177] width 20 height 20
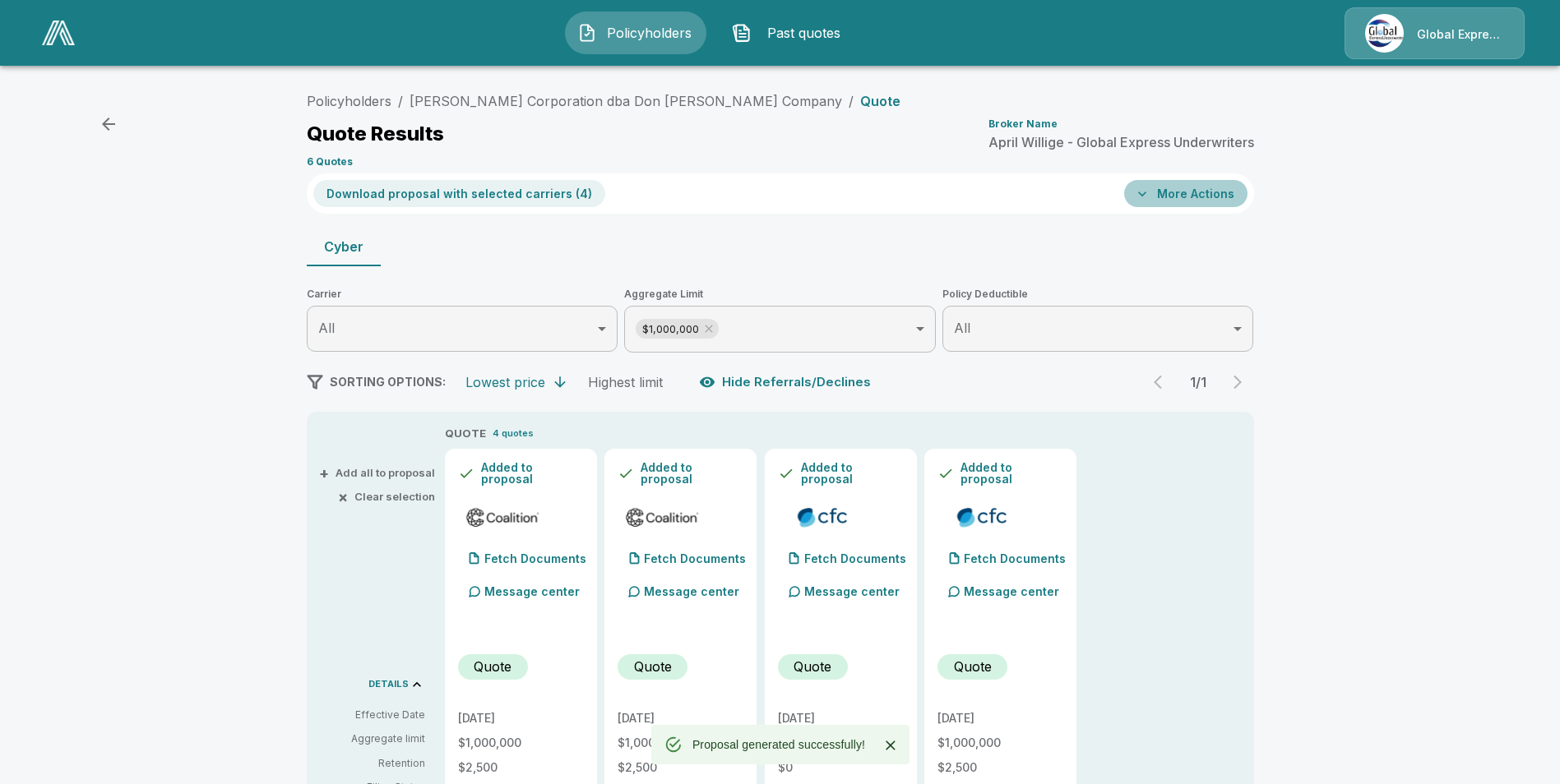
click at [1207, 198] on button "More Actions" at bounding box center [1185, 194] width 124 height 27
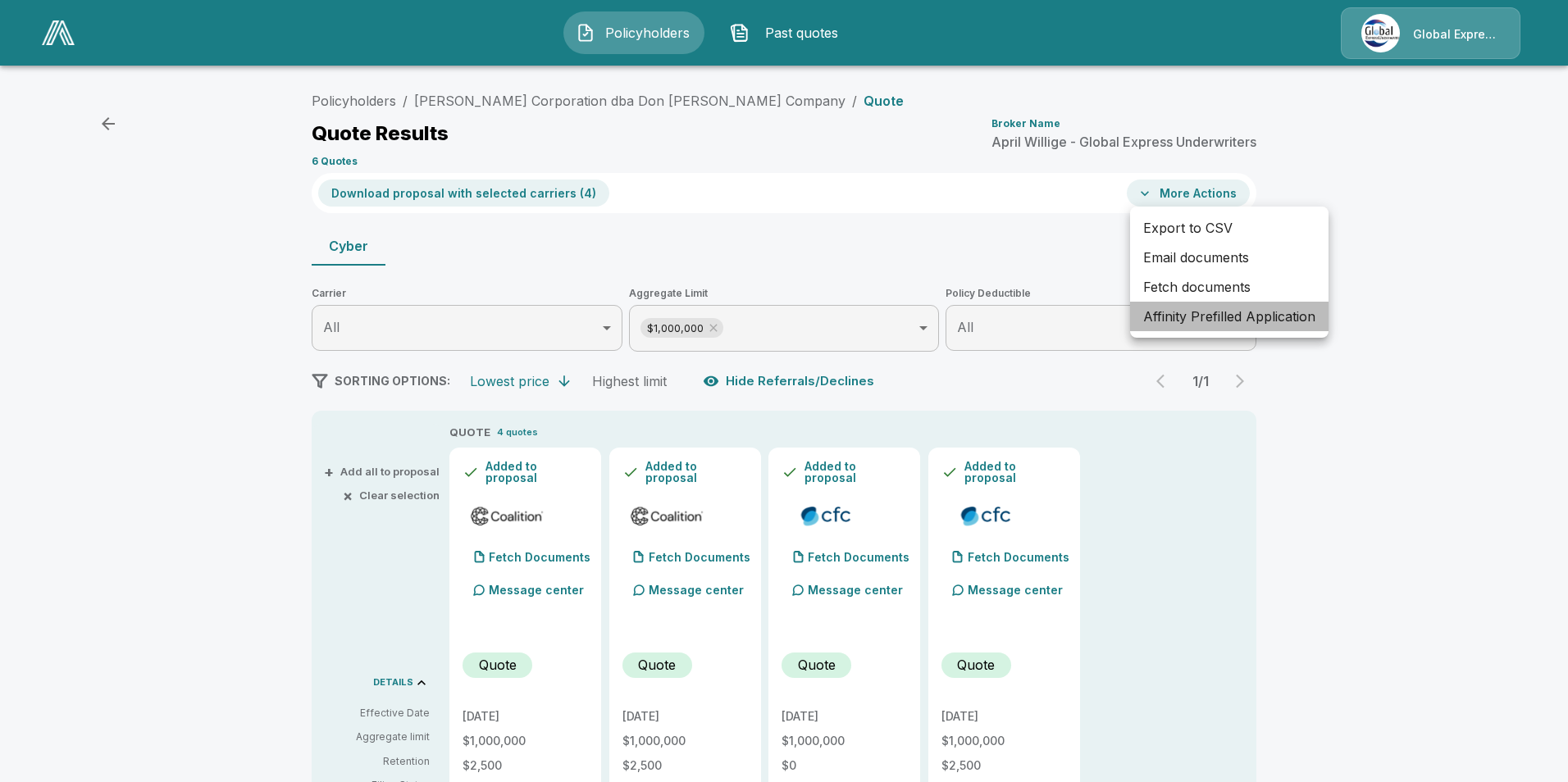
click at [1180, 313] on li "Affinity Prefilled Application" at bounding box center [1229, 317] width 198 height 29
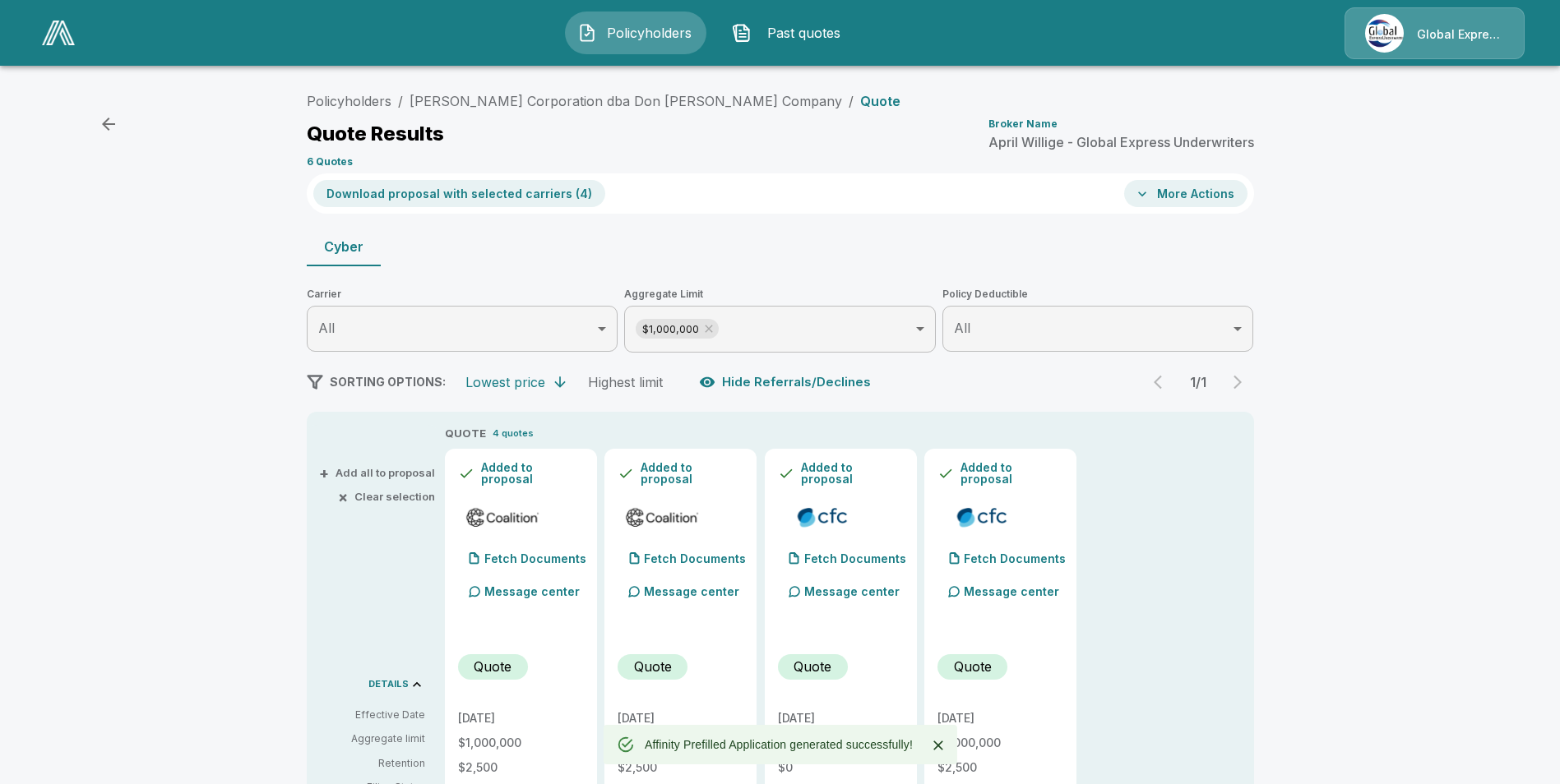
click at [1169, 201] on button "More Actions" at bounding box center [1185, 194] width 124 height 27
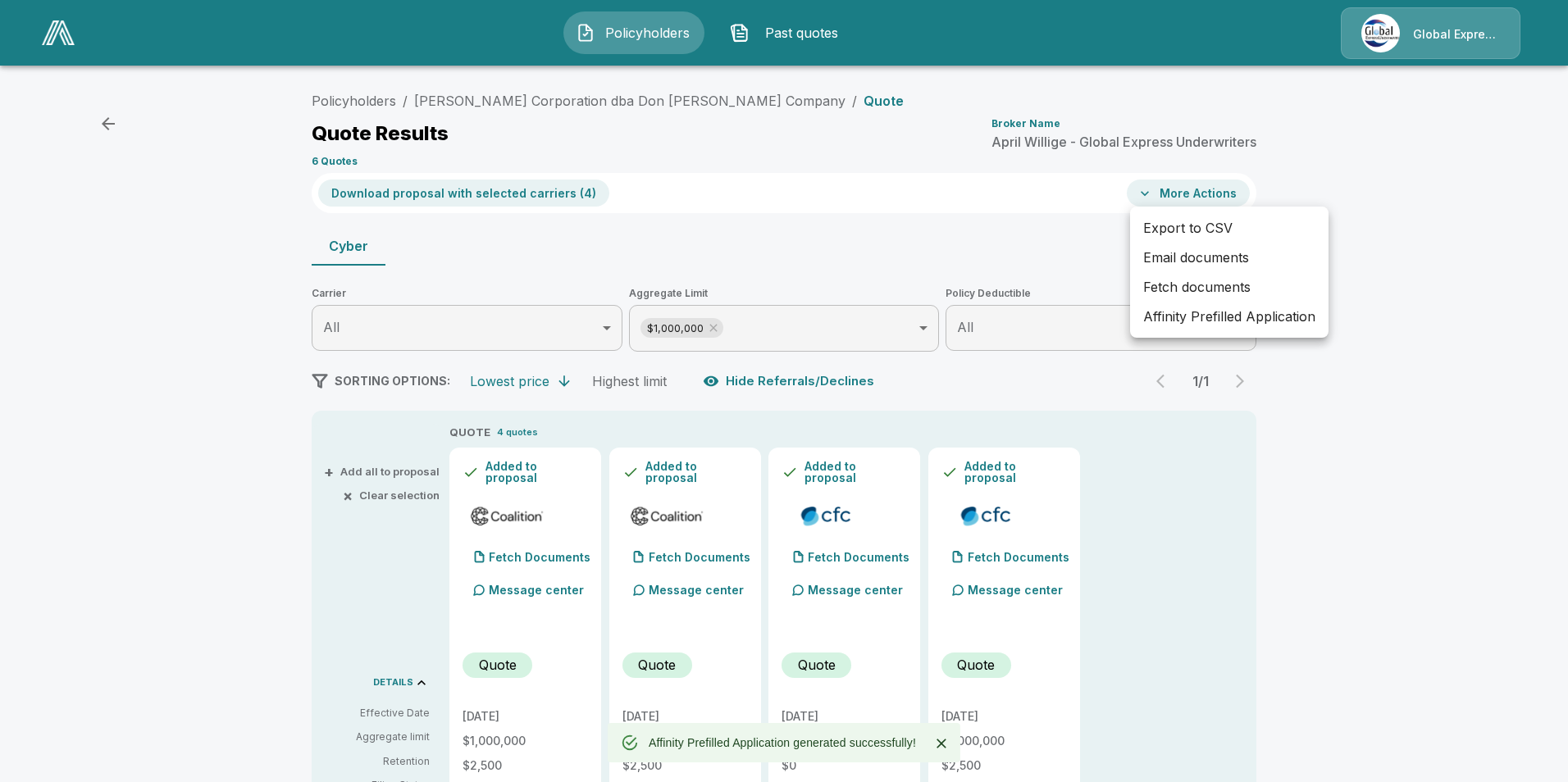
click at [1210, 260] on li "Email documents" at bounding box center [1229, 257] width 198 height 29
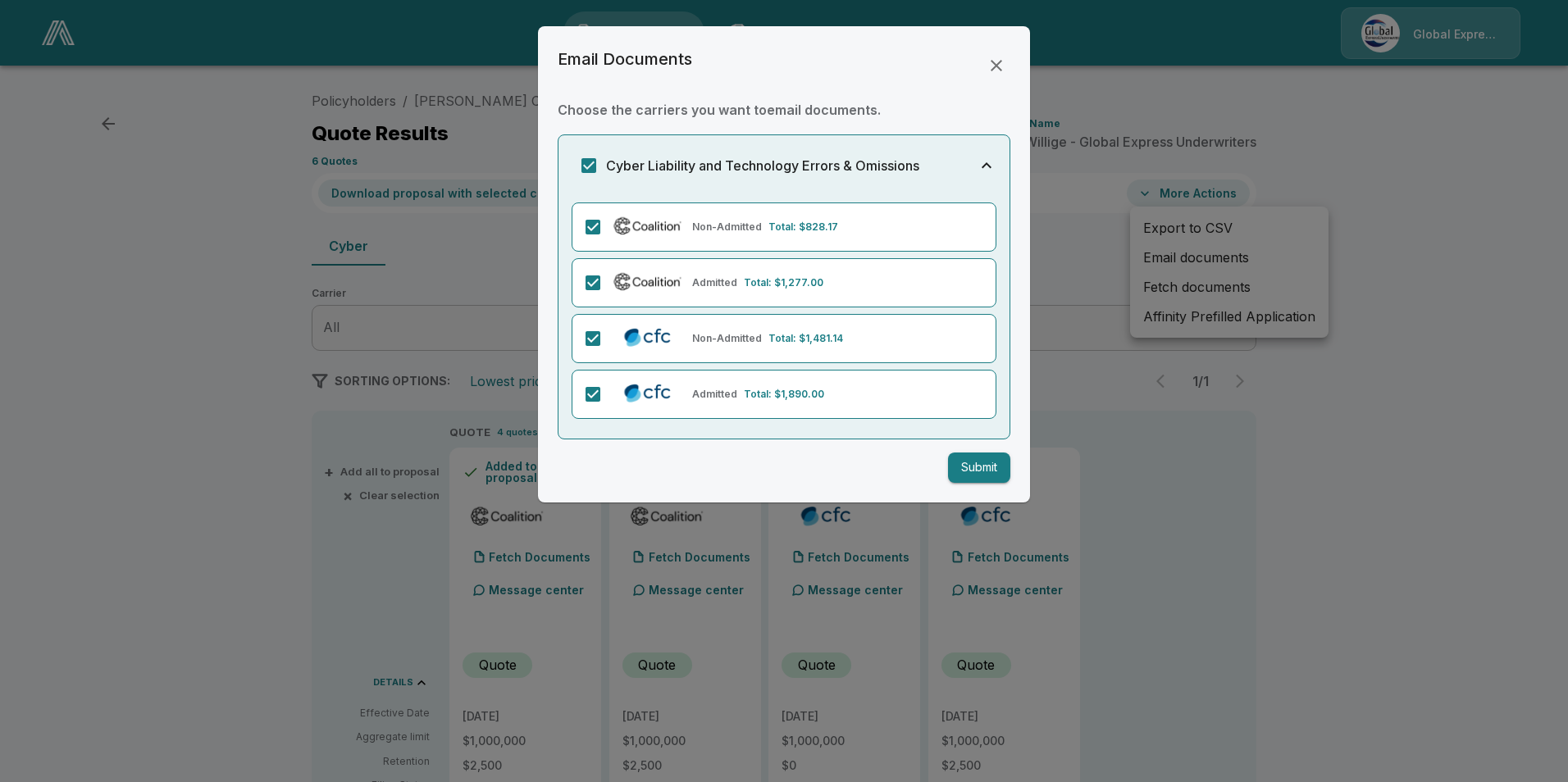
click at [983, 462] on button "Submit" at bounding box center [980, 467] width 63 height 30
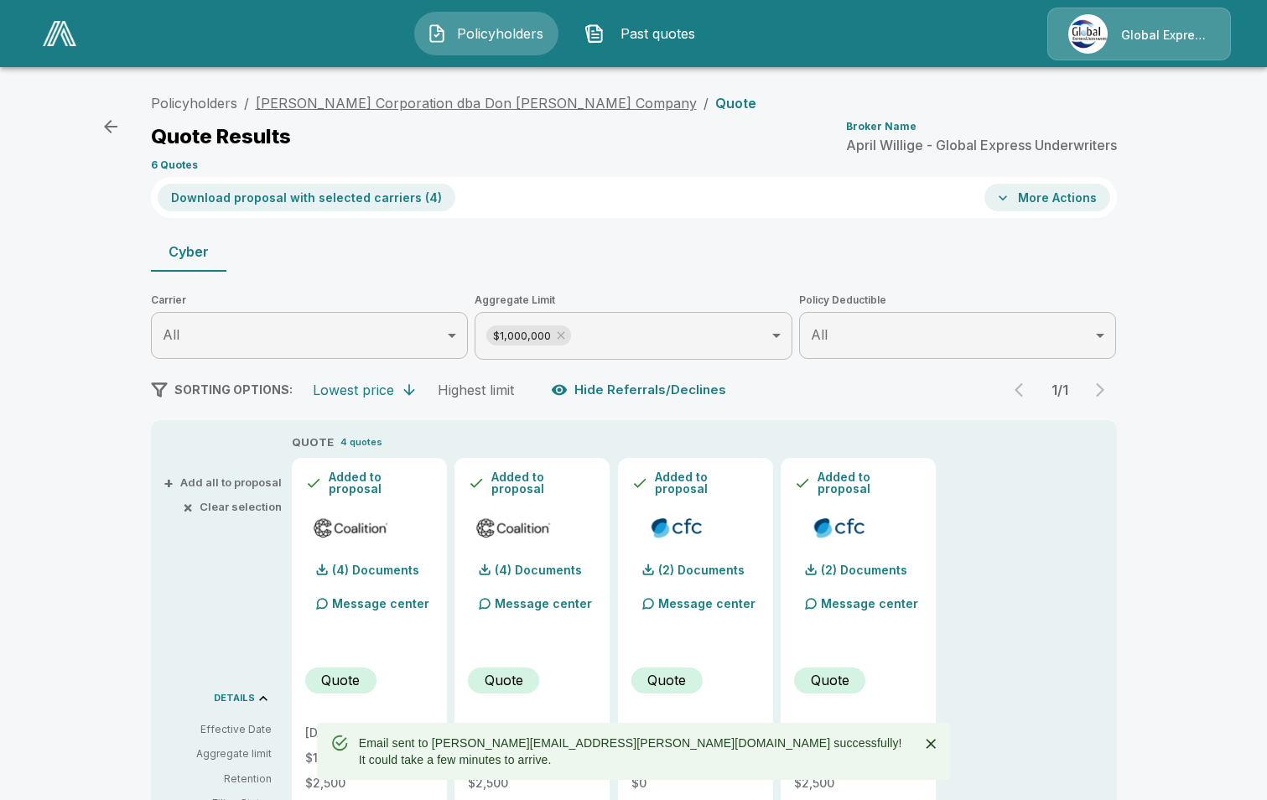
click at [390, 102] on link "Halle Hansen Corporation dba Don Tracy Glass Company" at bounding box center [476, 103] width 441 height 17
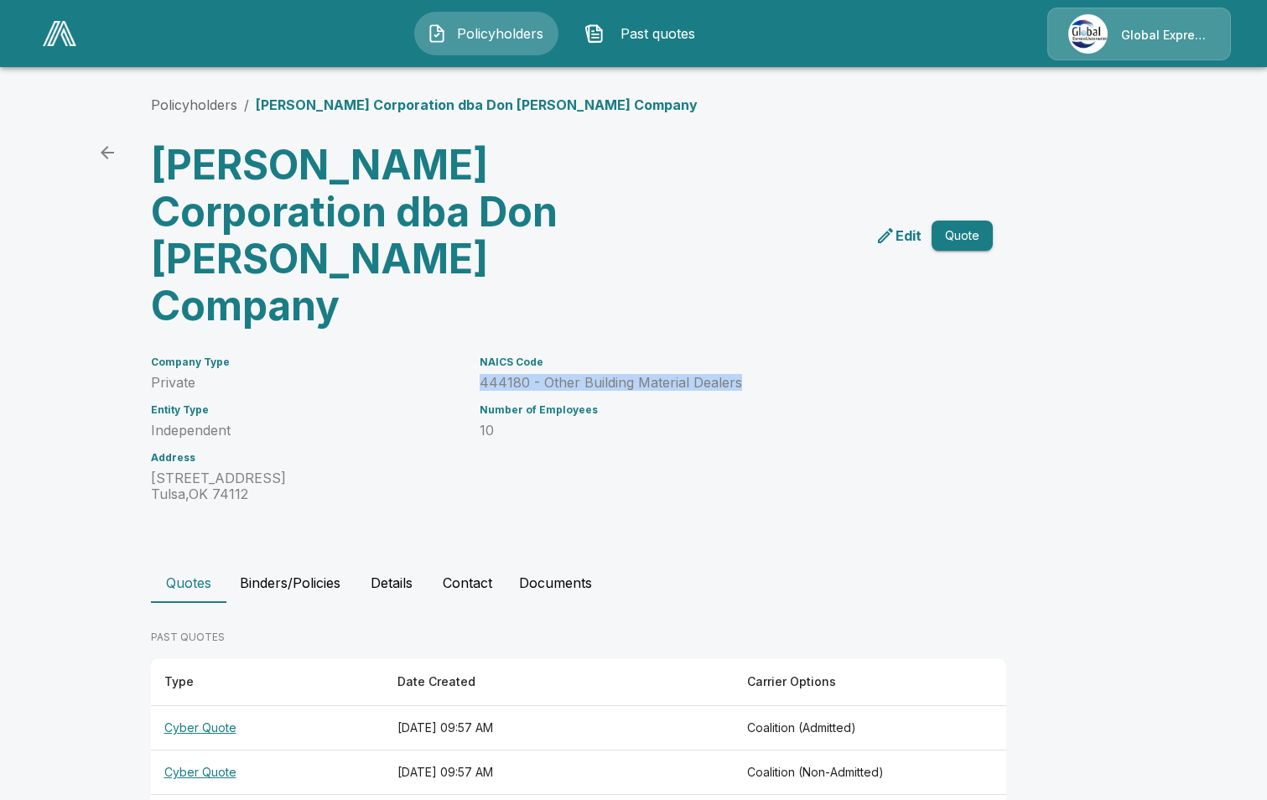
drag, startPoint x: 481, startPoint y: 380, endPoint x: 750, endPoint y: 387, distance: 268.5
click at [750, 387] on div "NAICS Code 444180 - Other Building Material Dealers Number of Employees 10" at bounding box center [706, 419] width 493 height 166
drag, startPoint x: 750, startPoint y: 387, endPoint x: 710, endPoint y: 375, distance: 41.9
copy p "444180 - Other Building Material Dealers"
click at [353, 101] on p "[PERSON_NAME] Corporation dba Don [PERSON_NAME] Company" at bounding box center [477, 105] width 442 height 20
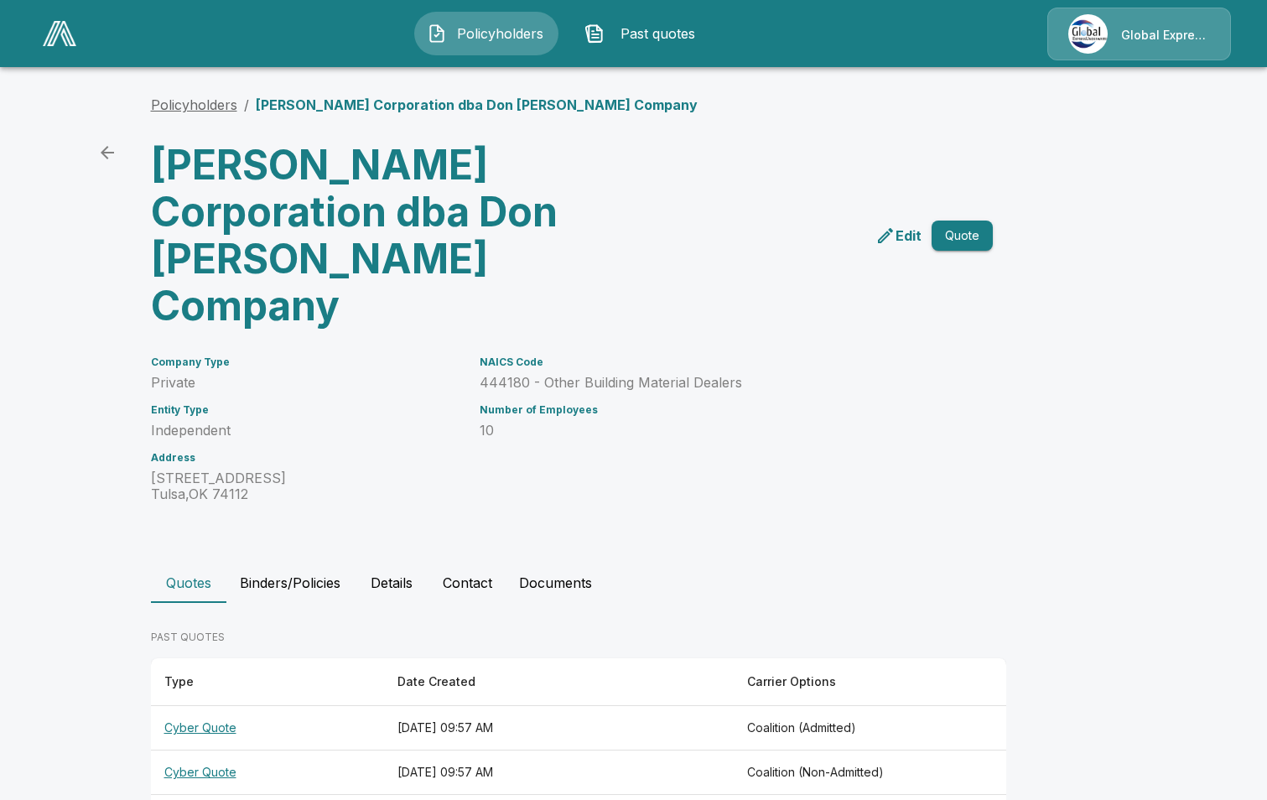
click at [190, 100] on link "Policyholders" at bounding box center [194, 104] width 86 height 17
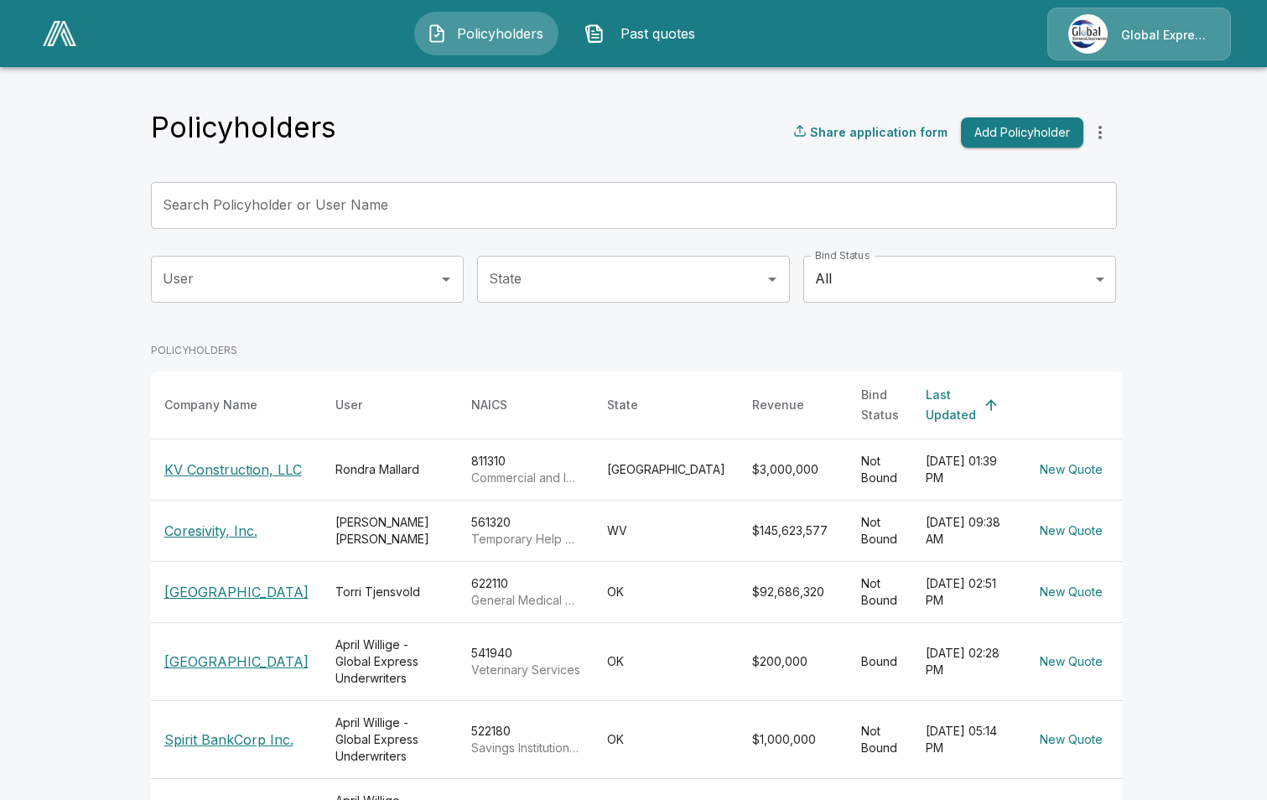
click at [309, 198] on div "Search Policyholder or User Name Search Policyholder or User Name" at bounding box center [634, 205] width 966 height 47
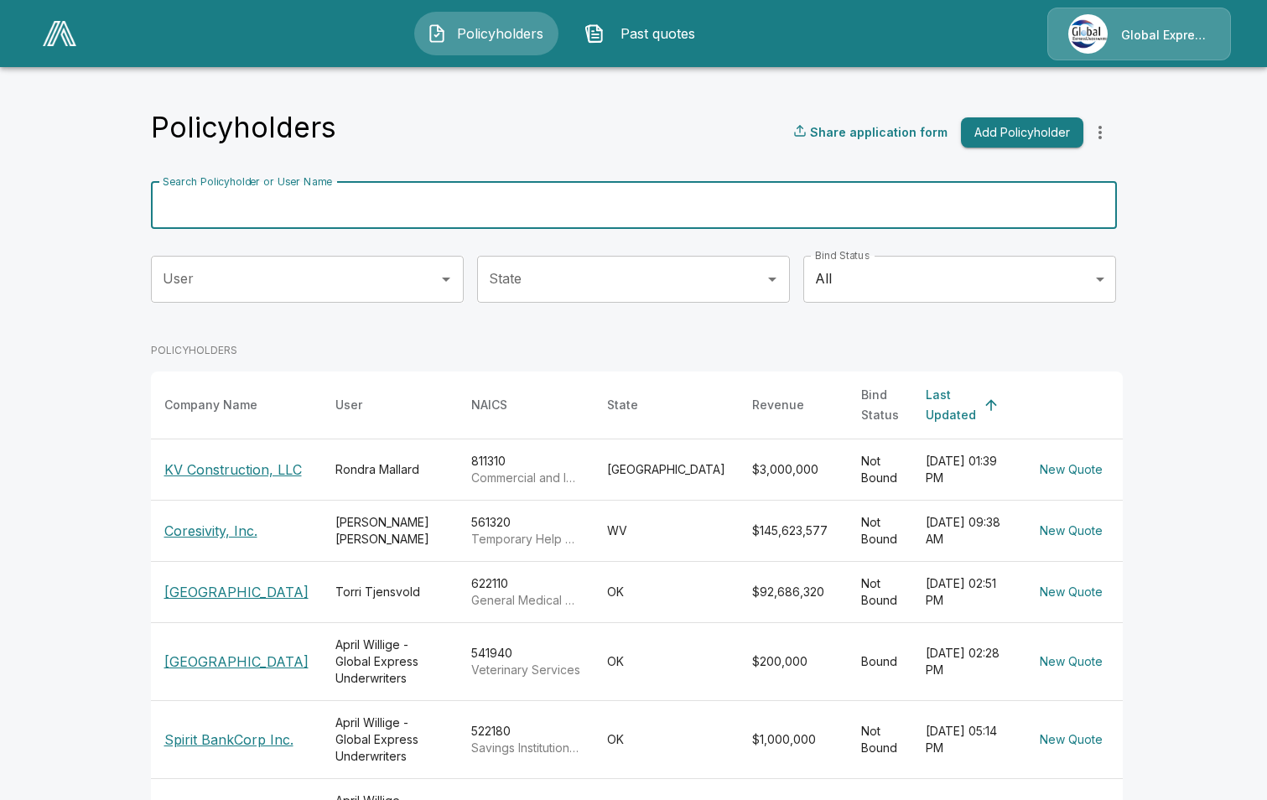
paste input "**********"
type input "**********"
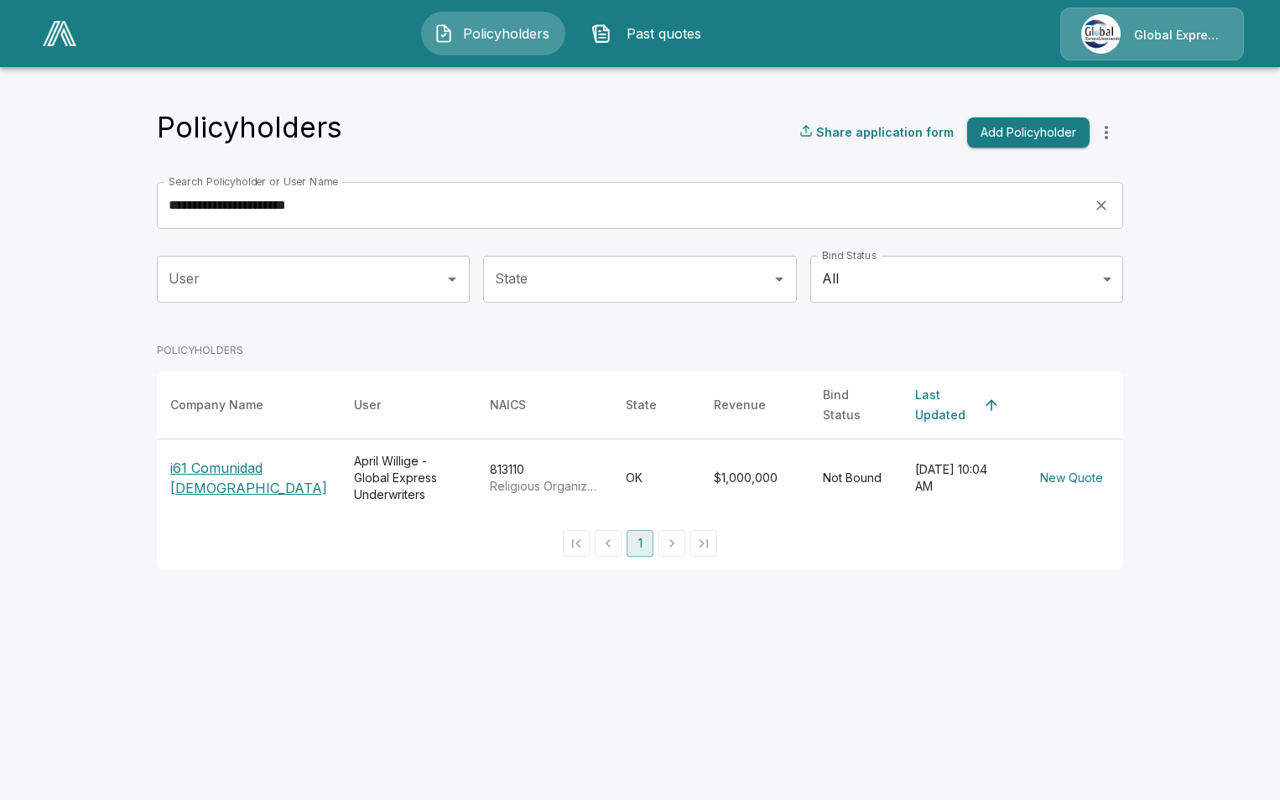
click at [211, 458] on p "i61 Comunidad [DEMOGRAPHIC_DATA]" at bounding box center [248, 478] width 157 height 40
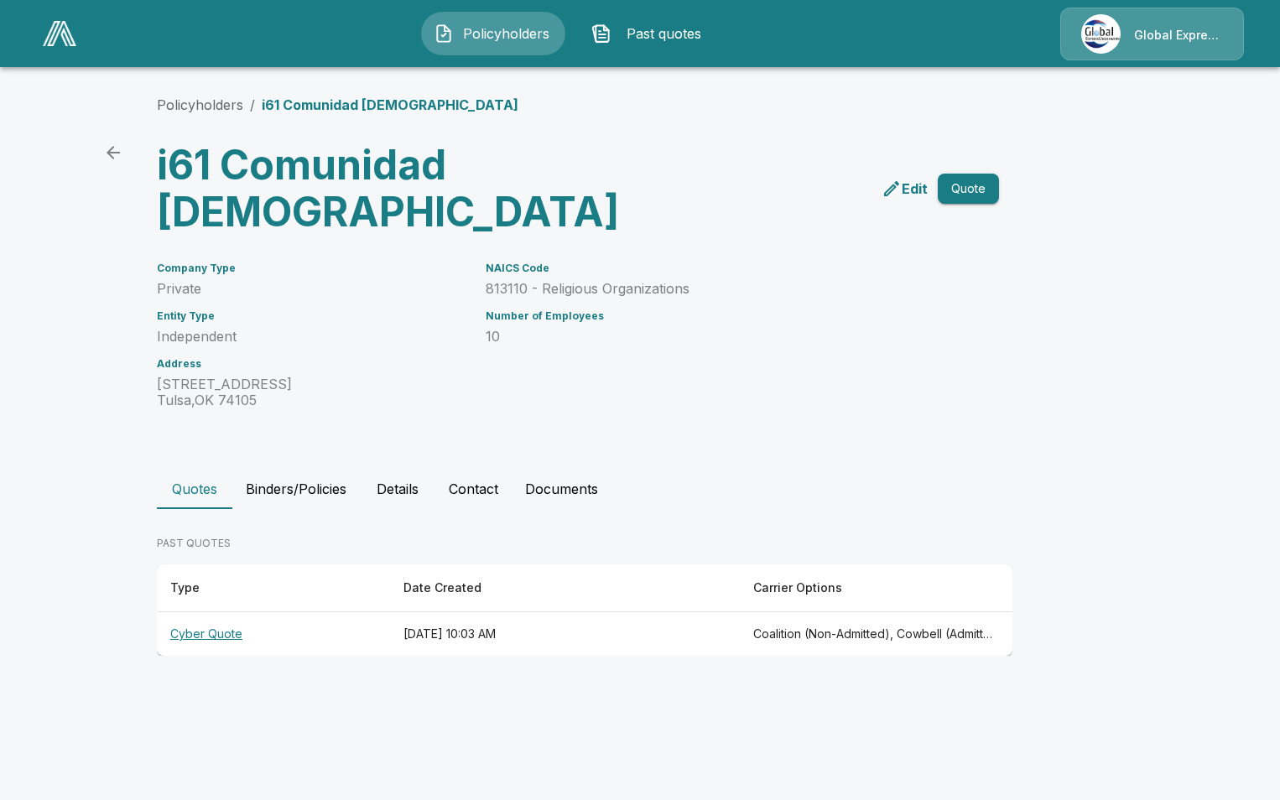
click at [218, 638] on th "Cyber Quote" at bounding box center [273, 634] width 233 height 44
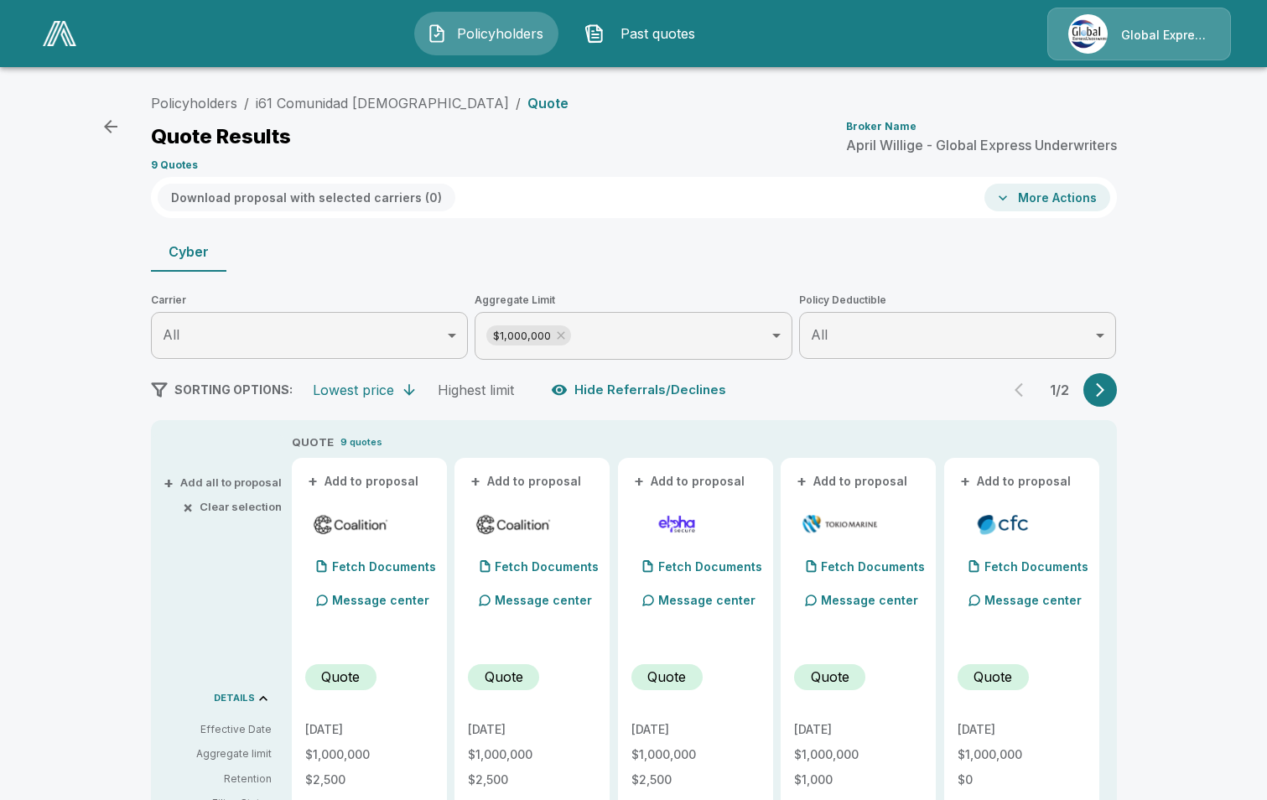
click at [381, 484] on button "+ Add to proposal" at bounding box center [363, 481] width 117 height 18
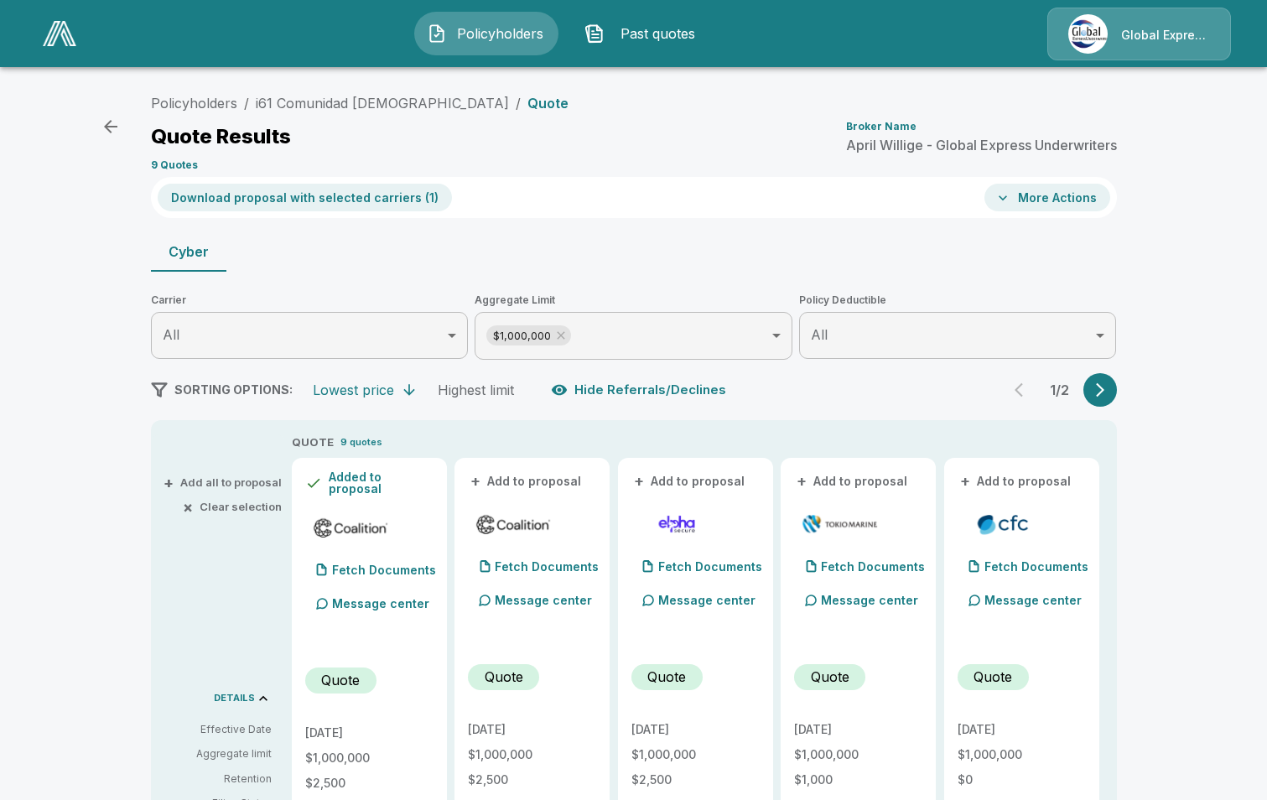
click at [517, 479] on button "+ Add to proposal" at bounding box center [526, 481] width 117 height 18
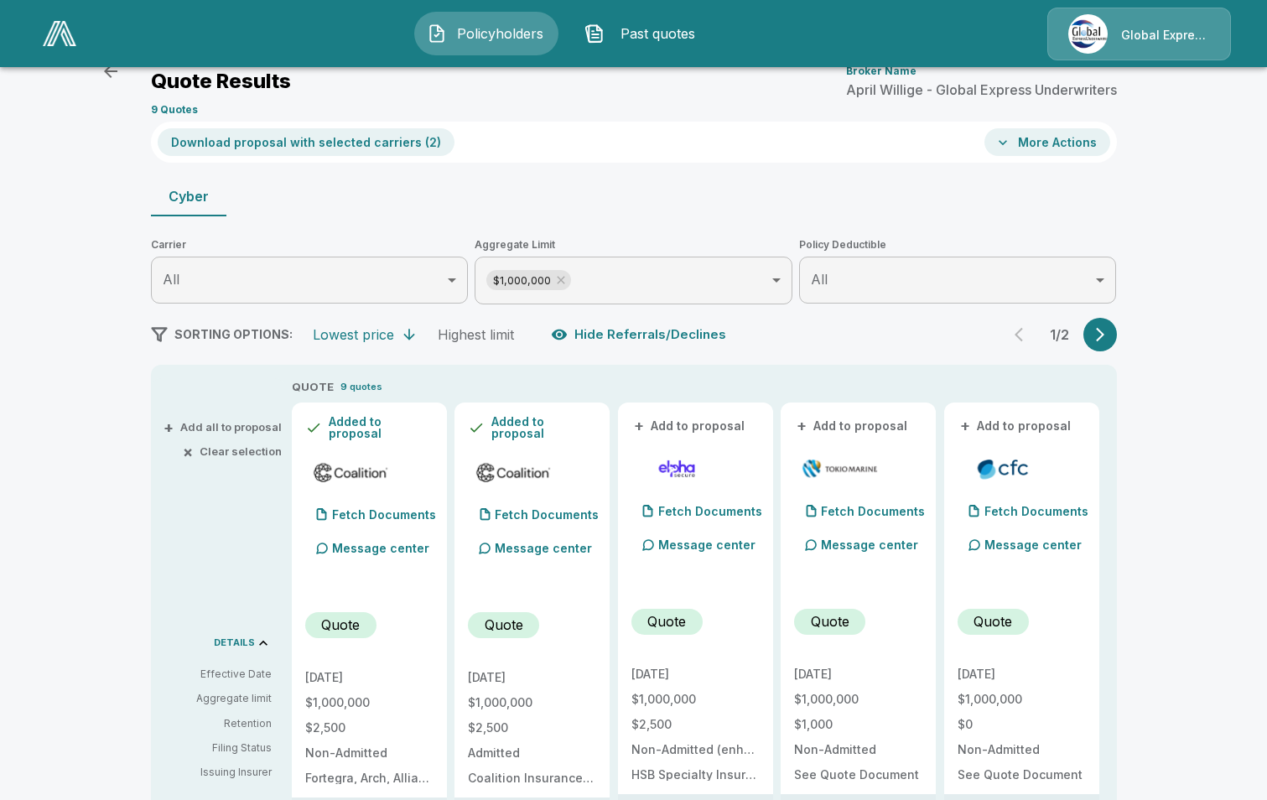
scroll to position [84, 0]
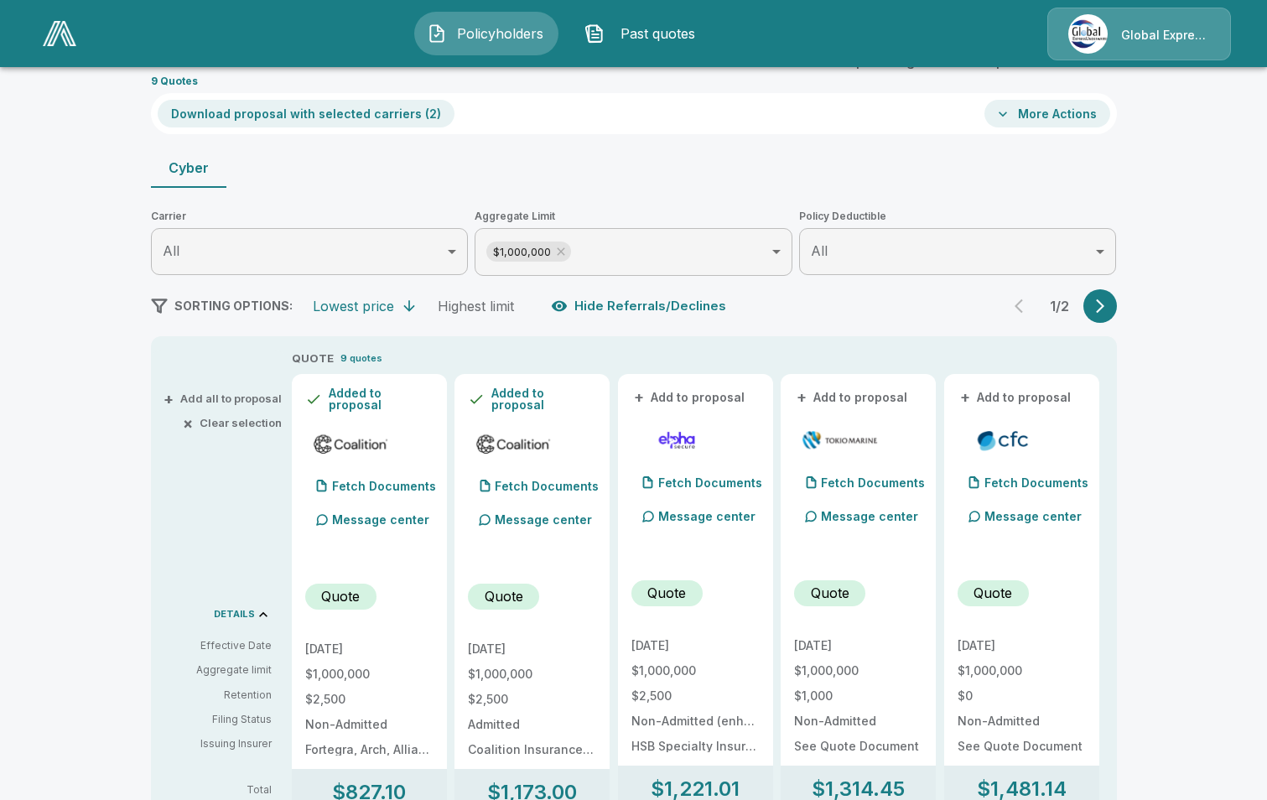
drag, startPoint x: 876, startPoint y: 398, endPoint x: 889, endPoint y: 397, distance: 12.7
click at [876, 398] on button "+ Add to proposal" at bounding box center [852, 397] width 117 height 18
click at [1030, 391] on button "+ Add to proposal" at bounding box center [1016, 397] width 117 height 18
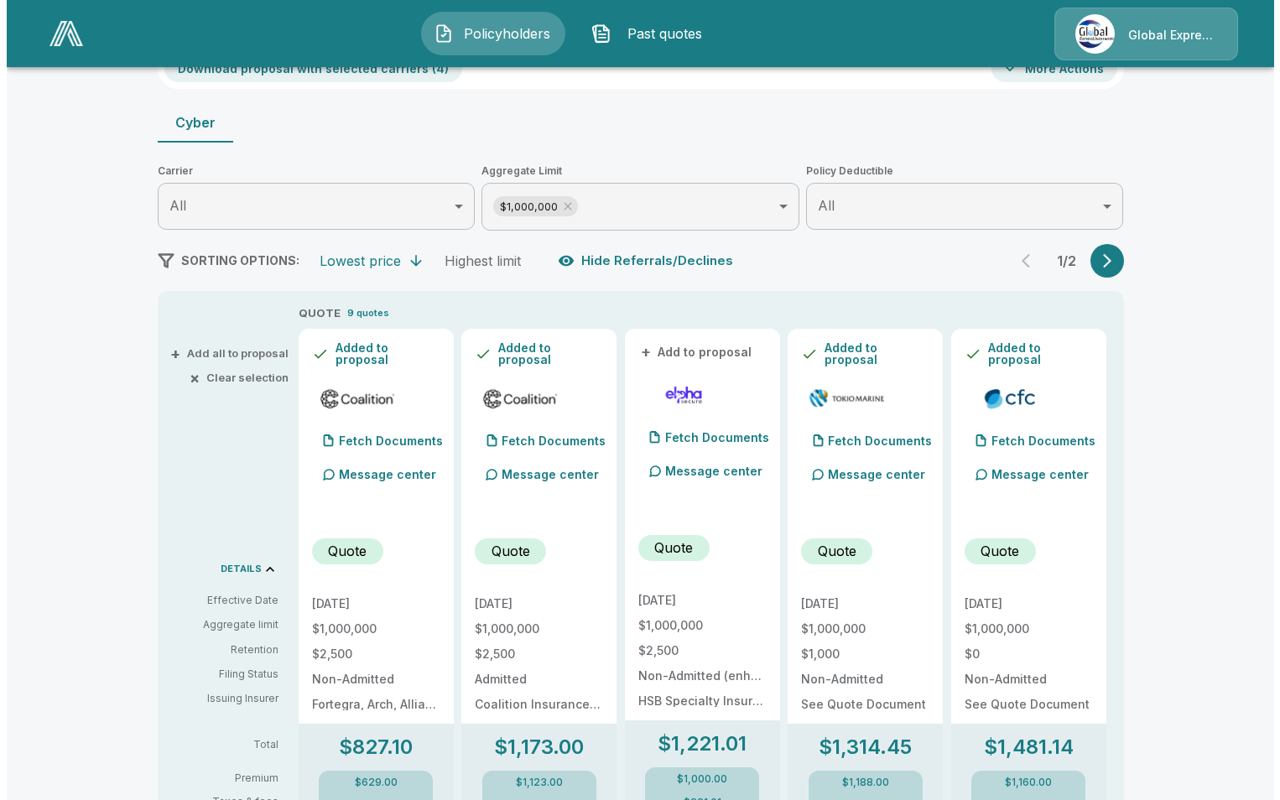
scroll to position [0, 0]
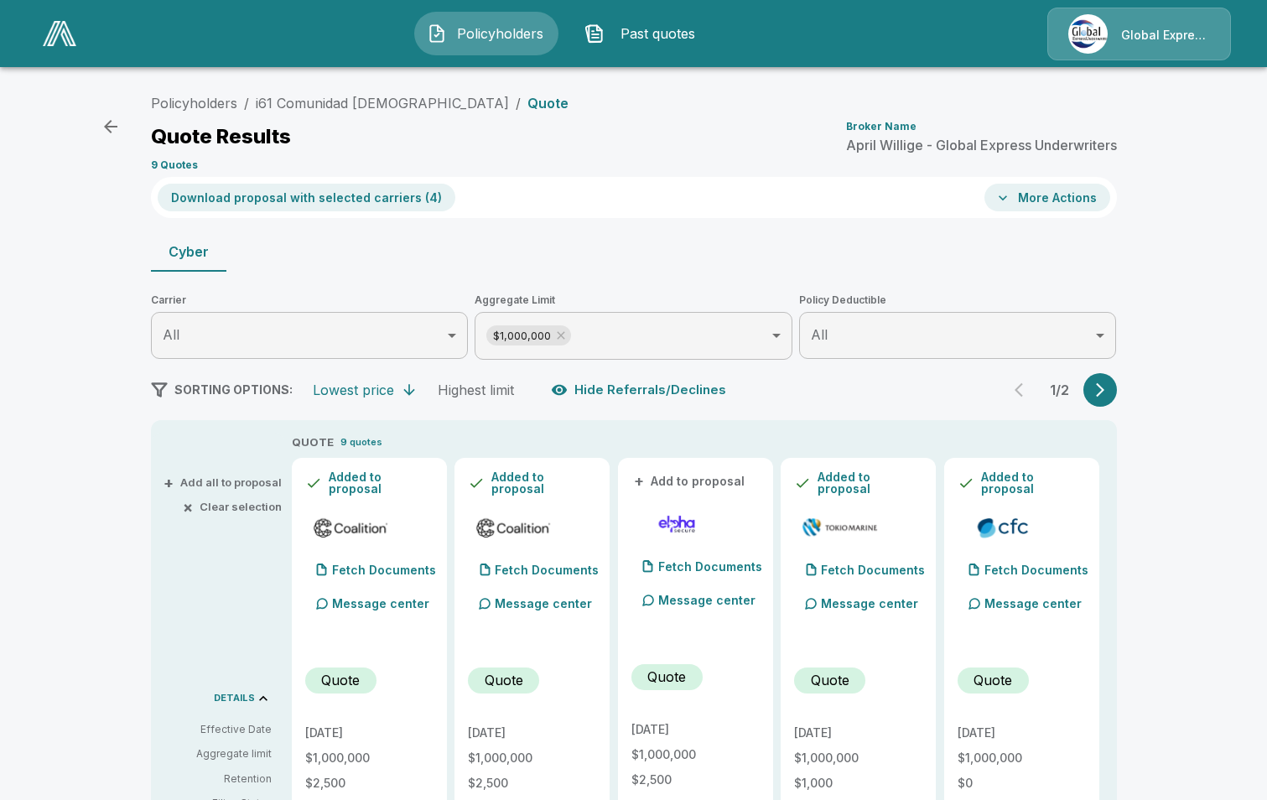
click at [252, 197] on button "Download proposal with selected carriers ( 4 )" at bounding box center [307, 198] width 298 height 28
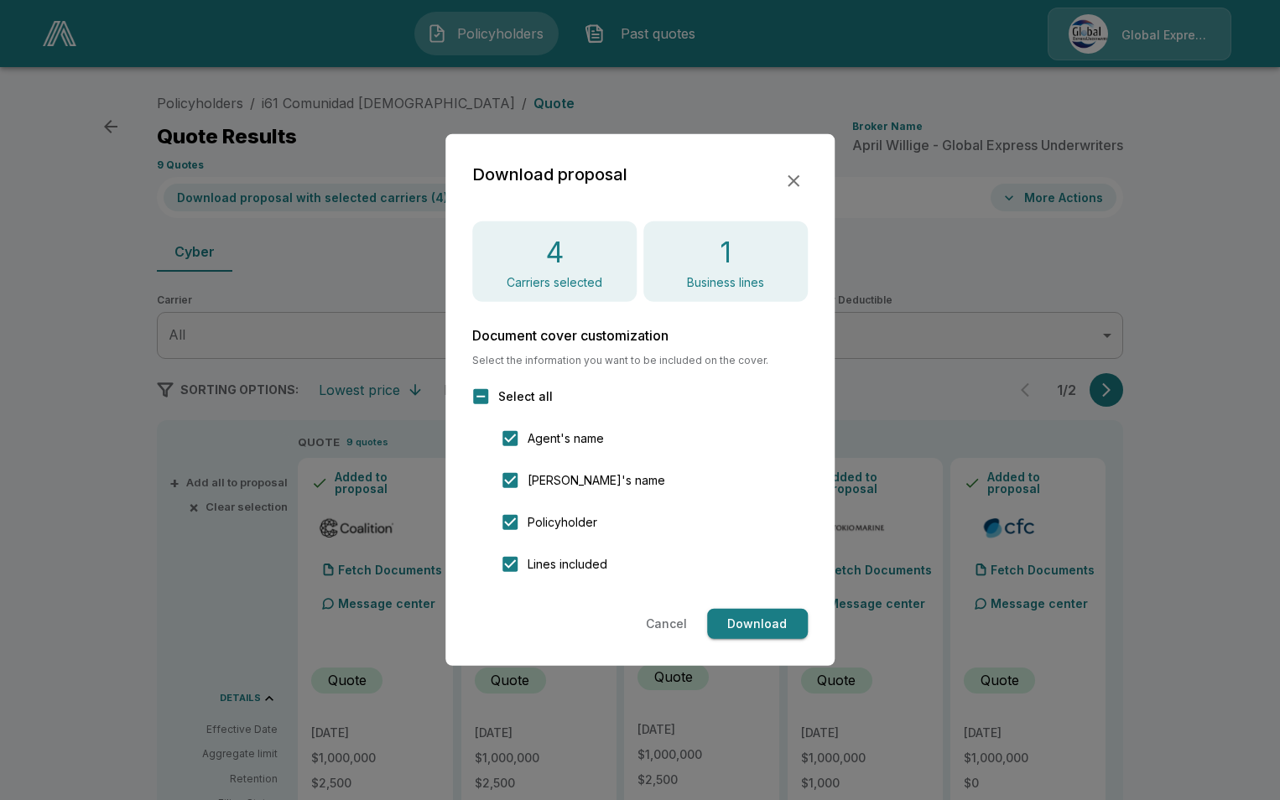
click at [735, 616] on button "Download" at bounding box center [757, 624] width 101 height 31
click at [789, 183] on icon "button" at bounding box center [793, 181] width 20 height 20
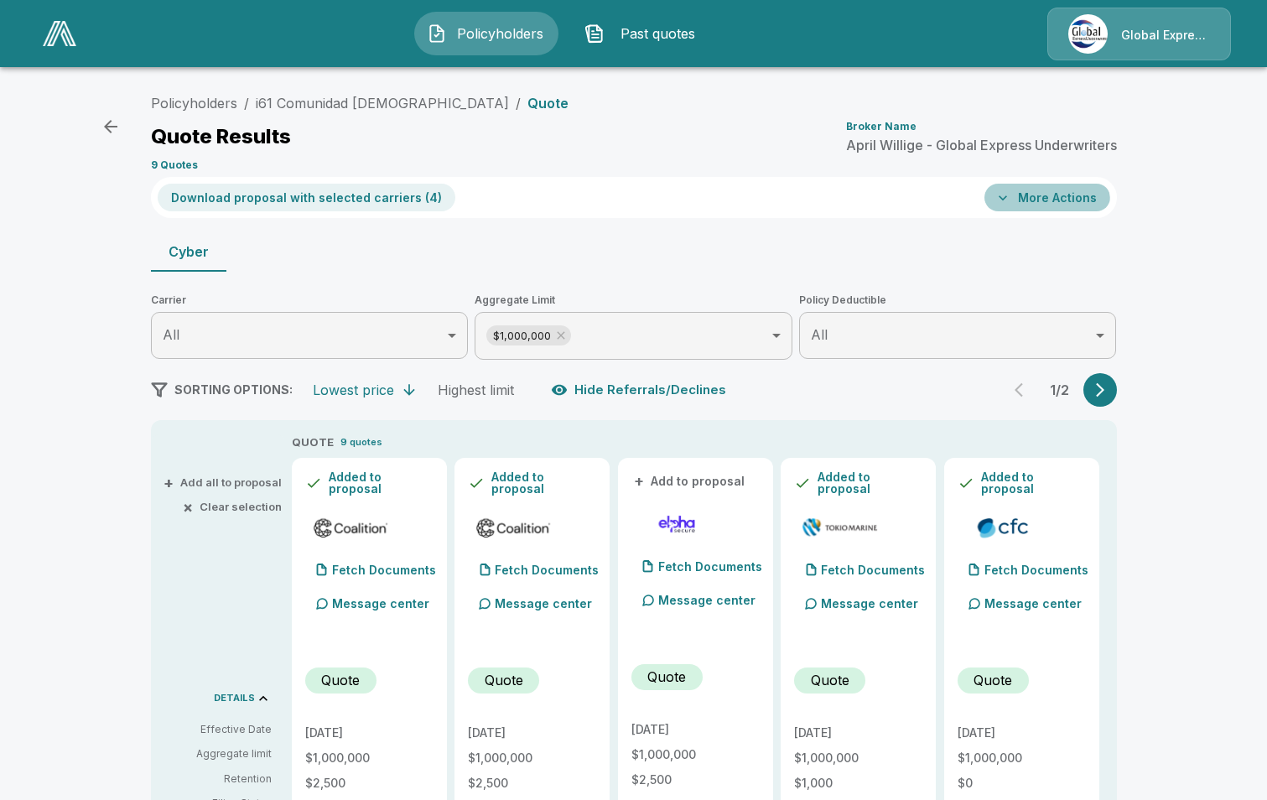
click at [1050, 204] on button "More Actions" at bounding box center [1048, 198] width 126 height 28
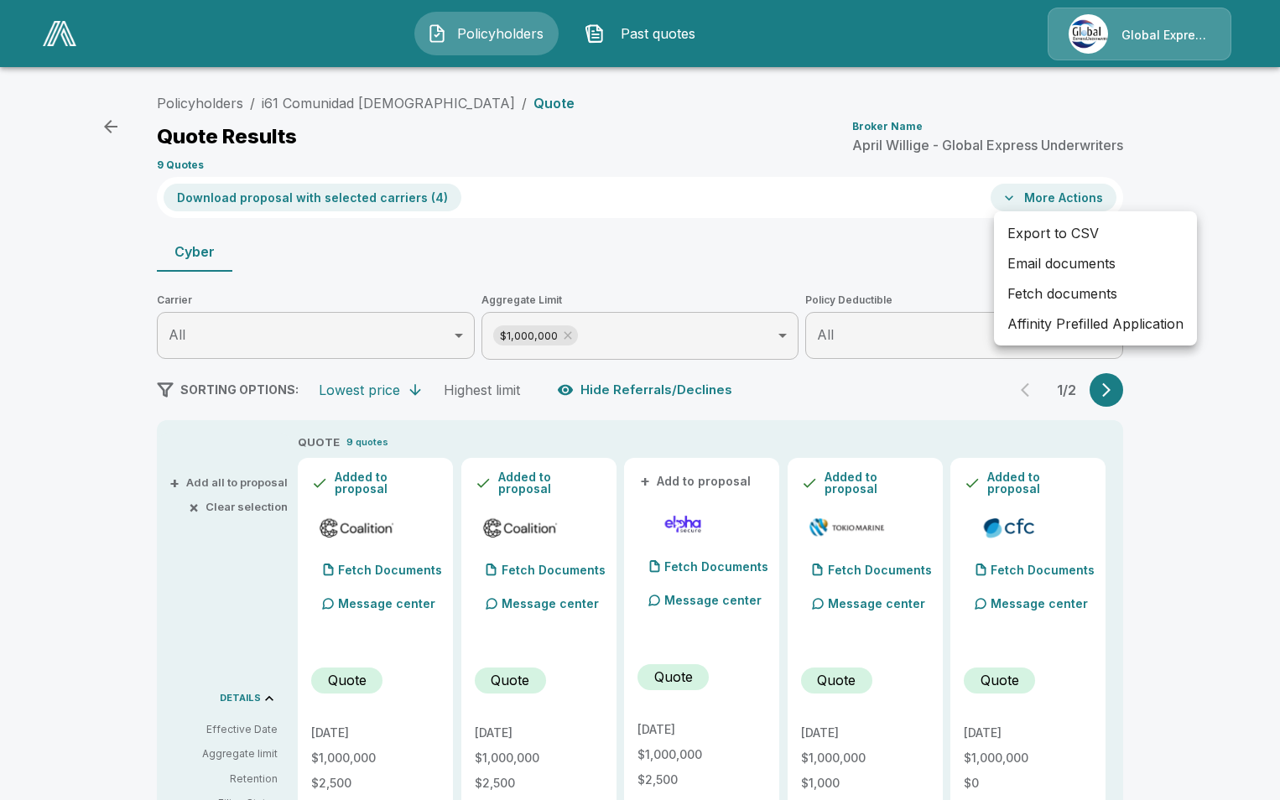
click at [1053, 327] on li "Affinity Prefilled Application" at bounding box center [1095, 324] width 203 height 30
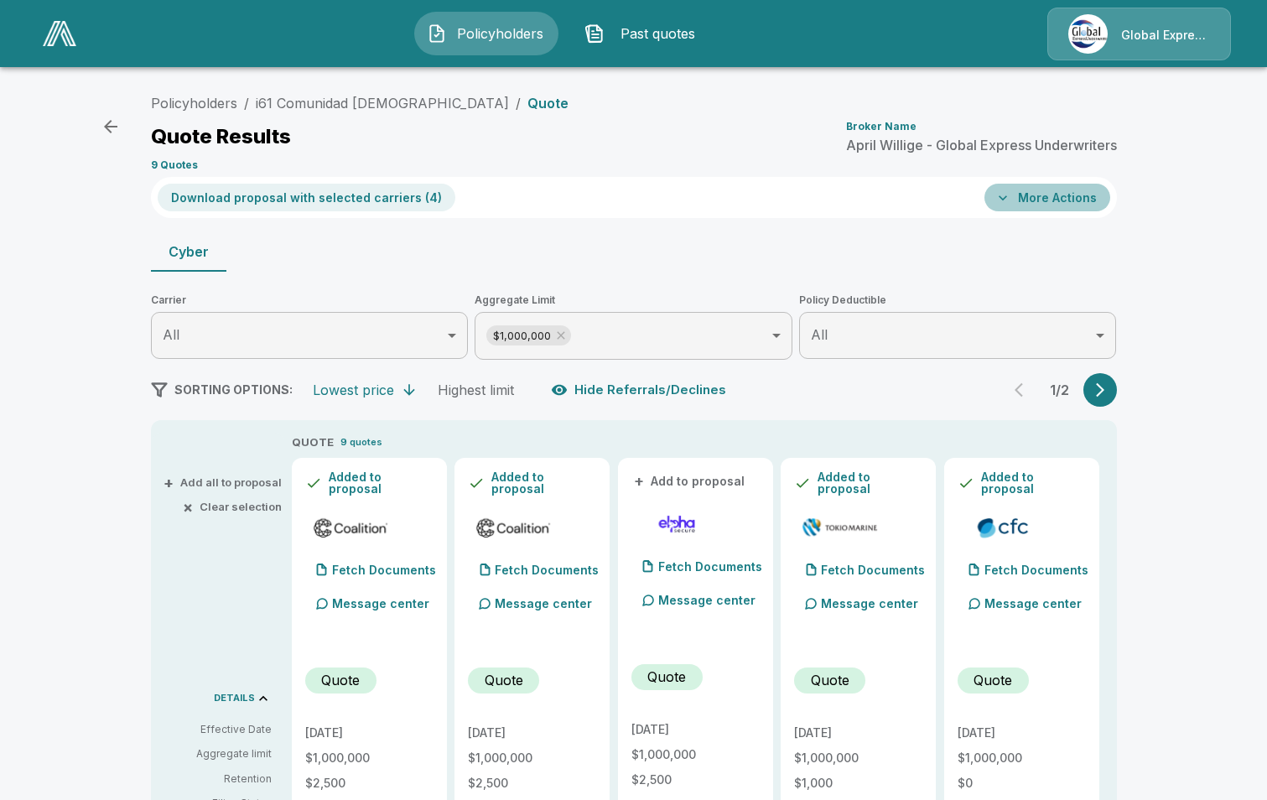
click at [1059, 201] on button "More Actions" at bounding box center [1048, 198] width 126 height 28
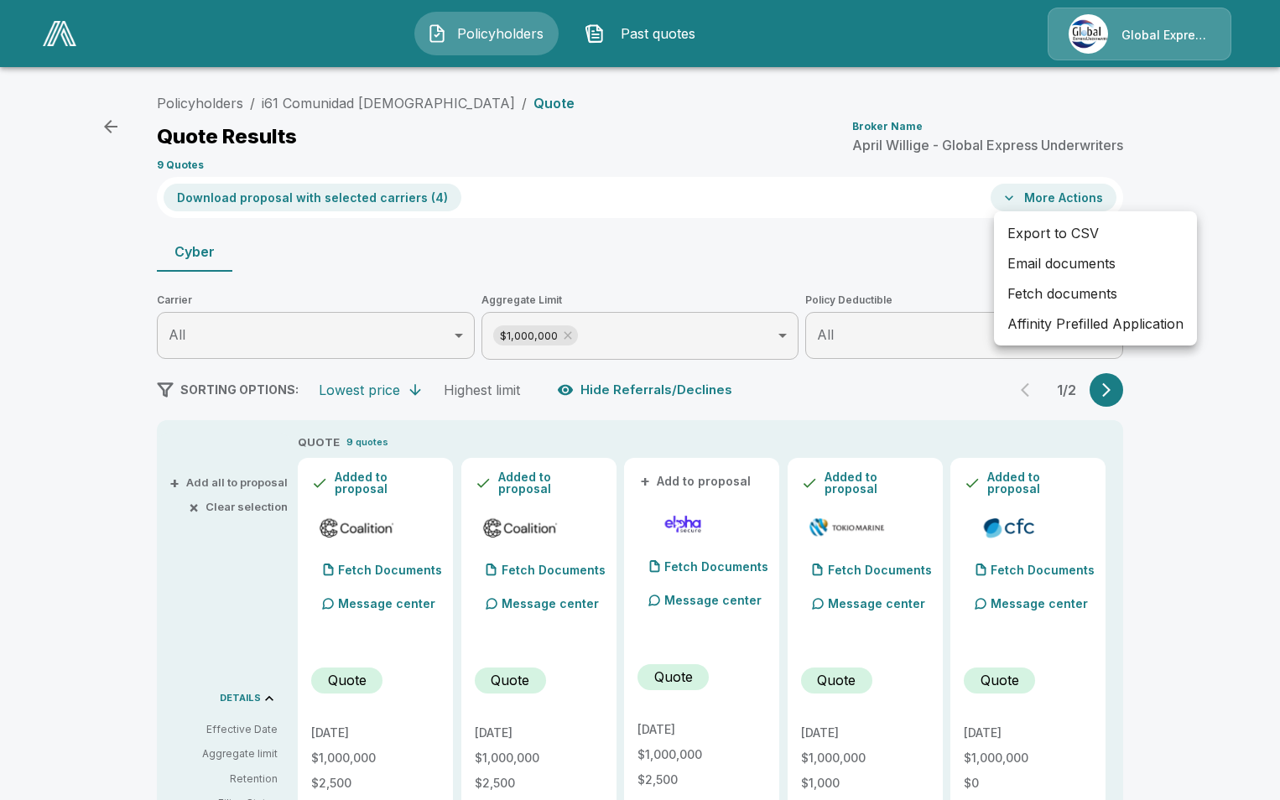
click at [1084, 268] on li "Email documents" at bounding box center [1095, 263] width 203 height 30
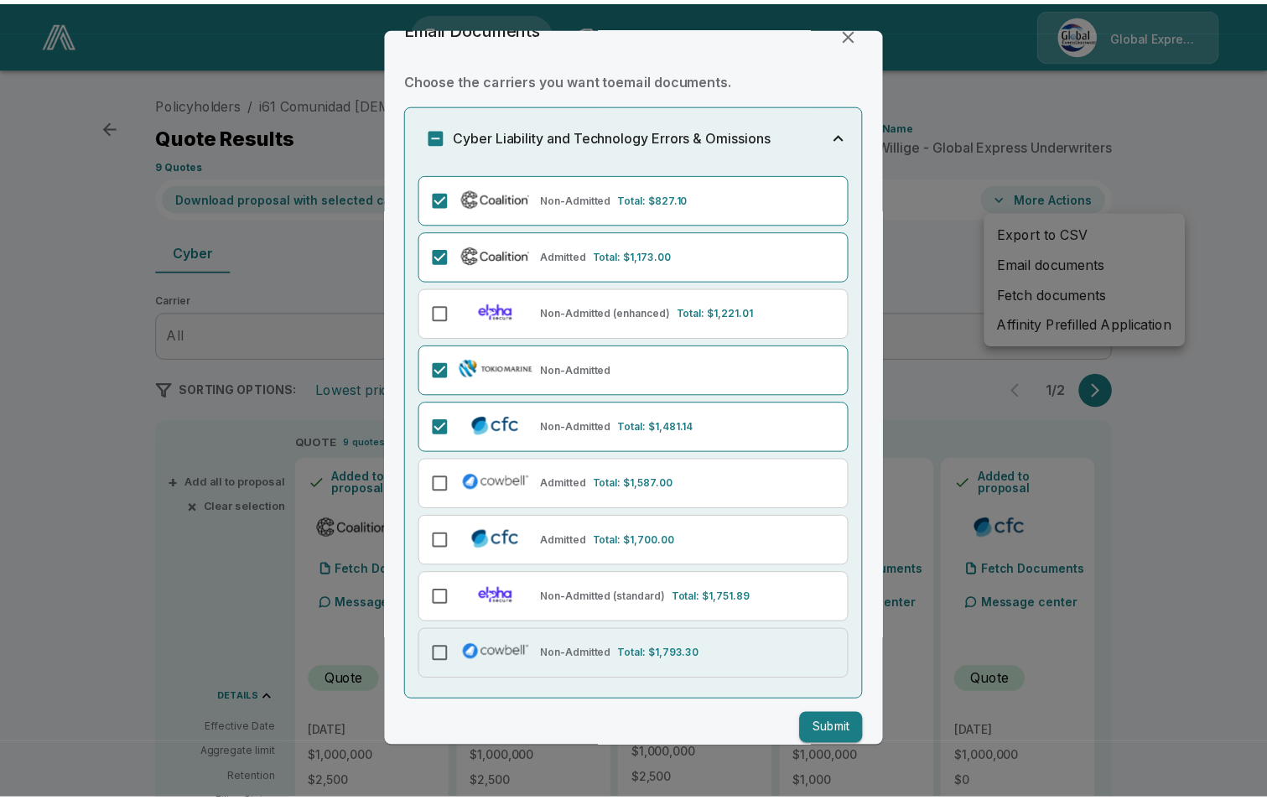
scroll to position [52, 0]
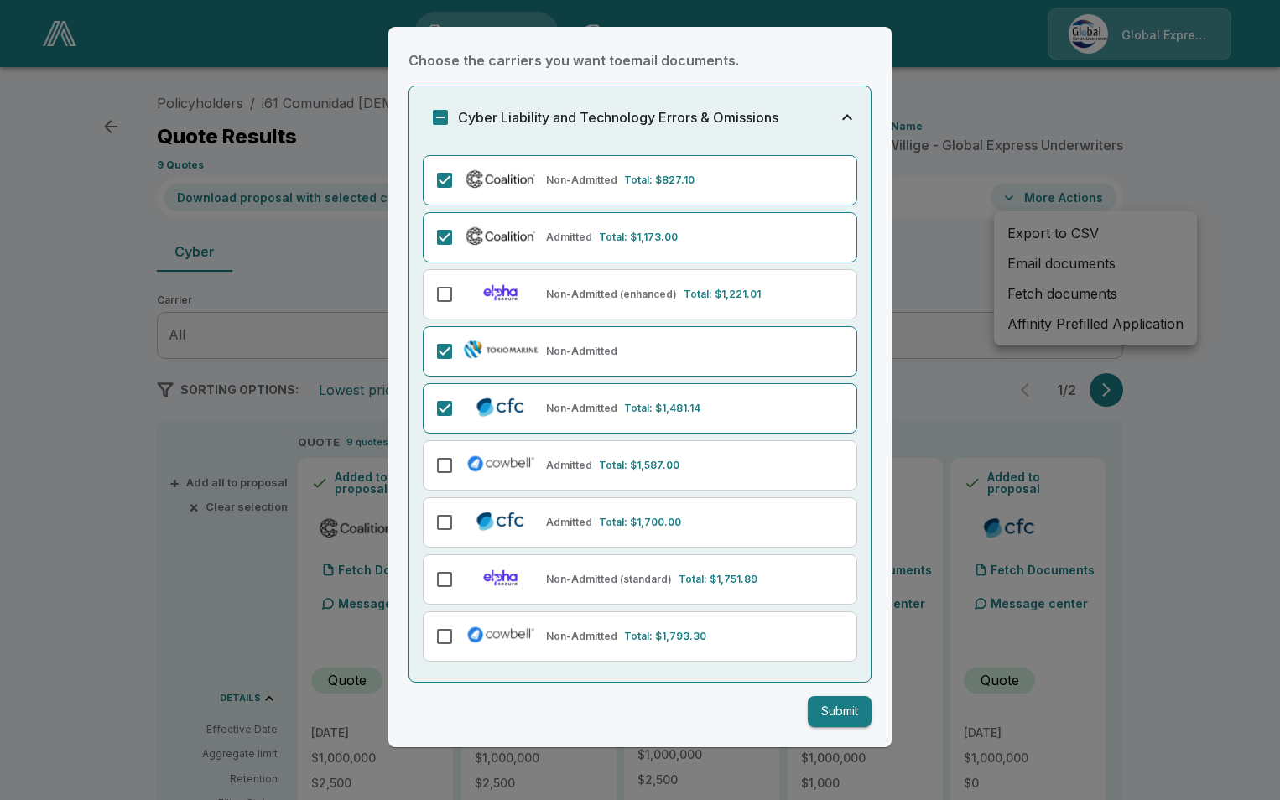
click at [834, 712] on button "Submit" at bounding box center [840, 711] width 64 height 31
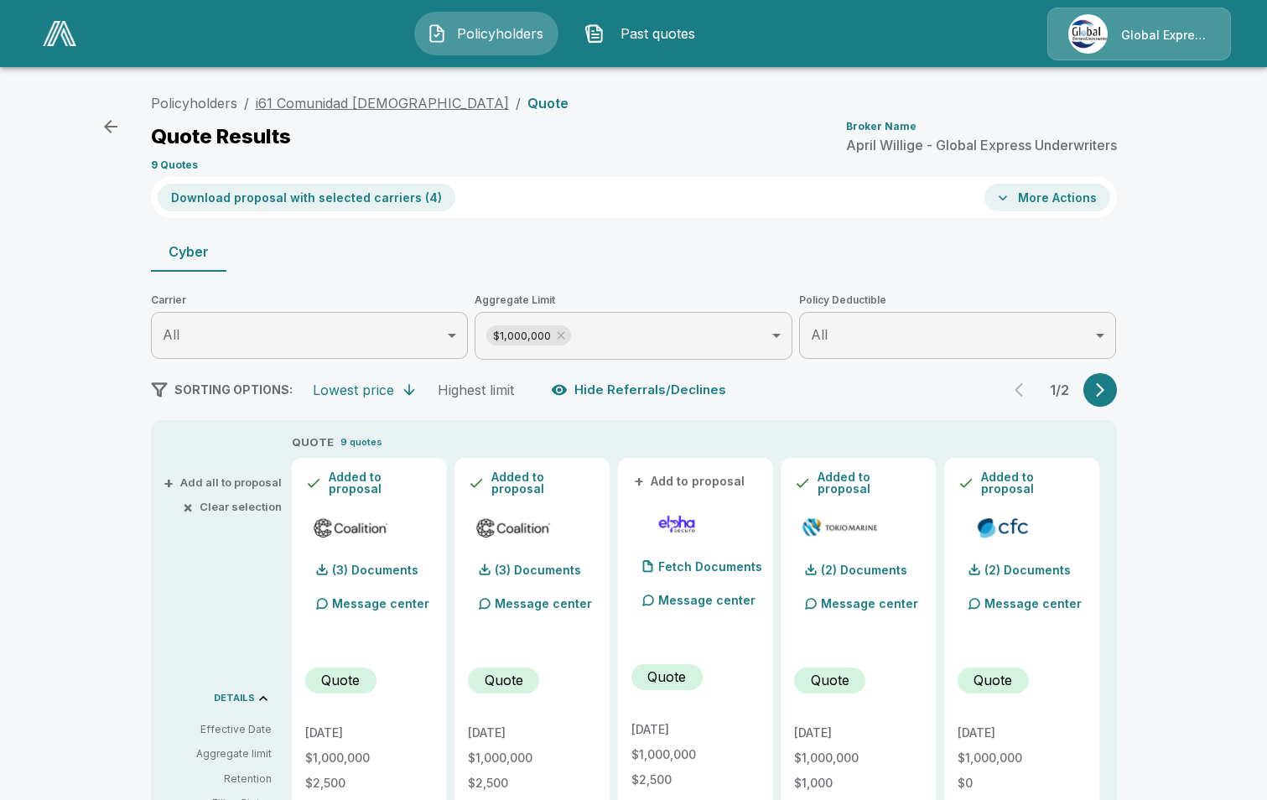
click at [340, 104] on link "i61 Comunidad Cristiana" at bounding box center [382, 103] width 253 height 17
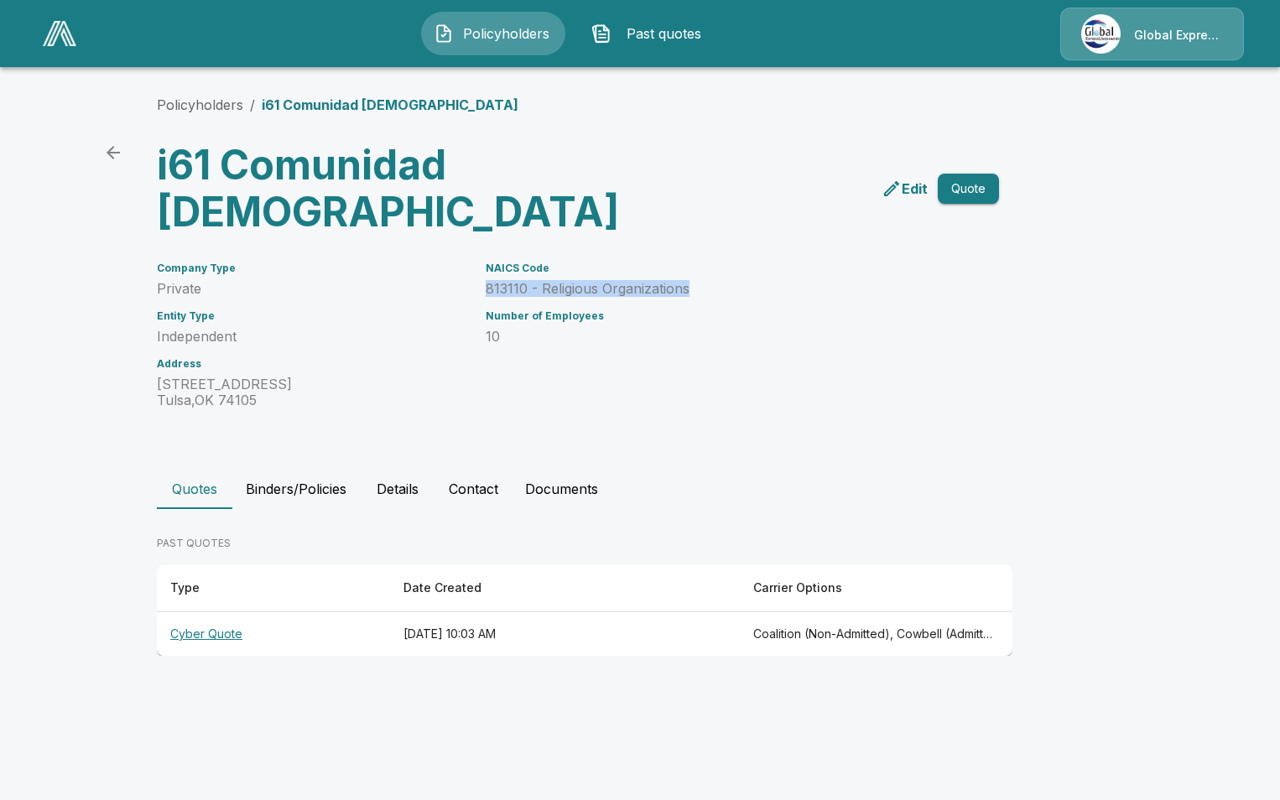
drag, startPoint x: 486, startPoint y: 291, endPoint x: 697, endPoint y: 287, distance: 210.6
click at [697, 287] on p "813110 - Religious Organizations" at bounding box center [722, 289] width 473 height 16
drag, startPoint x: 697, startPoint y: 287, endPoint x: 677, endPoint y: 289, distance: 20.3
copy p "813110 - Religious Organizations"
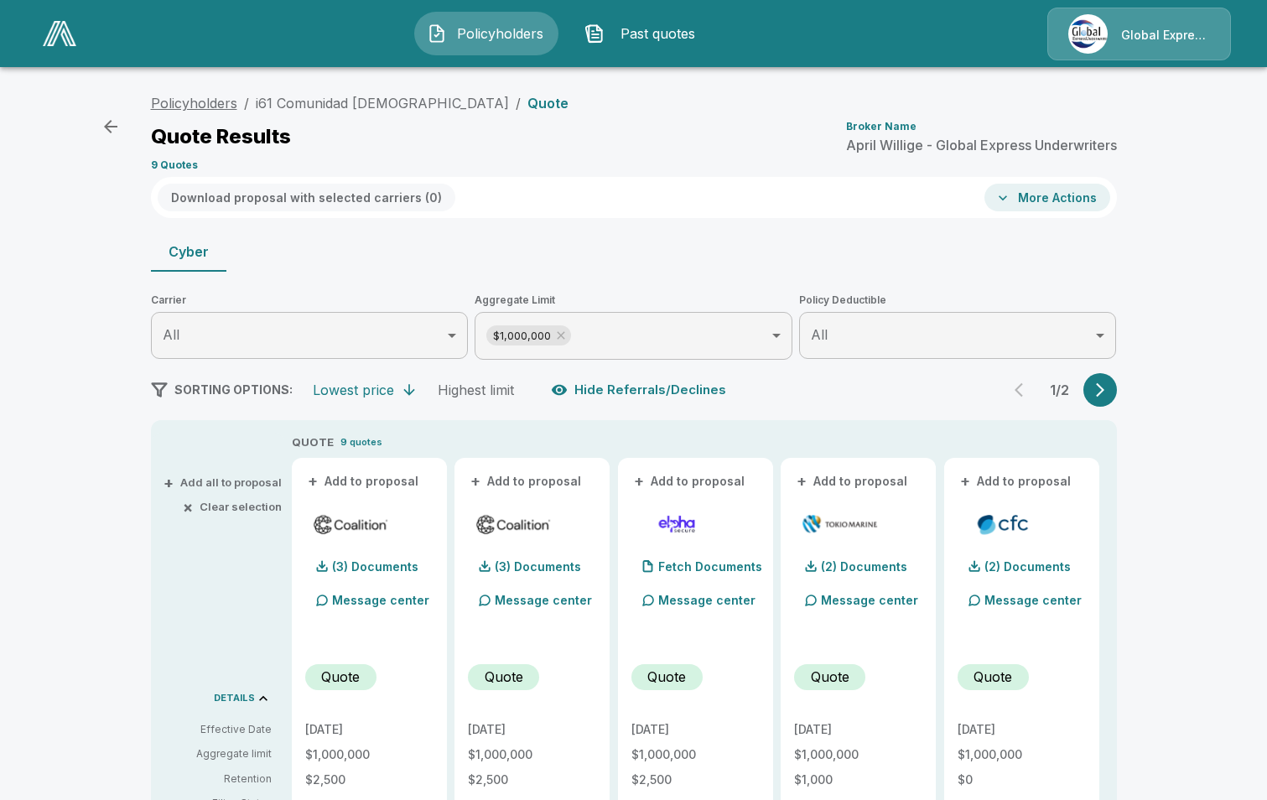
click at [216, 100] on link "Policyholders" at bounding box center [194, 103] width 86 height 17
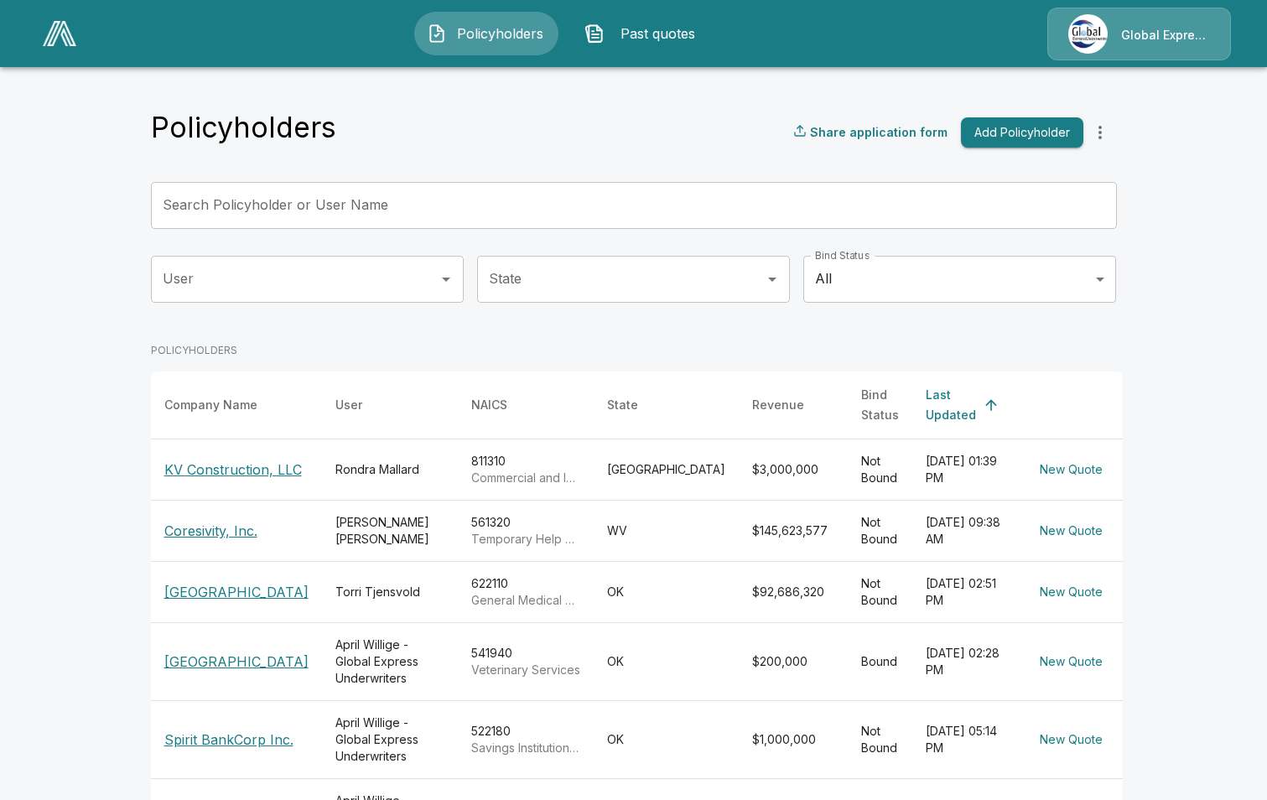
click at [476, 203] on input "Search Policyholder or User Name" at bounding box center [625, 205] width 948 height 47
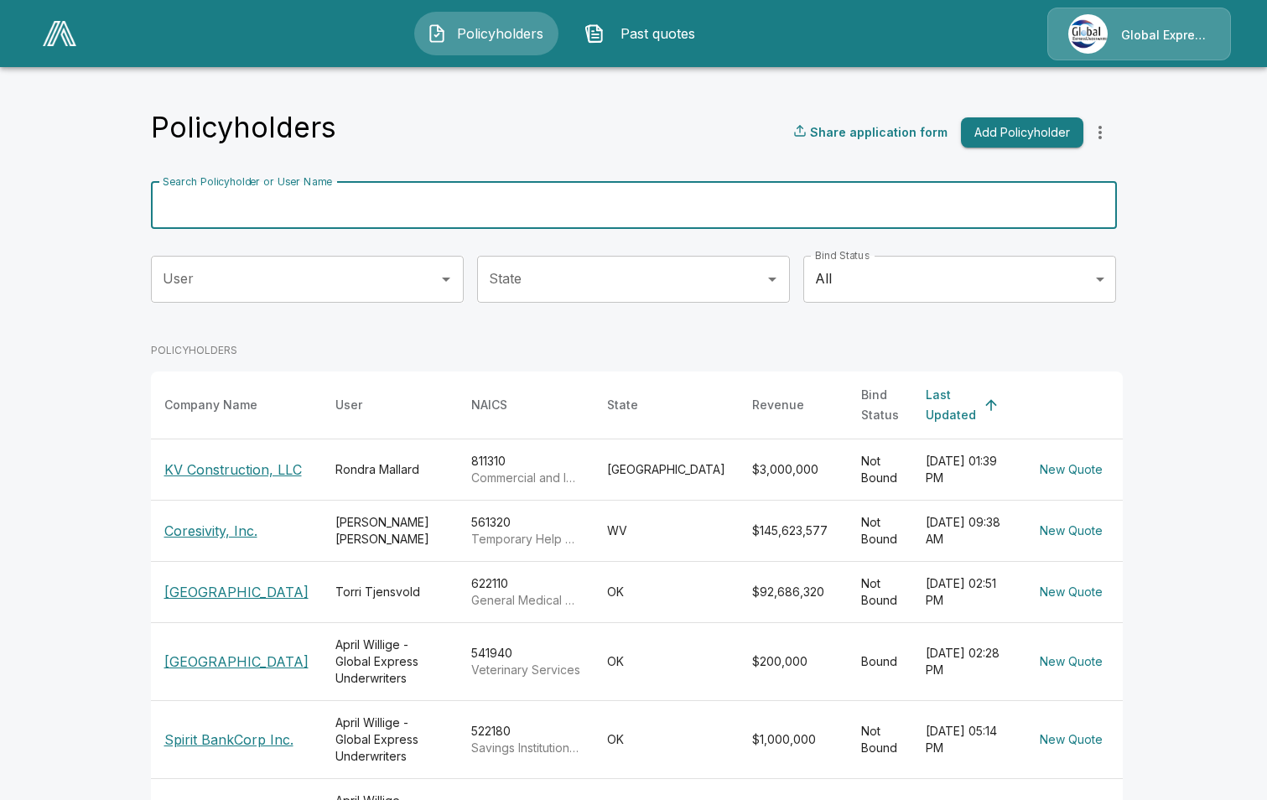
paste input "**********"
type input "**********"
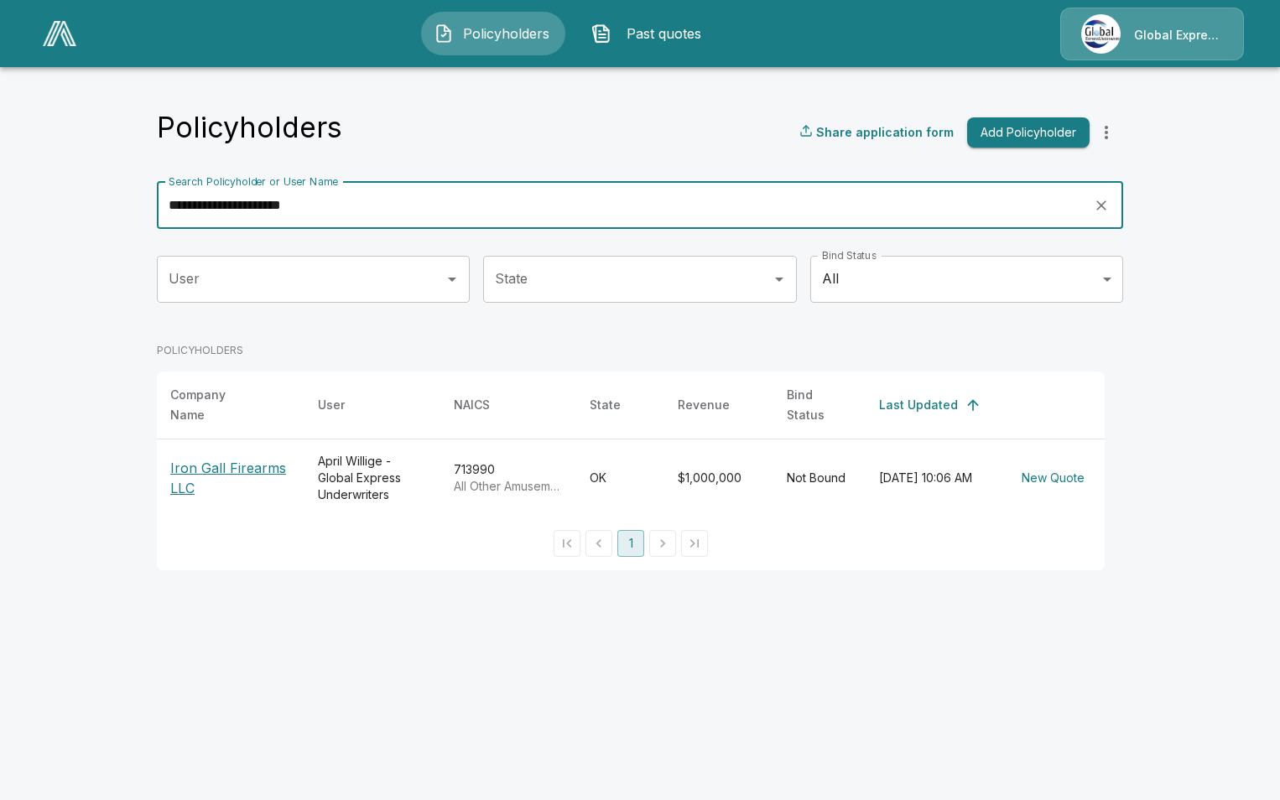
click at [216, 458] on p "Iron Gall Firearms LLC" at bounding box center [230, 478] width 121 height 40
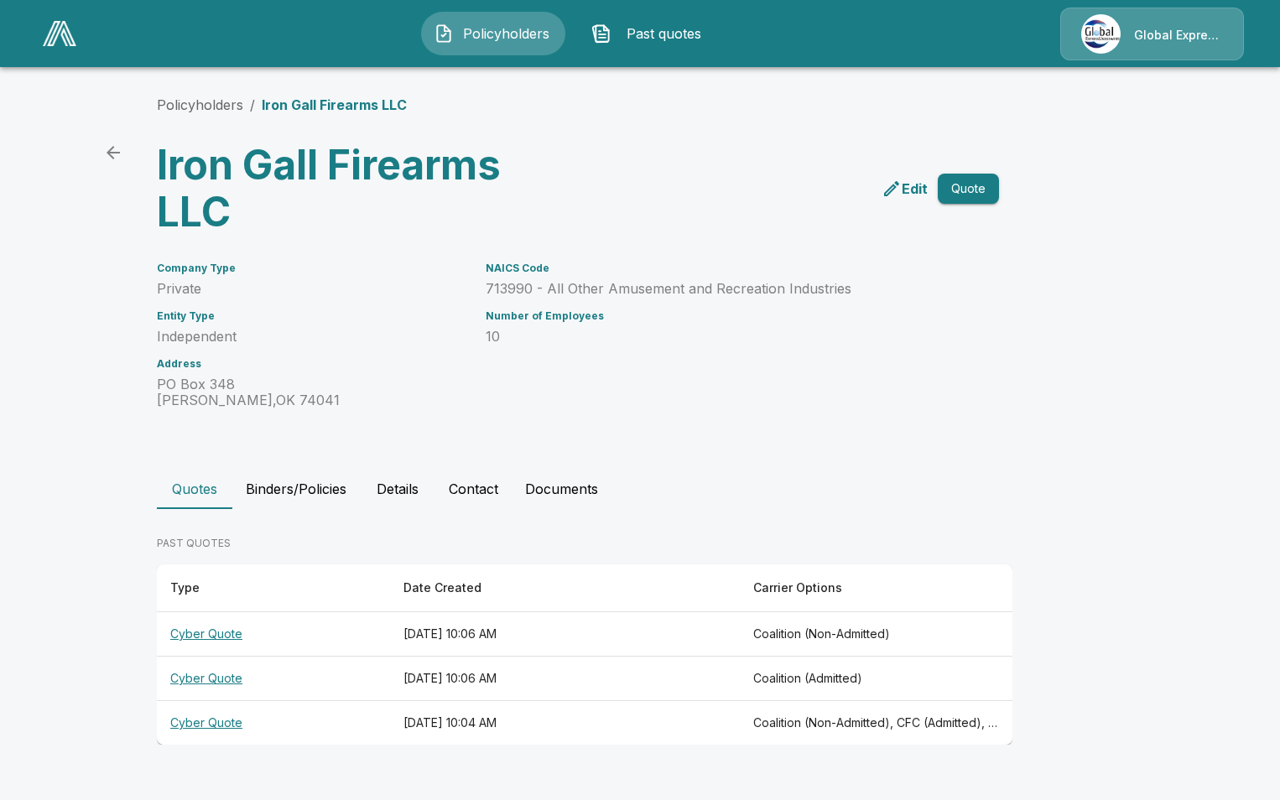
click at [219, 720] on th "Cyber Quote" at bounding box center [273, 723] width 233 height 44
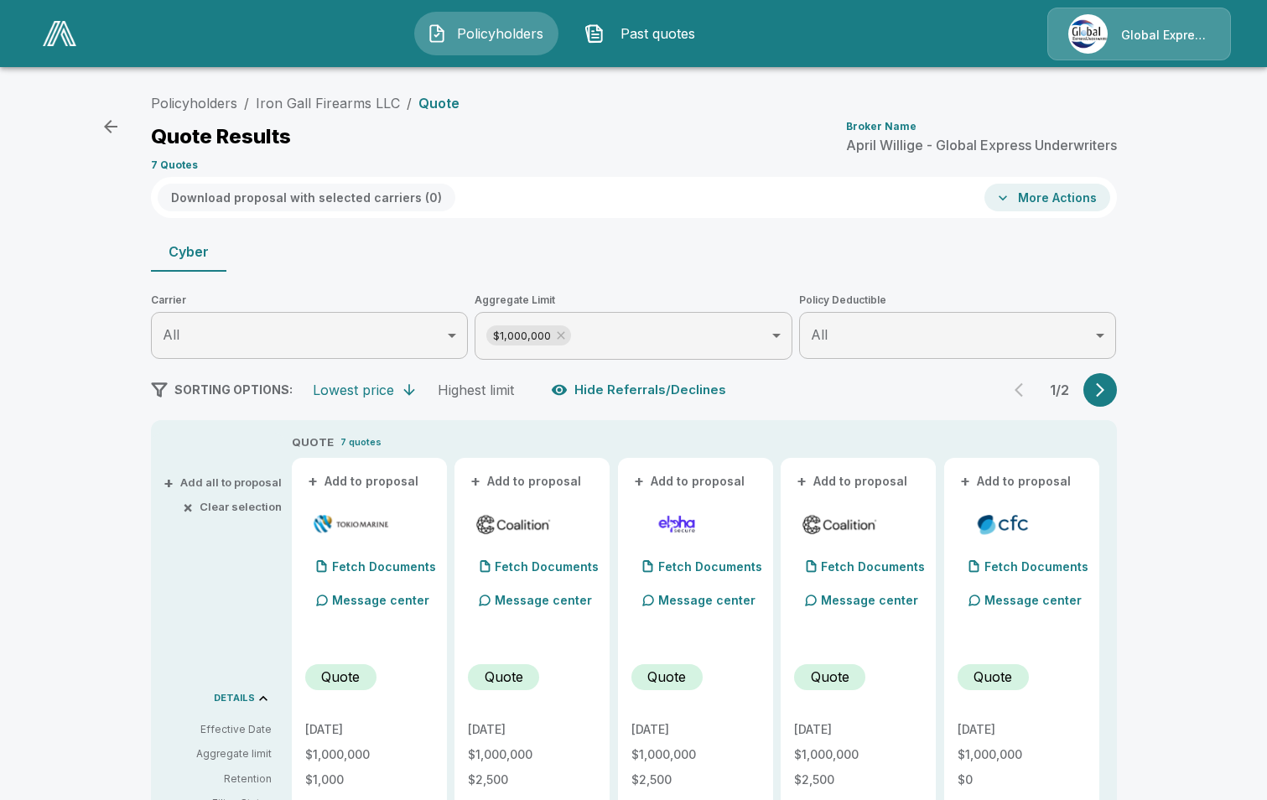
drag, startPoint x: 372, startPoint y: 483, endPoint x: 473, endPoint y: 479, distance: 100.7
click at [372, 482] on button "+ Add to proposal" at bounding box center [363, 481] width 117 height 18
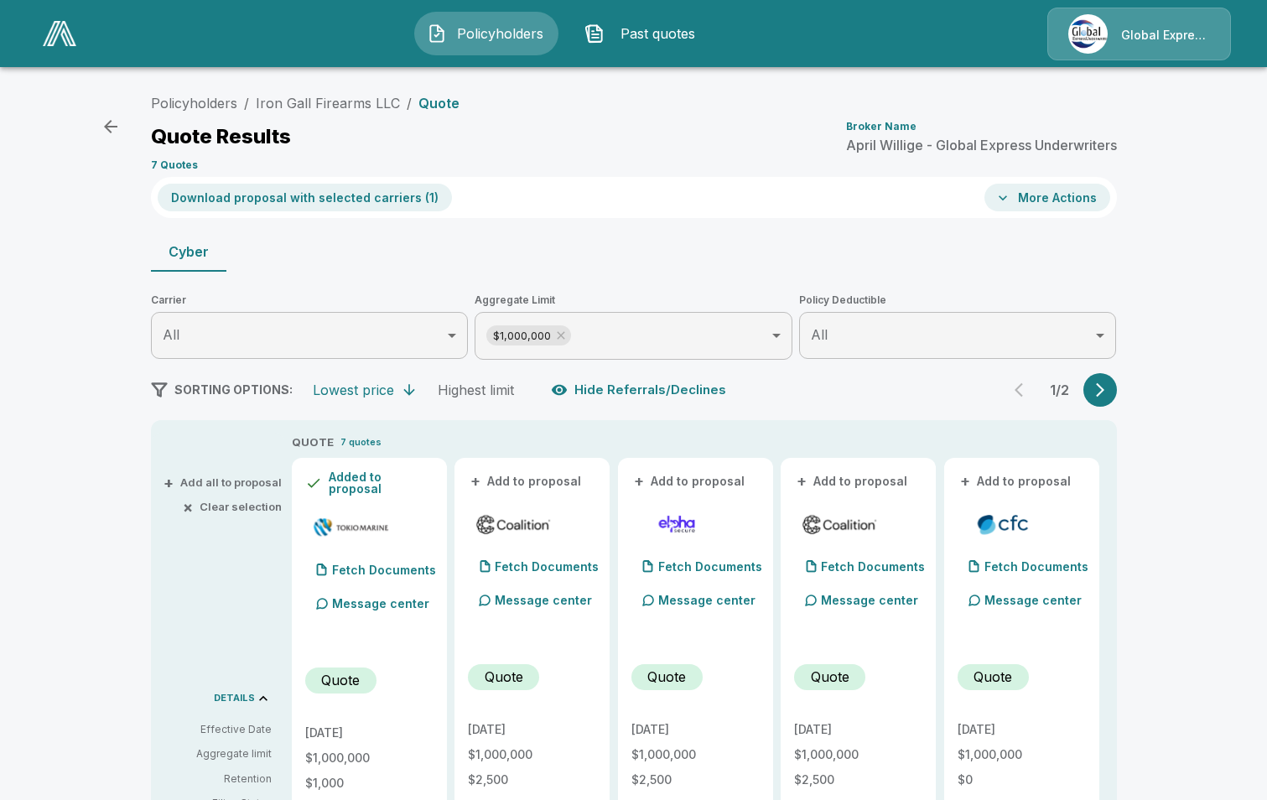
click at [526, 482] on button "+ Add to proposal" at bounding box center [526, 481] width 117 height 18
click at [848, 483] on button "+ Add to proposal" at bounding box center [852, 481] width 117 height 18
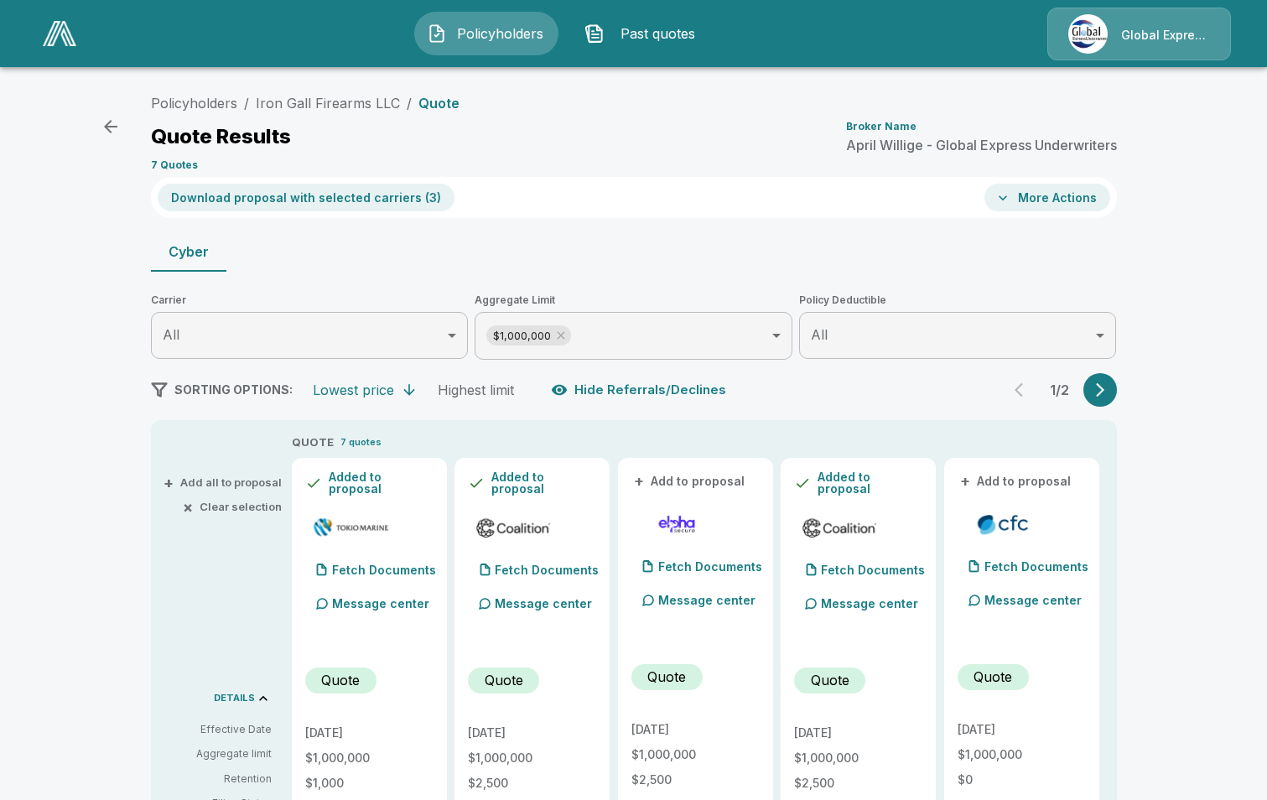
click at [1027, 475] on button "+ Add to proposal" at bounding box center [1016, 481] width 117 height 18
click at [272, 198] on button "Download proposal with selected carriers ( 4 )" at bounding box center [307, 198] width 298 height 28
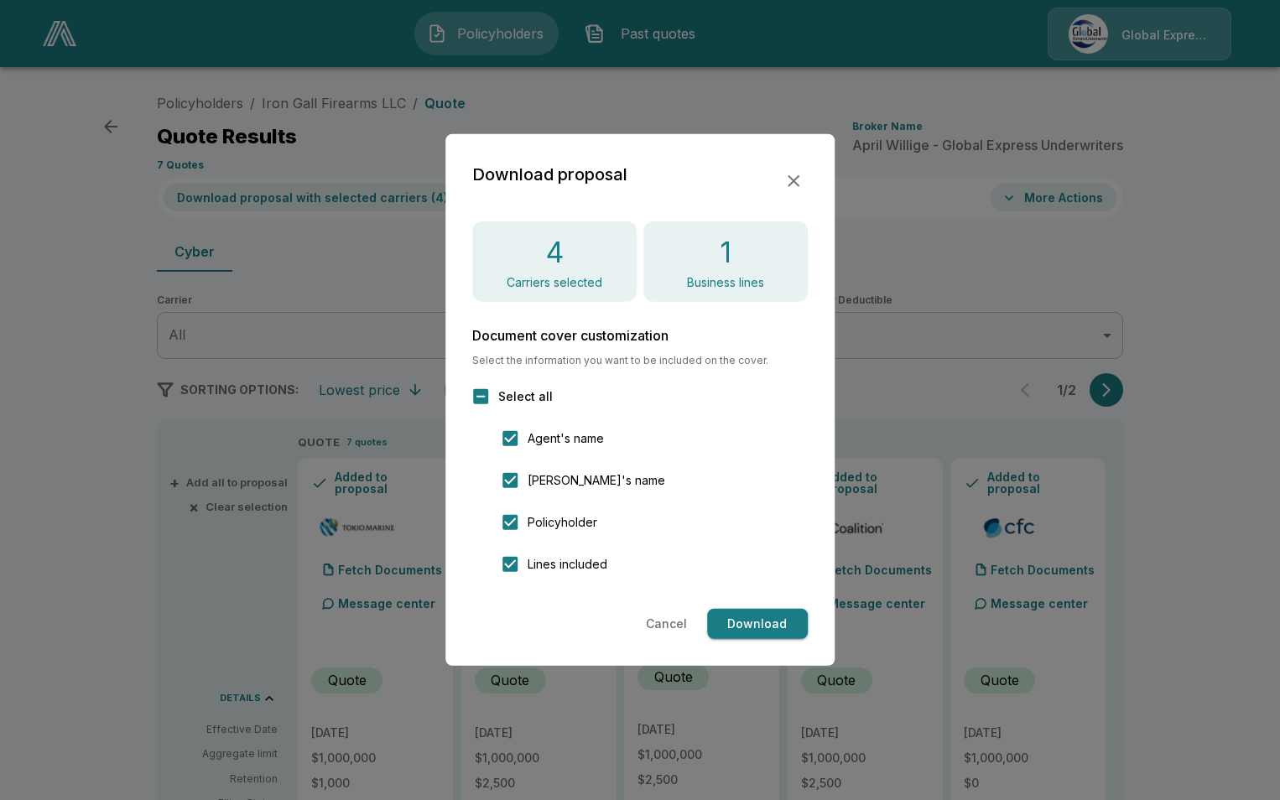
click at [759, 627] on button "Download" at bounding box center [757, 624] width 101 height 31
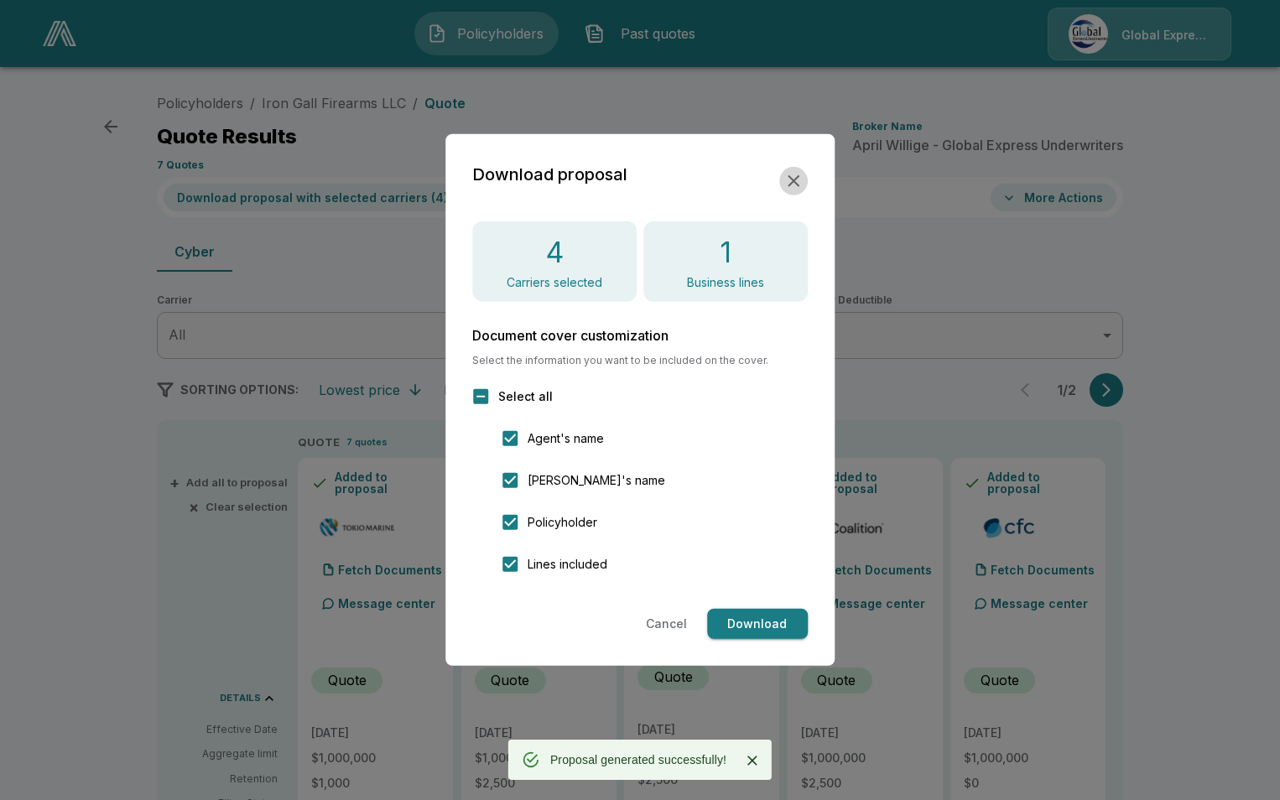
click at [793, 176] on icon "button" at bounding box center [793, 181] width 20 height 20
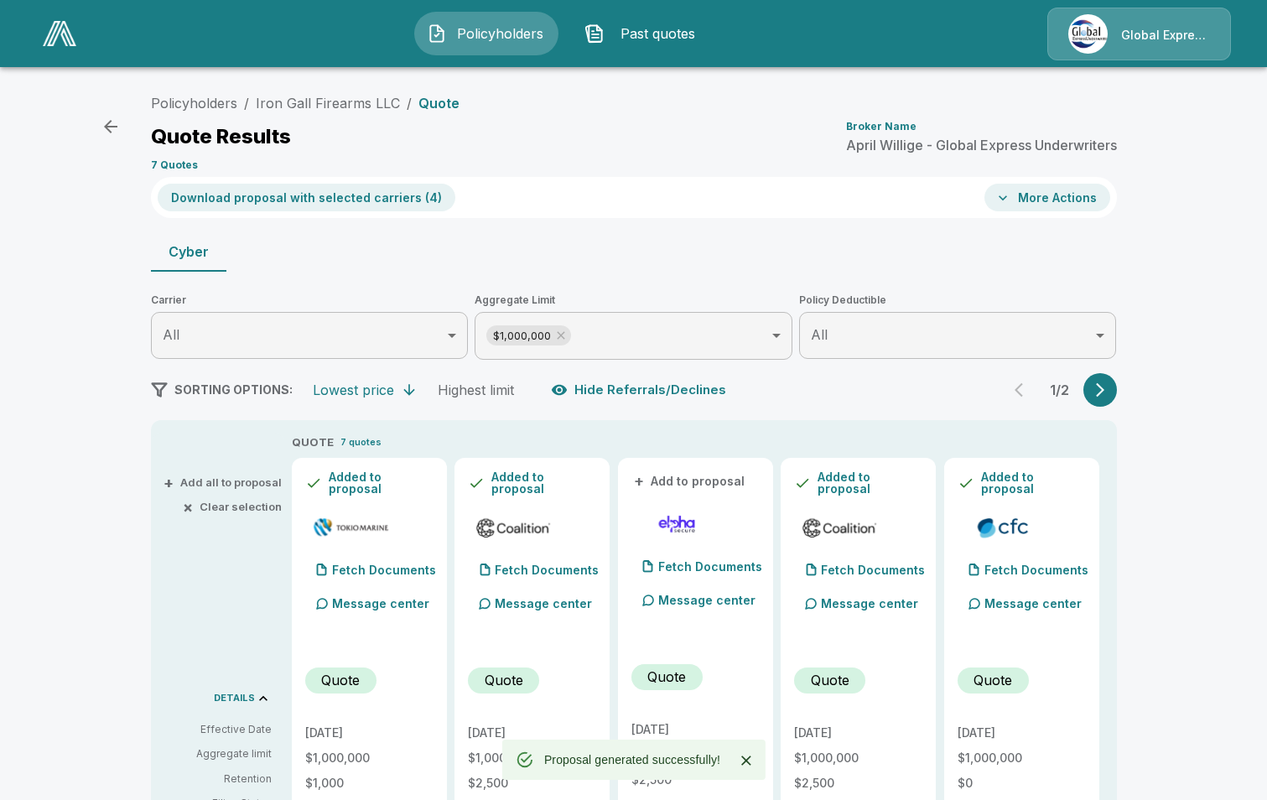
click at [1011, 194] on icon "button" at bounding box center [1003, 198] width 17 height 17
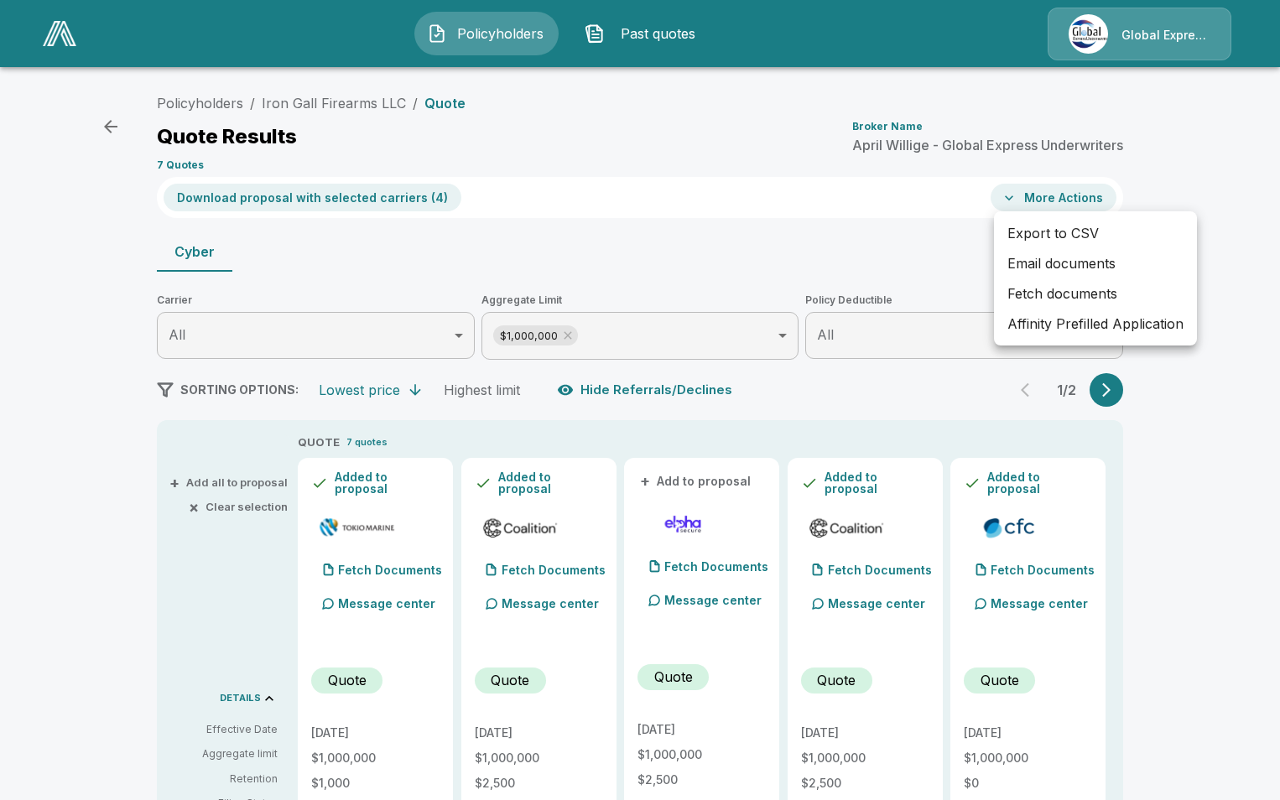
click at [1039, 324] on li "Affinity Prefilled Application" at bounding box center [1095, 324] width 203 height 30
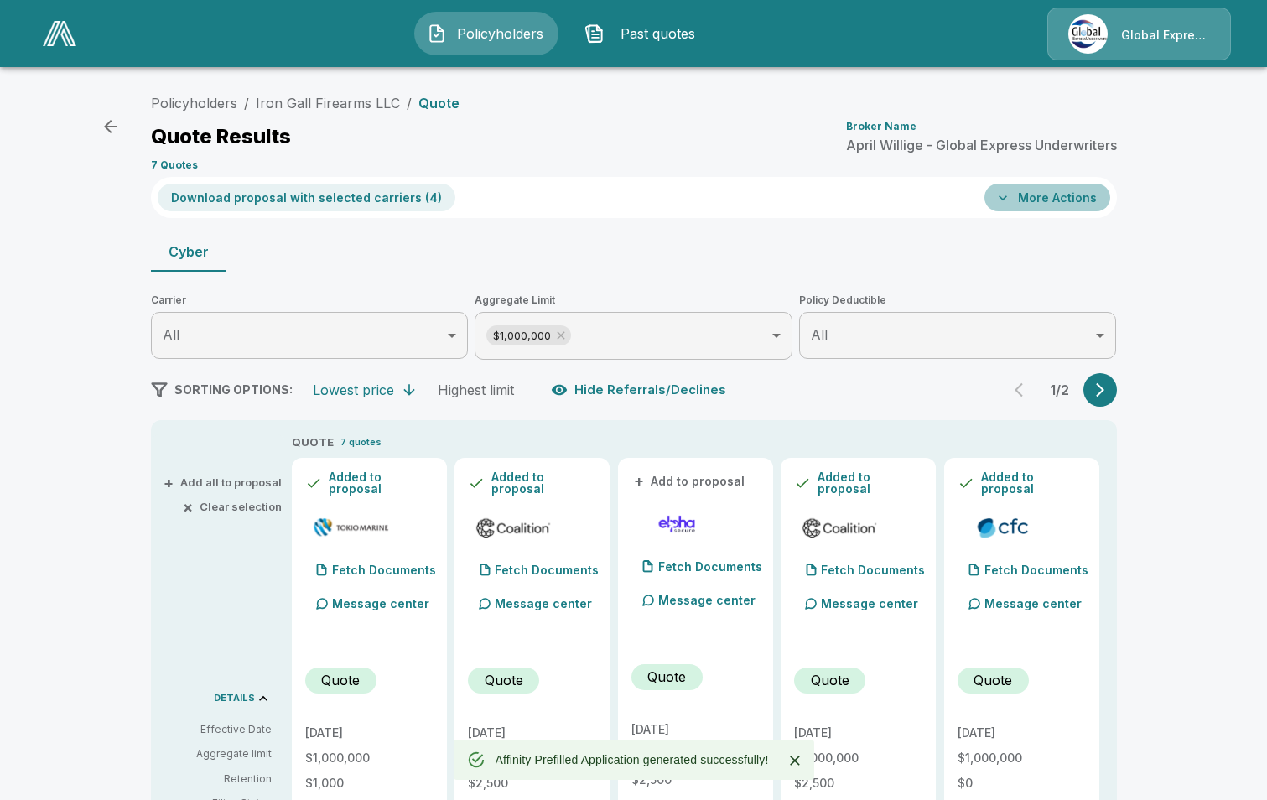
click at [1058, 191] on button "More Actions" at bounding box center [1048, 198] width 126 height 28
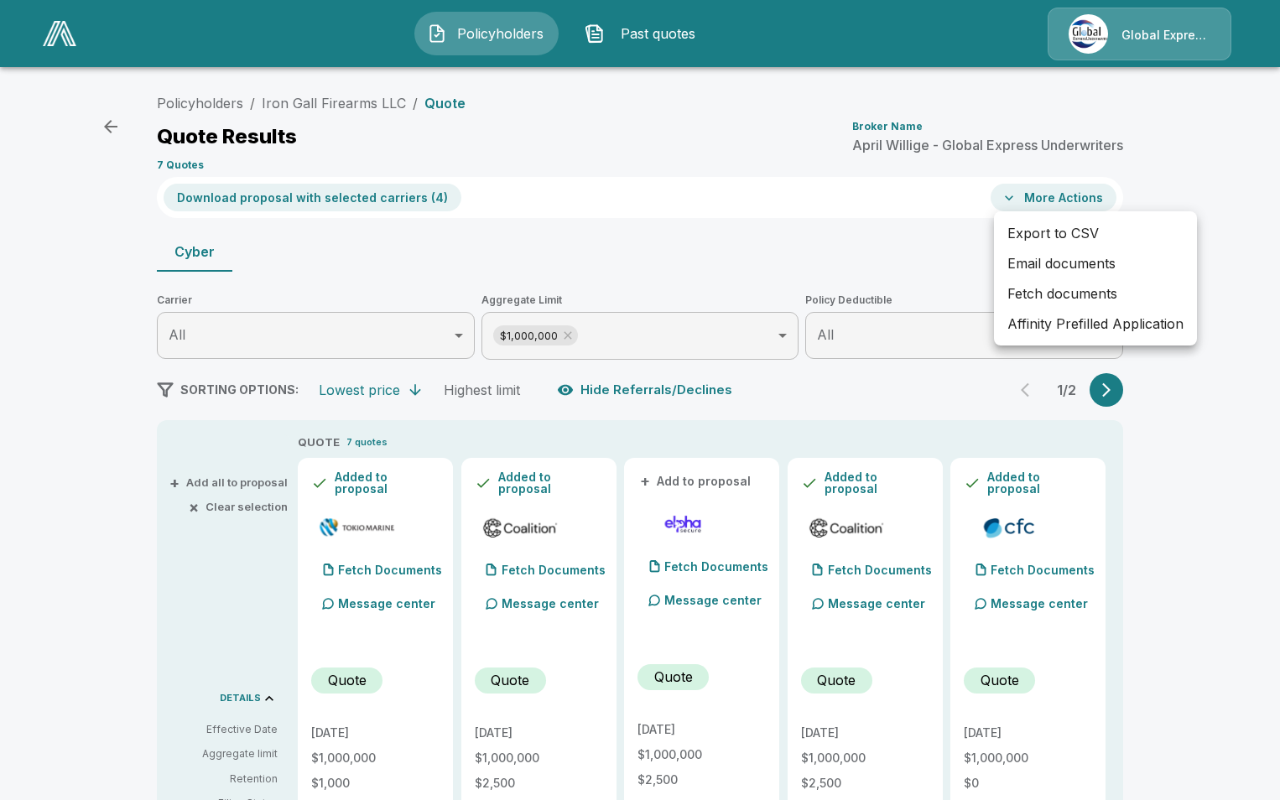
click at [1049, 262] on li "Email documents" at bounding box center [1095, 263] width 203 height 30
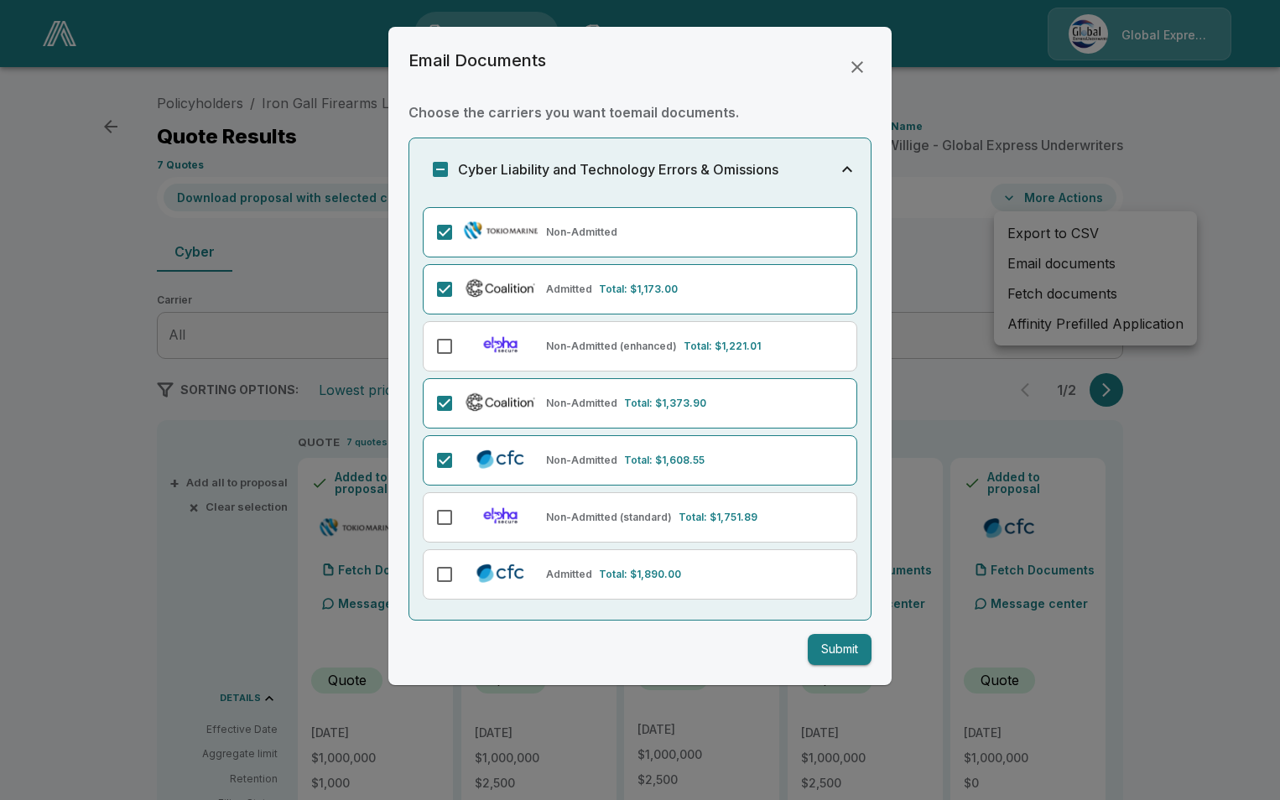
click at [843, 656] on button "Submit" at bounding box center [840, 649] width 64 height 31
